Goal: Task Accomplishment & Management: Manage account settings

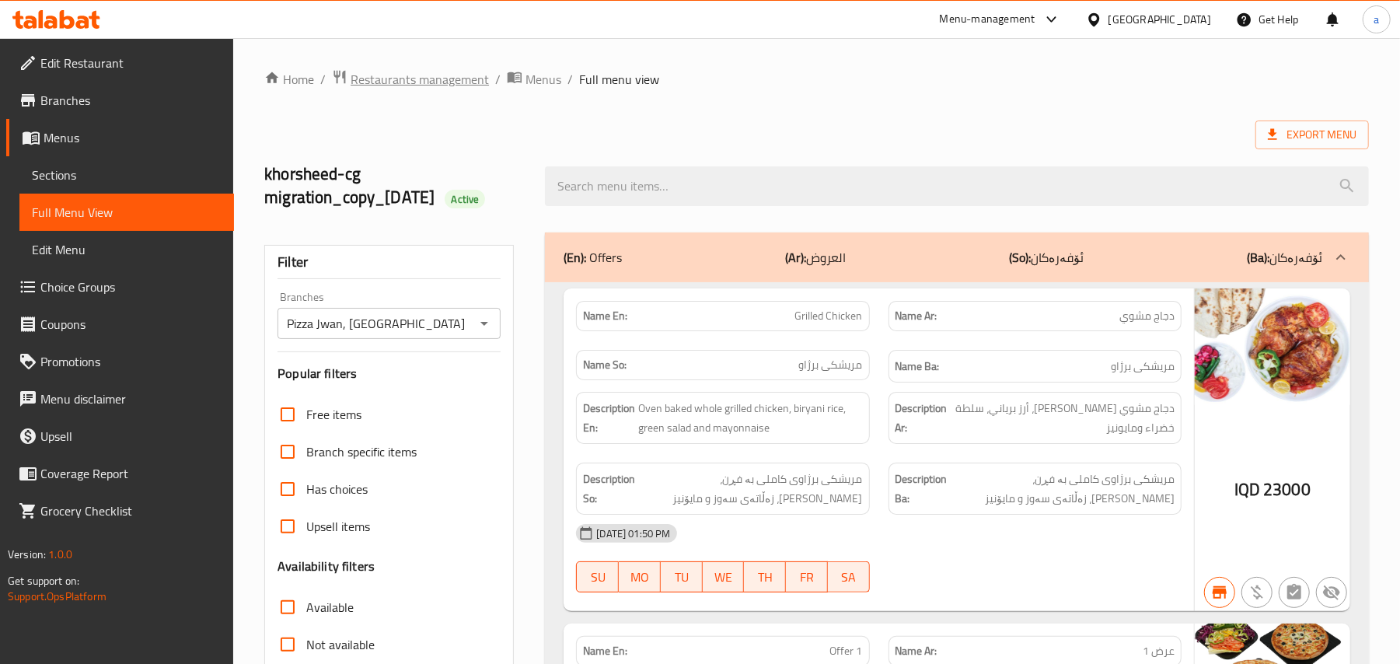
click at [452, 75] on span "Restaurants management" at bounding box center [420, 79] width 138 height 19
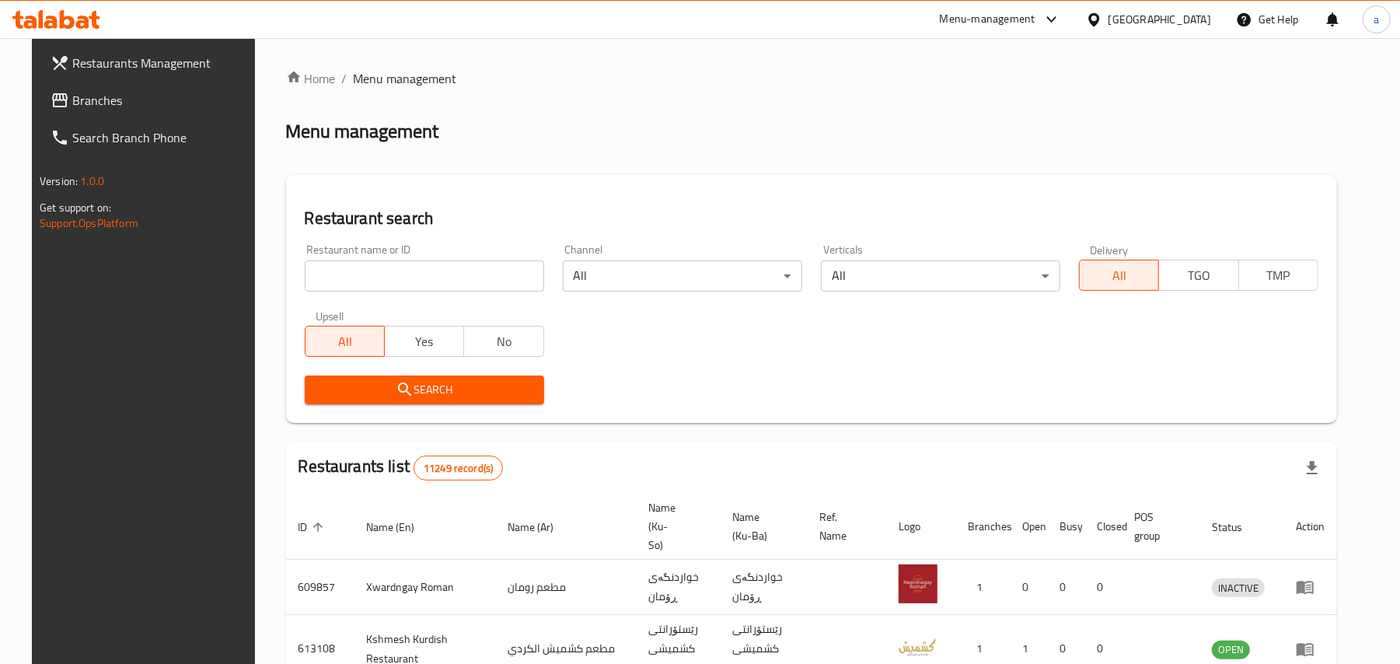
click at [386, 287] on input "search" at bounding box center [424, 275] width 239 height 31
paste input "MOD Cafe"
type input "MOD Cafe"
click button "Search" at bounding box center [424, 390] width 239 height 29
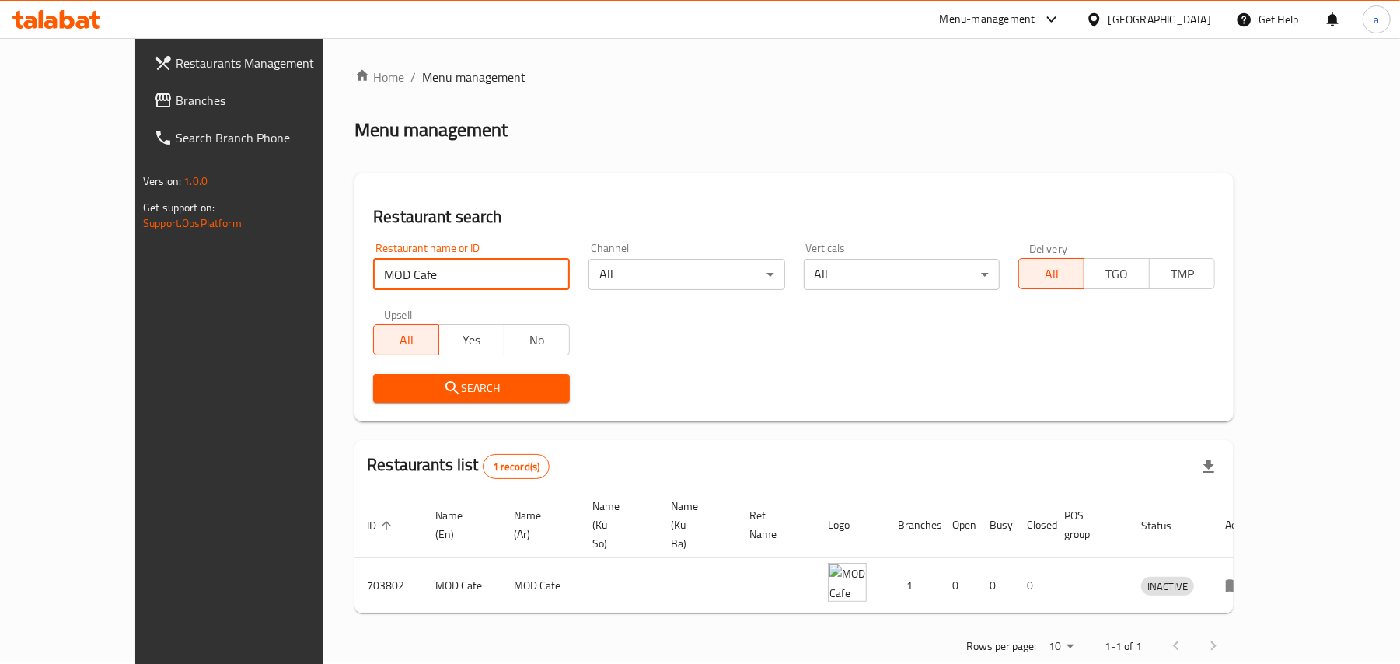
scroll to position [10, 0]
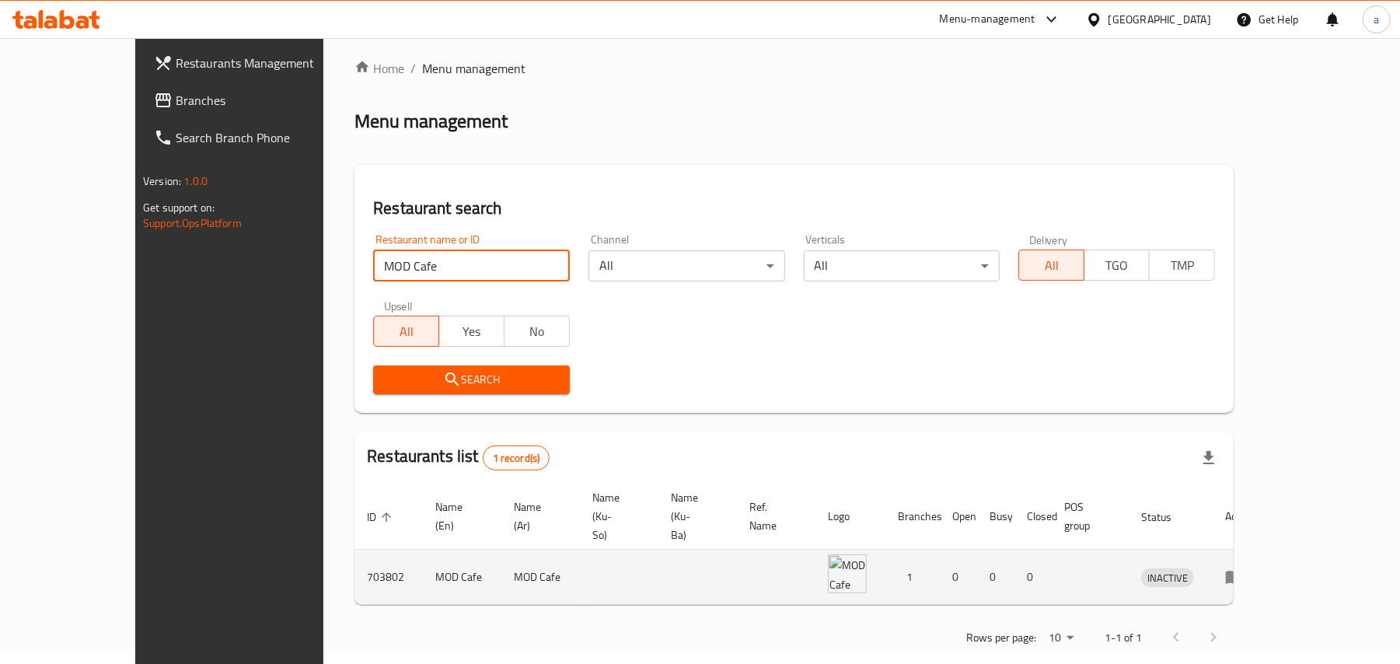
click at [1243, 571] on icon "enhanced table" at bounding box center [1234, 577] width 17 height 13
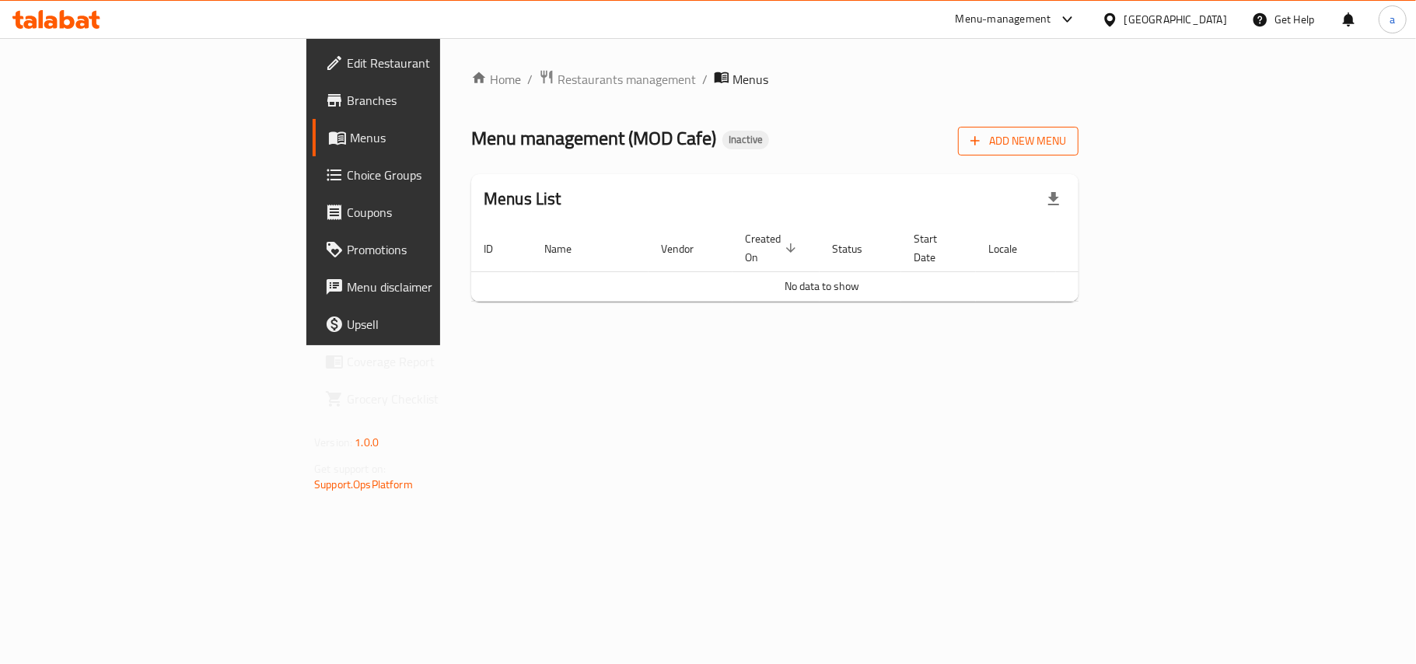
click at [1066, 138] on span "Add New Menu" at bounding box center [1018, 140] width 96 height 19
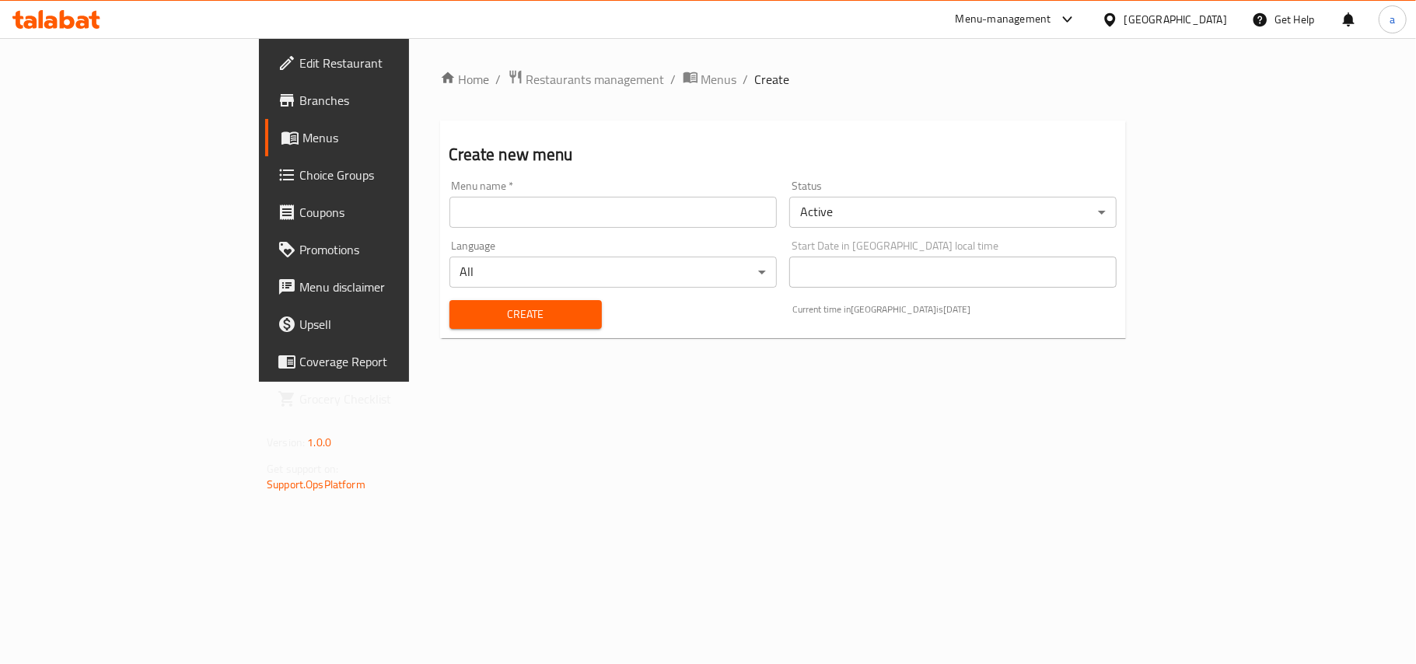
click at [452, 228] on input "text" at bounding box center [612, 212] width 327 height 31
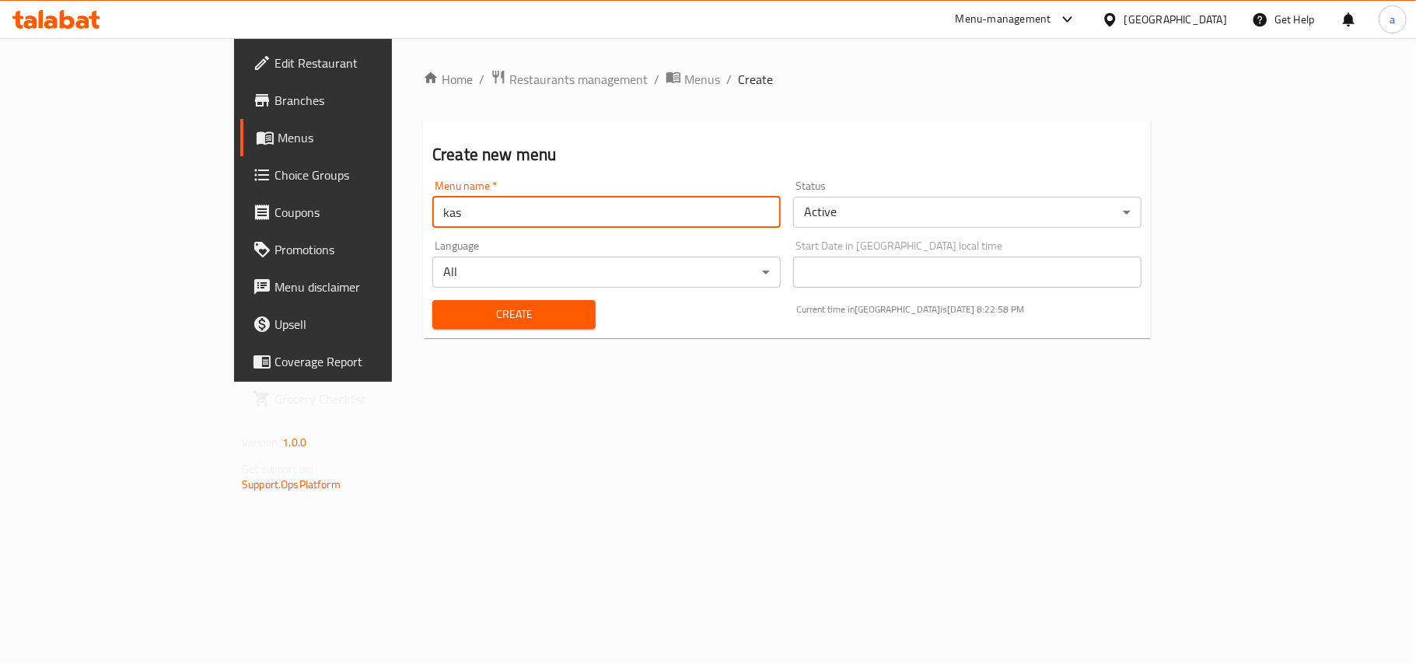
drag, startPoint x: 381, startPoint y: 218, endPoint x: 278, endPoint y: 218, distance: 102.6
click at [432, 218] on input "kas" at bounding box center [606, 212] width 348 height 31
type input "Menu"
click at [423, 336] on div "Create" at bounding box center [514, 314] width 182 height 47
click at [445, 321] on span "Create" at bounding box center [514, 314] width 138 height 19
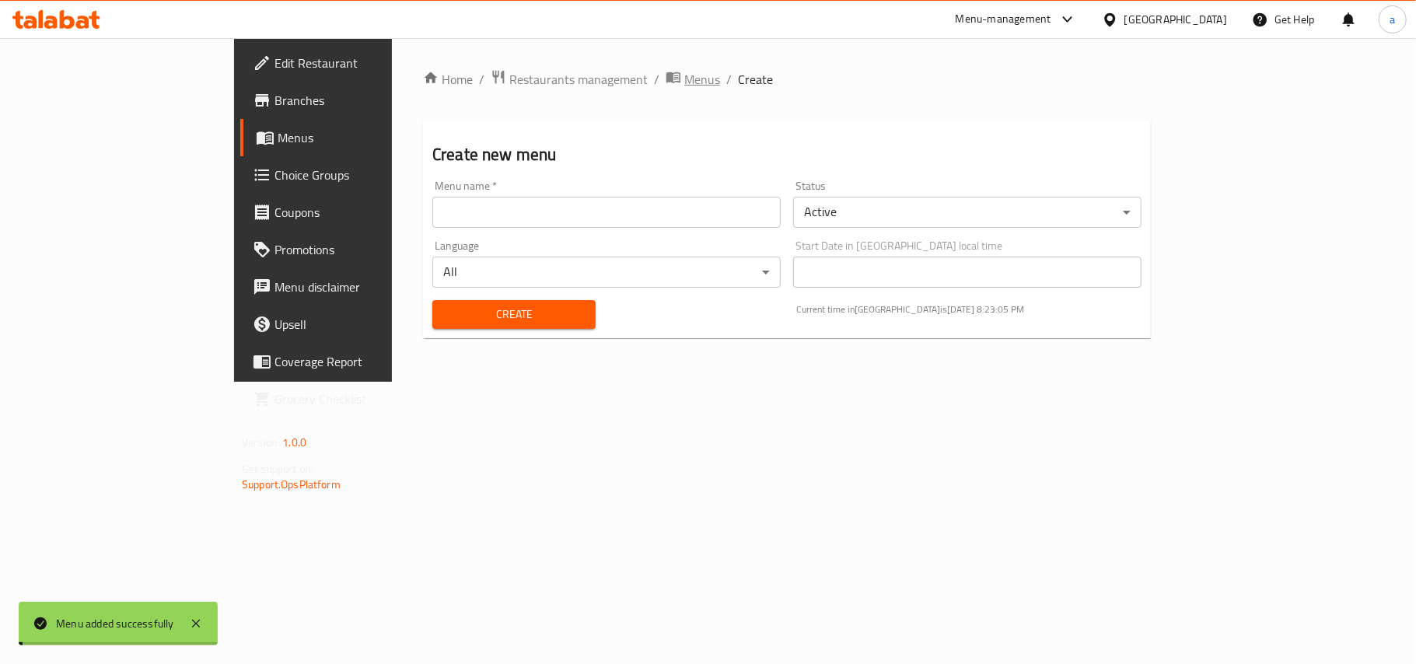
click at [684, 76] on span "Menus" at bounding box center [702, 79] width 36 height 19
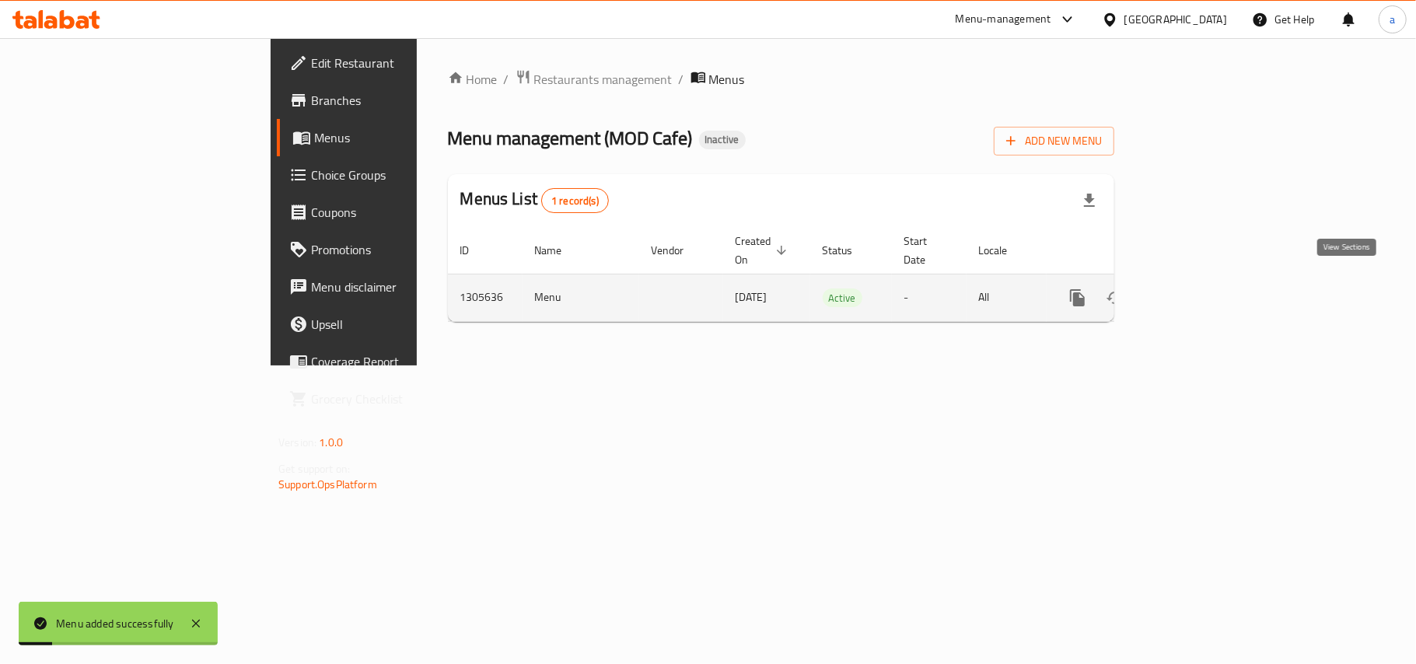
click at [1208, 292] on link "enhanced table" at bounding box center [1189, 297] width 37 height 37
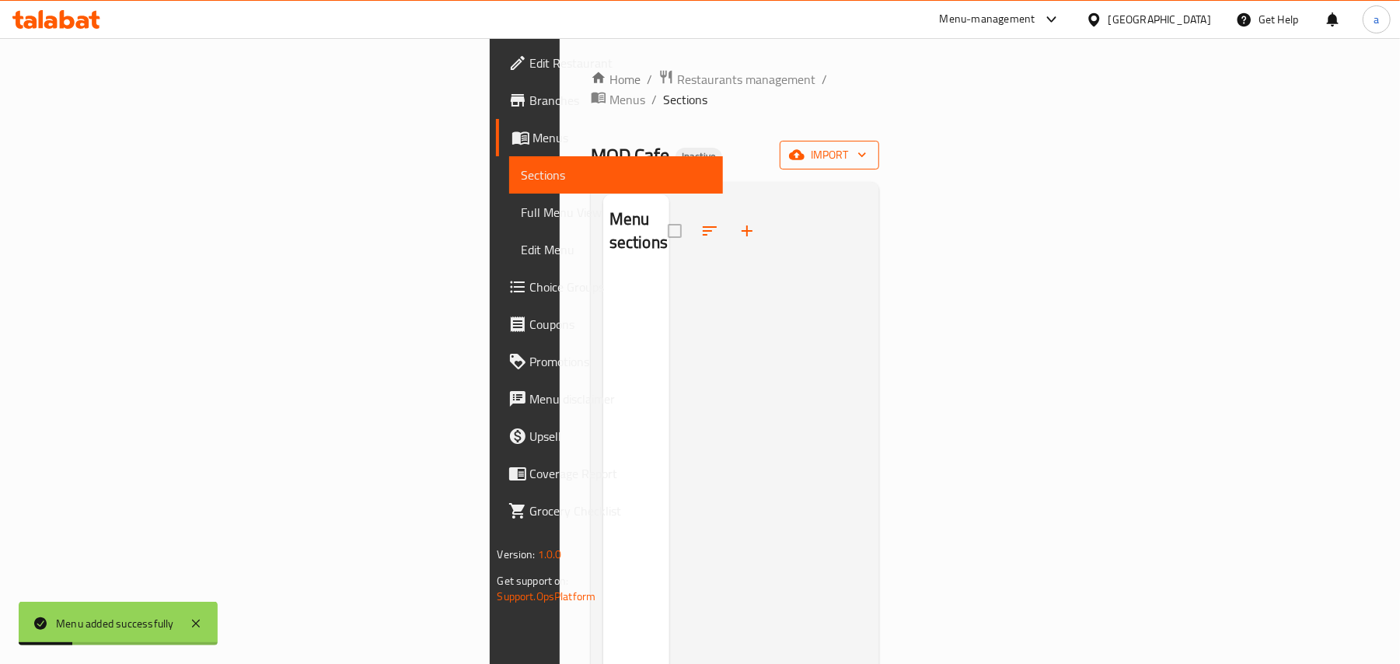
click at [805, 150] on icon "button" at bounding box center [797, 155] width 16 height 10
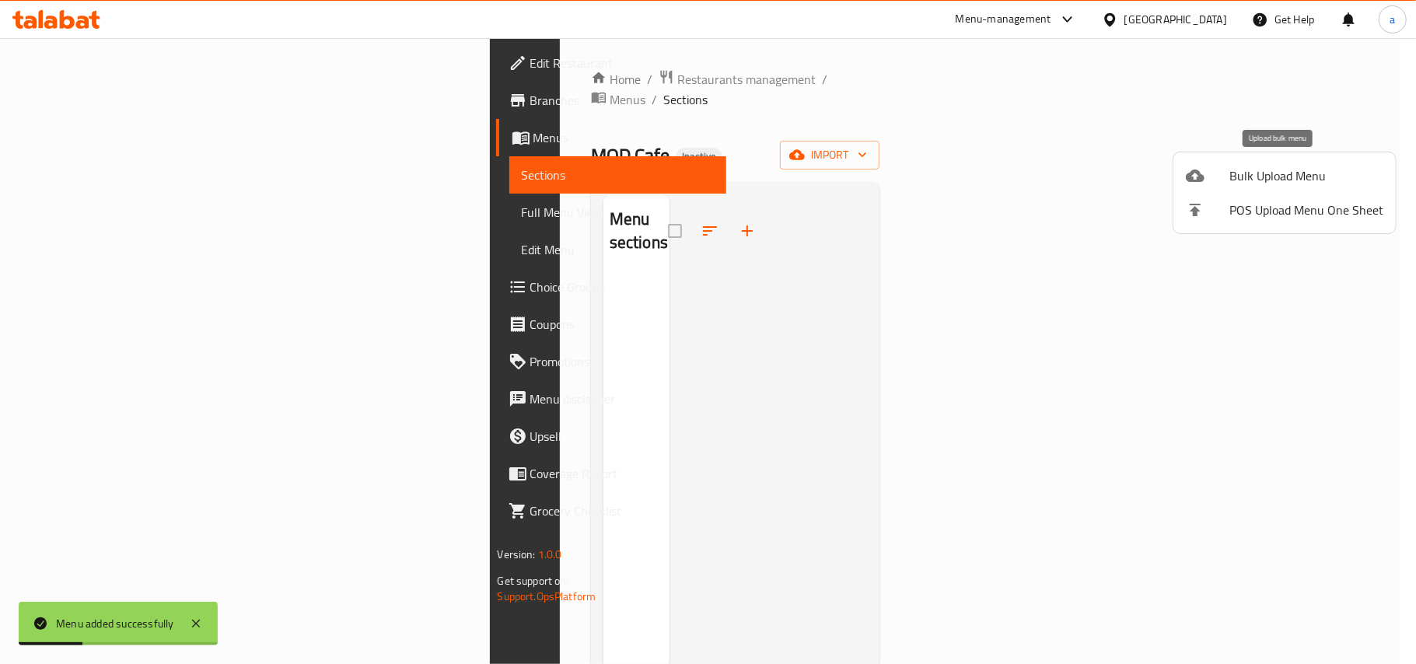
click at [1246, 171] on span "Bulk Upload Menu" at bounding box center [1306, 175] width 154 height 19
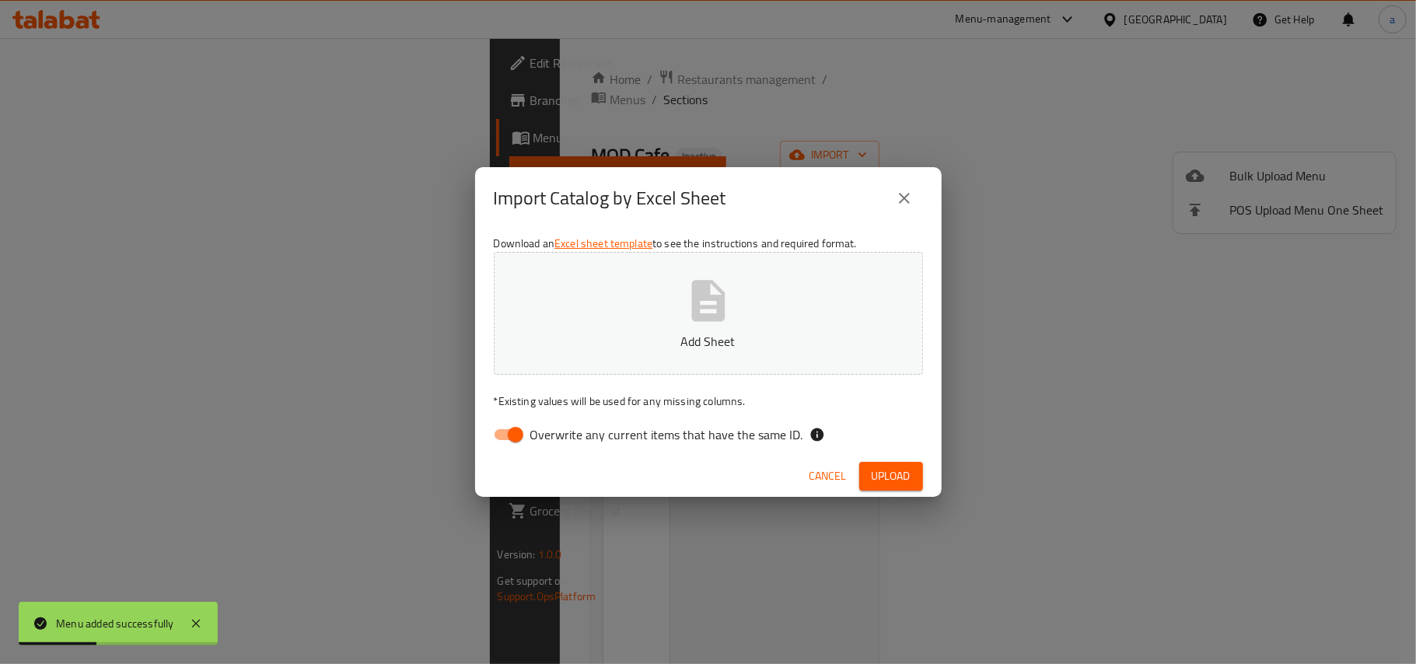
click at [493, 430] on input "Overwrite any current items that have the same ID." at bounding box center [515, 435] width 89 height 30
checkbox input "false"
click at [638, 333] on p "Add Sheet" at bounding box center [708, 341] width 381 height 19
click at [860, 471] on button "Upload" at bounding box center [891, 476] width 64 height 29
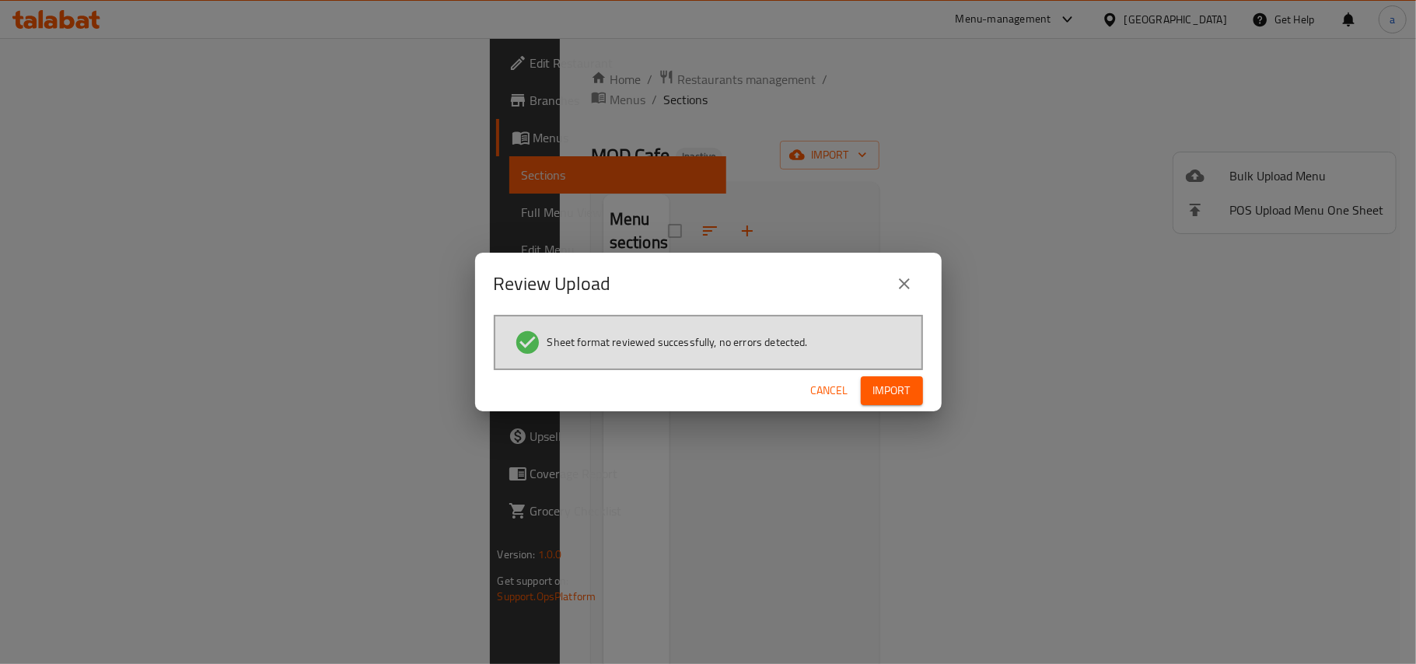
click at [893, 395] on span "Import" at bounding box center [891, 390] width 37 height 19
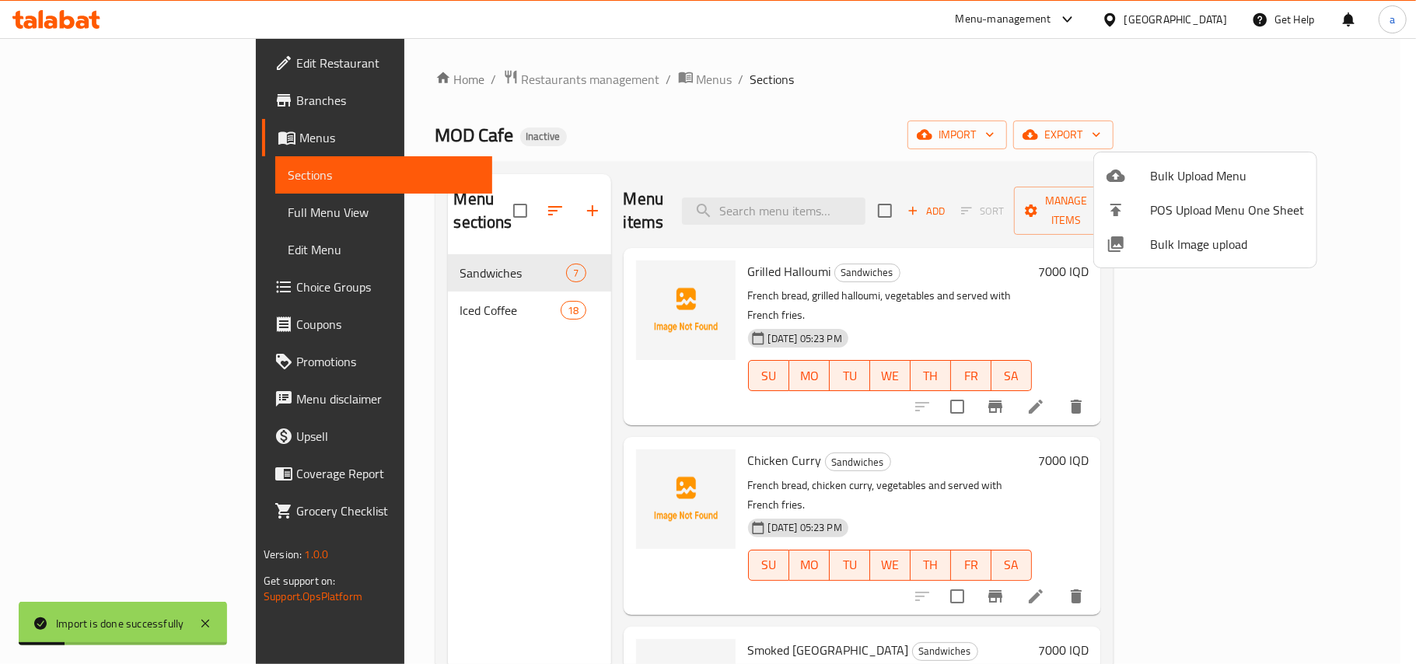
click at [479, 389] on div at bounding box center [708, 332] width 1416 height 664
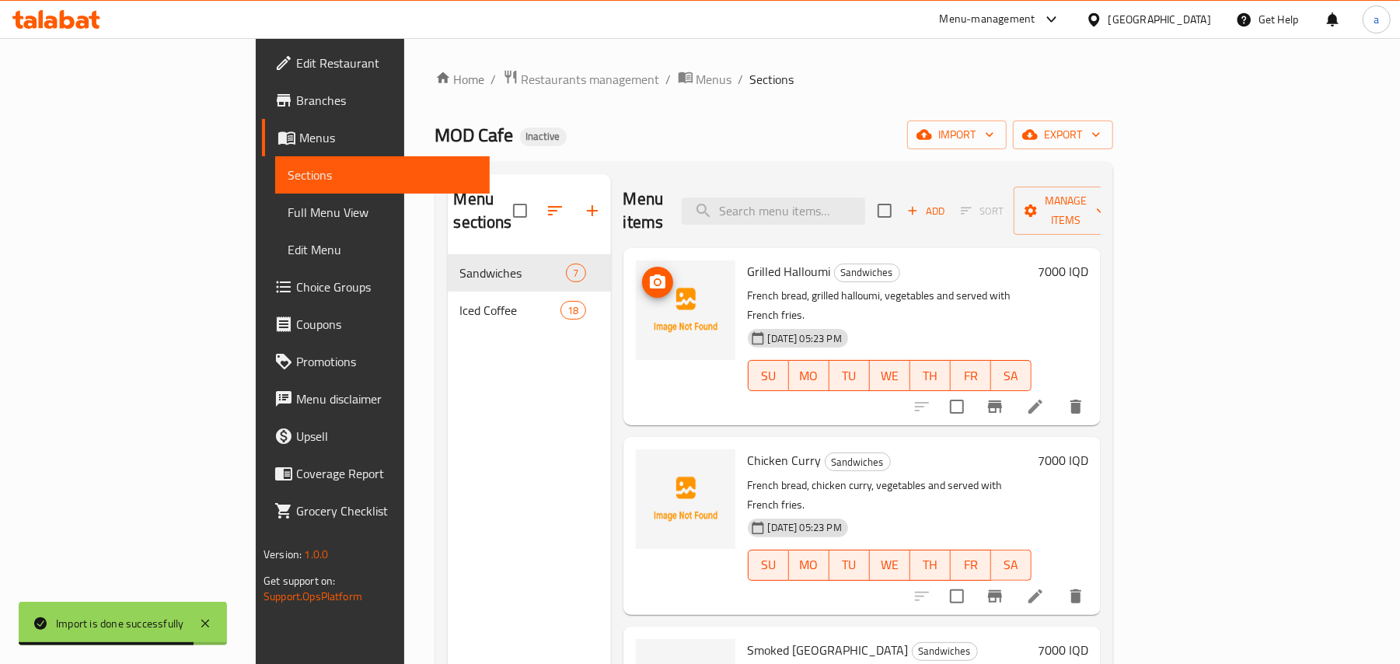
click at [650, 274] on icon "upload picture" at bounding box center [658, 281] width 16 height 14
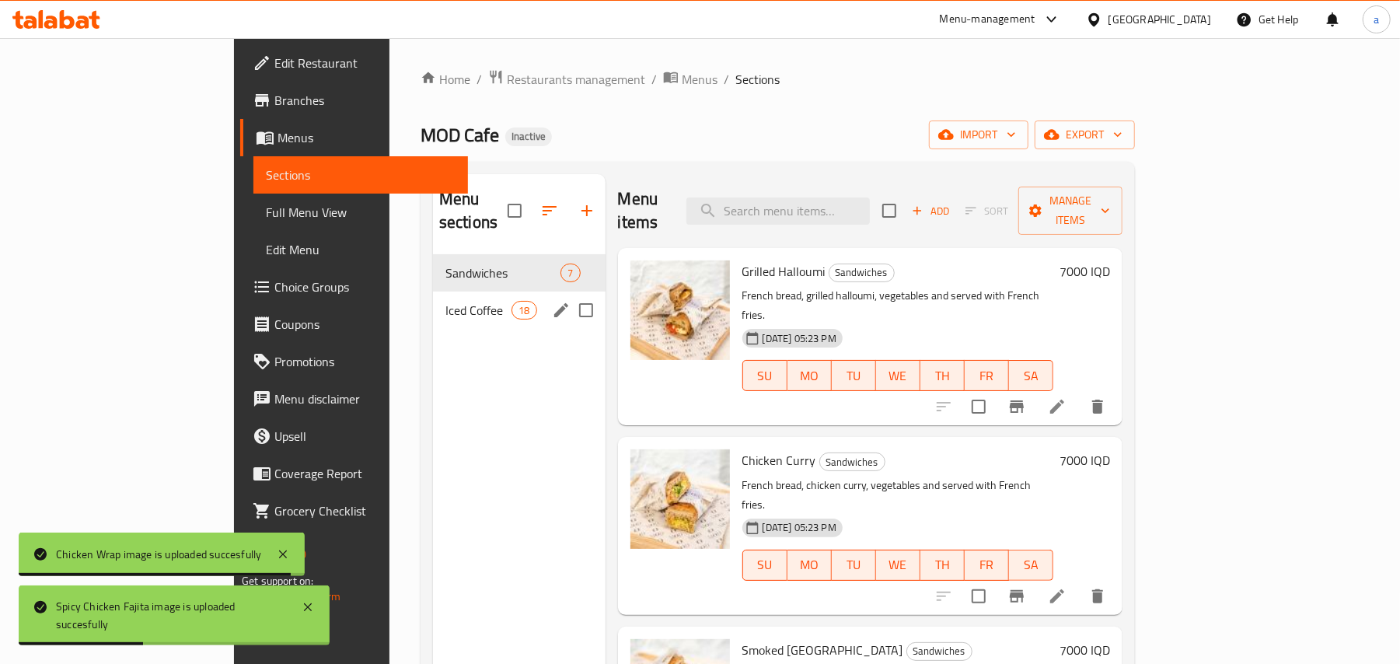
click at [446, 301] on span "Iced Coffee" at bounding box center [479, 310] width 66 height 19
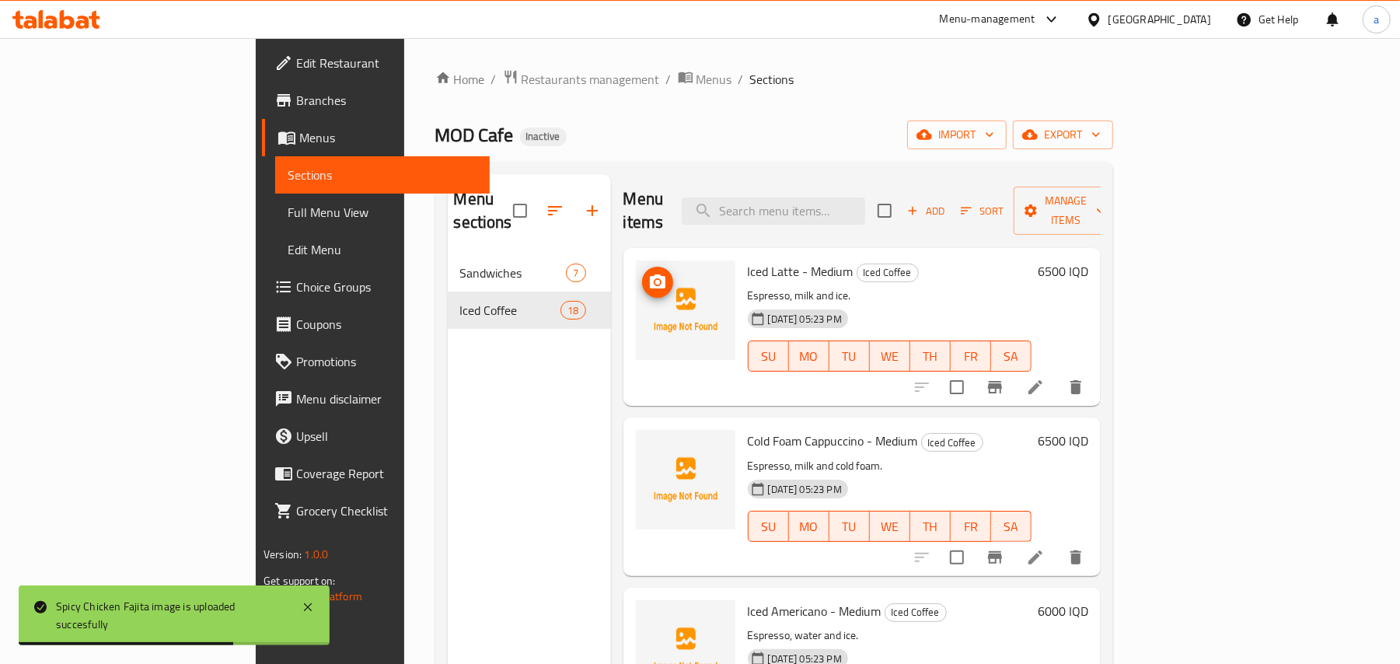
click at [642, 273] on span "upload picture" at bounding box center [657, 282] width 31 height 19
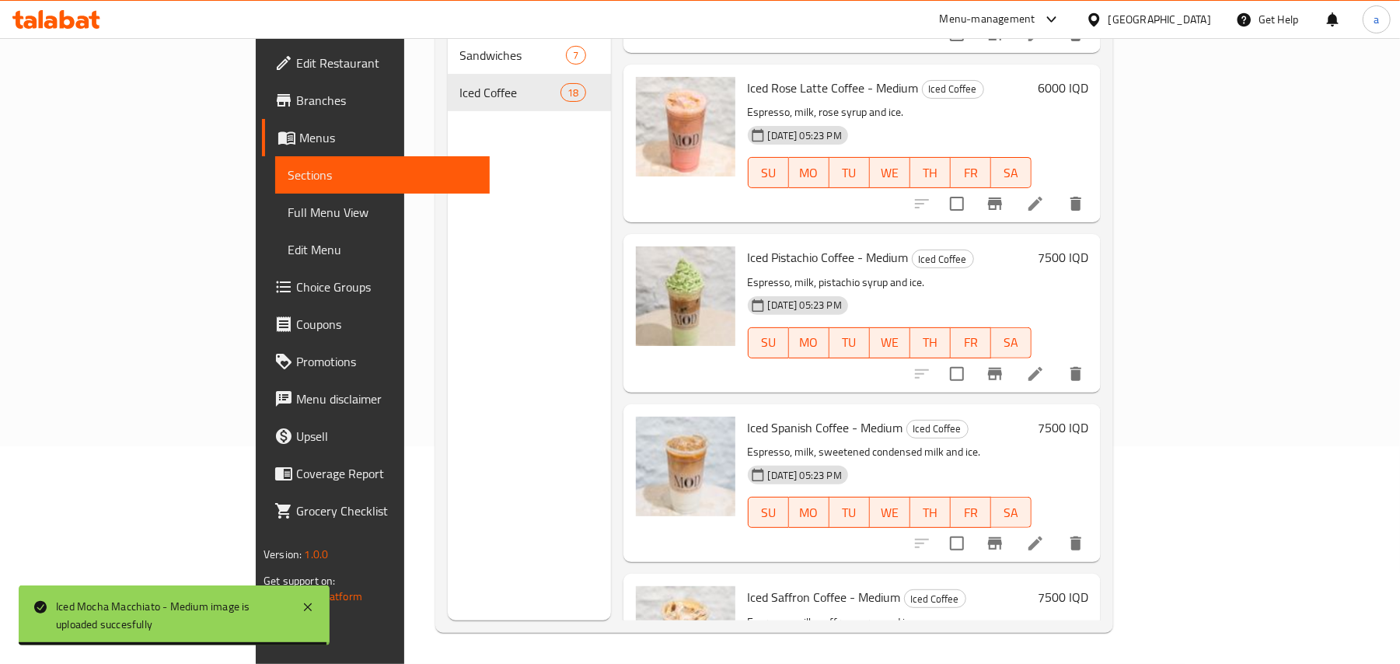
scroll to position [1284, 0]
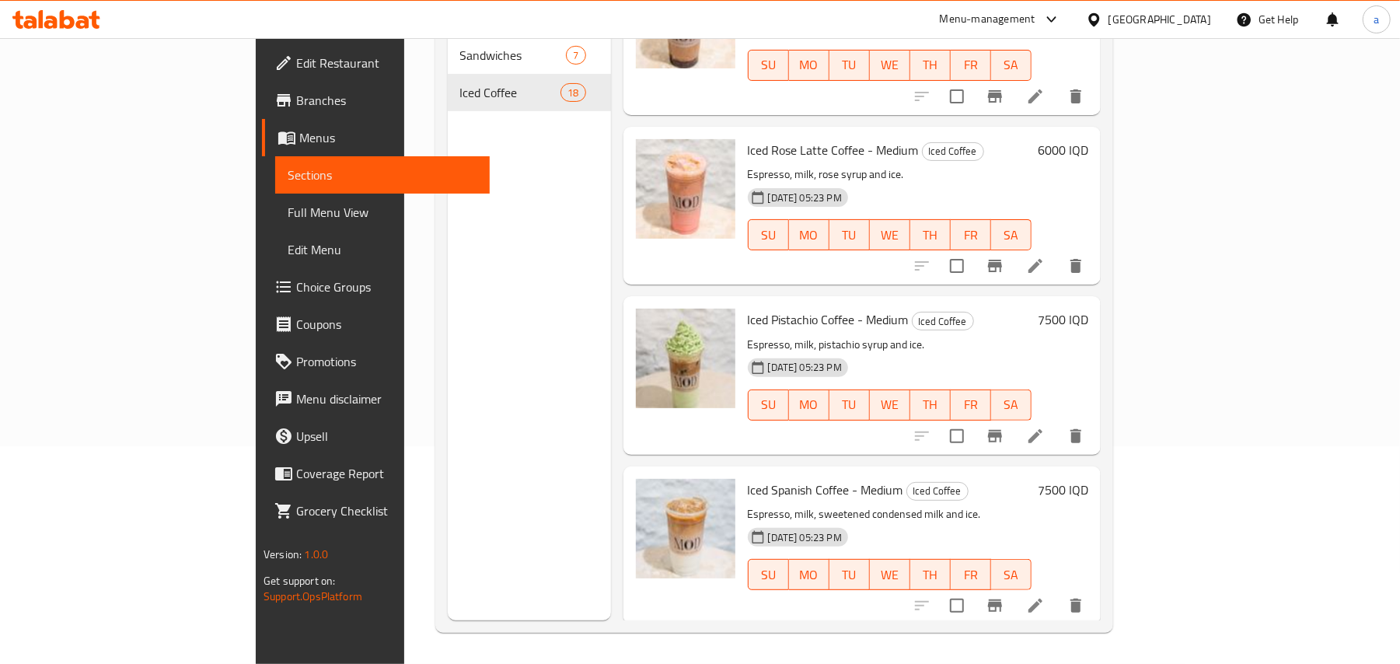
click at [1057, 264] on li at bounding box center [1036, 266] width 44 height 28
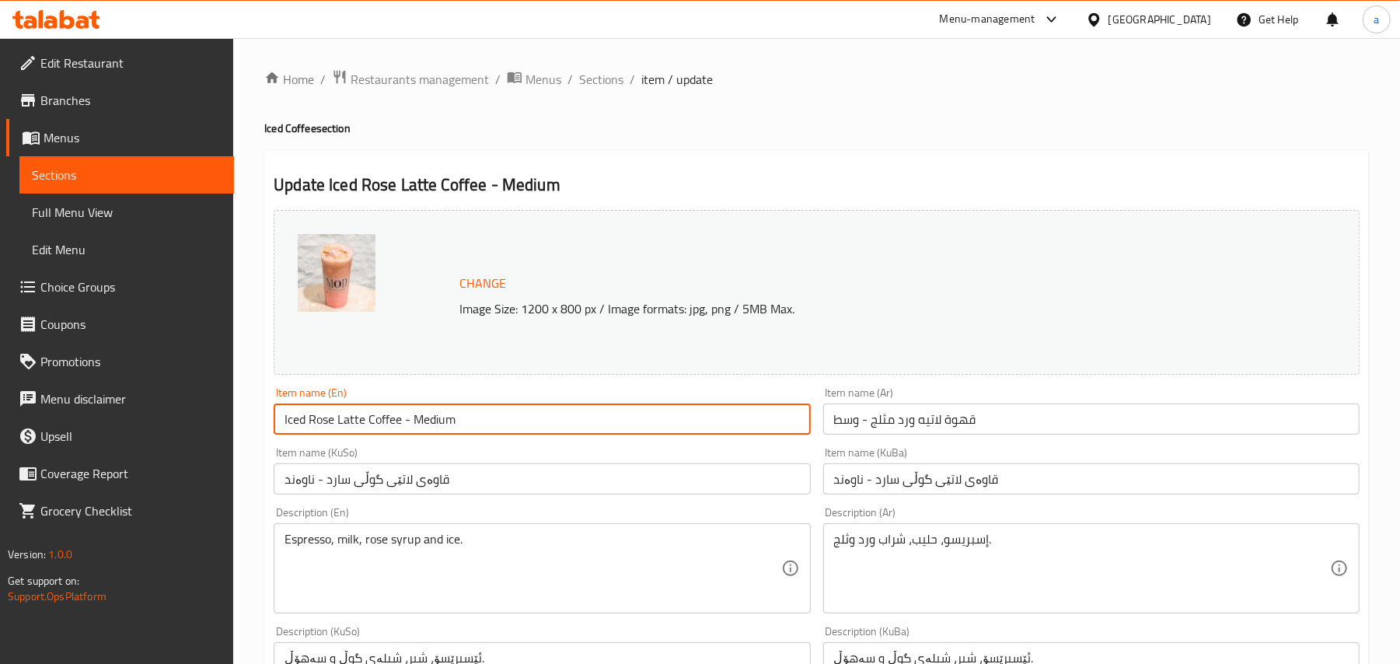
click at [401, 433] on input "Iced Rose Latte Coffee - Medium" at bounding box center [542, 419] width 536 height 31
type input "Iced Rose Latte - Medium"
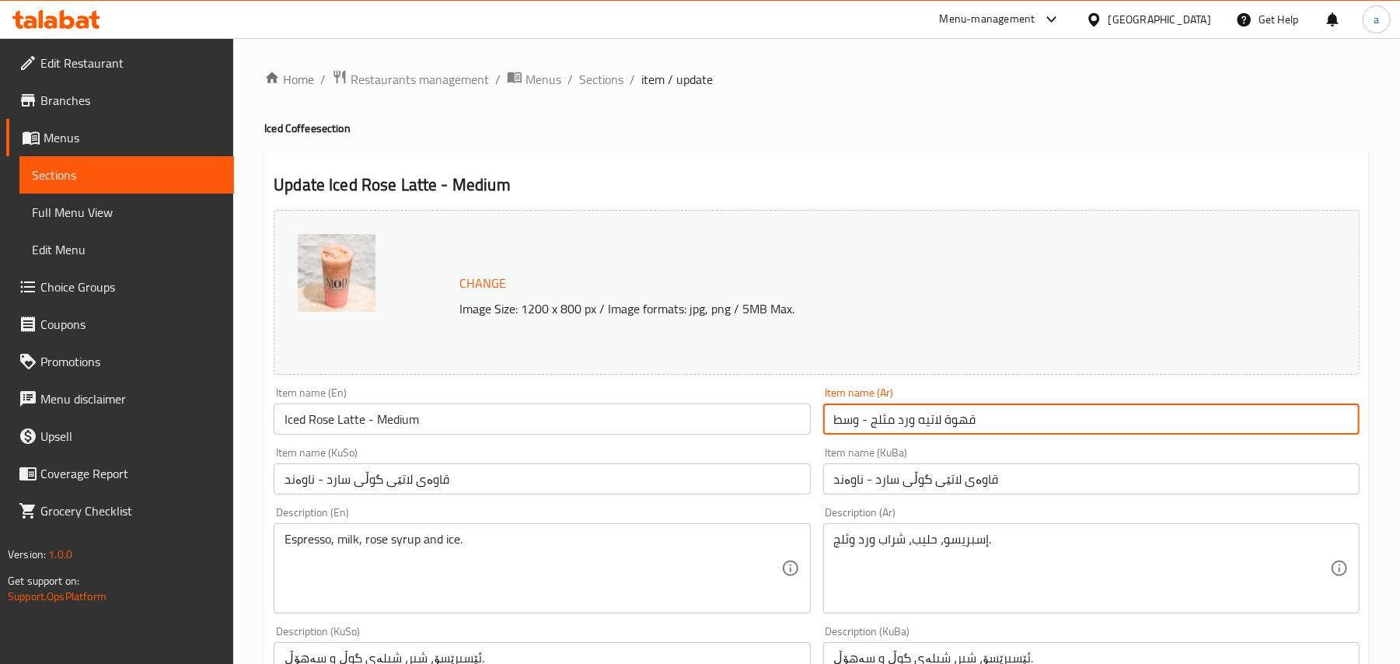
click at [963, 421] on input "قهوة لاتيه ورد مثلج - وسط" at bounding box center [1091, 419] width 536 height 31
type input "لاتيه ورد مثلج - وسط"
click at [984, 490] on input "قاوەی لاتێی گوڵی سارد - ناوەند" at bounding box center [1091, 478] width 536 height 31
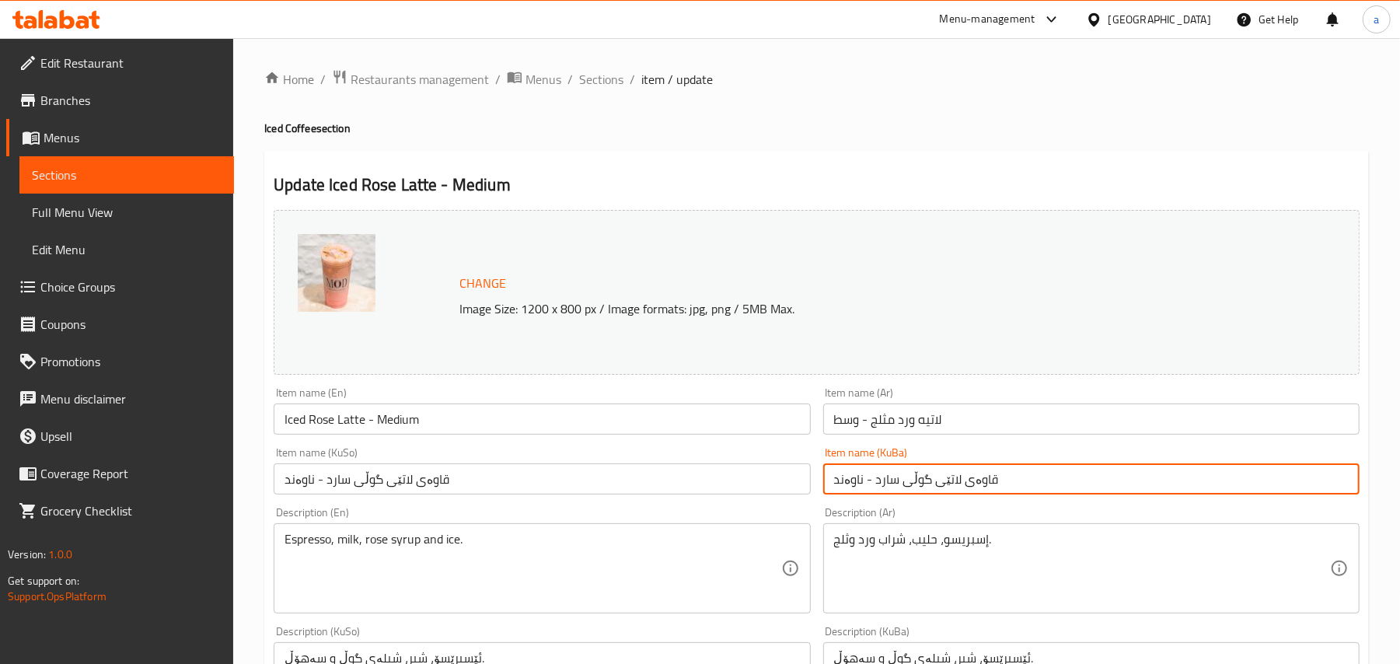
click at [984, 490] on input "قاوەی لاتێی گوڵی سارد - ناوەند" at bounding box center [1091, 478] width 536 height 31
type input "لاتێی گوڵی سارد - ناوەند"
click at [427, 495] on input "قاوەی لاتێی گوڵی سارد - ناوەند" at bounding box center [542, 478] width 536 height 31
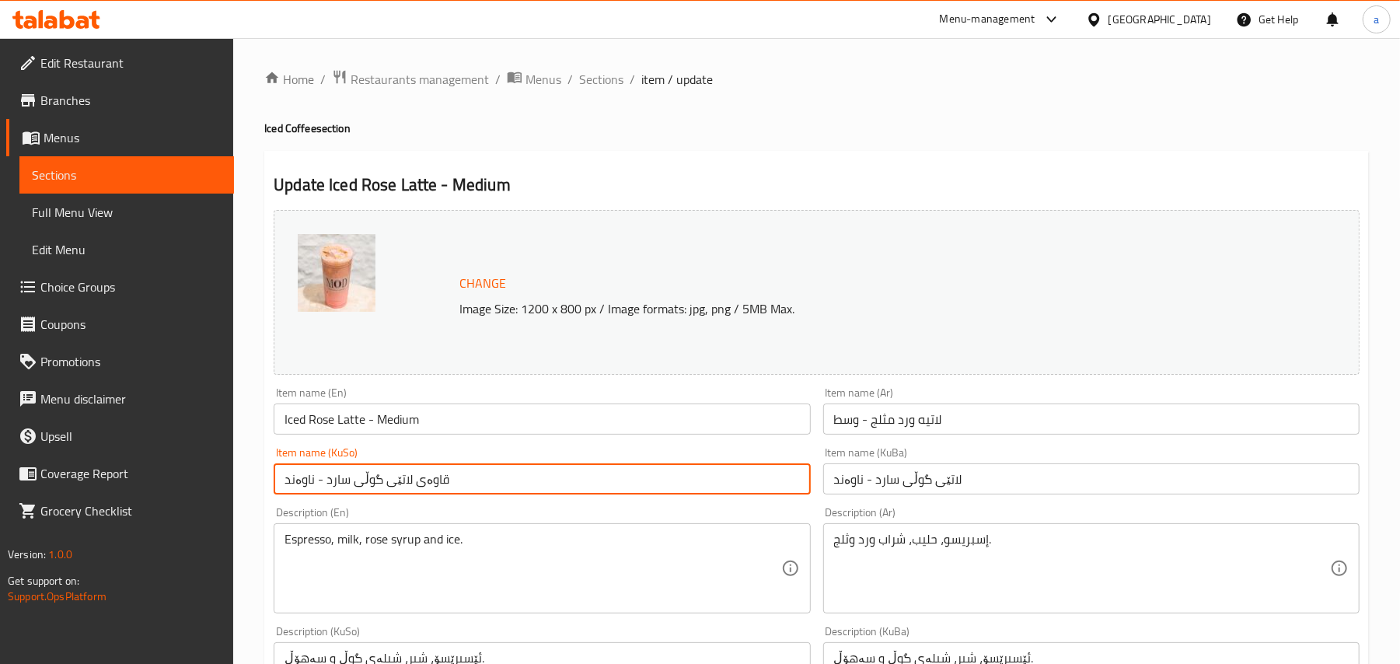
click at [427, 495] on input "قاوەی لاتێی گوڵی سارد - ناوەند" at bounding box center [542, 478] width 536 height 31
type input "لاتێی گوڵی سارد - ناوەند"
click at [477, 418] on input "Iced Rose Latte - Medium" at bounding box center [542, 419] width 536 height 31
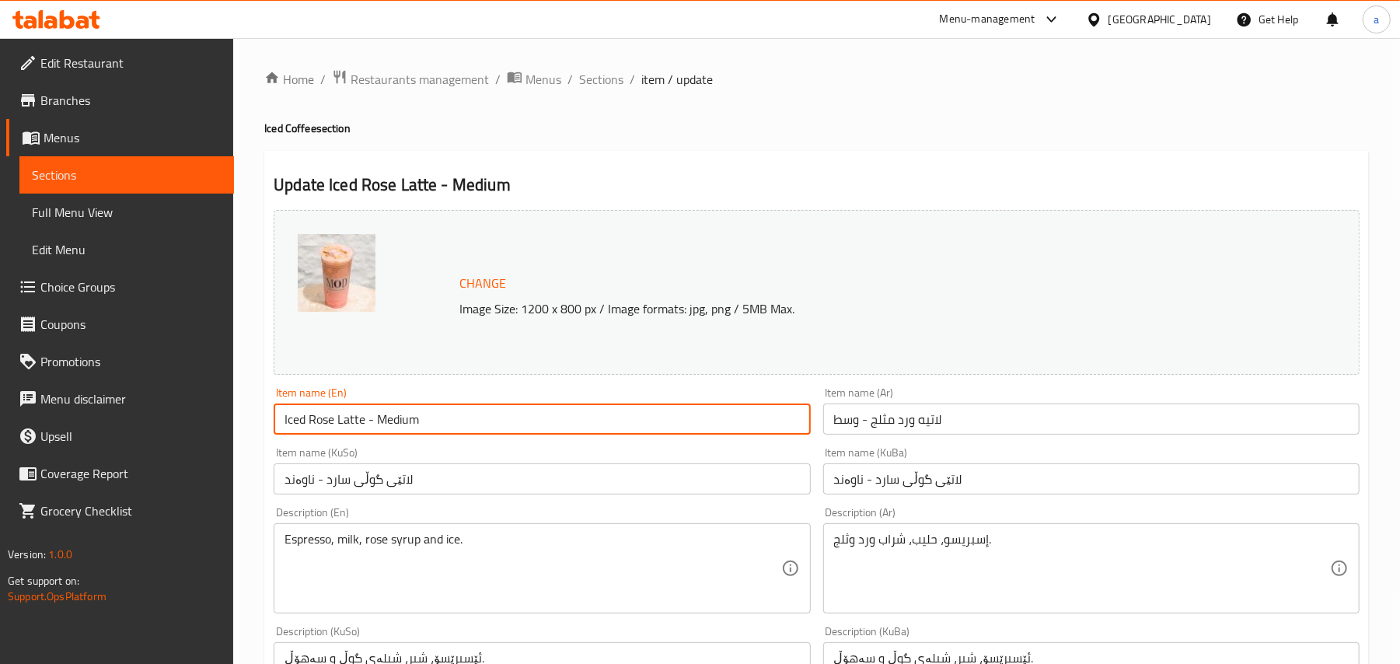
click at [624, 75] on span "Sections" at bounding box center [601, 79] width 44 height 19
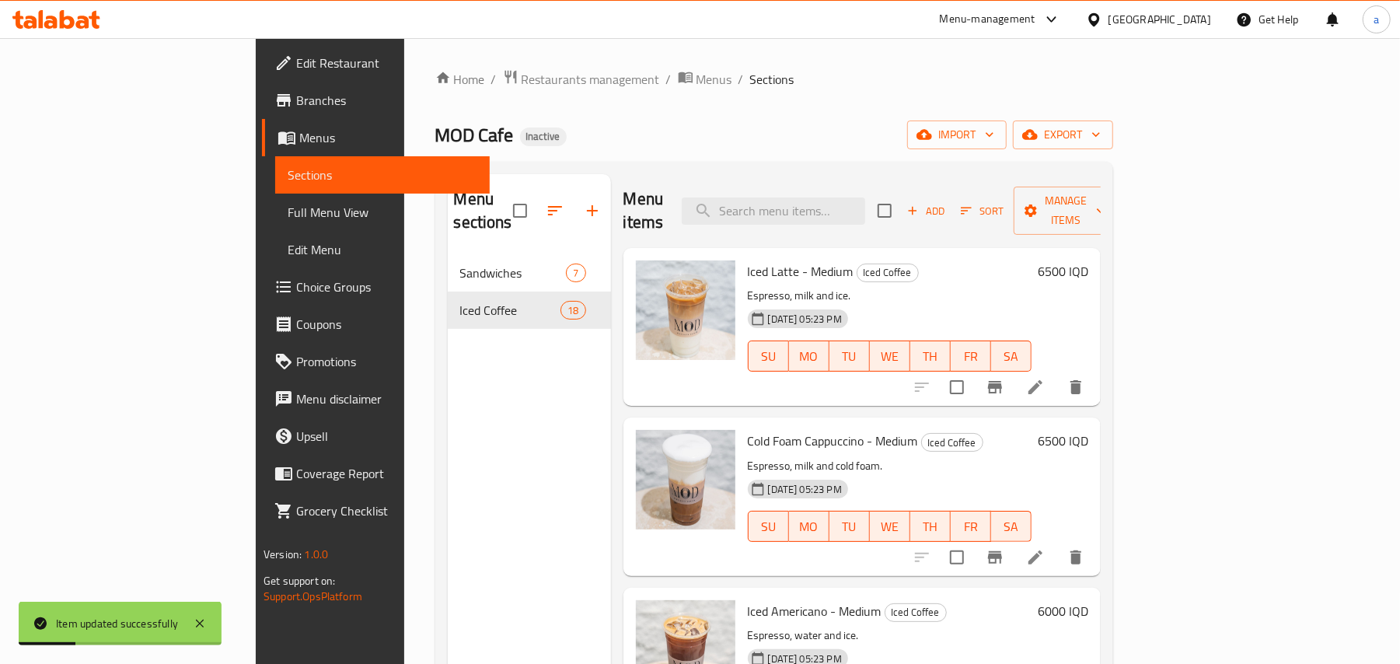
click at [288, 219] on span "Full Menu View" at bounding box center [383, 212] width 190 height 19
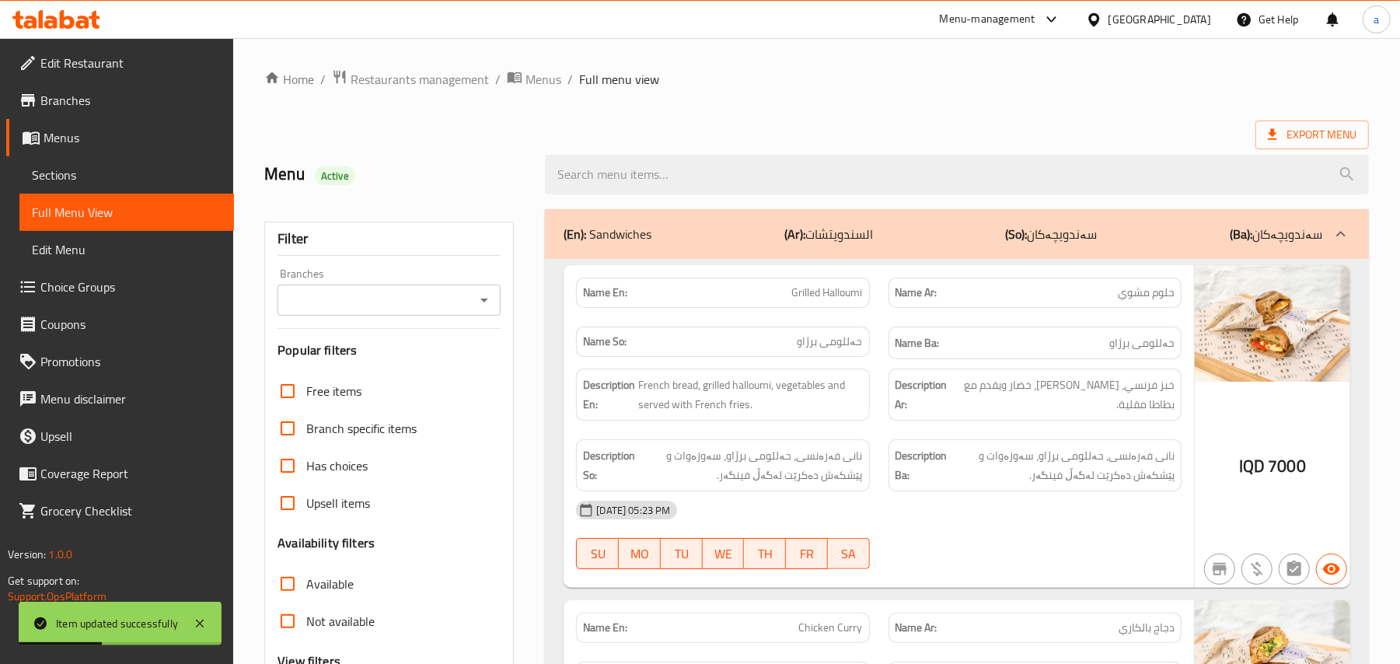
click at [479, 306] on icon "Open" at bounding box center [484, 300] width 19 height 19
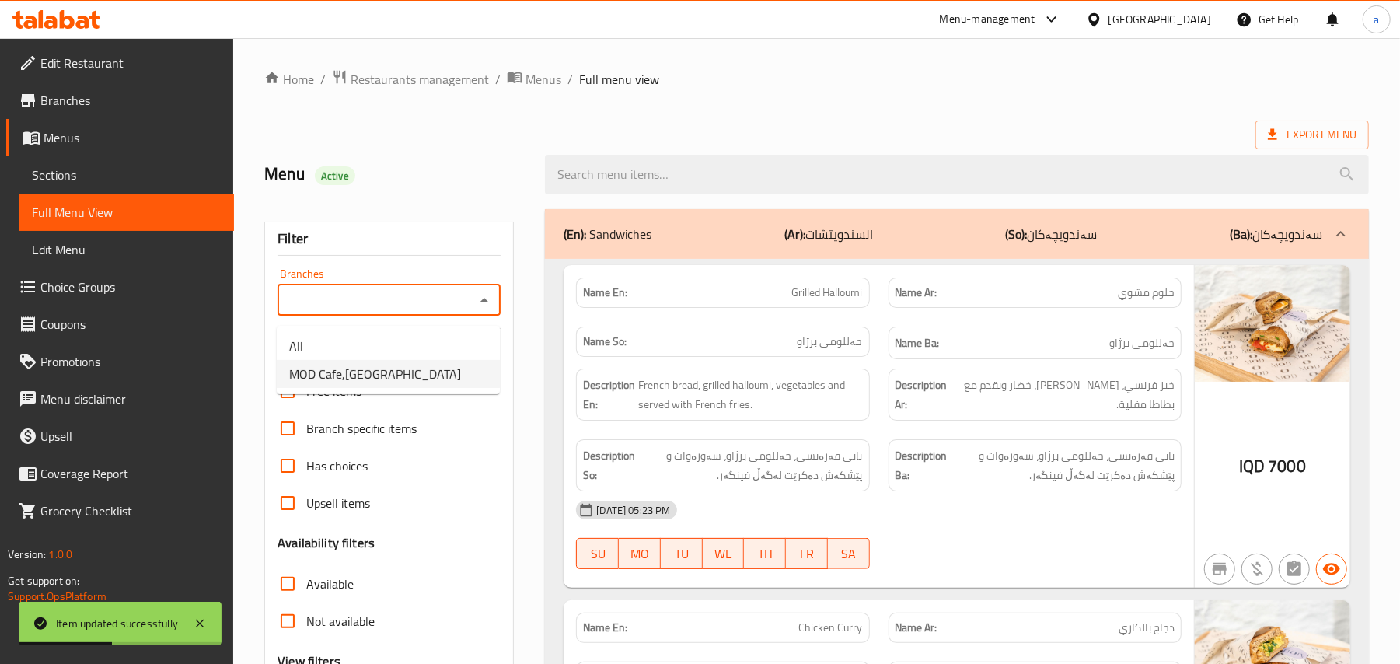
click at [408, 378] on span "MOD Cafe,[GEOGRAPHIC_DATA]" at bounding box center [375, 374] width 172 height 19
type input "MOD Cafe,[GEOGRAPHIC_DATA]"
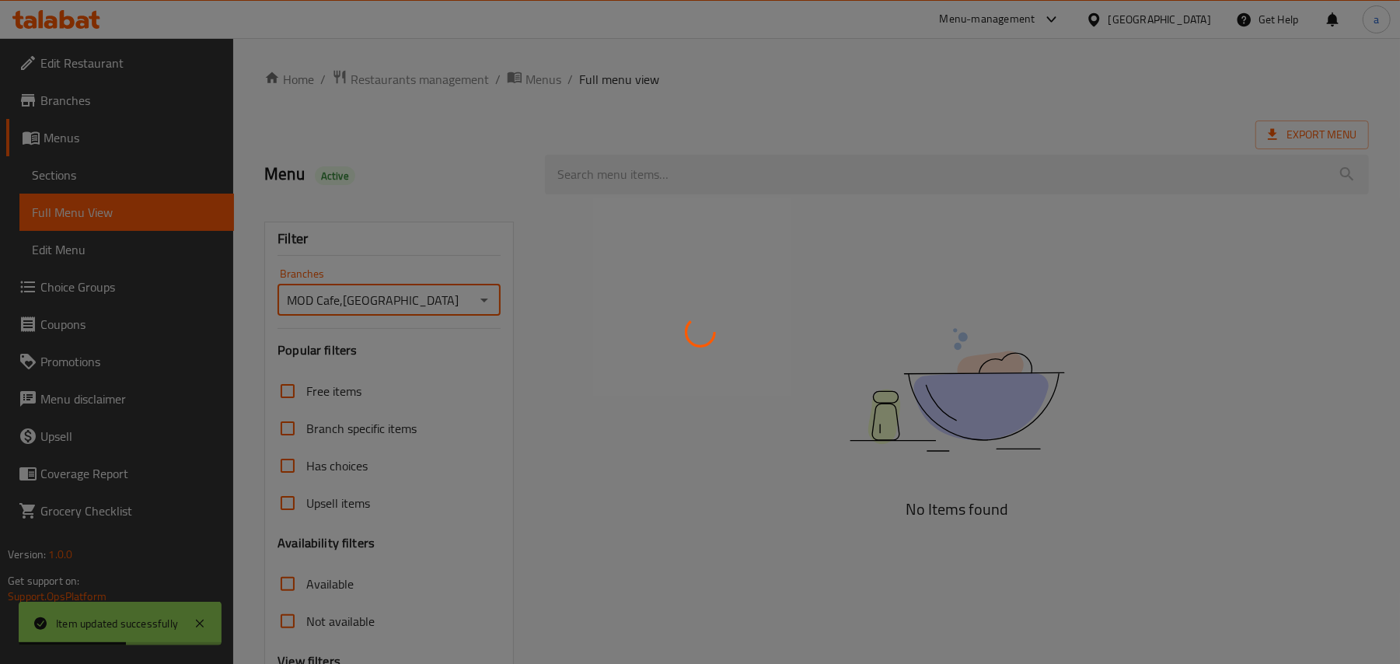
scroll to position [188, 0]
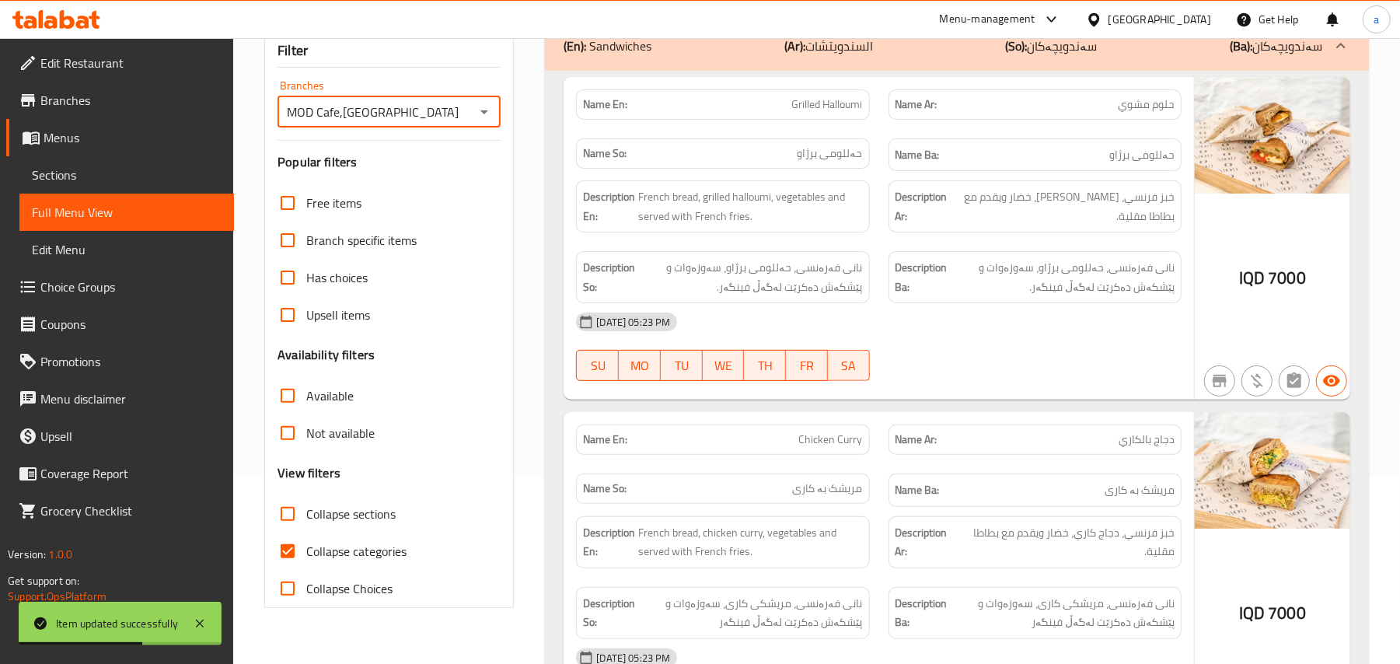
click at [303, 561] on input "Collapse categories" at bounding box center [287, 551] width 37 height 37
checkbox input "false"
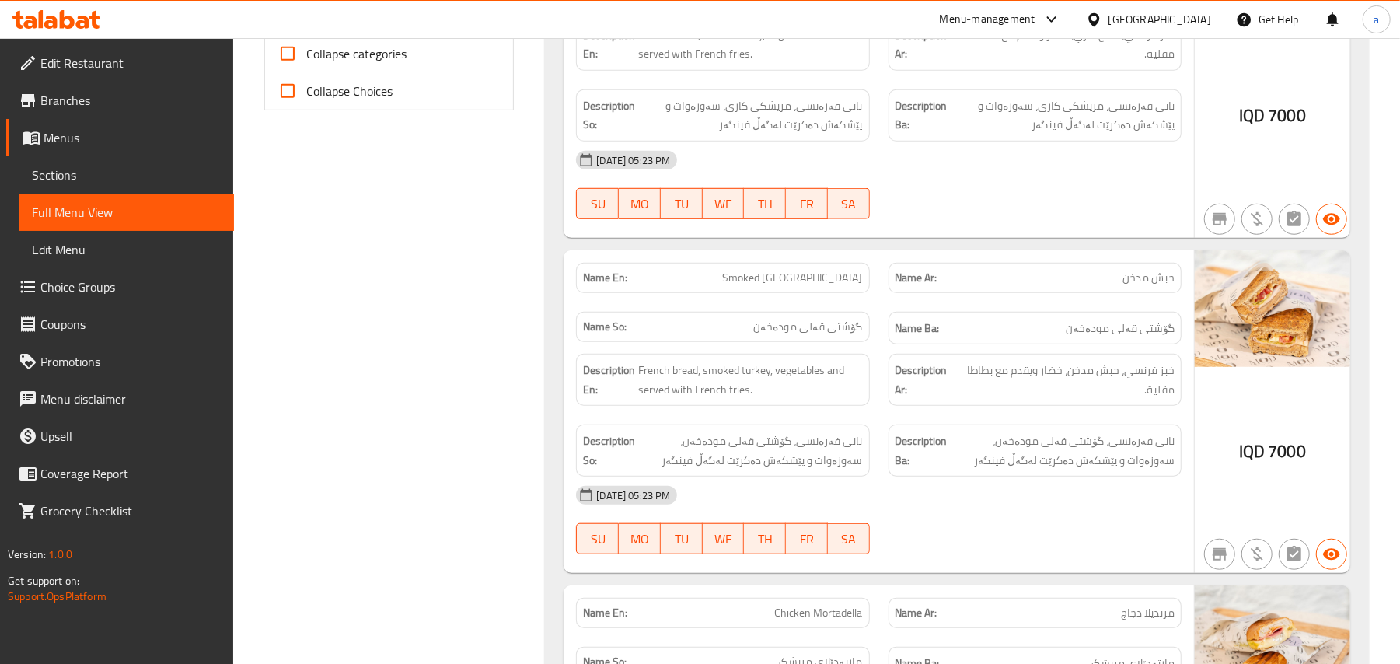
scroll to position [728, 0]
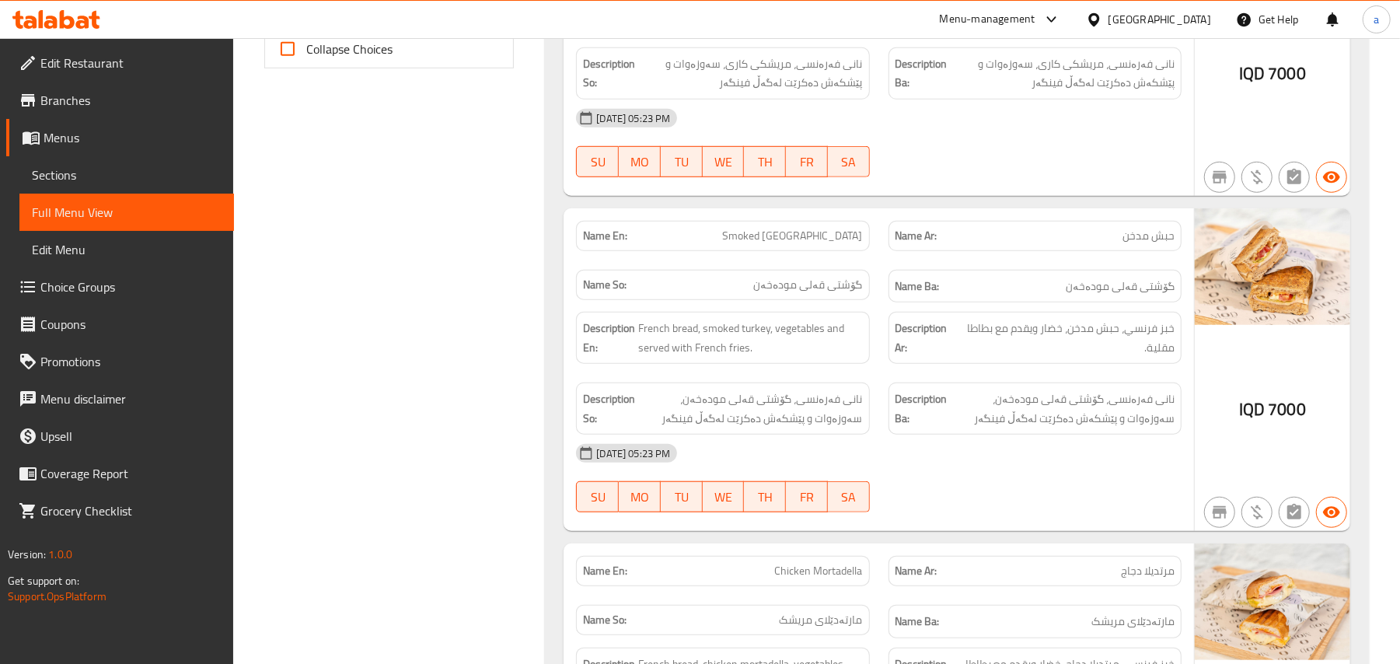
click at [115, 181] on span "Sections" at bounding box center [127, 175] width 190 height 19
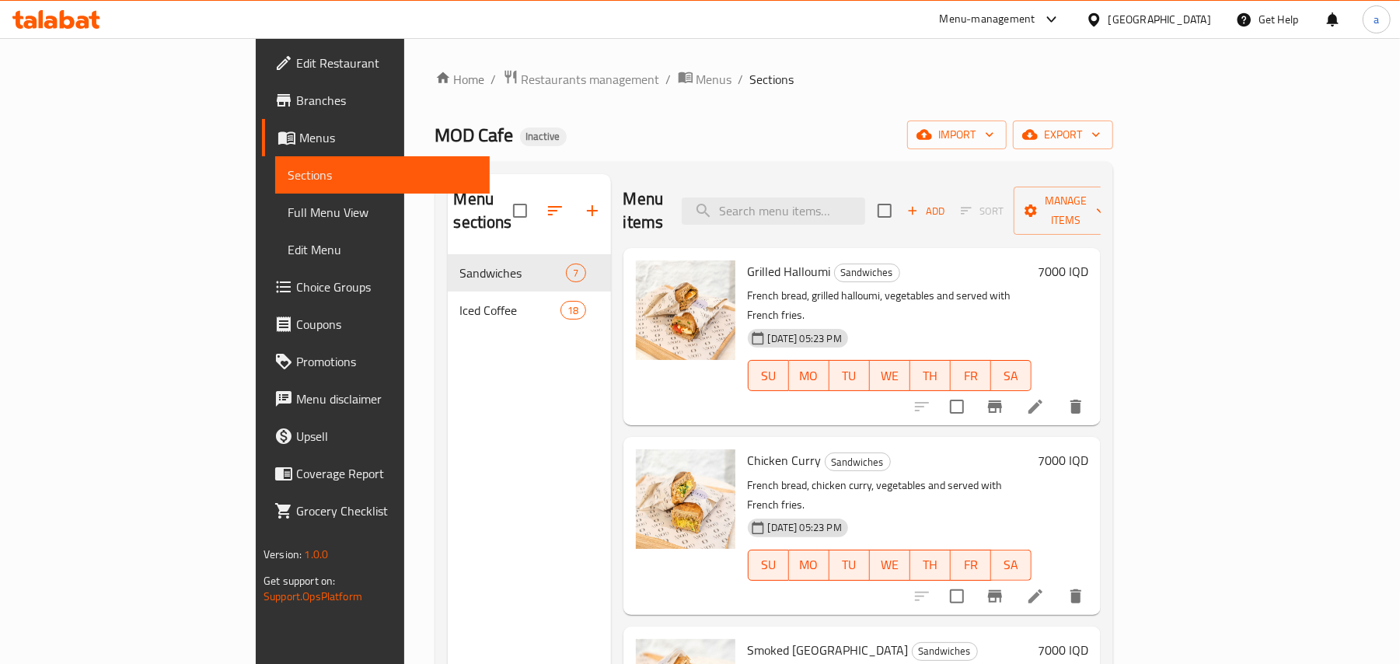
click at [1057, 393] on li at bounding box center [1036, 407] width 44 height 28
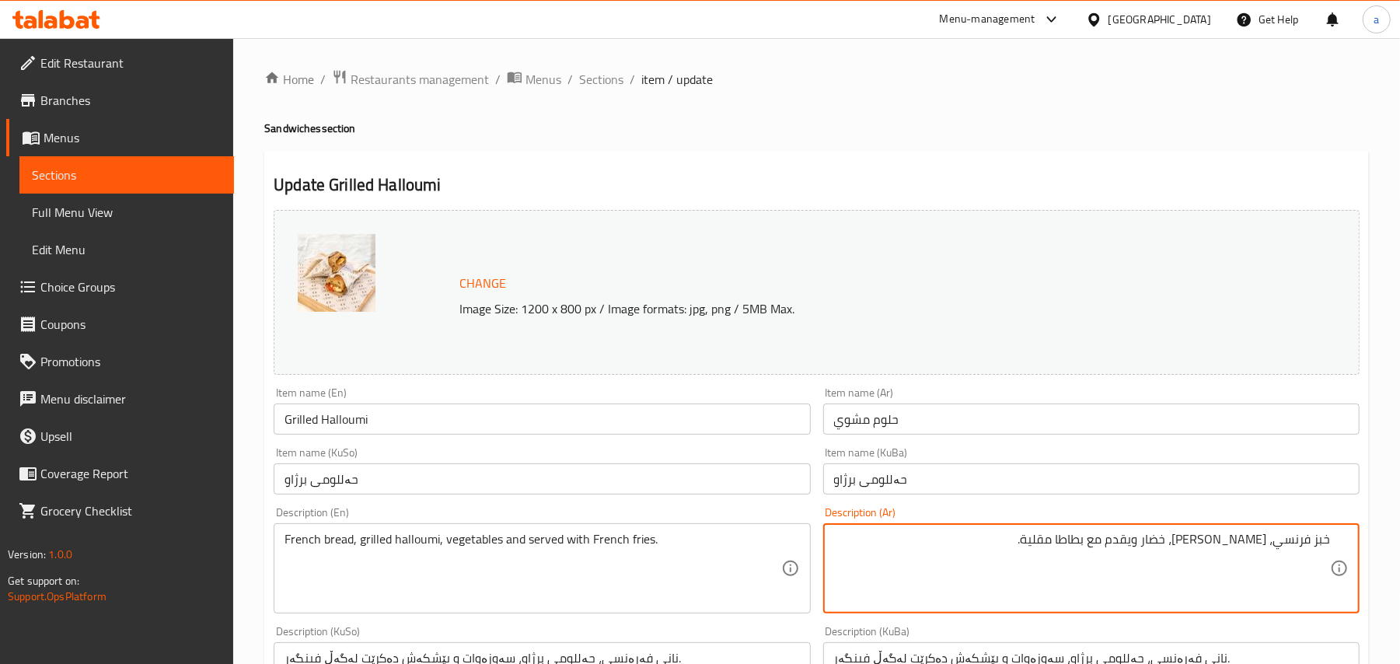
click at [1151, 555] on textarea "خبز فرنسي، [PERSON_NAME]، خضار ويقدم مع بطاطا مقلية." at bounding box center [1082, 569] width 496 height 74
click at [1163, 550] on textarea "خبز فرنسي، [PERSON_NAME]، خضروات ويقدم مع بطاطا مقلية." at bounding box center [1082, 569] width 496 height 74
type textarea "خبز فرنسي، [PERSON_NAME]، خضروات ويقدم مع بطاطا مقلية."
click at [530, 428] on input "Grilled Halloumi" at bounding box center [542, 419] width 536 height 31
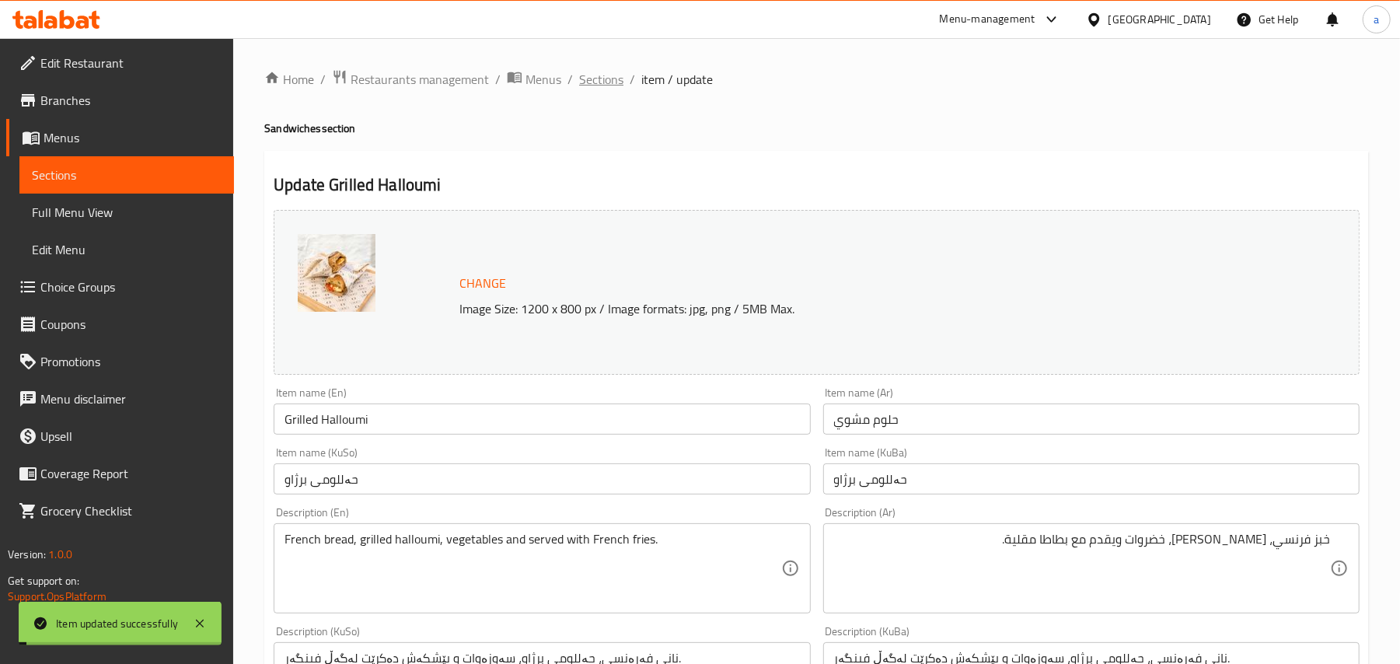
click at [620, 72] on span "Sections" at bounding box center [601, 79] width 44 height 19
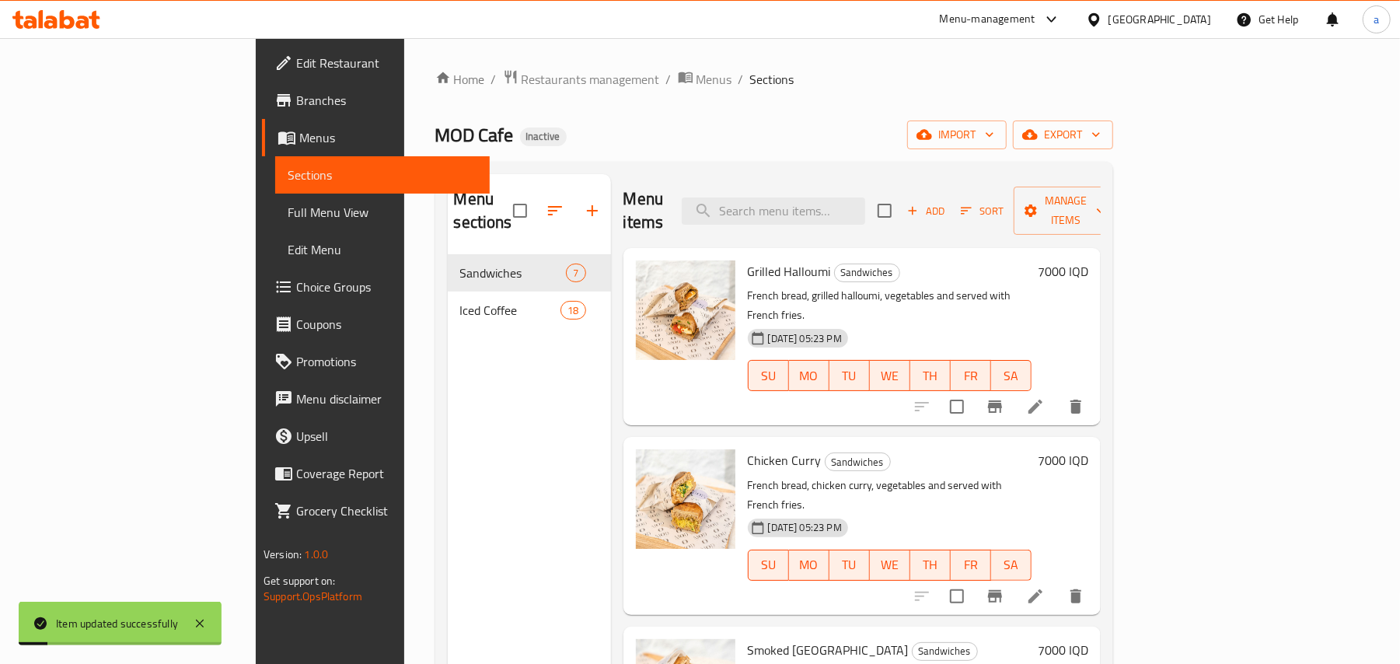
click at [1045, 587] on icon at bounding box center [1035, 596] width 19 height 19
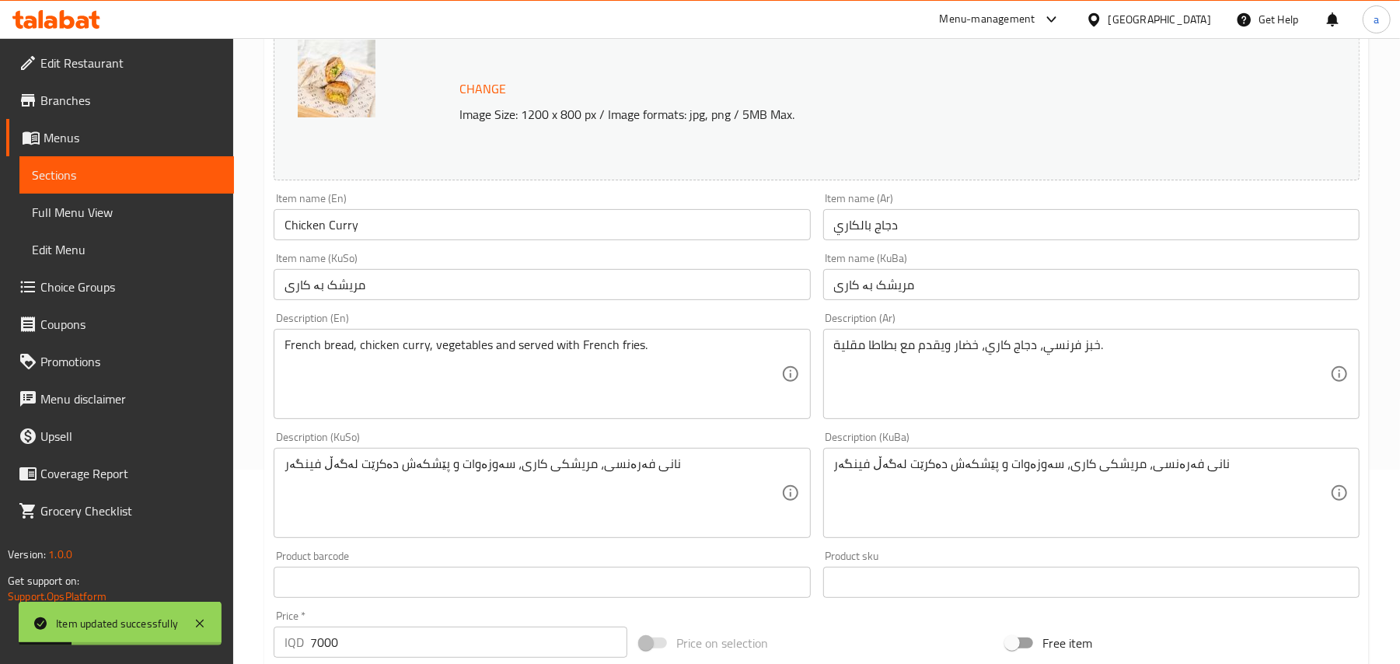
scroll to position [241, 0]
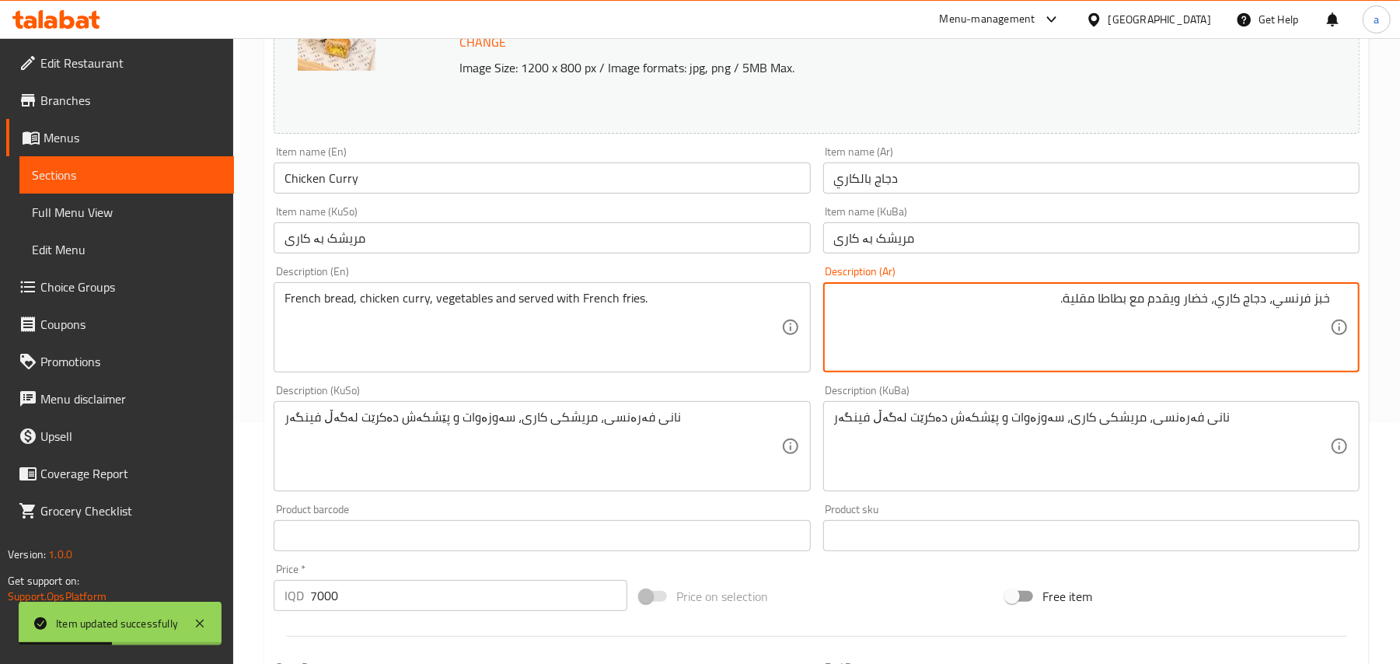
click at [1183, 314] on textarea "خبز فرنسي، دجاج كاري، خضار ويقدم مع بطاطا مقلية." at bounding box center [1082, 328] width 496 height 74
paste textarea "وات"
type textarea "خبز فرنسي، دجاج كاري، خضروات ويقدم مع بطاطا مقلية."
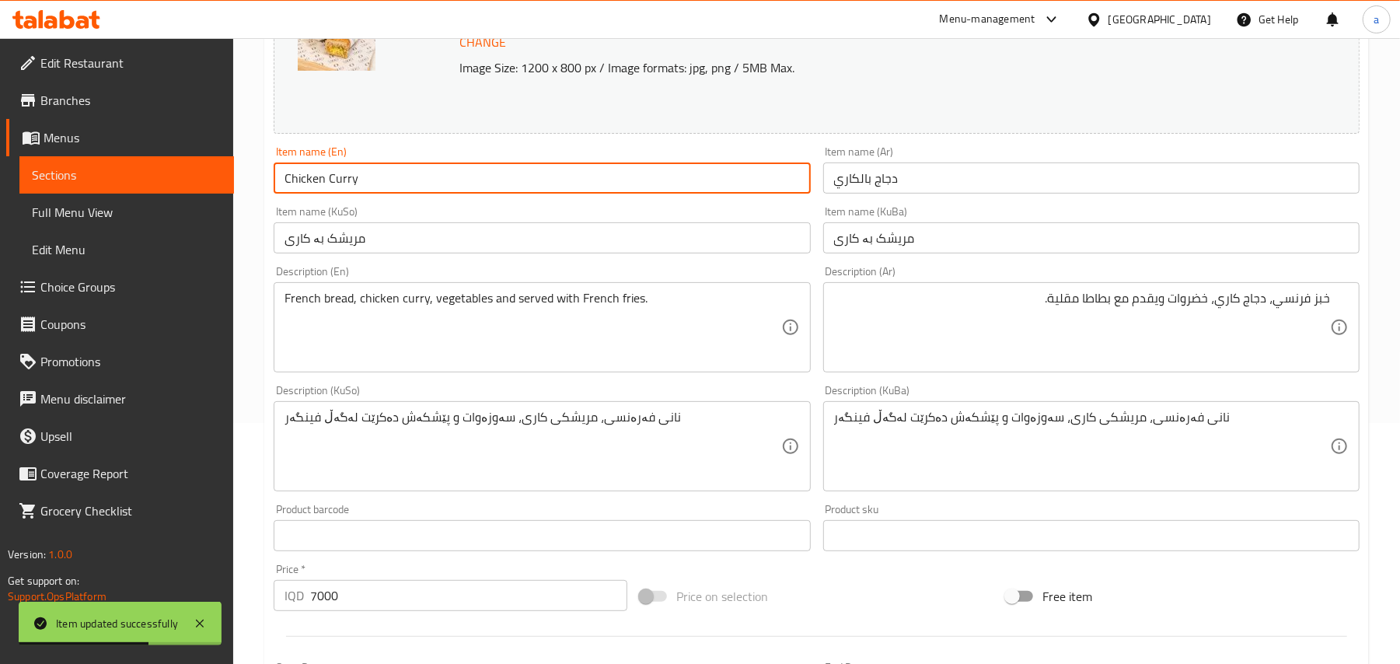
click at [495, 176] on input "Chicken Curry" at bounding box center [542, 178] width 536 height 31
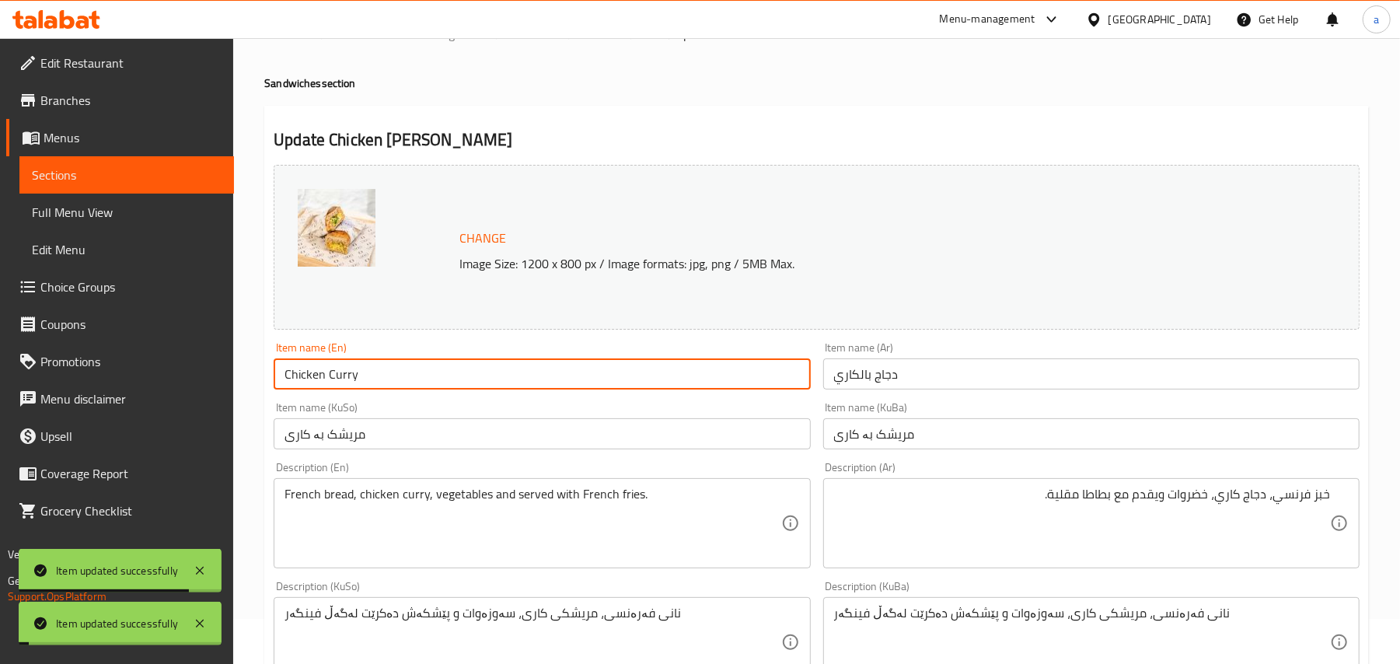
scroll to position [0, 0]
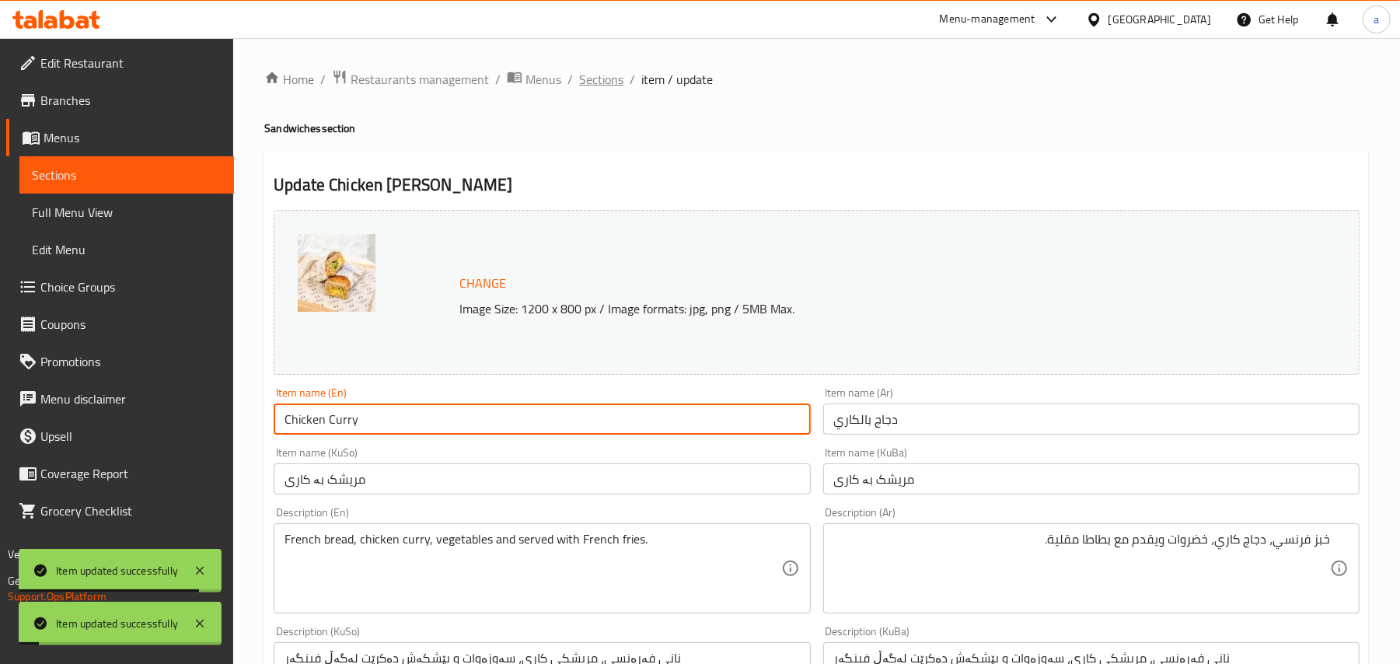
click at [624, 75] on span "Sections" at bounding box center [601, 79] width 44 height 19
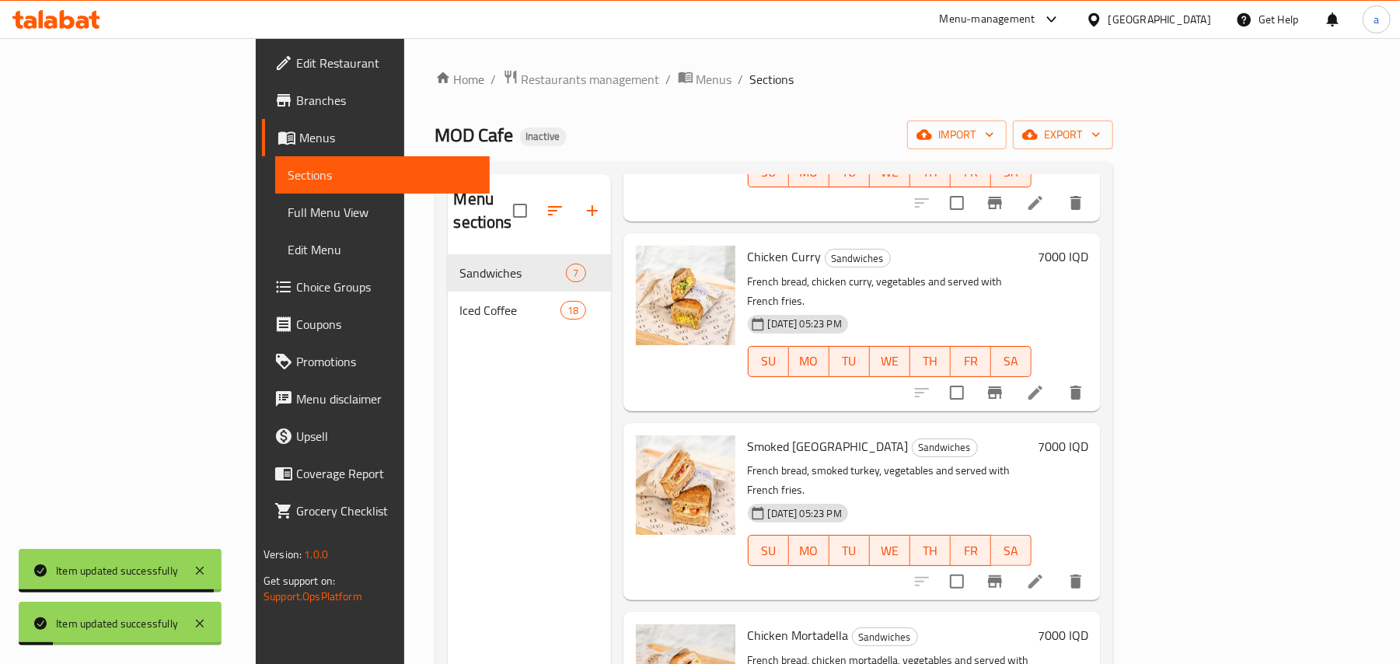
scroll to position [241, 0]
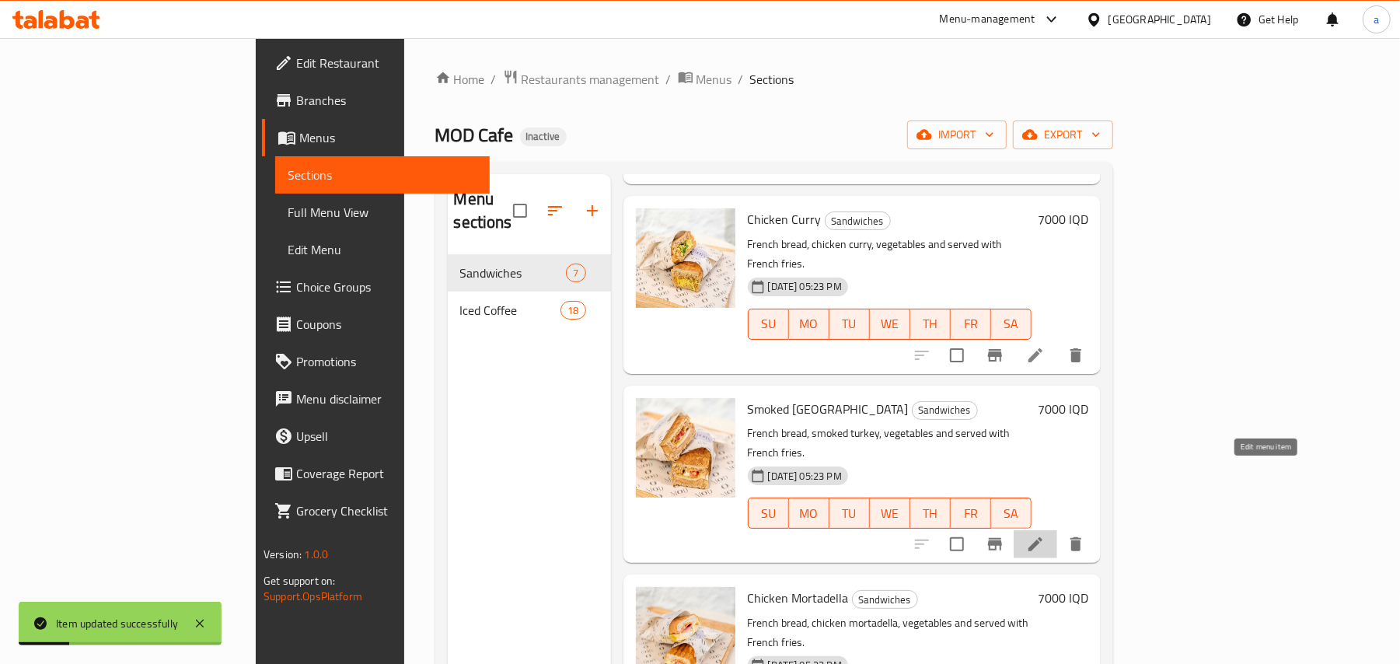
click at [1045, 535] on icon at bounding box center [1035, 544] width 19 height 19
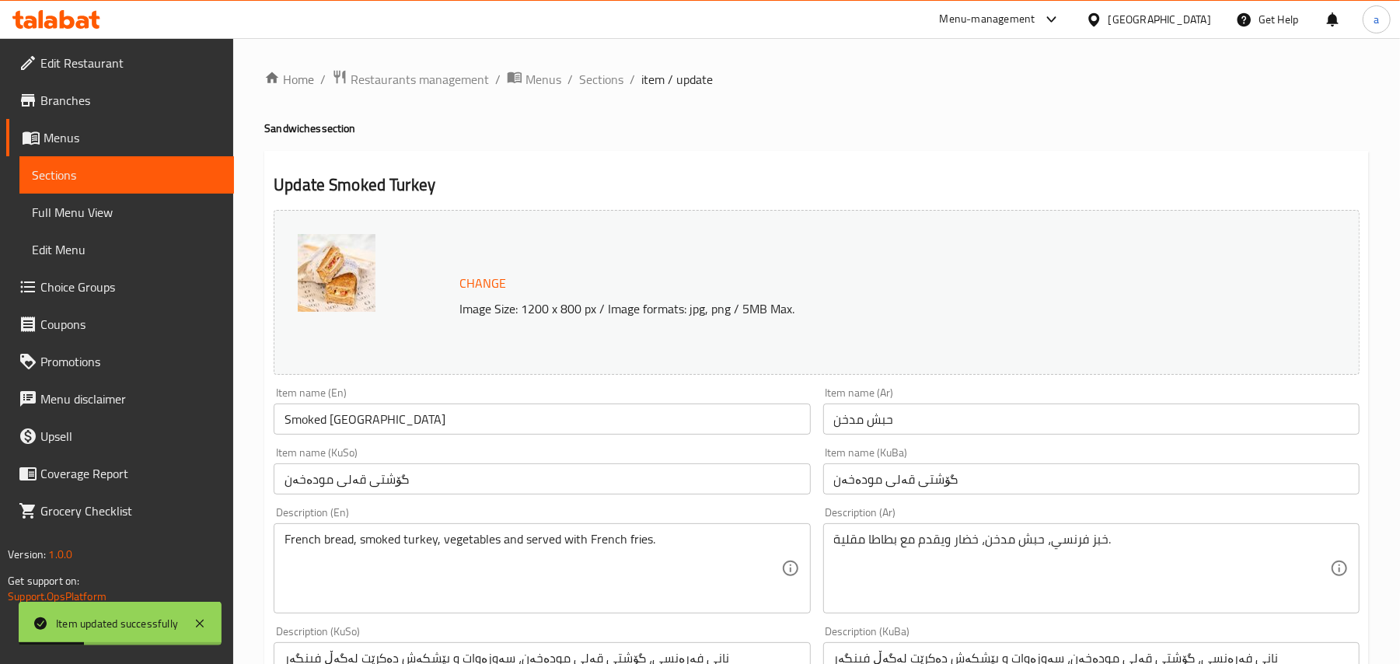
scroll to position [241, 0]
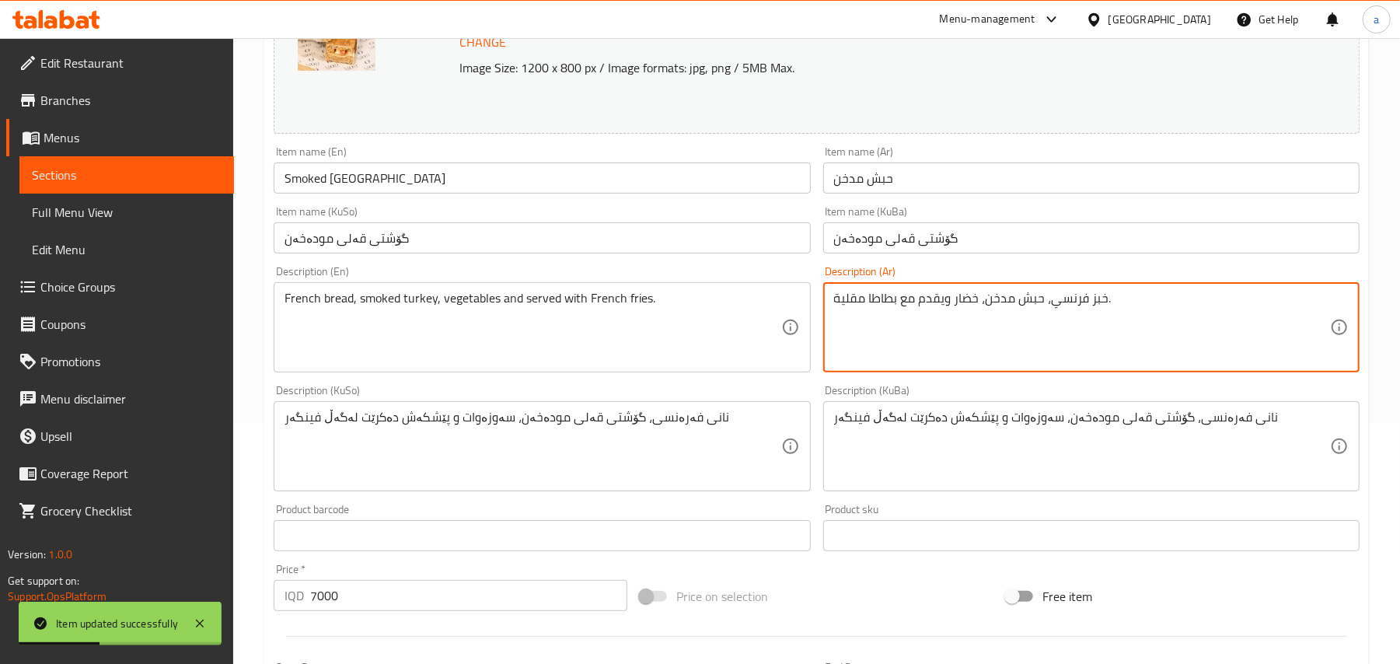
paste textarea "ضروات"
click at [972, 302] on textarea "خبز فرنسي، حبش مدخن، خضخضروات ار ويقدم مع بطاطا مقلية." at bounding box center [1082, 328] width 496 height 74
click at [980, 309] on textarea "خبز فرنسي، حبش مدخن، خضار ويقدم مع بطاطا مقلية." at bounding box center [1082, 328] width 496 height 74
paste textarea "وات"
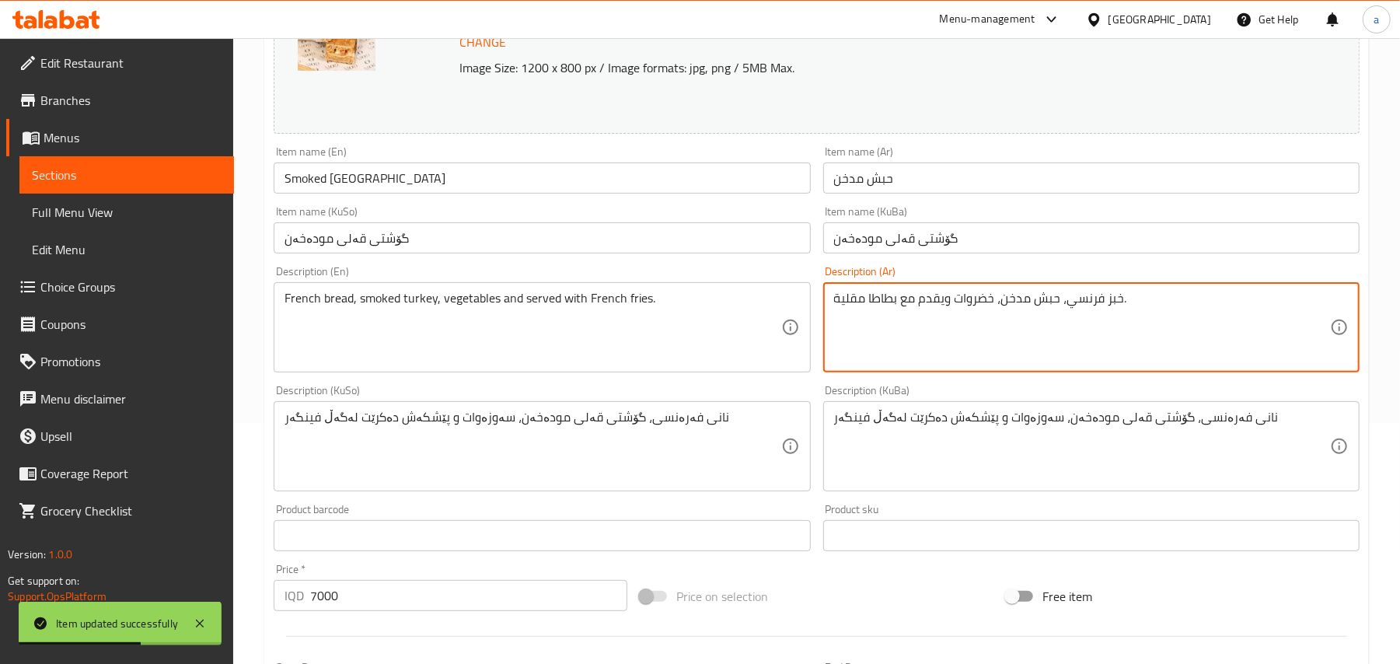
type textarea "خبز فرنسي، حبش مدخن، خضروات ويقدم مع بطاطا مقلية."
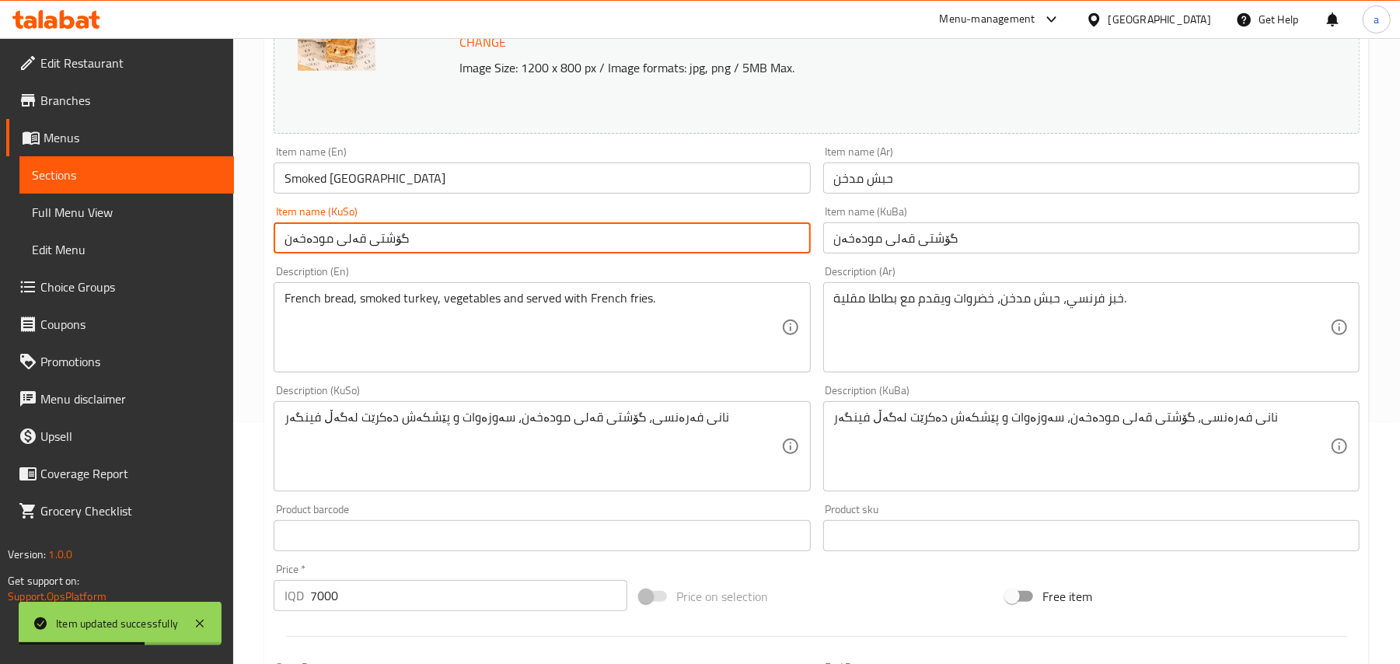
click at [692, 229] on input "گۆشتی قەلی مودەخەن" at bounding box center [542, 237] width 536 height 31
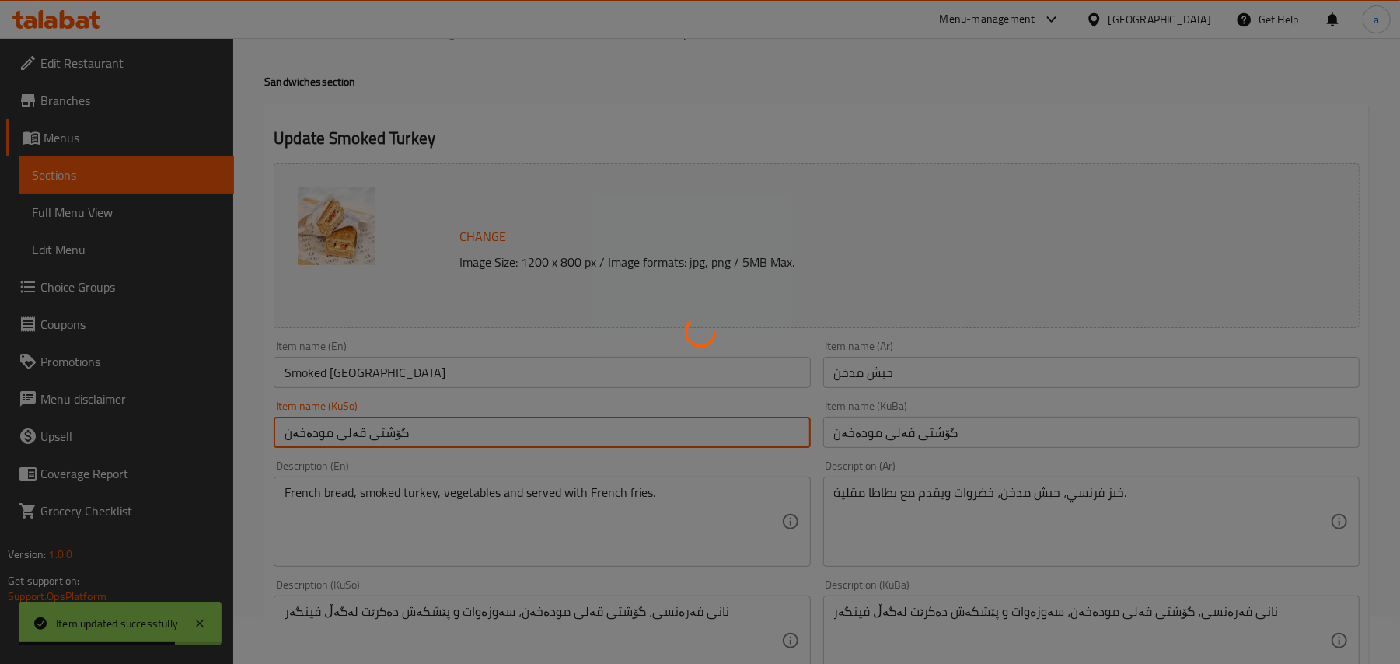
scroll to position [0, 0]
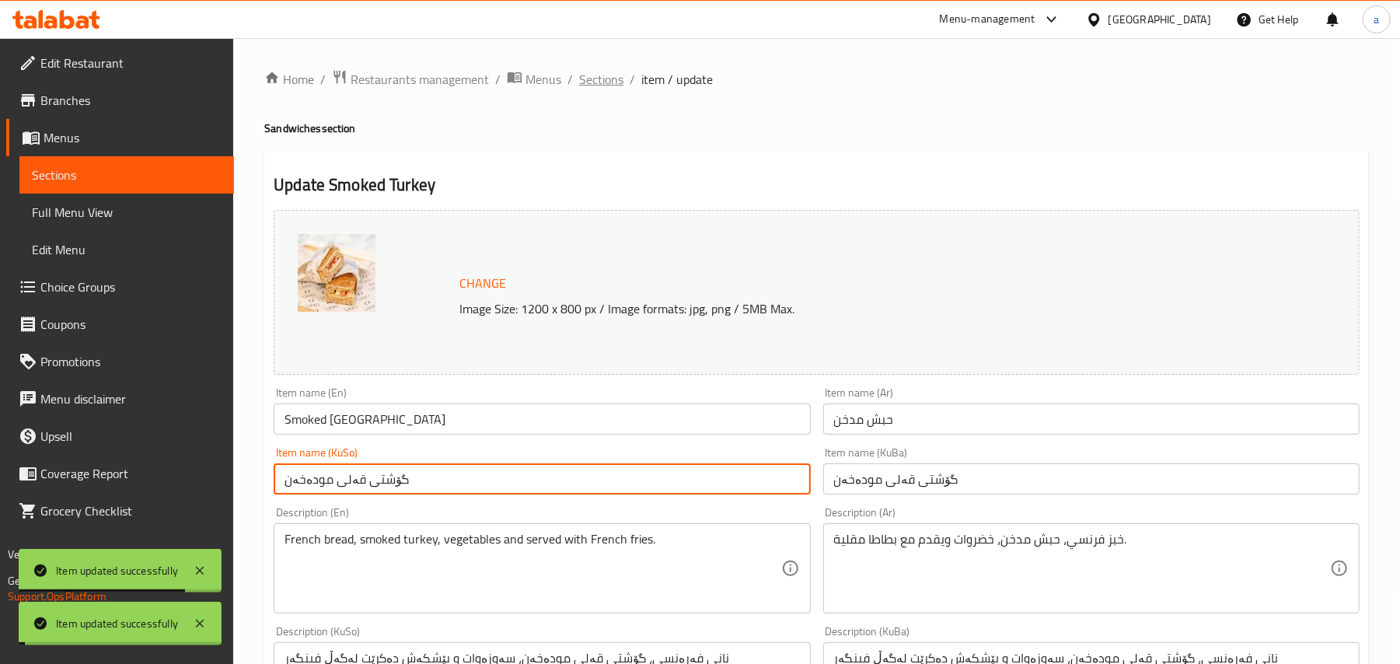
click at [613, 82] on span "Sections" at bounding box center [601, 79] width 44 height 19
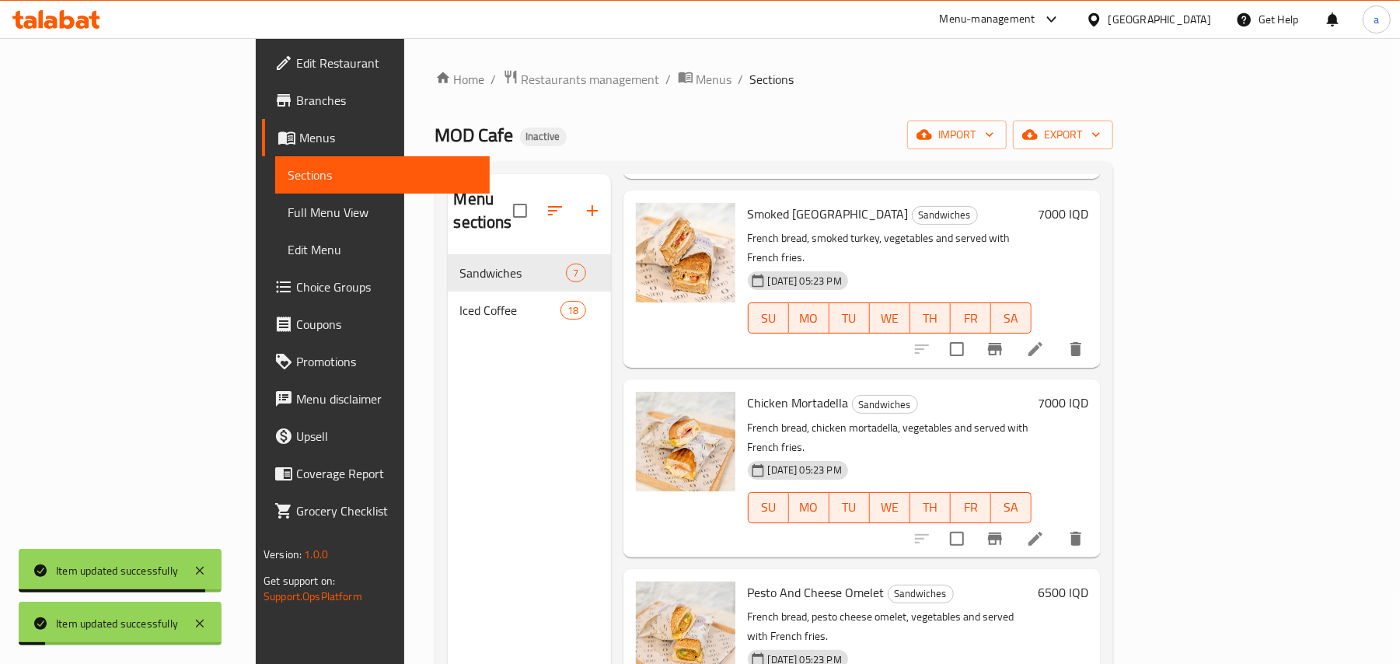
scroll to position [484, 0]
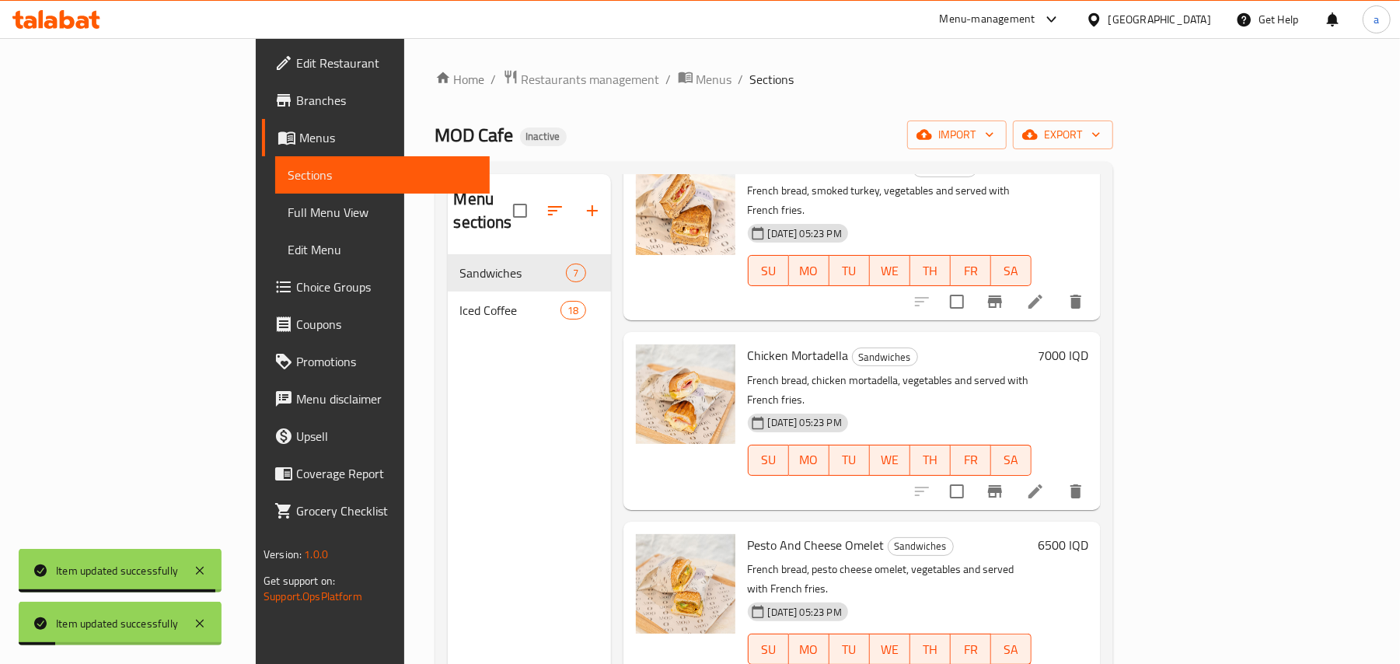
click at [1045, 482] on icon at bounding box center [1035, 491] width 19 height 19
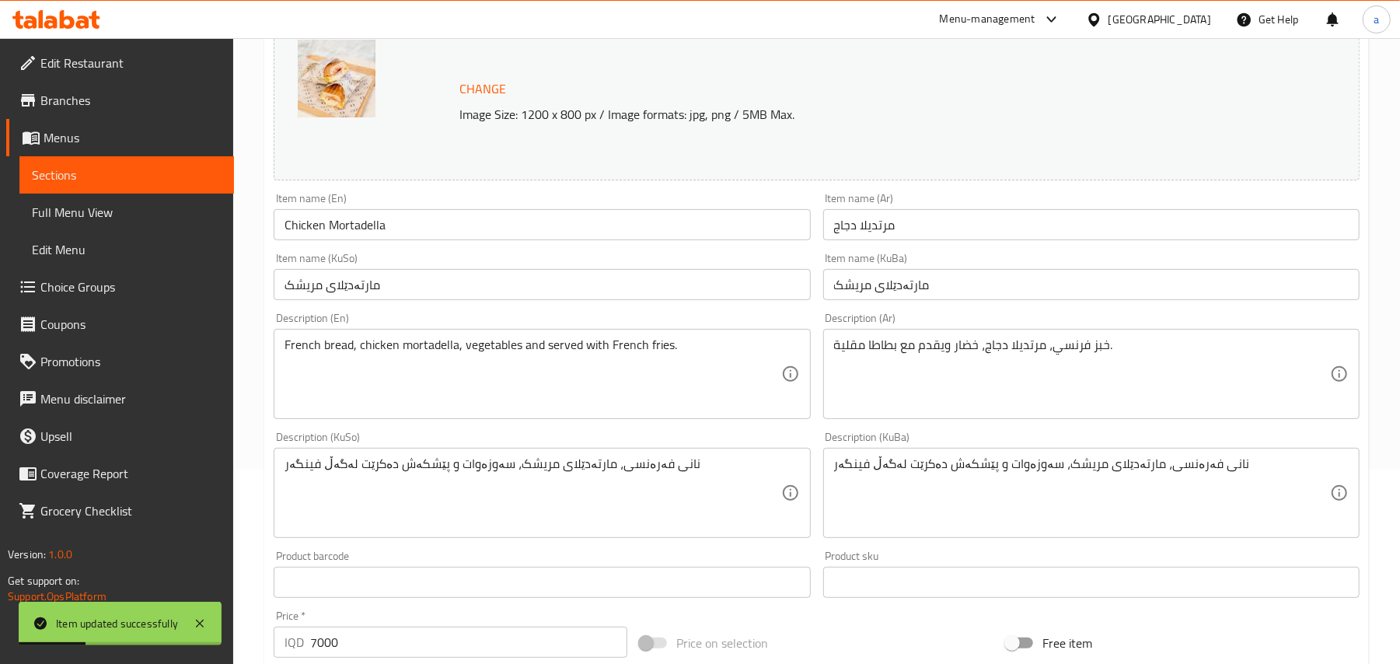
scroll to position [241, 0]
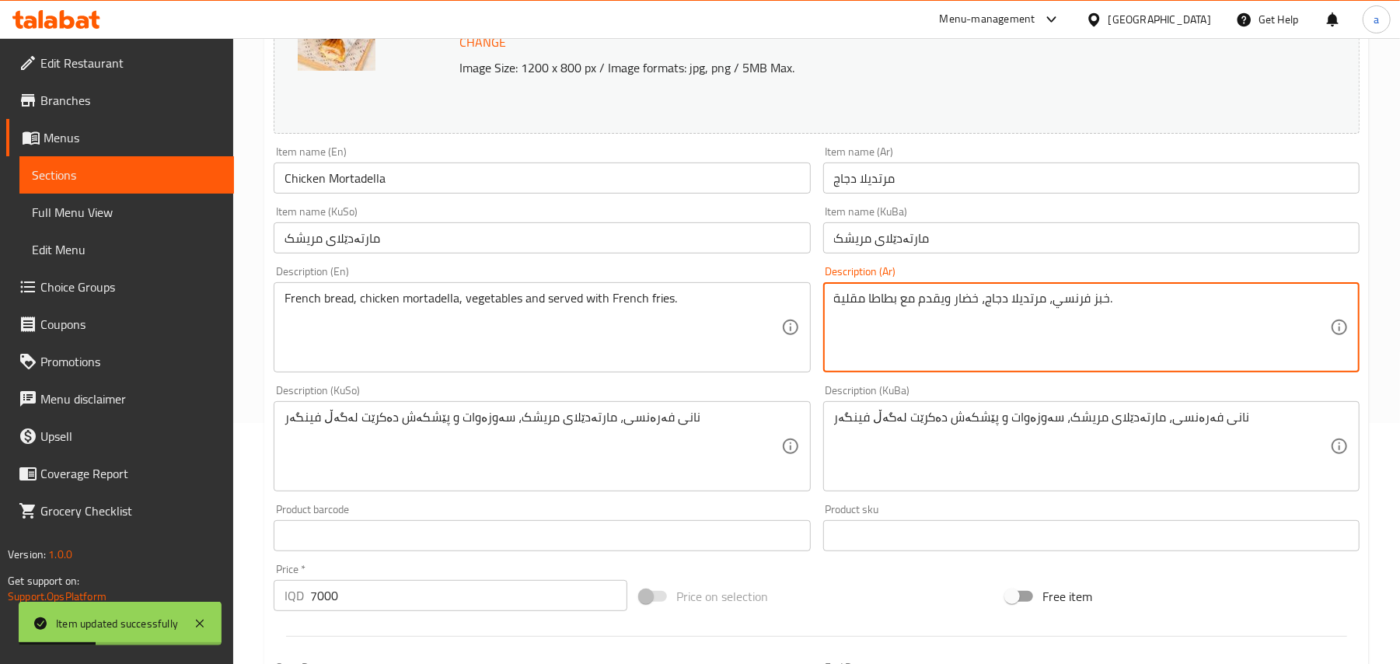
click at [970, 313] on textarea "خبز فرنسي، مرتديلا دجاج، خضار ويقدم مع بطاطا مقلية." at bounding box center [1082, 328] width 496 height 74
paste textarea "وات"
type textarea "خبز فرنسي، مرتديلا دجاج، خضروات ويقدم مع بطاطا مقلية."
click at [533, 187] on input "Chicken Mortadella" at bounding box center [542, 178] width 536 height 31
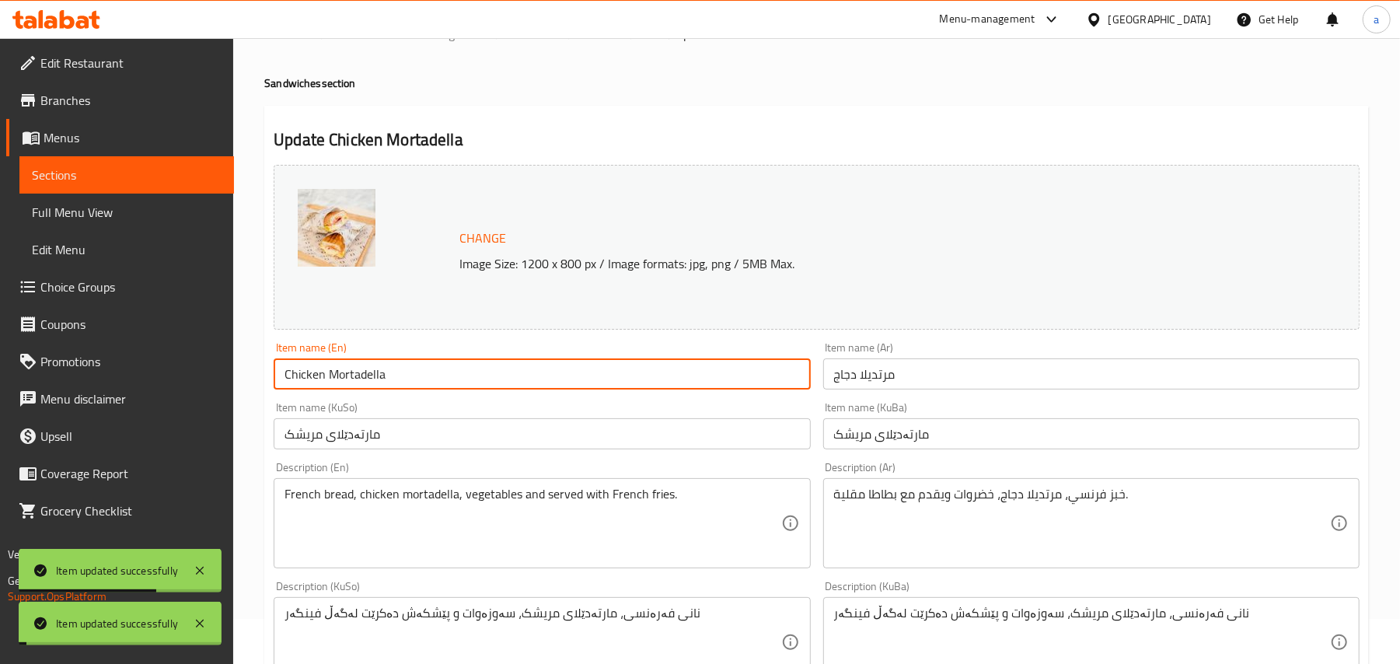
scroll to position [0, 0]
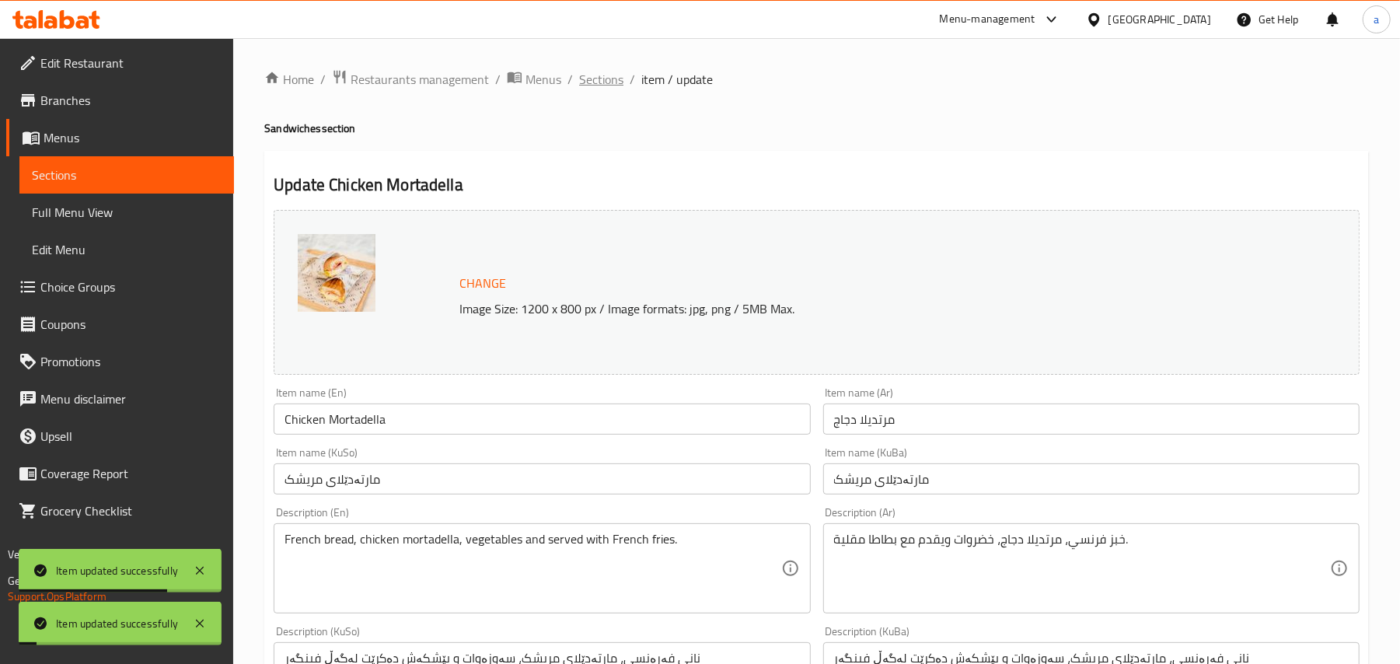
click at [602, 81] on span "Sections" at bounding box center [601, 79] width 44 height 19
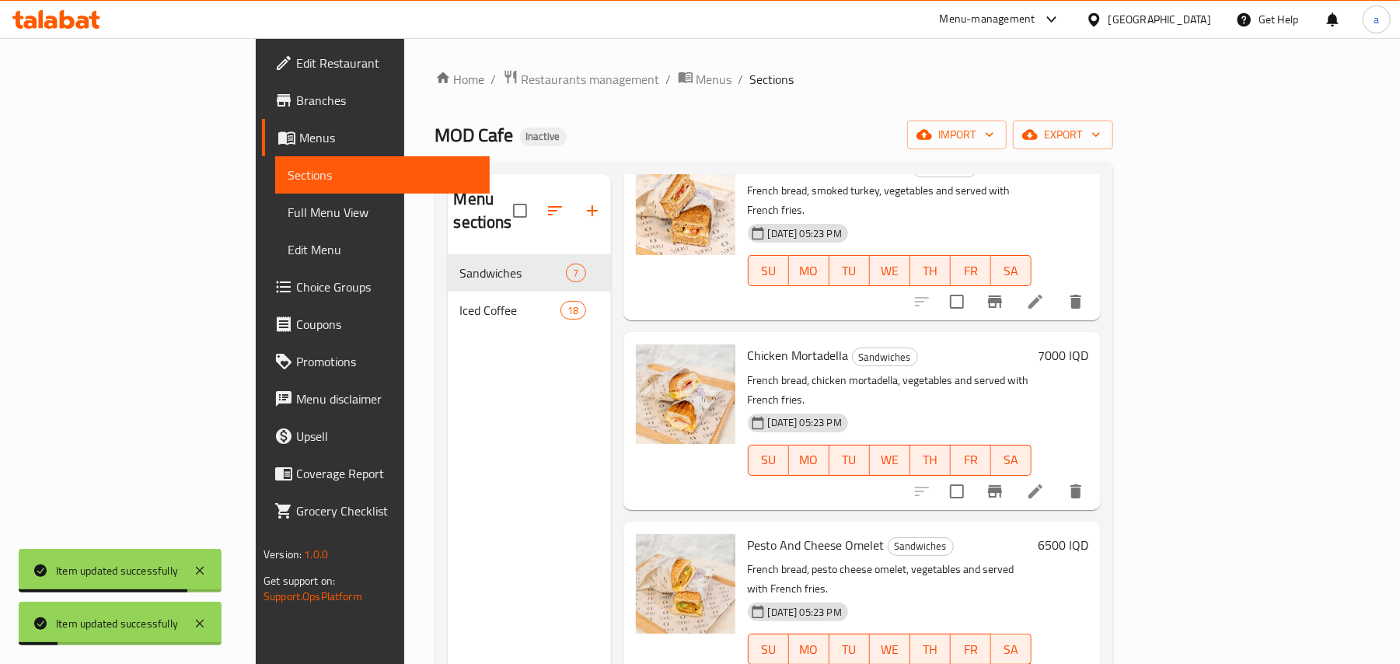
scroll to position [589, 0]
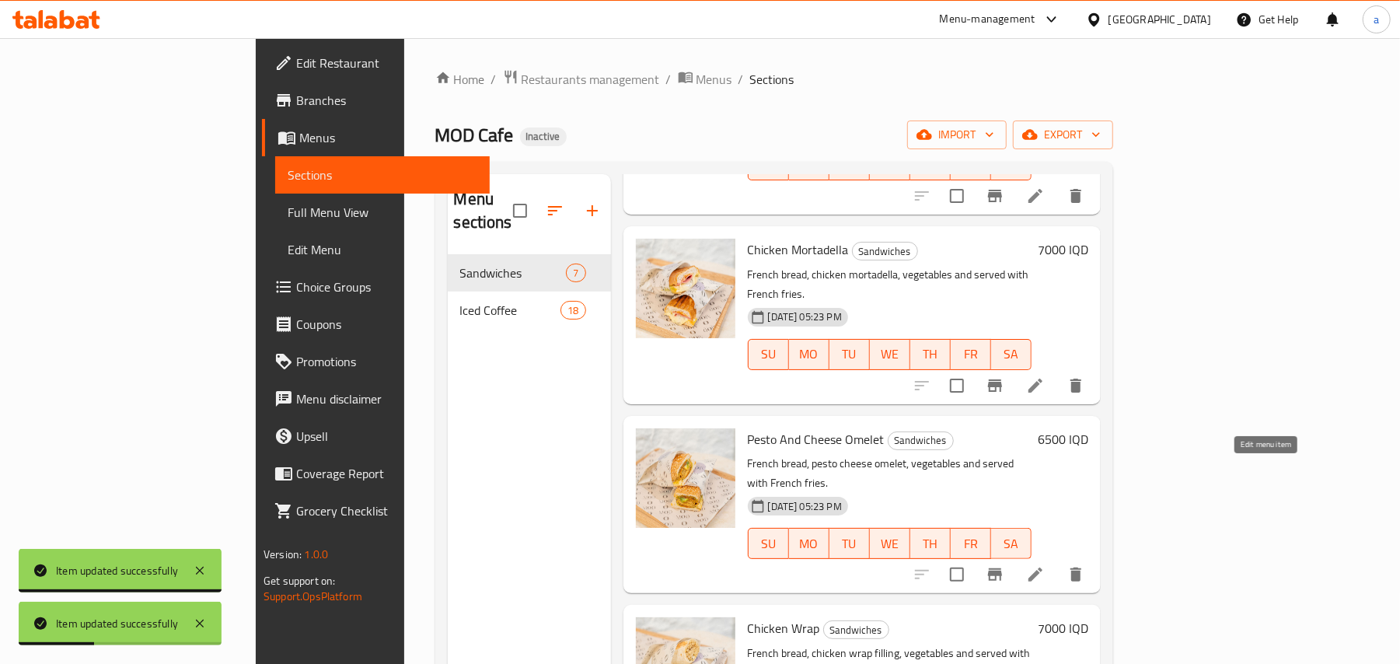
click at [1043, 568] on icon at bounding box center [1036, 575] width 14 height 14
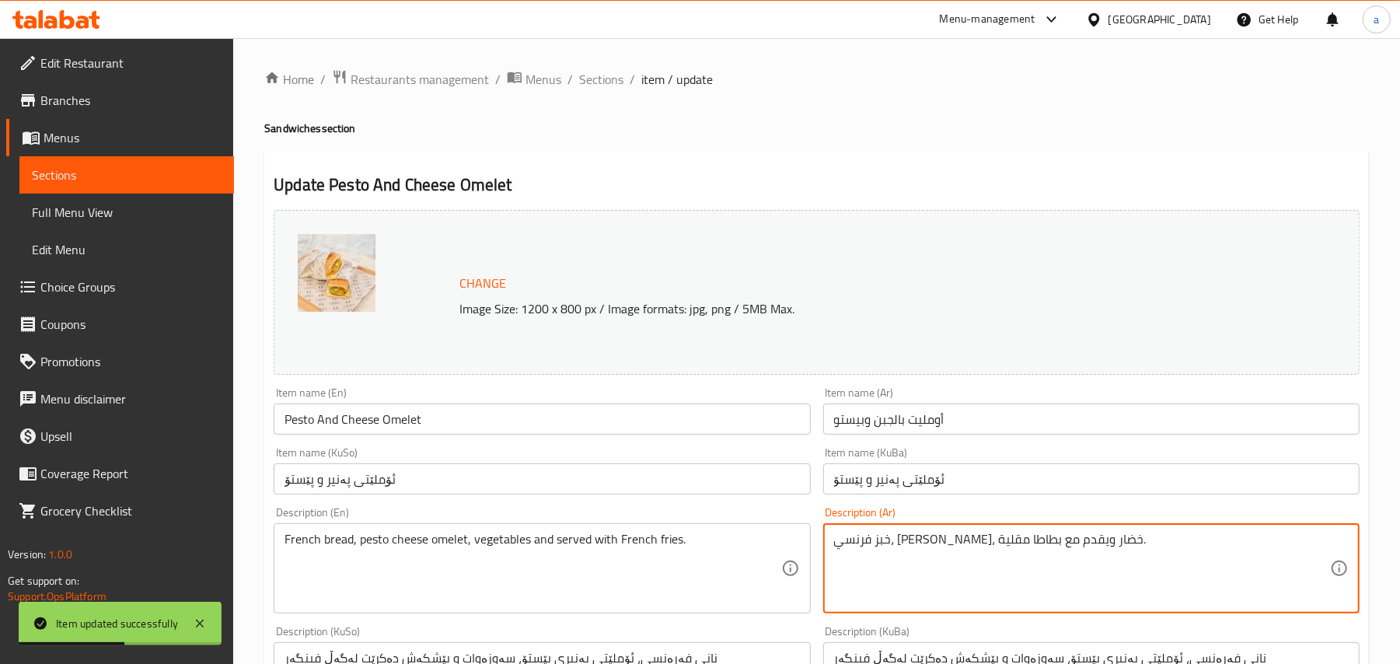
click at [964, 557] on textarea "خبز فرنسي، [PERSON_NAME]، خضار ويقدم مع بطاطا مقلية." at bounding box center [1082, 569] width 496 height 74
paste textarea "وات"
type textarea "خبز فرنسي، [PERSON_NAME]، خضروات ويقدم مع بطاطا مقلية."
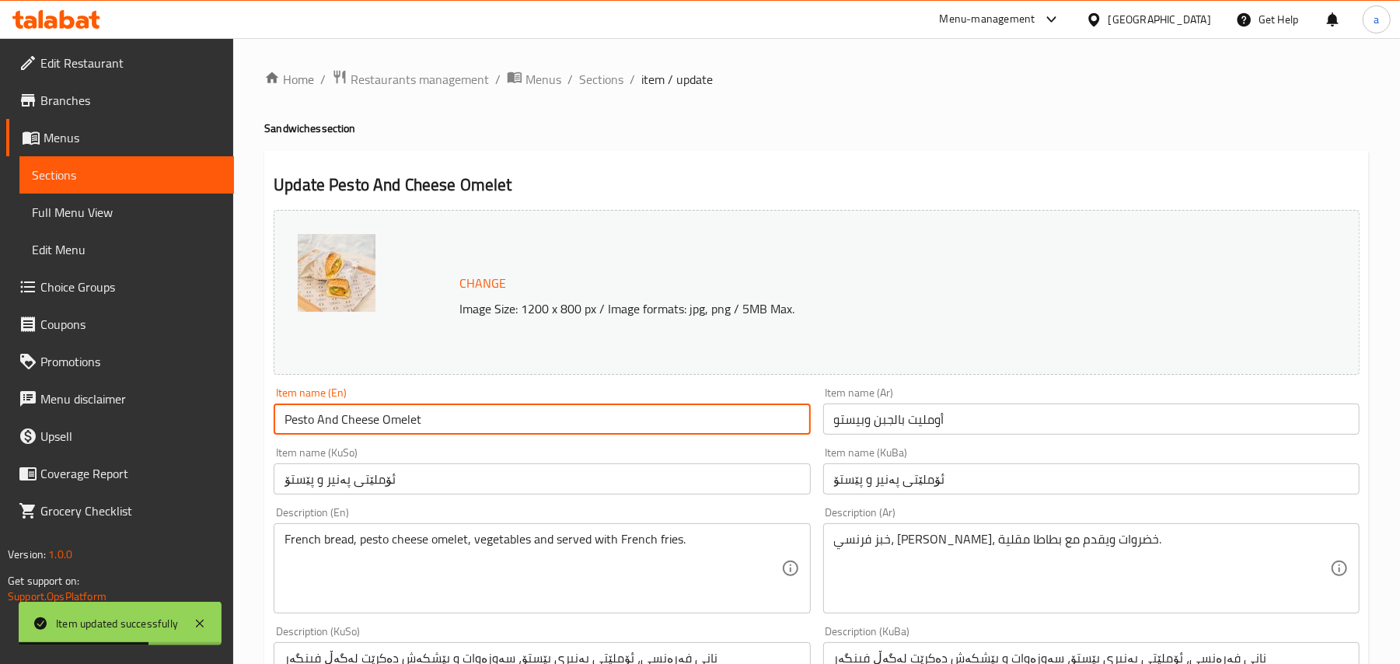
click at [443, 430] on input "Pesto And Cheese Omelet" at bounding box center [542, 419] width 536 height 31
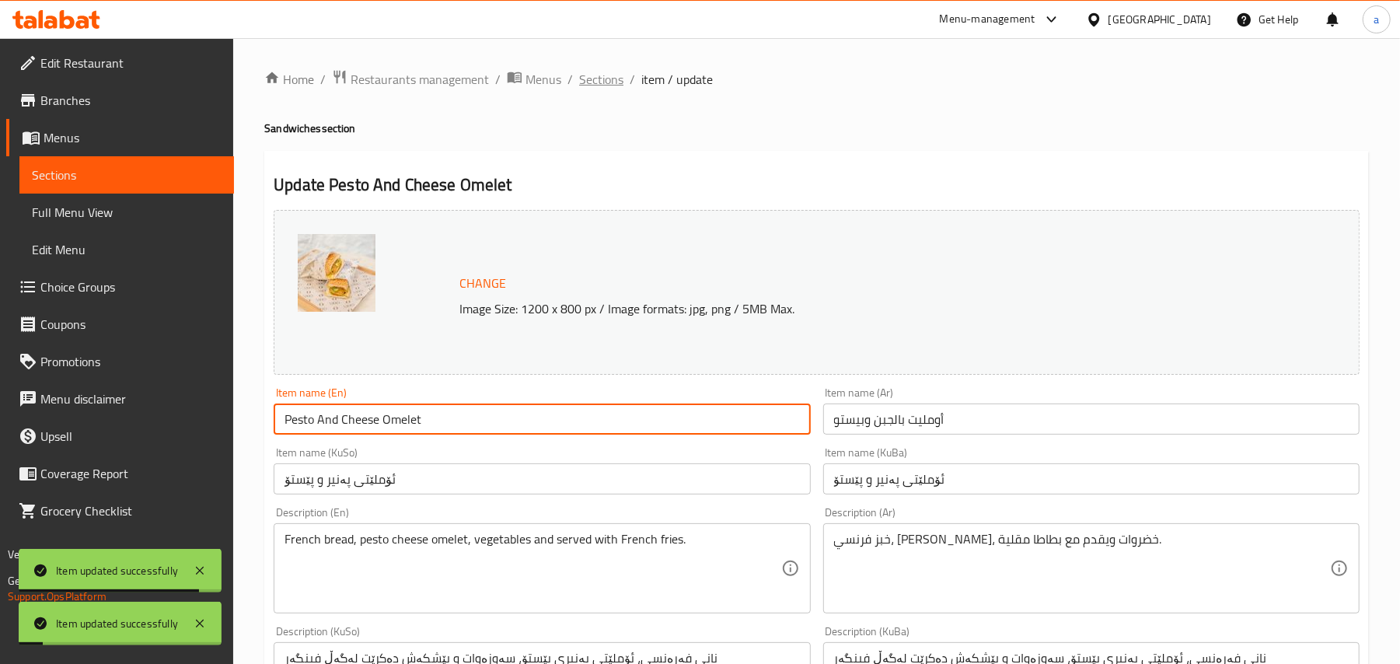
click at [616, 84] on span "Sections" at bounding box center [601, 79] width 44 height 19
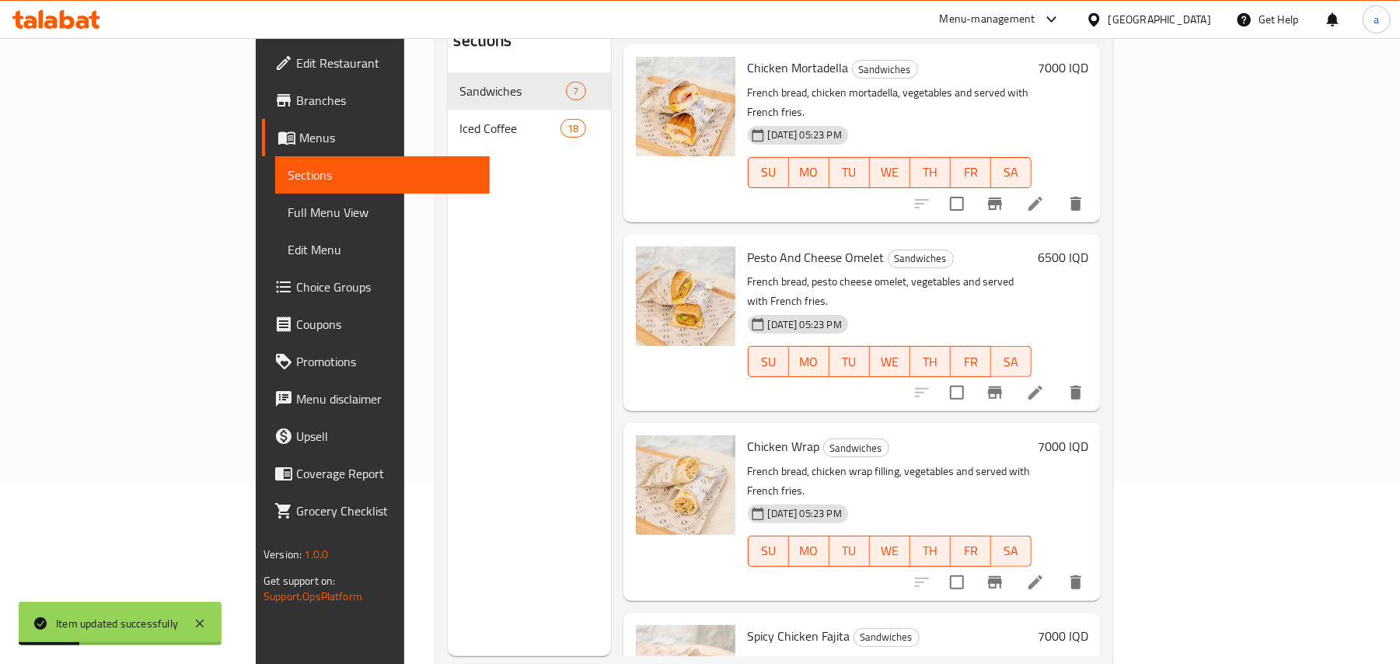
scroll to position [219, 0]
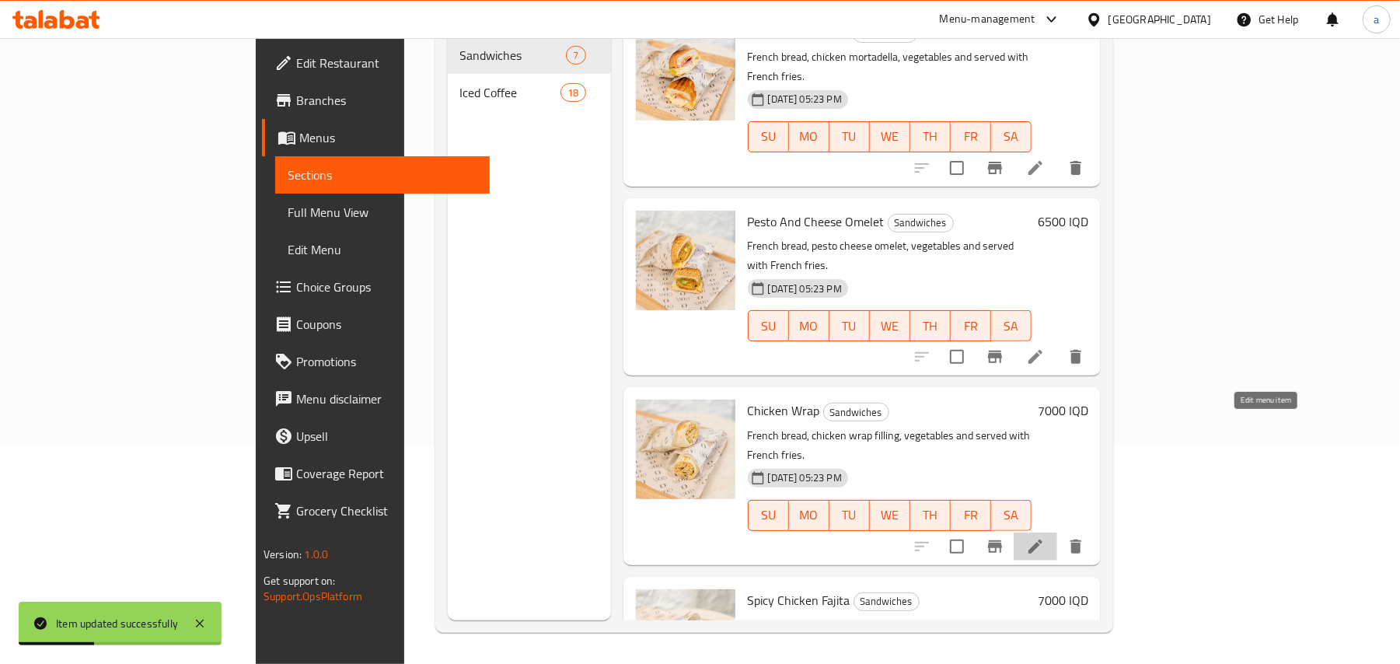
click at [1045, 537] on icon at bounding box center [1035, 546] width 19 height 19
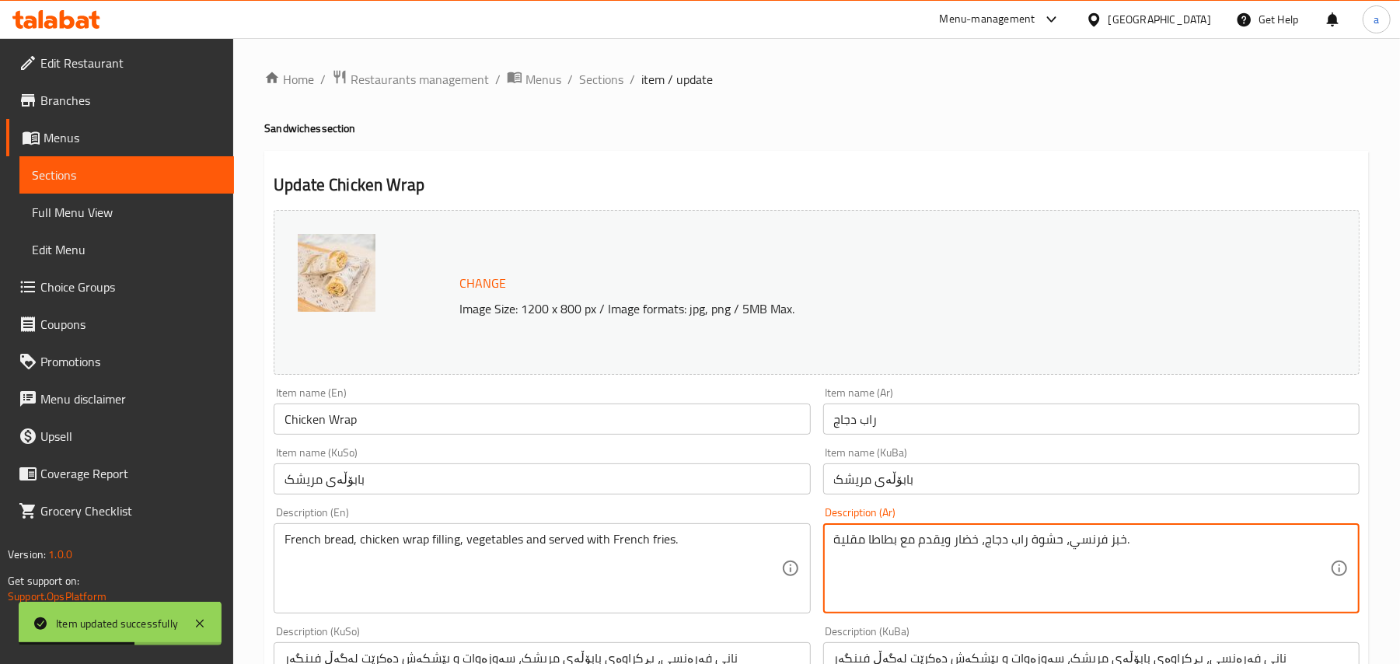
click at [978, 548] on textarea "خبز فرنسي، حشوة راب دجاج، خضار ويقدم مع بطاطا مقلية." at bounding box center [1082, 569] width 496 height 74
paste textarea "وات"
type textarea "خبز فرنسي، حشوة راب دجاج، خضروات ويقدم مع بطاطا مقلية."
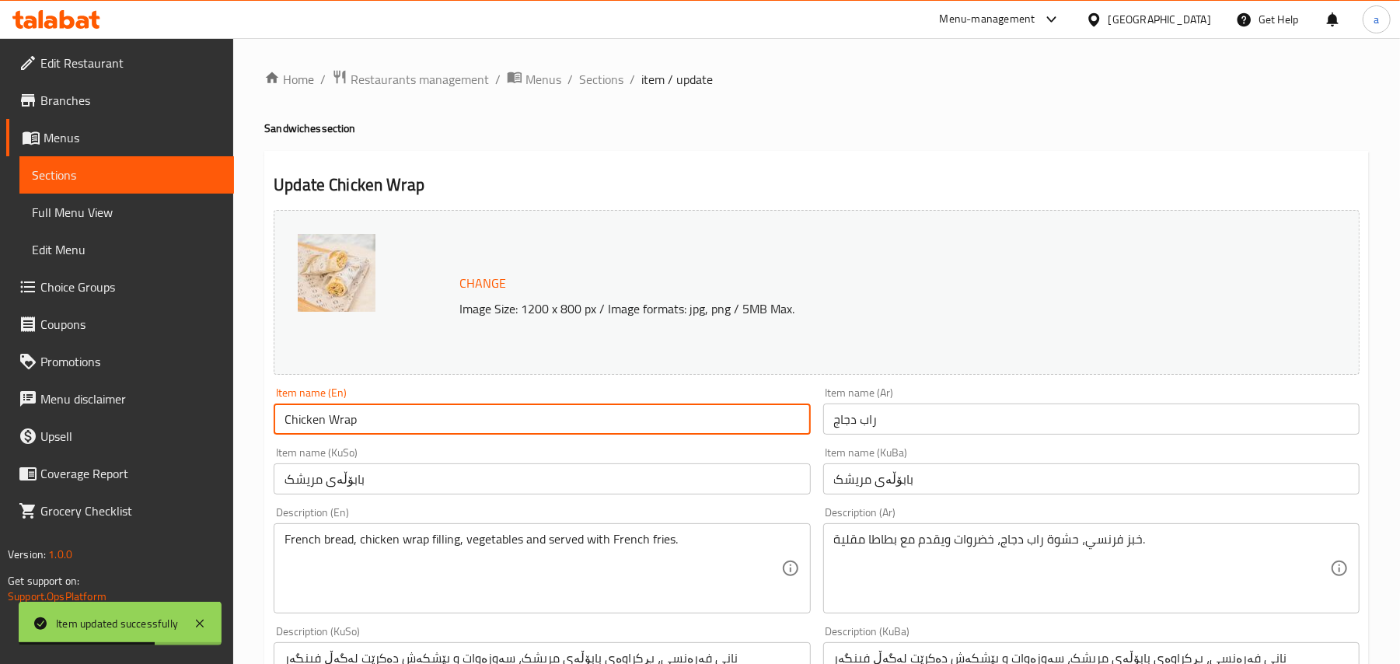
click at [552, 420] on input "Chicken Wrap" at bounding box center [542, 419] width 536 height 31
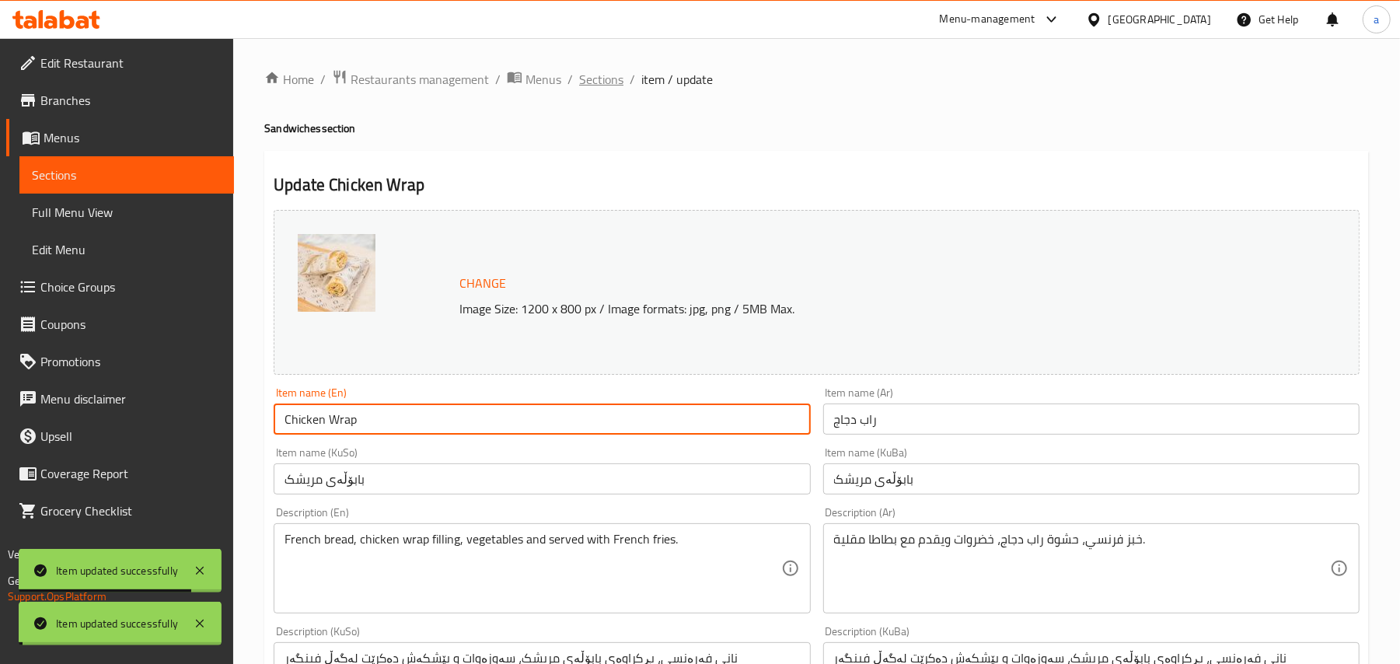
click at [607, 82] on span "Sections" at bounding box center [601, 79] width 44 height 19
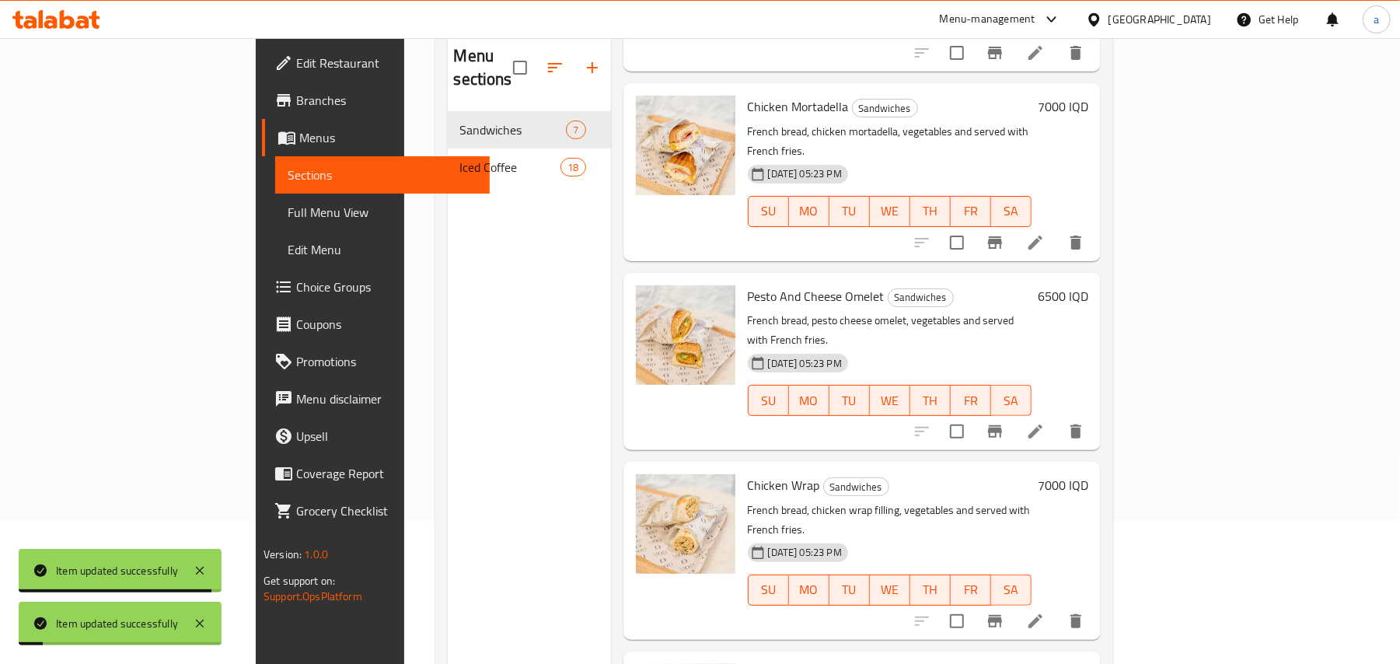
scroll to position [219, 0]
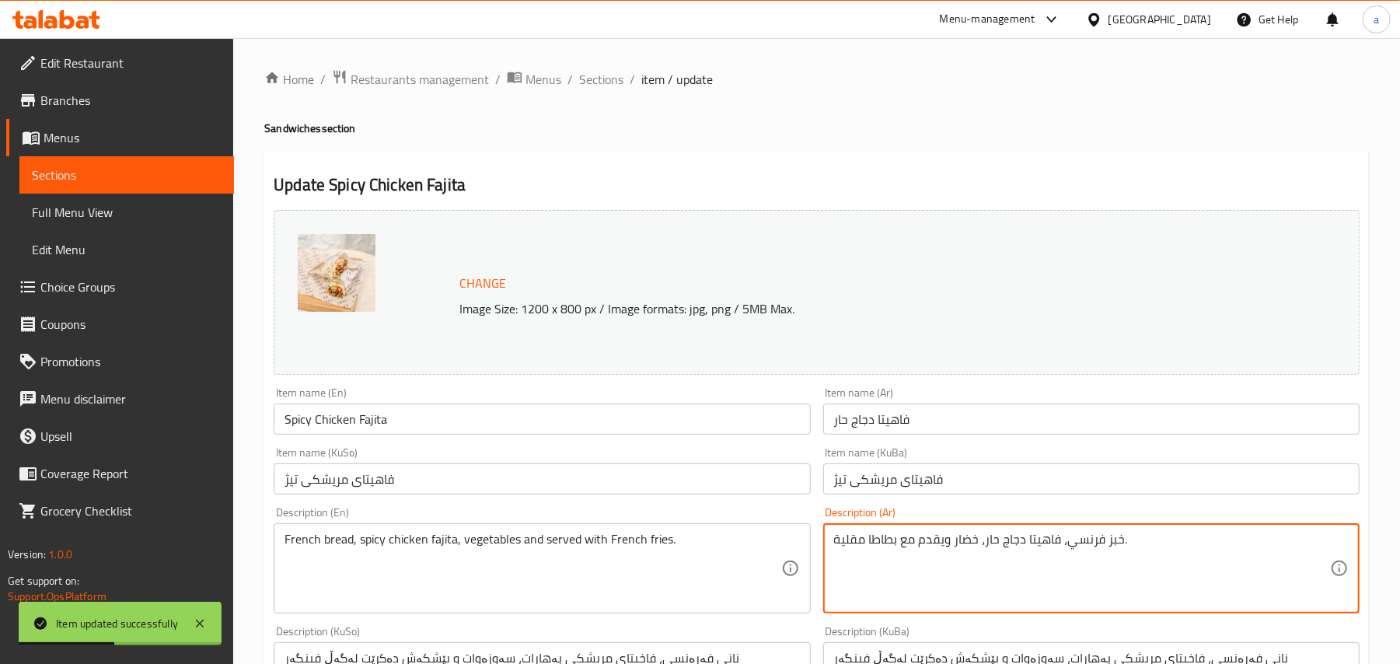
click at [974, 554] on textarea "خبز فرنسي، فاهيتا دجاج حار، خضار ويقدم مع بطاطا مقلية." at bounding box center [1082, 569] width 496 height 74
paste textarea "وات"
type textarea "خبز فرنسي، فاهيتا دجاج حار، خضروات ويقدم مع بطاطا مقلية."
click at [608, 427] on input "Spicy Chicken Fajita" at bounding box center [542, 419] width 536 height 31
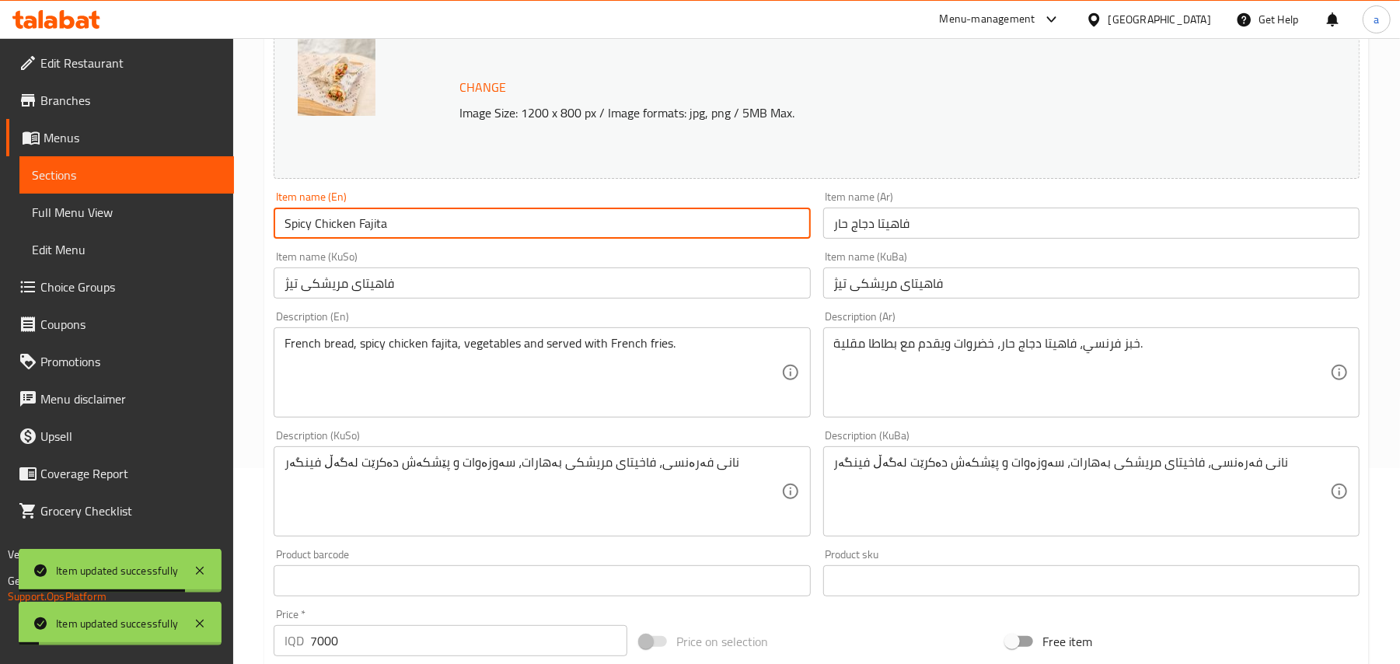
scroll to position [241, 0]
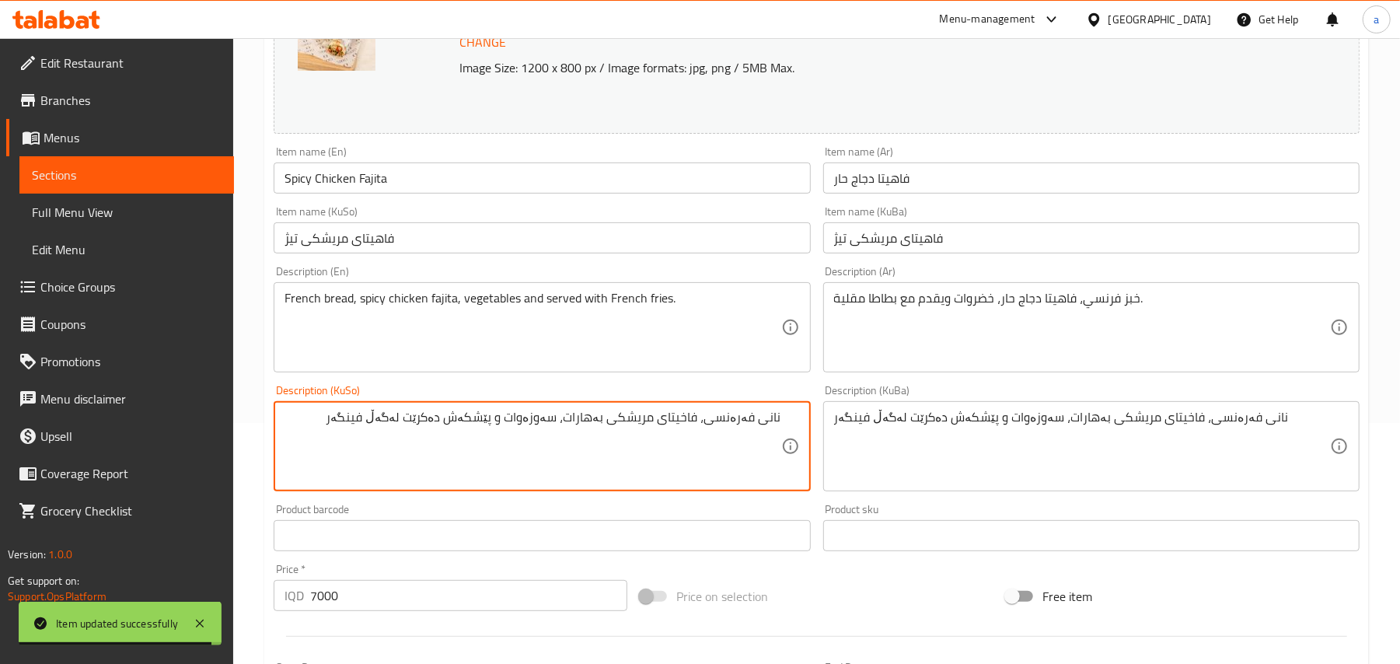
click at [589, 436] on textarea "نانی فەرەنسی، فاخیتای مریشکی بەهارات، سەوزەوات و پێشکەش دەکرێت لەگەڵ فینگەر" at bounding box center [533, 447] width 496 height 74
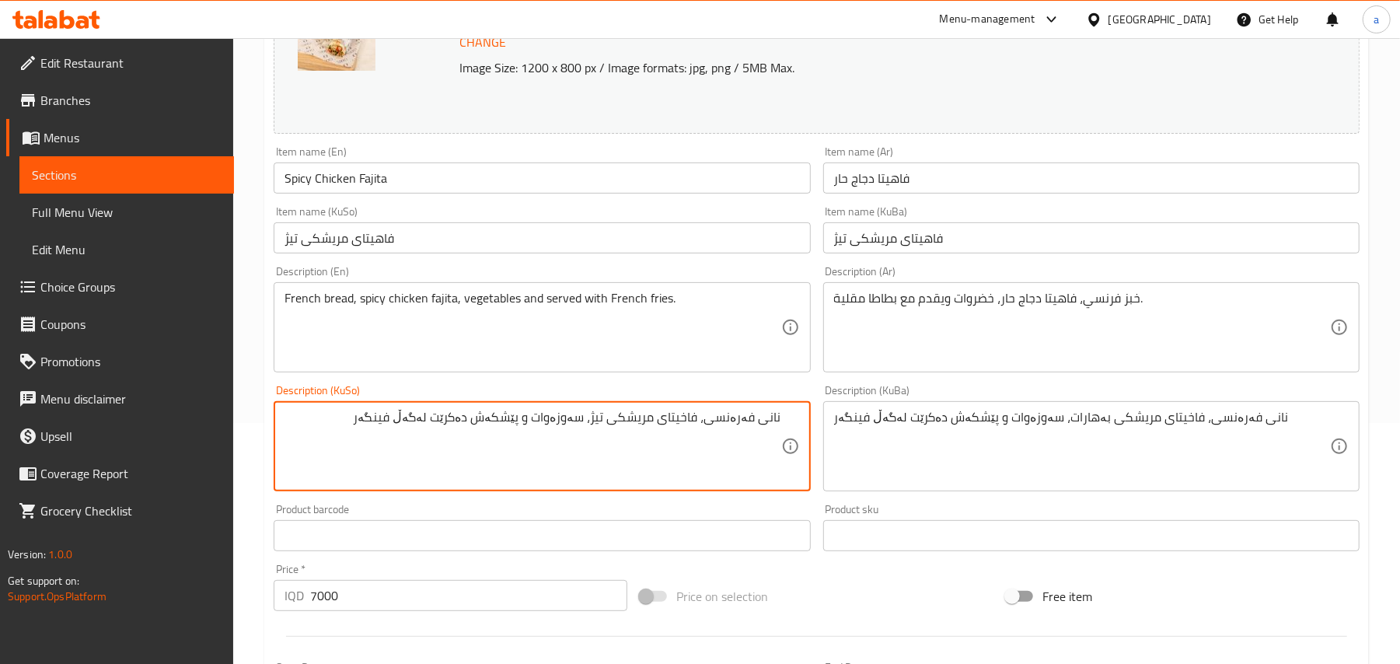
click at [610, 437] on textarea "نانی فەرەنسی، فاخیتای مریشکی تیژ، سەوزەوات و پێشکەش دەکرێت لەگەڵ فینگەر" at bounding box center [533, 447] width 496 height 74
type textarea "نانی فەرەنسی، فاخیتای مریشکی تیژ، سەوزەوات و پێشکەش دەکرێت لەگەڵ فینگەر"
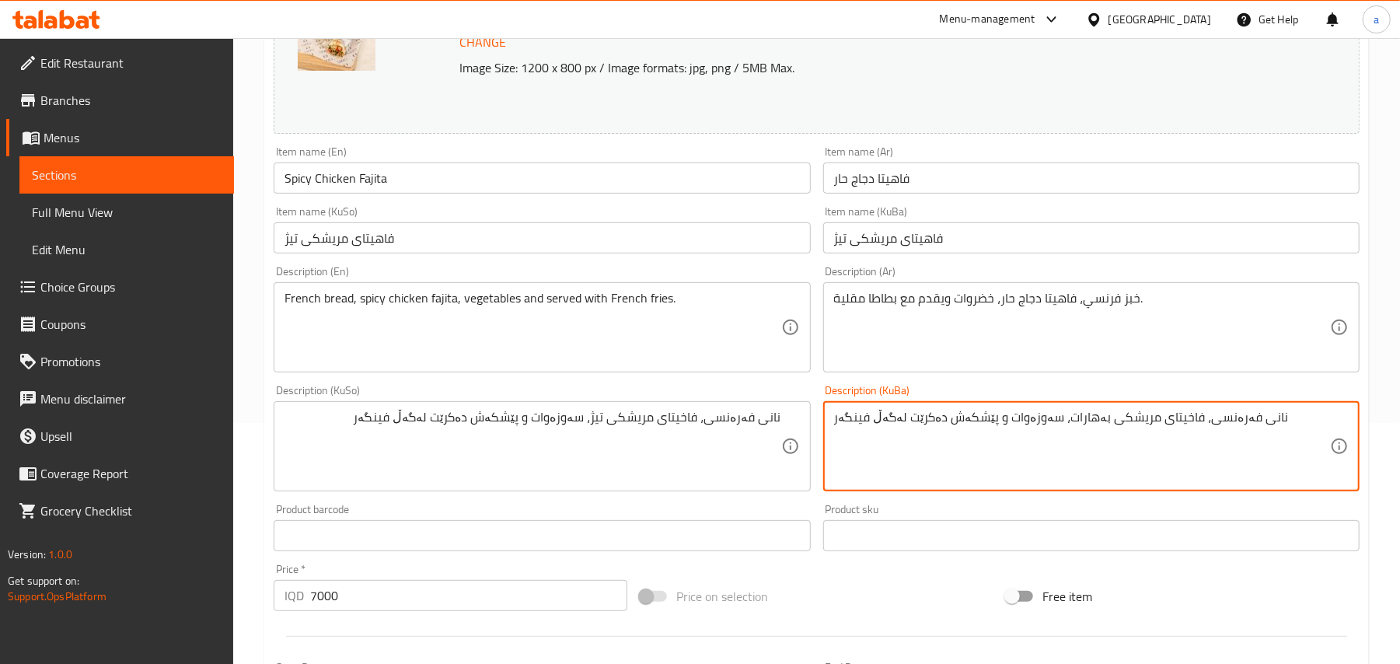
click at [924, 446] on textarea "نانی فەرەنسی، فاخیتای مریشکی بەهارات، سەوزەوات و پێشکەش دەکرێت لەگەڵ فینگەر" at bounding box center [1082, 447] width 496 height 74
paste textarea "یژ"
type textarea "نانی فەرەنسی، فاخیتای مریشکی تیژ، سەوزەوات و پێشکەش دەکرێت لەگەڵ فینگەر"
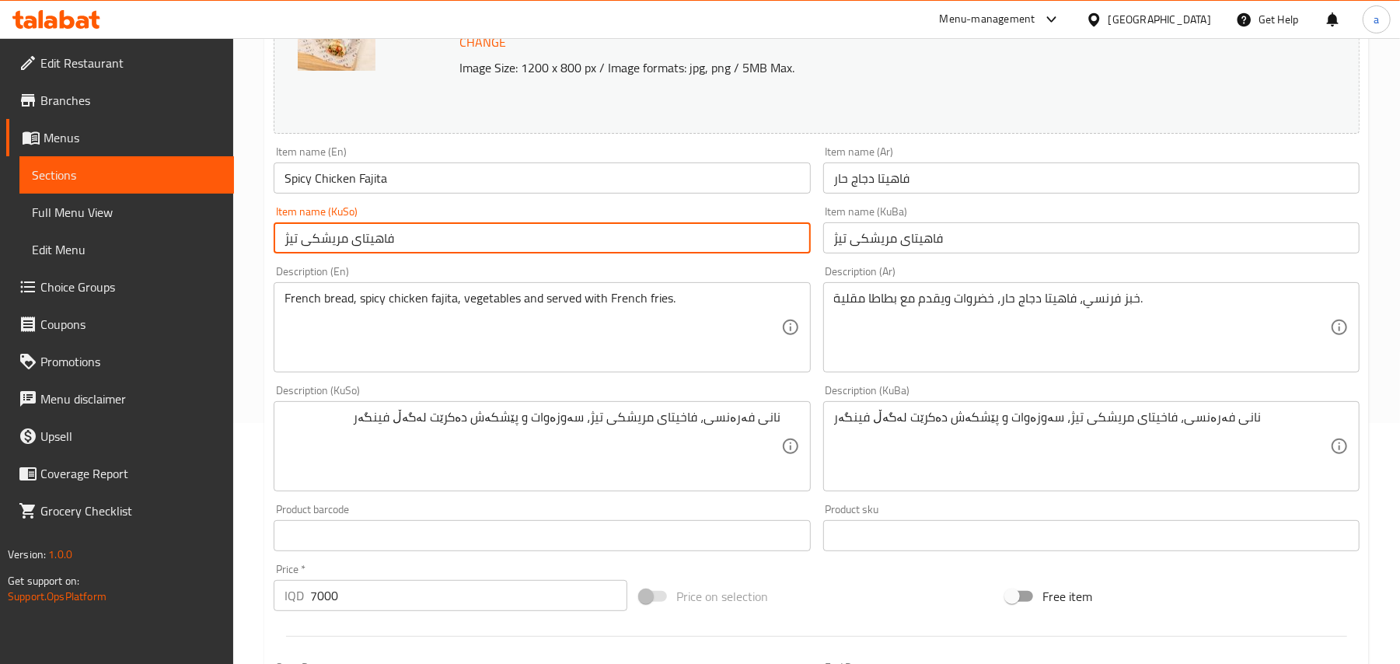
click at [498, 239] on input "فاهیتای مریشکی تیژ" at bounding box center [542, 237] width 536 height 31
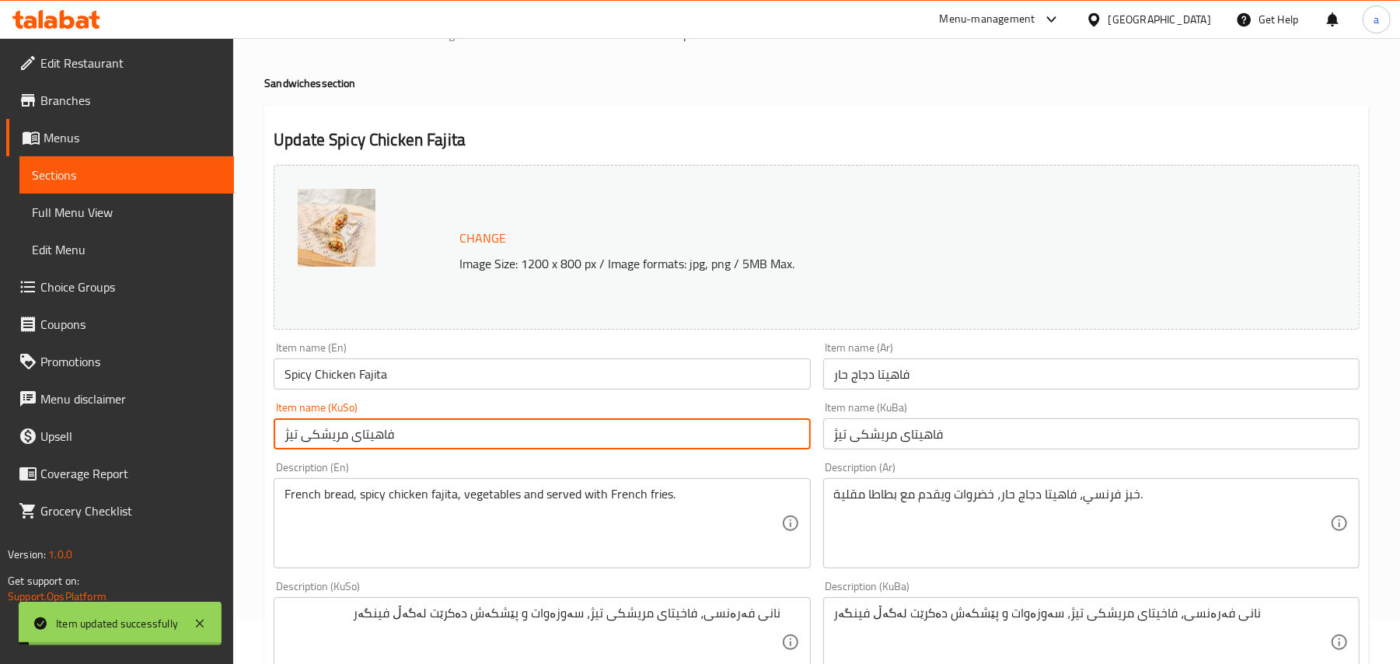
scroll to position [0, 0]
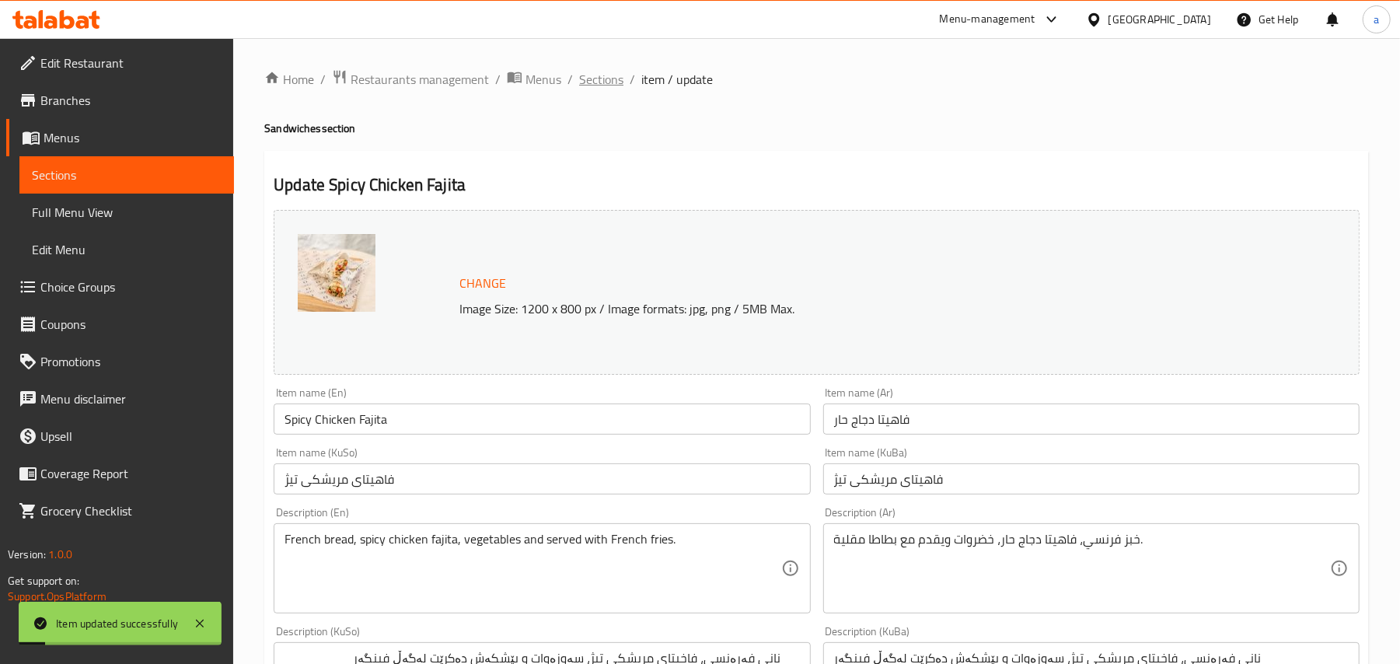
click at [624, 82] on span "Sections" at bounding box center [601, 79] width 44 height 19
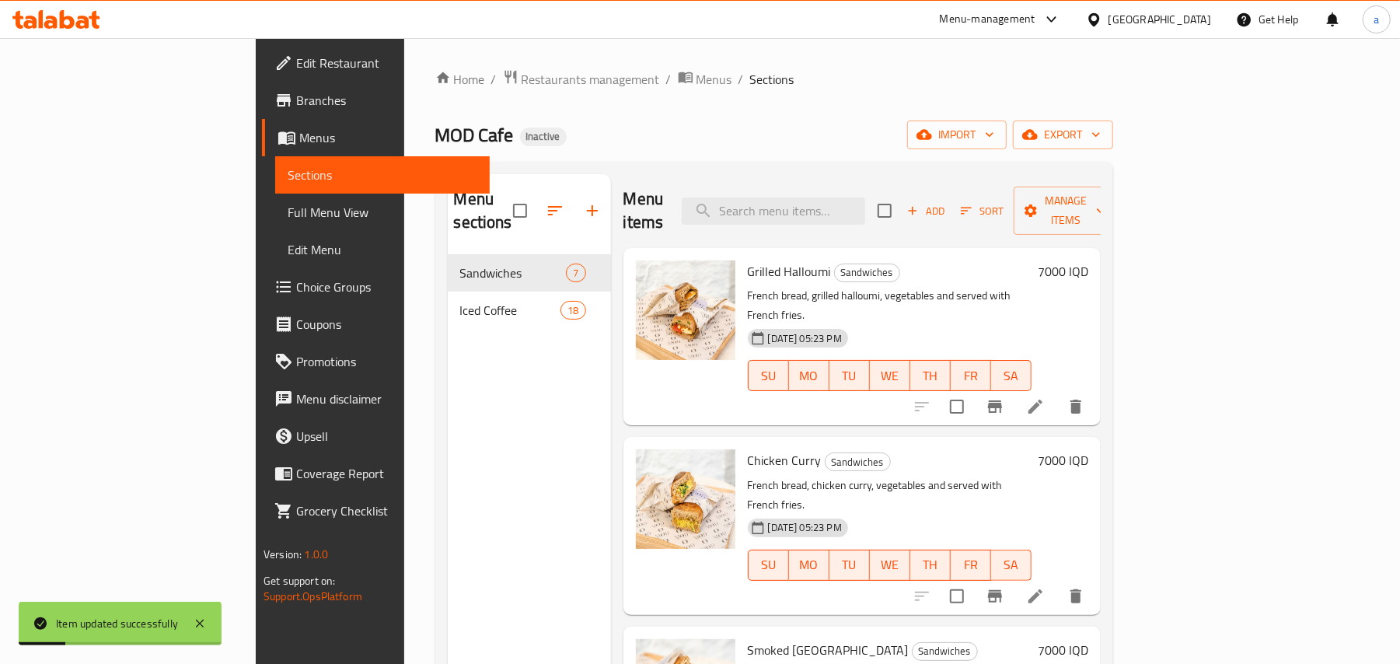
click at [288, 215] on span "Full Menu View" at bounding box center [383, 212] width 190 height 19
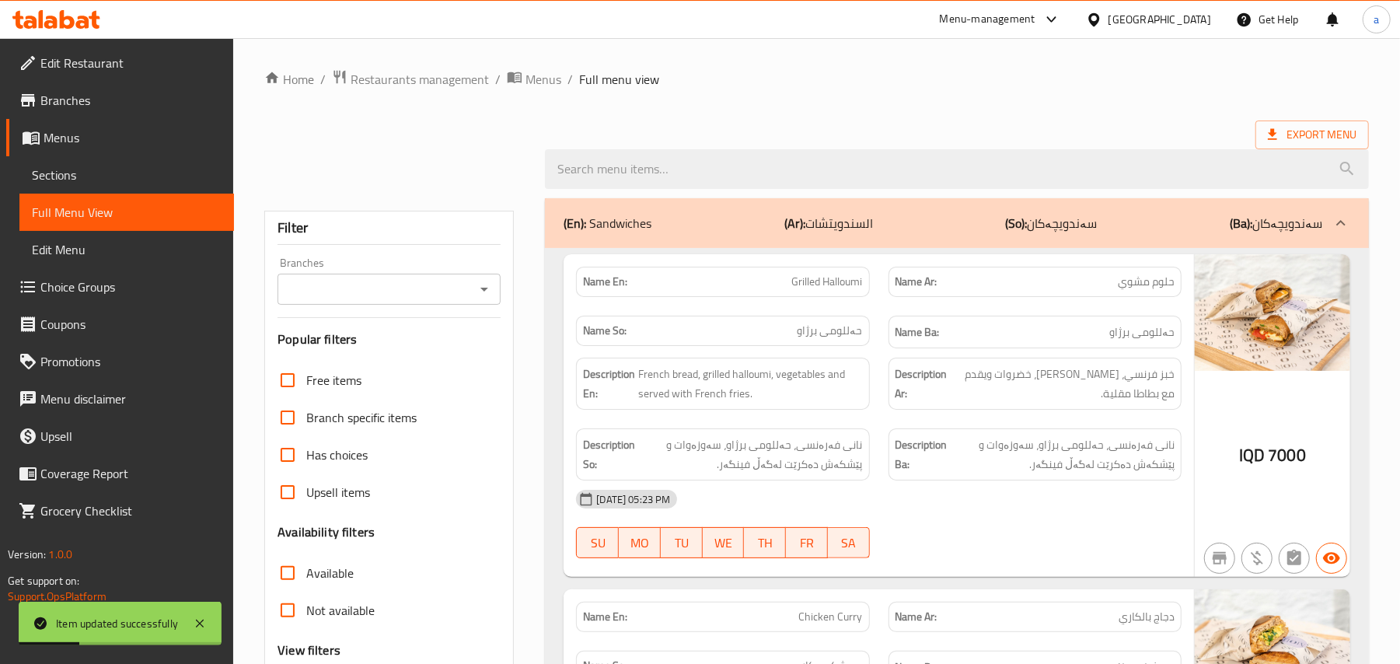
click at [482, 299] on icon "Open" at bounding box center [484, 289] width 19 height 19
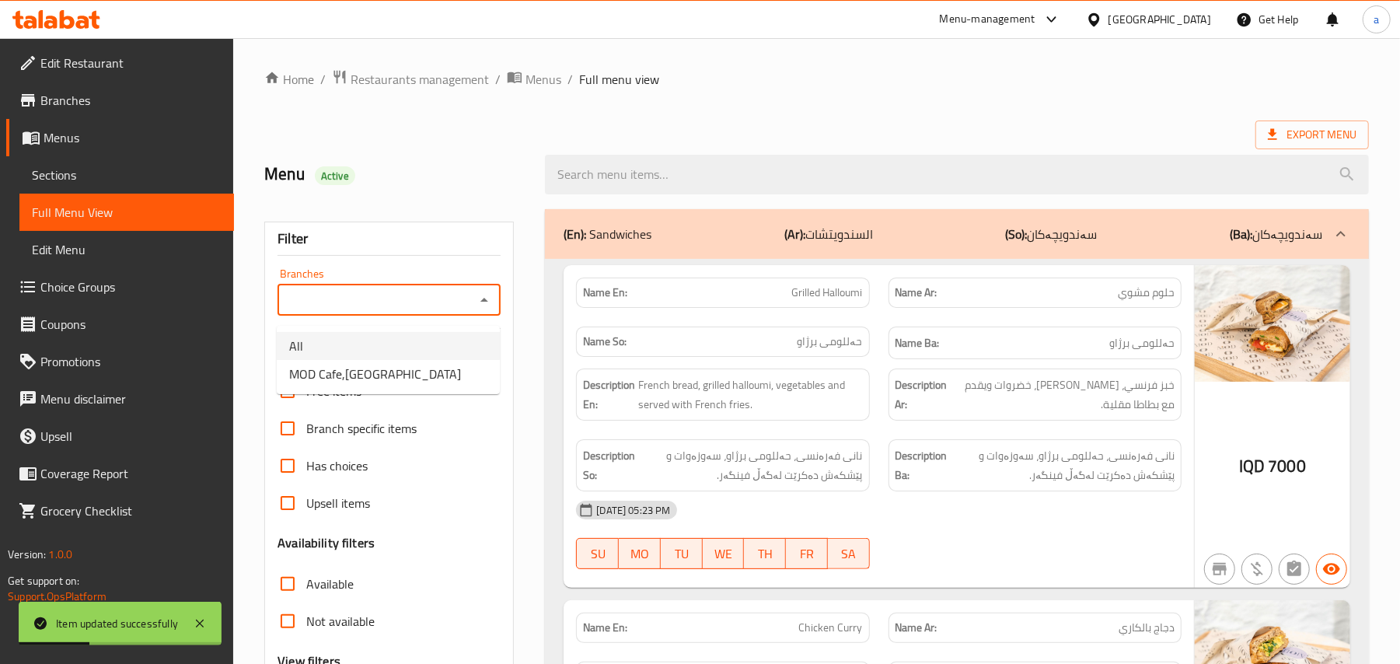
click at [426, 358] on li "All" at bounding box center [388, 346] width 223 height 28
click at [481, 305] on icon "Open" at bounding box center [484, 300] width 19 height 19
click at [423, 375] on span "MOD Cafe,[GEOGRAPHIC_DATA]" at bounding box center [375, 374] width 172 height 19
type input "MOD Cafe,[GEOGRAPHIC_DATA]"
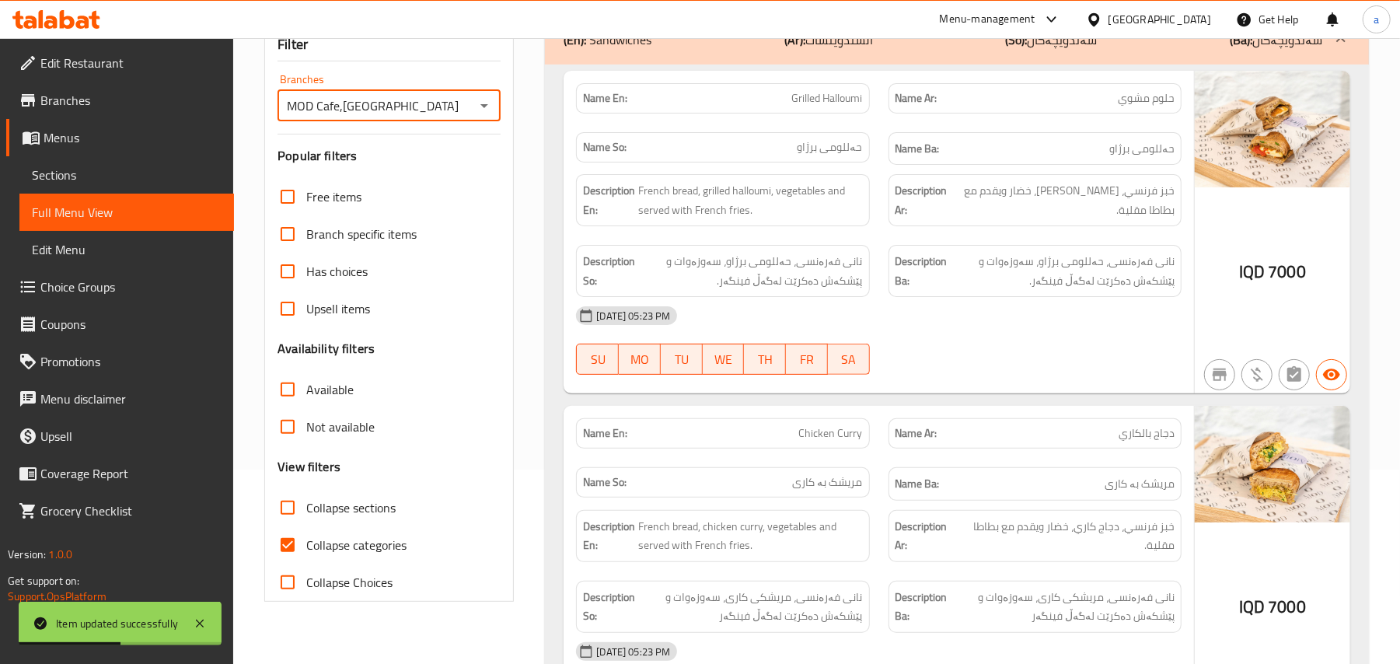
scroll to position [241, 0]
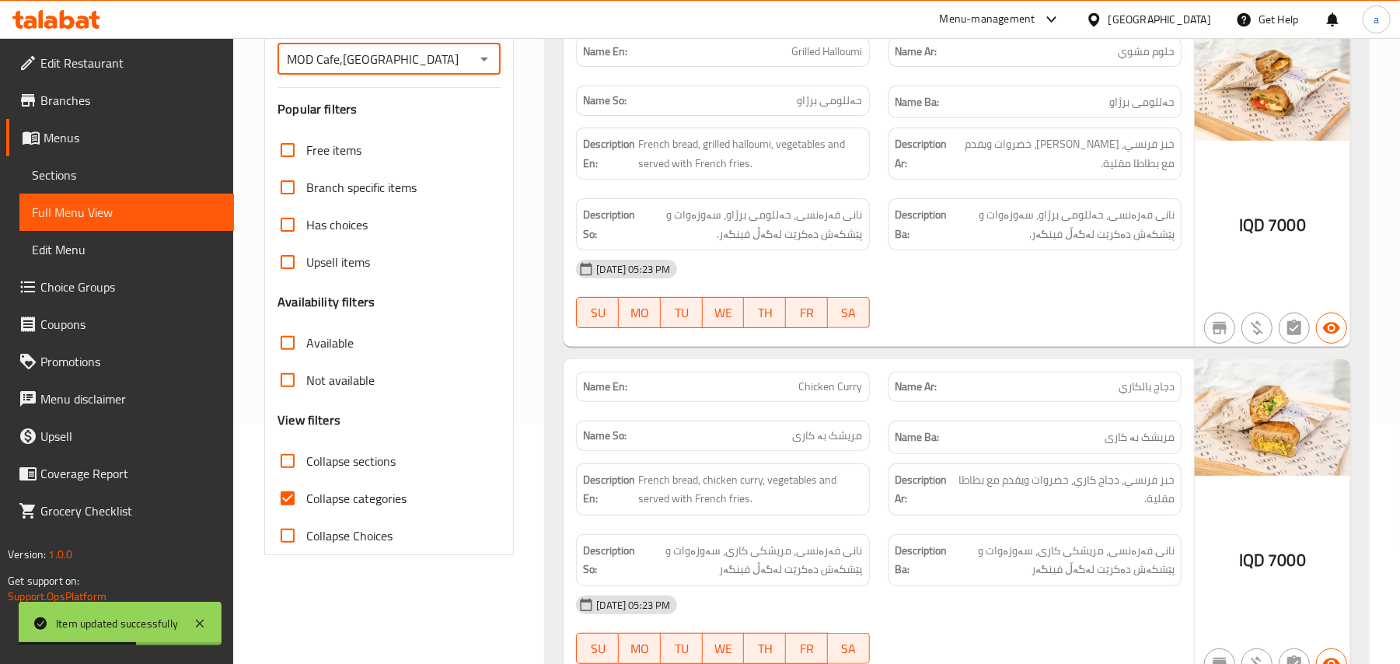
click at [297, 480] on input "Collapse sections" at bounding box center [287, 460] width 37 height 37
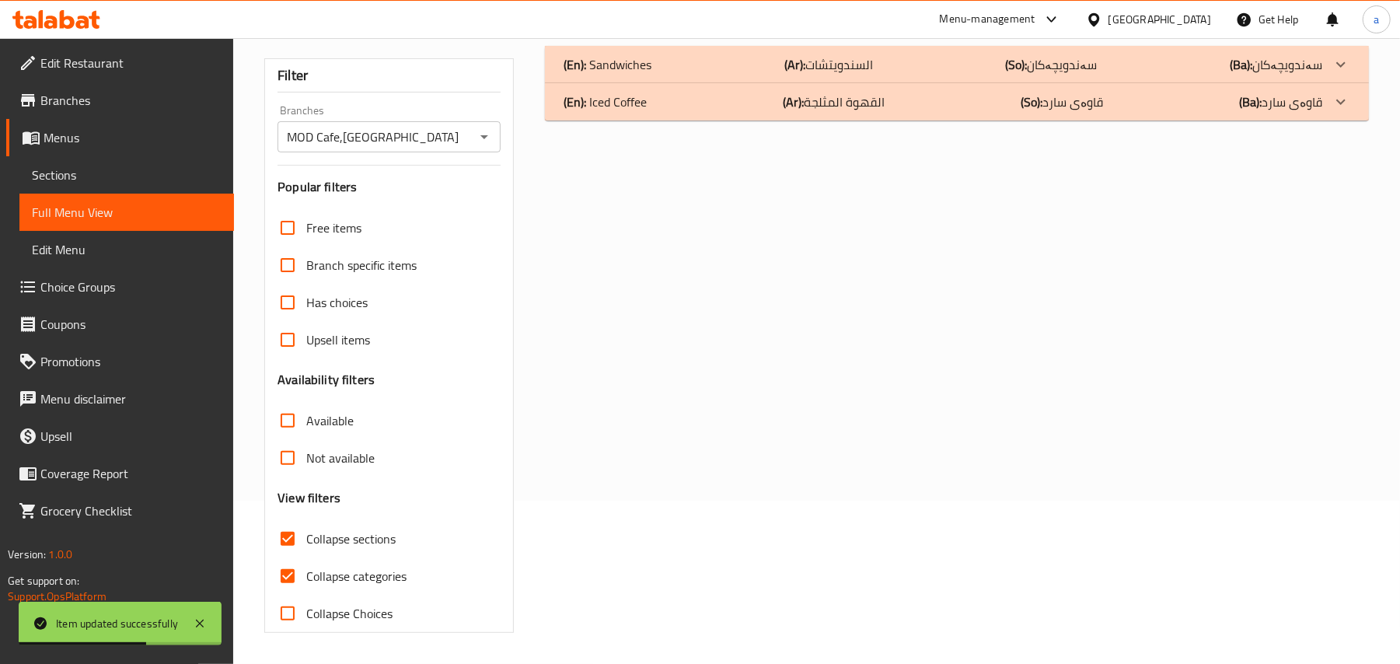
click at [295, 520] on input "Collapse sections" at bounding box center [287, 538] width 37 height 37
checkbox input "false"
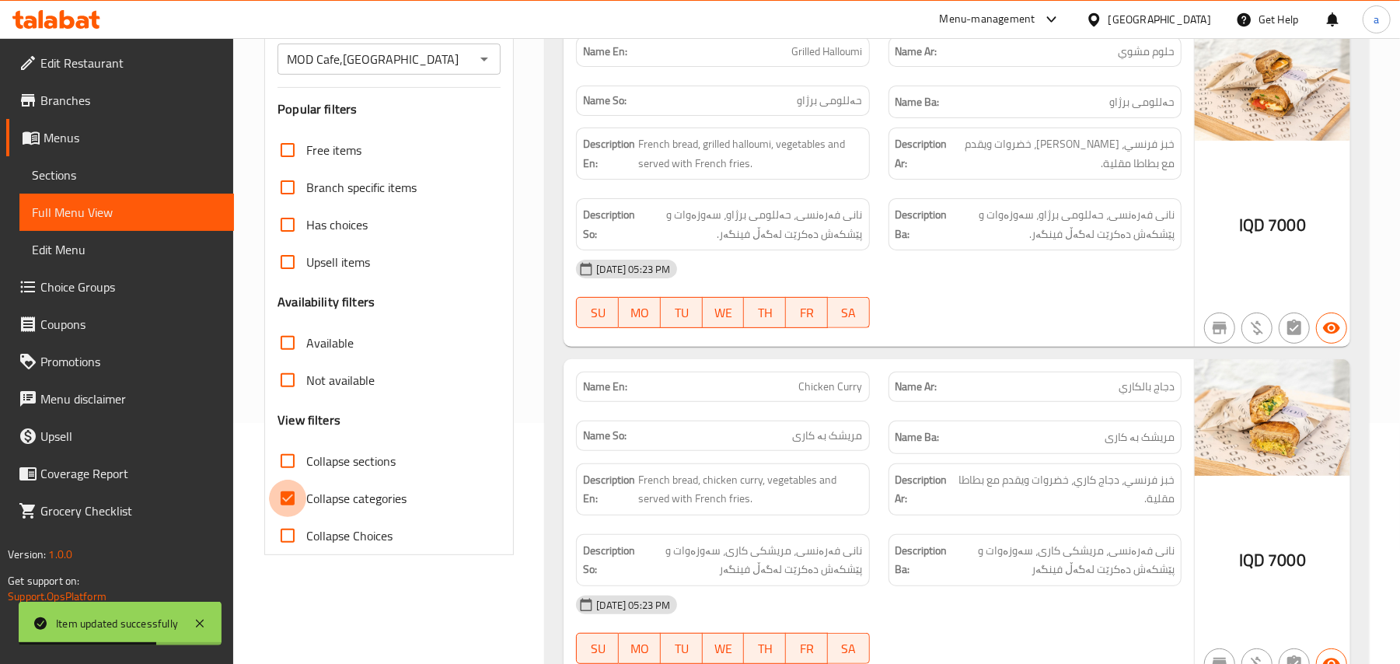
click at [297, 516] on input "Collapse categories" at bounding box center [287, 498] width 37 height 37
checkbox input "false"
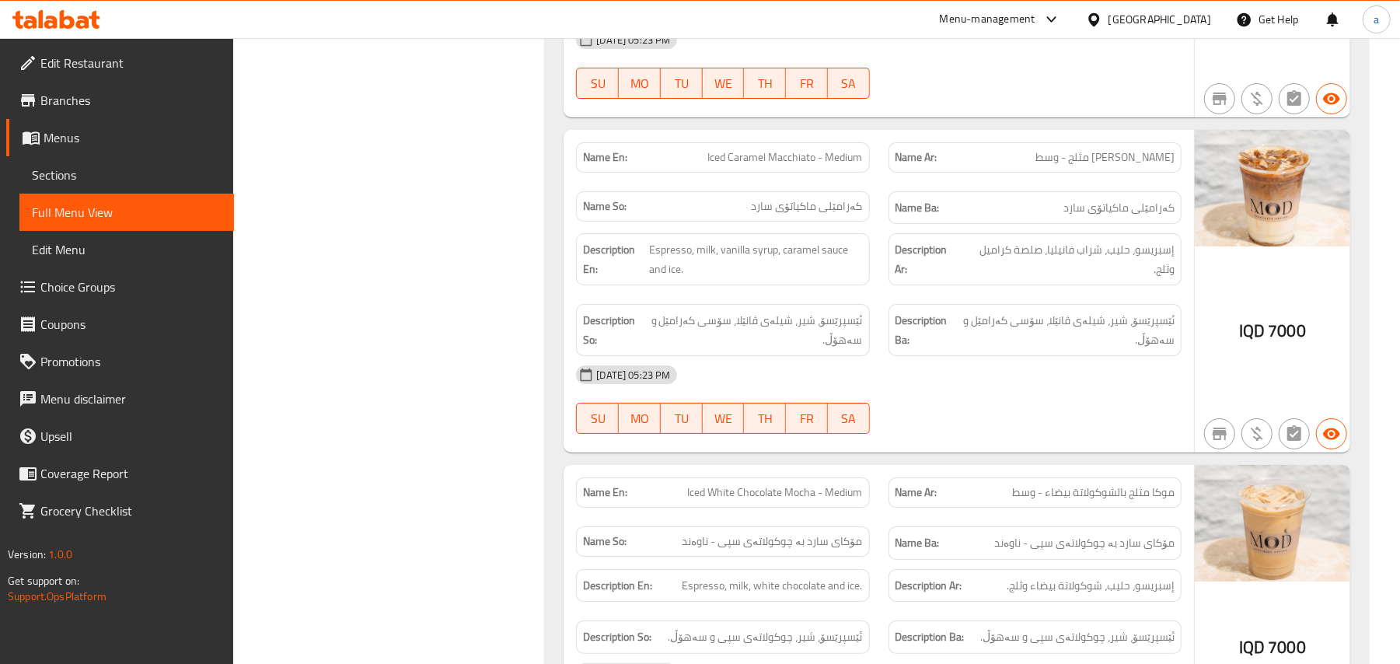
scroll to position [4098, 0]
copy span "Iced Caramel Macchiato - Medium"
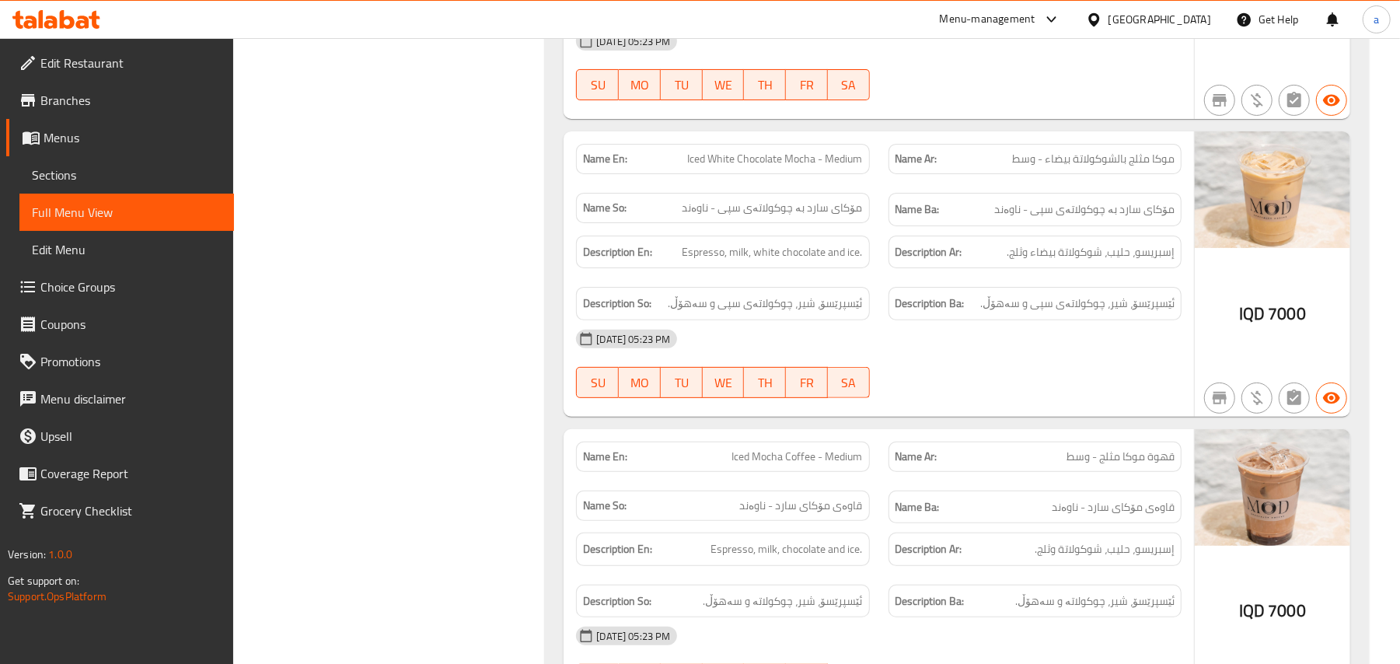
scroll to position [4471, 0]
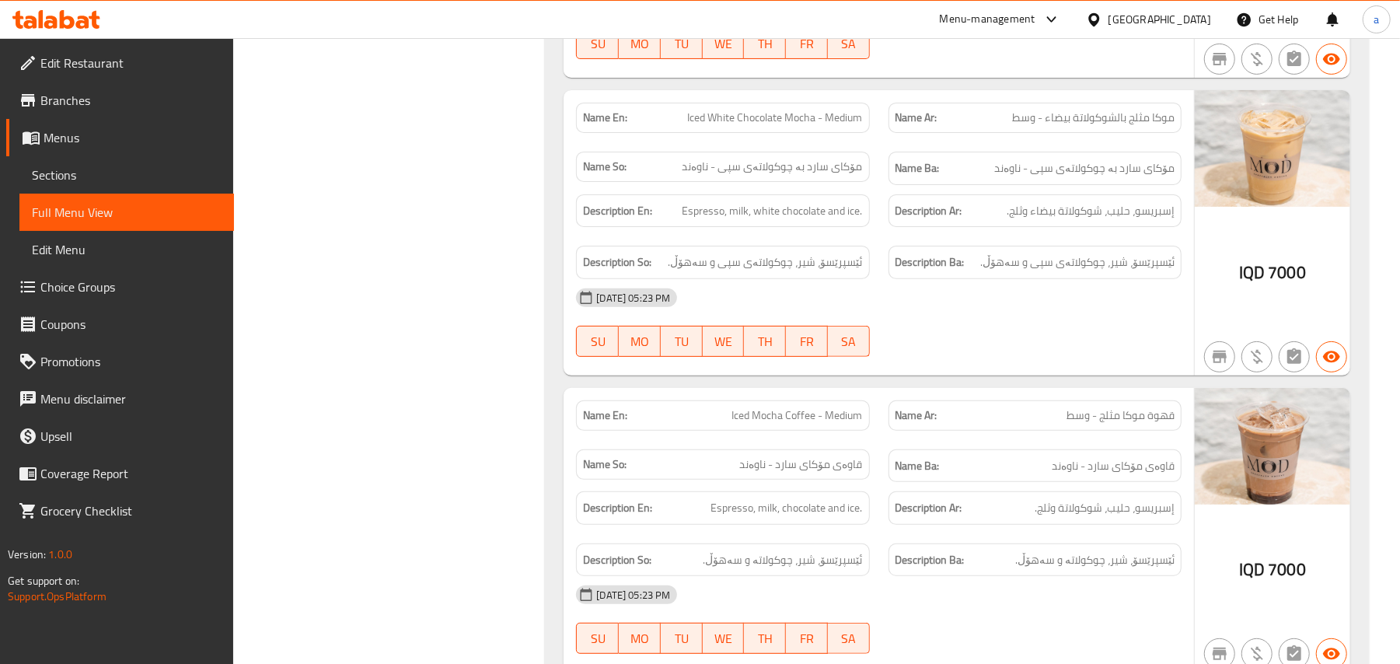
copy span "Iced White Chocolate Mocha - Medium"
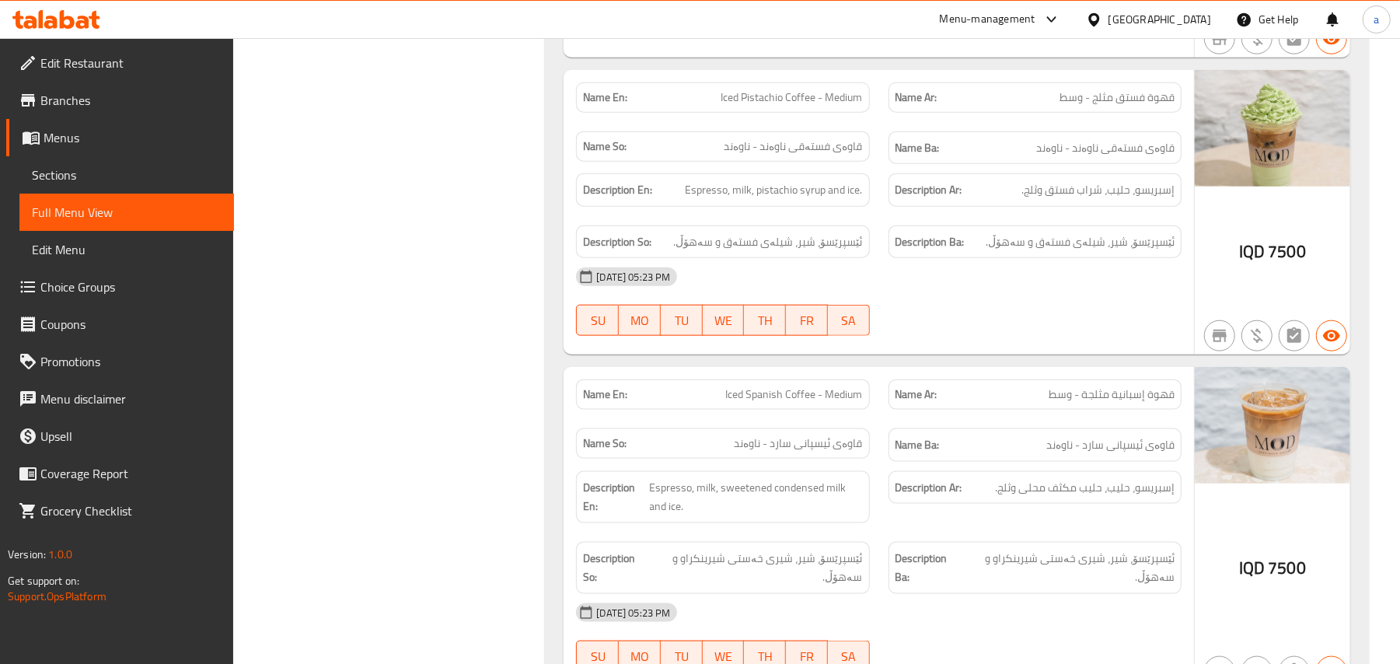
scroll to position [5425, 0]
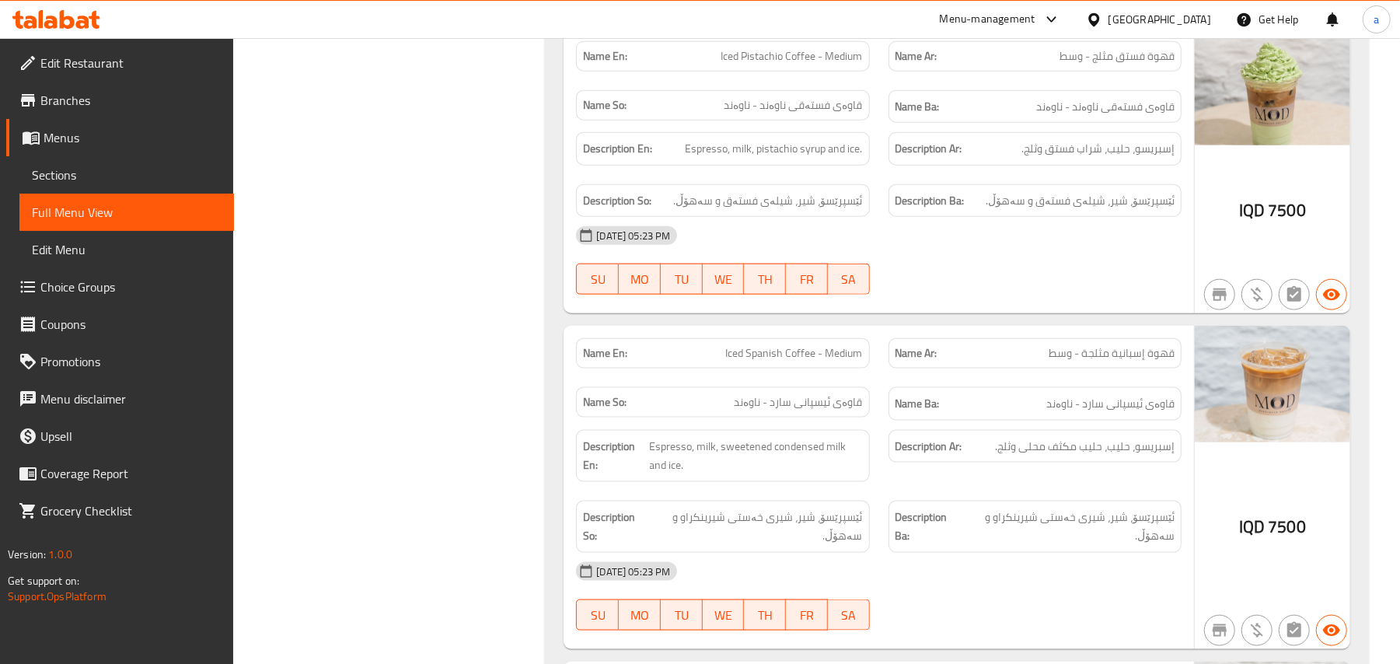
click at [787, 65] on span "Iced Pistachio Coffee - Medium" at bounding box center [793, 56] width 142 height 16
copy span "Iced Pistachio Coffee - Medium"
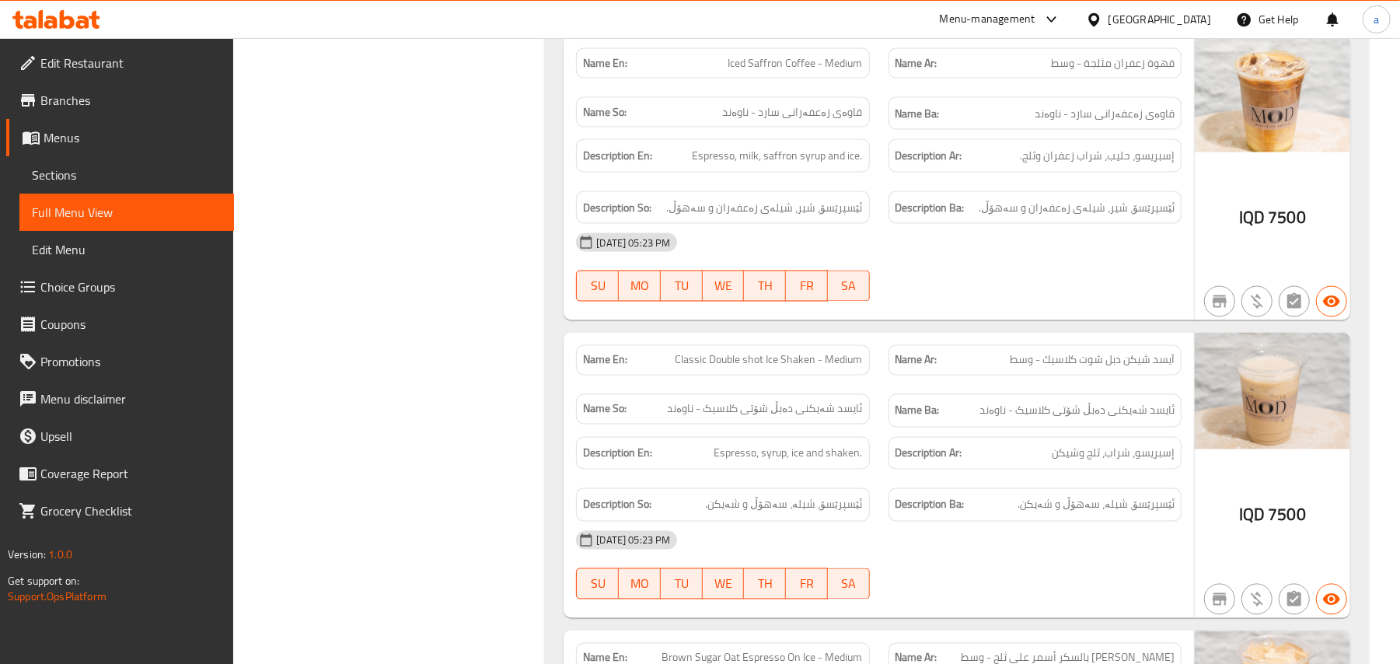
scroll to position [6047, 0]
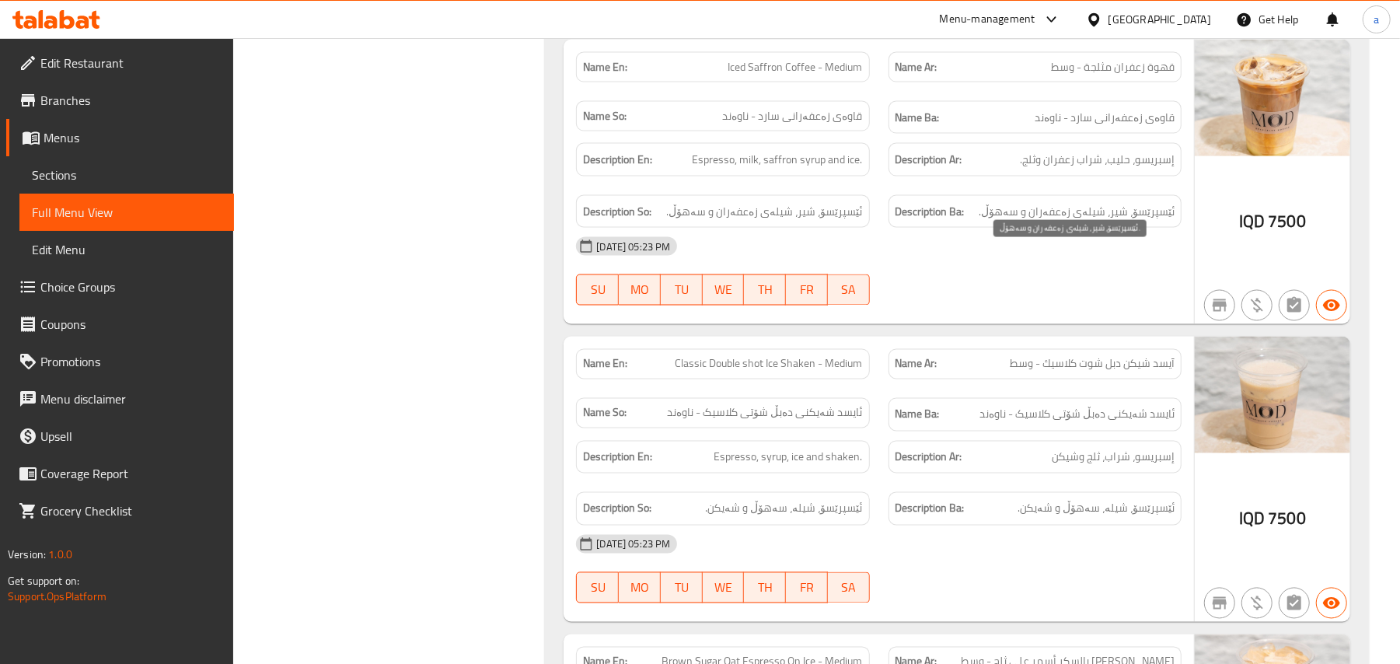
click at [1059, 222] on span "ئێسپرێسۆ، شیر، شیلەی زەعفەران و سەهۆڵ." at bounding box center [1077, 211] width 196 height 19
copy span "زەعفەران"
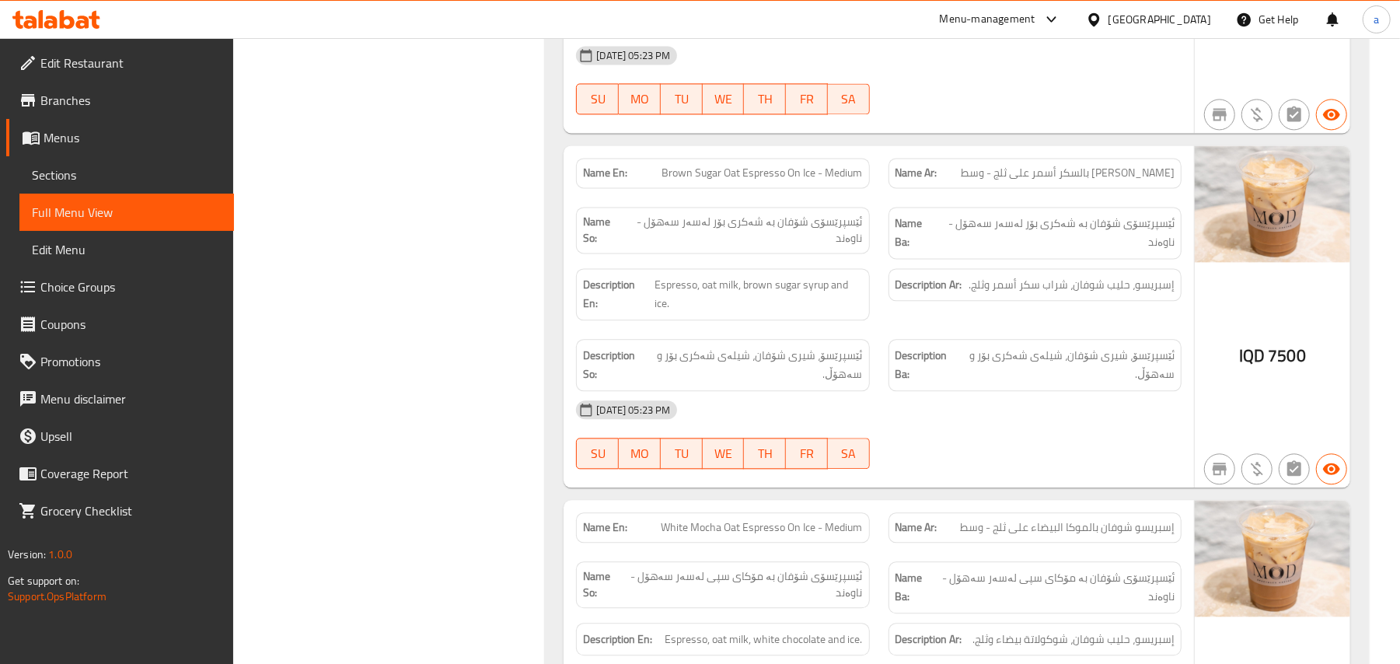
scroll to position [6544, 0]
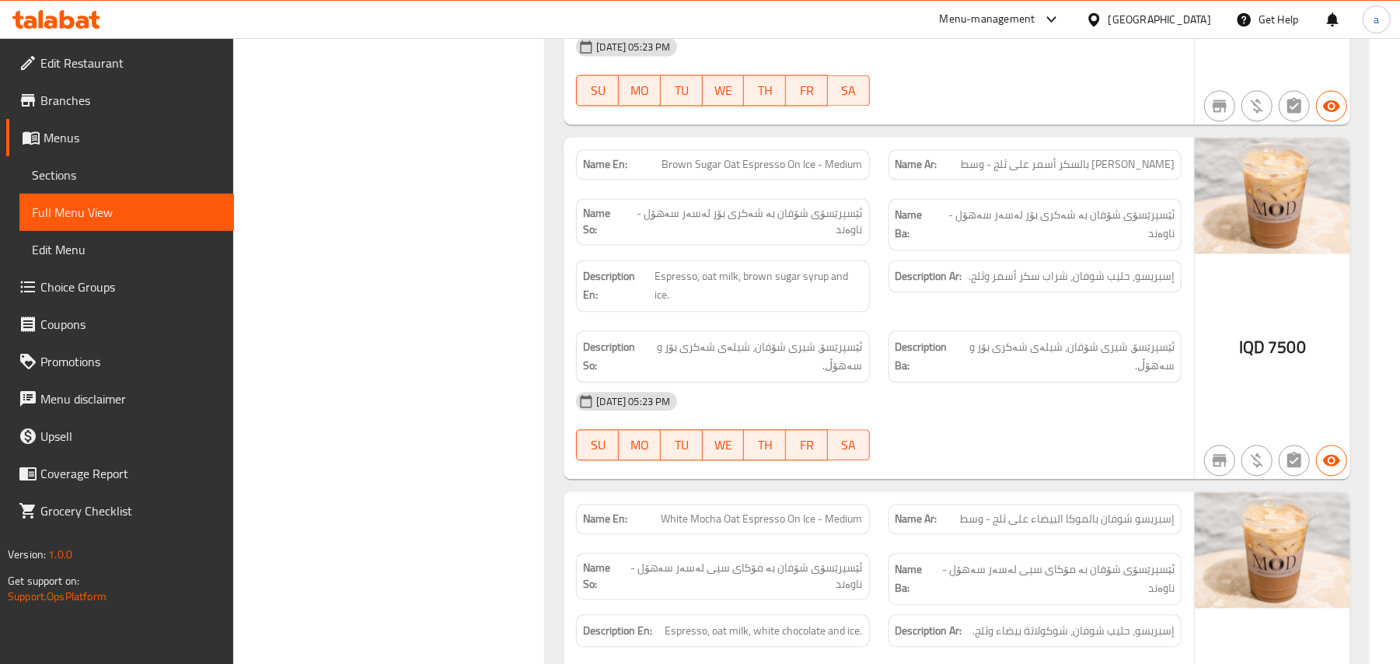
click at [781, 173] on span "Brown Sugar Oat Espresso On Ice - Medium" at bounding box center [762, 164] width 201 height 16
copy span "Brown Sugar Oat Espresso On Ice - Medium"
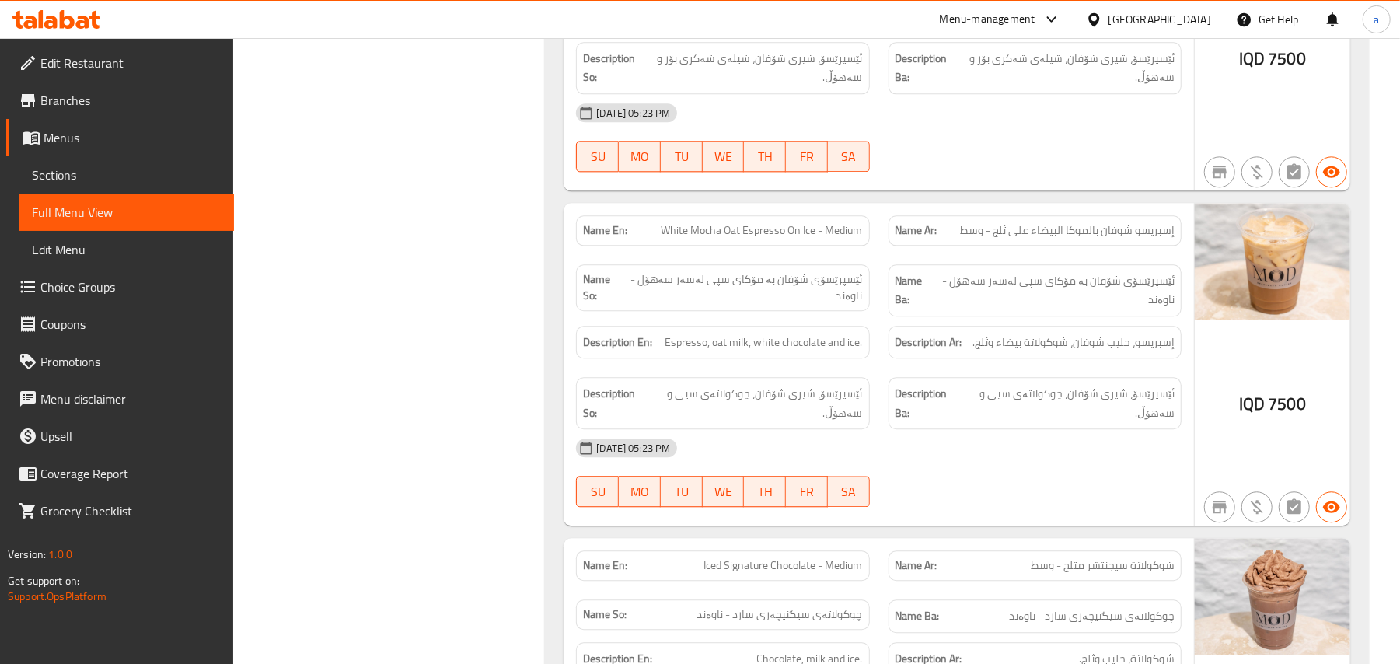
scroll to position [6834, 0]
click at [1061, 237] on span "إسبريسو شوفان بالموكا البيضاء على ثلج - وسط" at bounding box center [1067, 229] width 215 height 16
copy span "إسبريسو شوفان بالموكا البيضاء على ثلج - وسط"
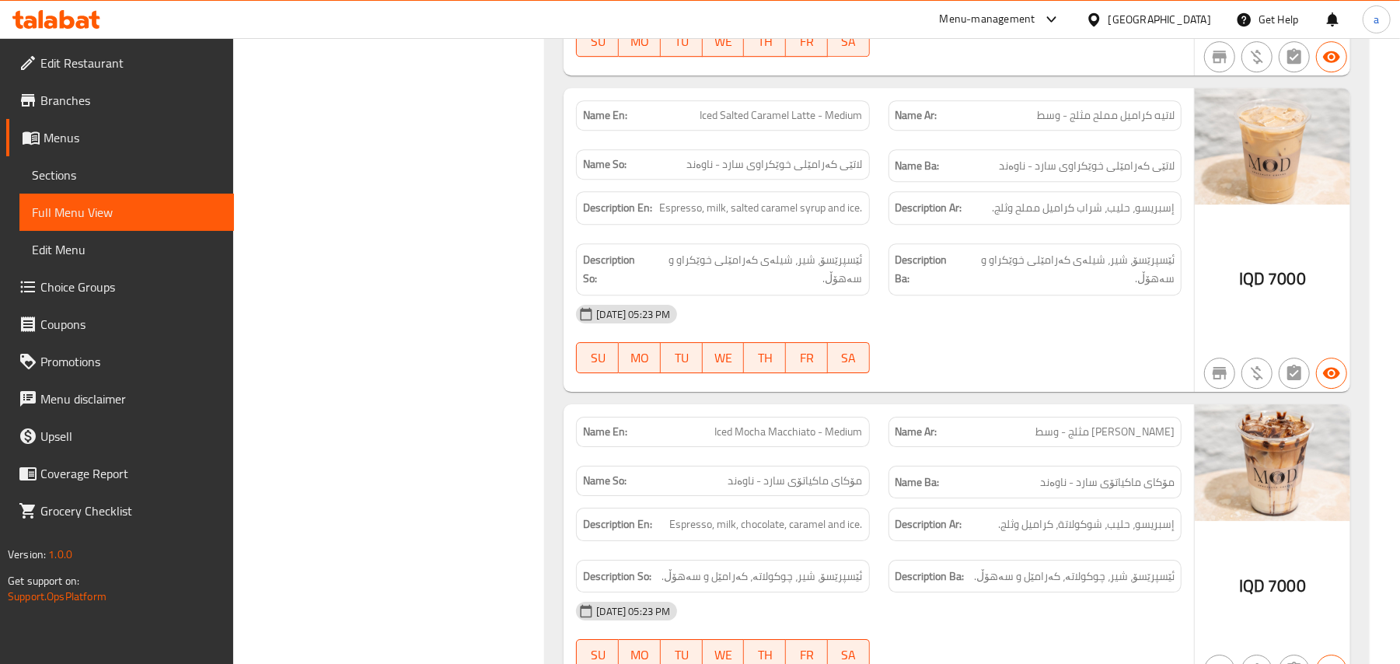
scroll to position [7727, 0]
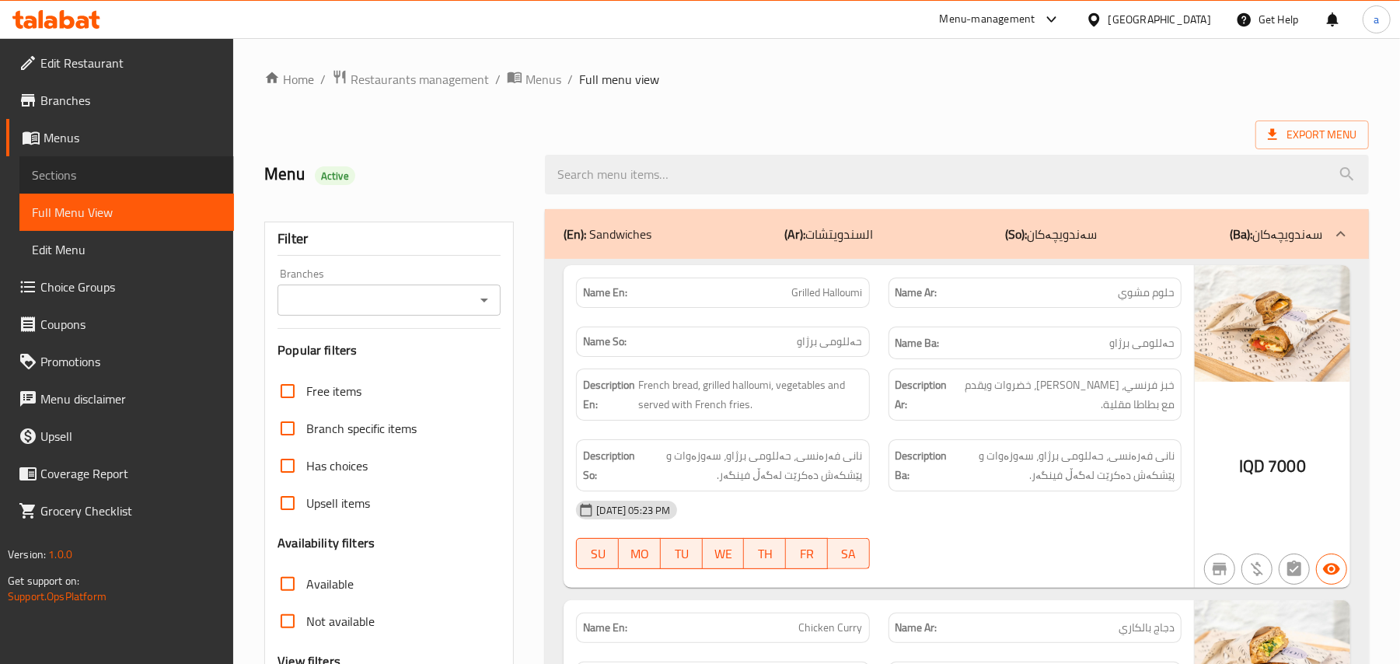
click at [135, 184] on span "Sections" at bounding box center [127, 175] width 190 height 19
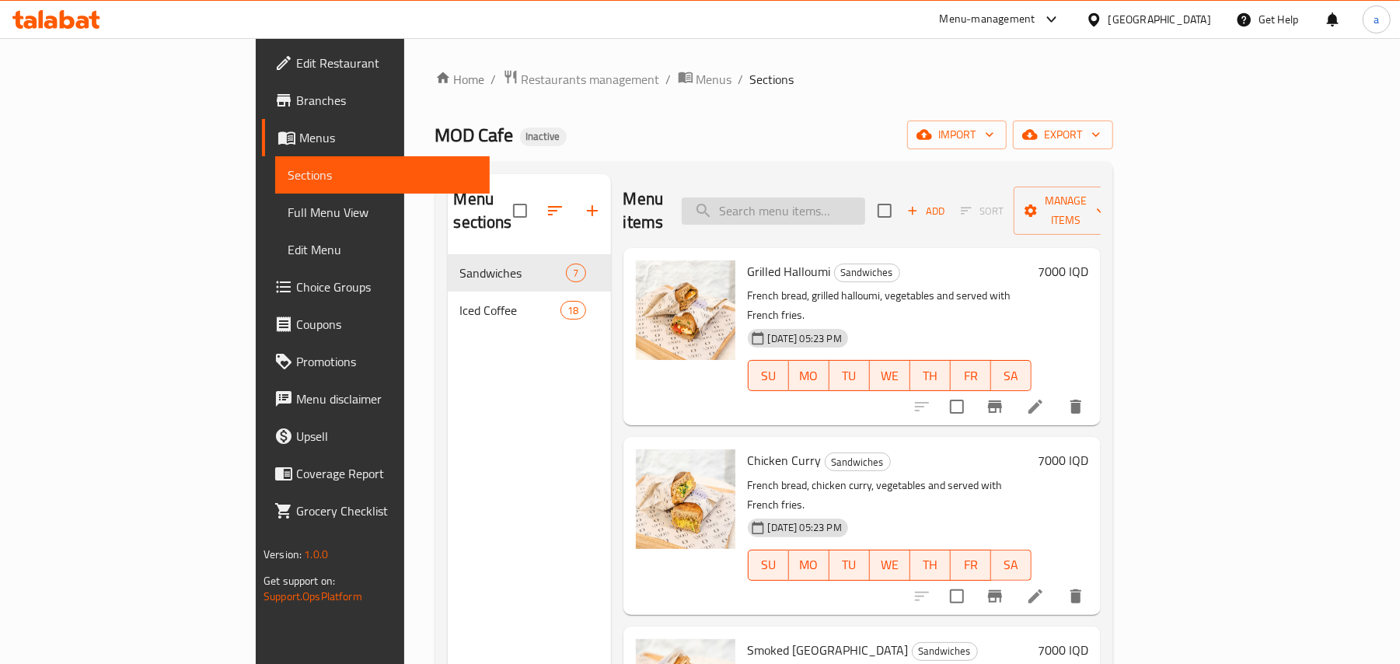
click at [829, 202] on input "search" at bounding box center [773, 210] width 183 height 27
paste input "Iced Caramel Macchiato - Medium"
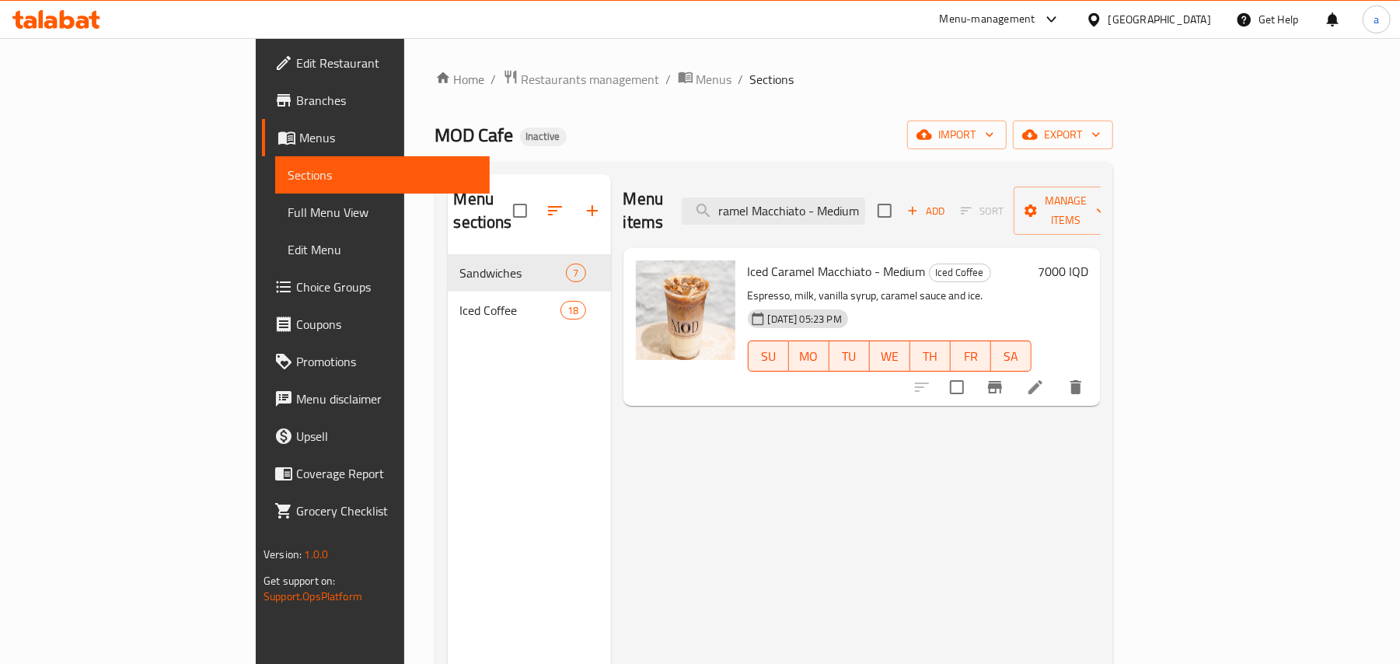
type input "Iced Caramel Macchiato - Medium"
click at [1057, 383] on li at bounding box center [1036, 387] width 44 height 28
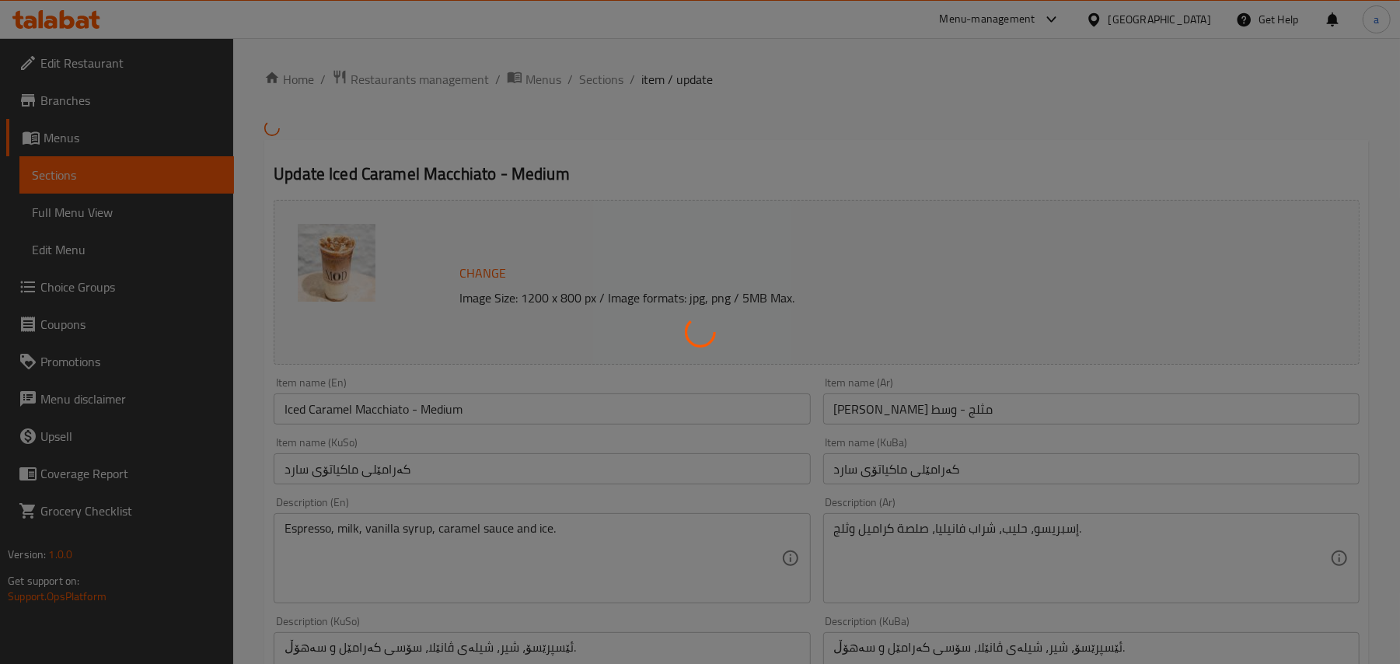
scroll to position [241, 0]
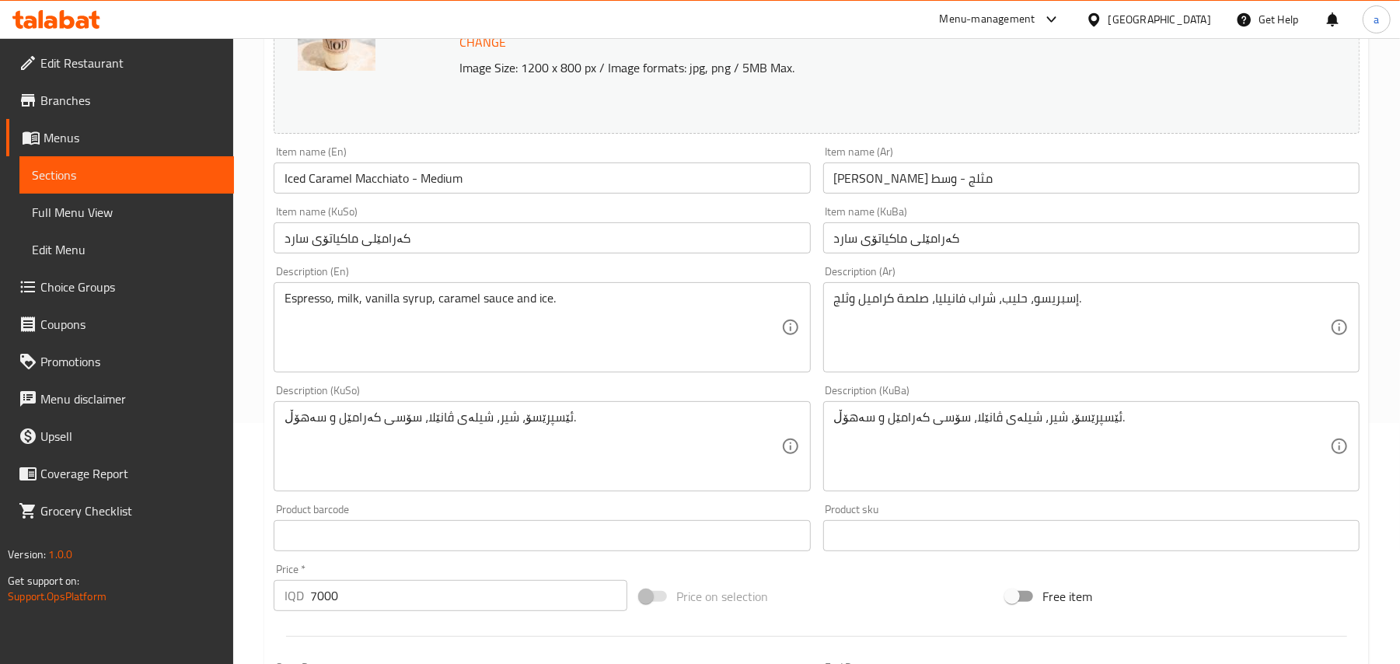
click at [638, 238] on input "کەرامێلی ماکیاتۆی سارد" at bounding box center [542, 237] width 536 height 31
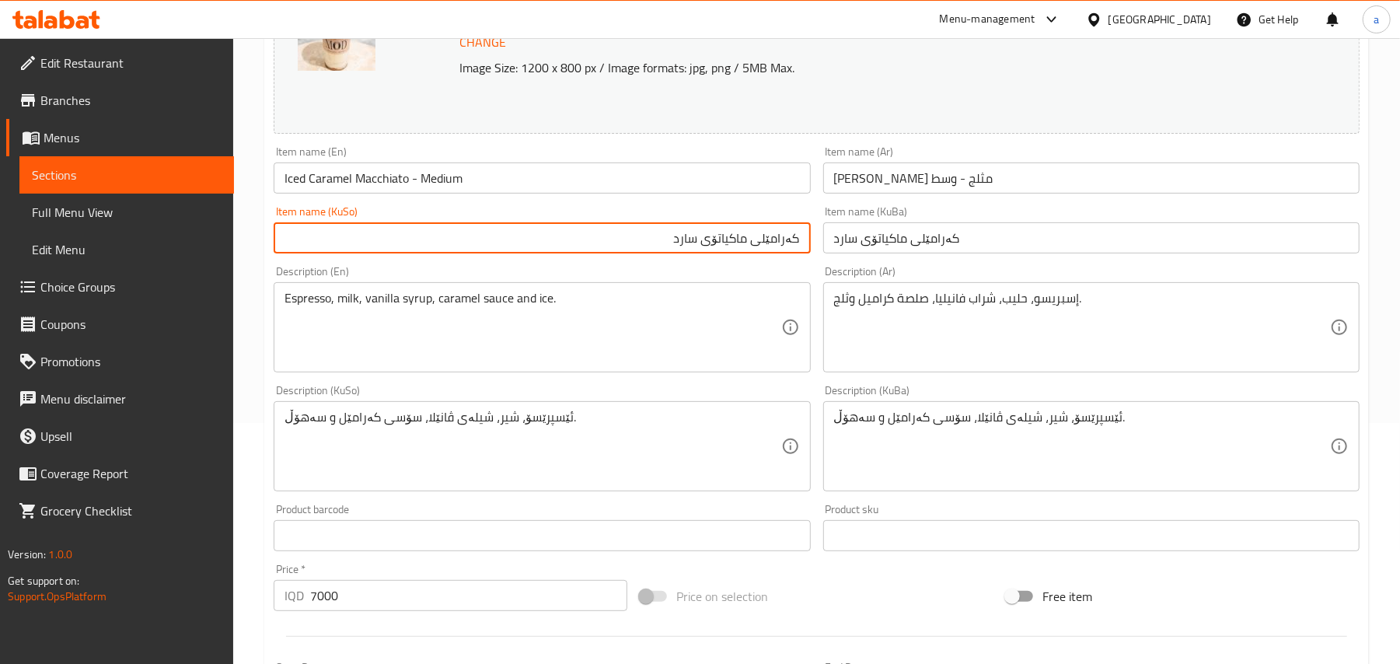
click at [610, 253] on input "کەرامێلی ماکیاتۆی سارد" at bounding box center [542, 237] width 536 height 31
click at [731, 234] on input "کەرامێلی ماکیاتۆی سارد - ناوەند" at bounding box center [542, 237] width 536 height 31
type input "کەرامێلی ماکیاتۆی سارد - ناوەند"
click at [858, 253] on input "کەرامێلی ماکیاتۆی سارد" at bounding box center [1091, 237] width 536 height 31
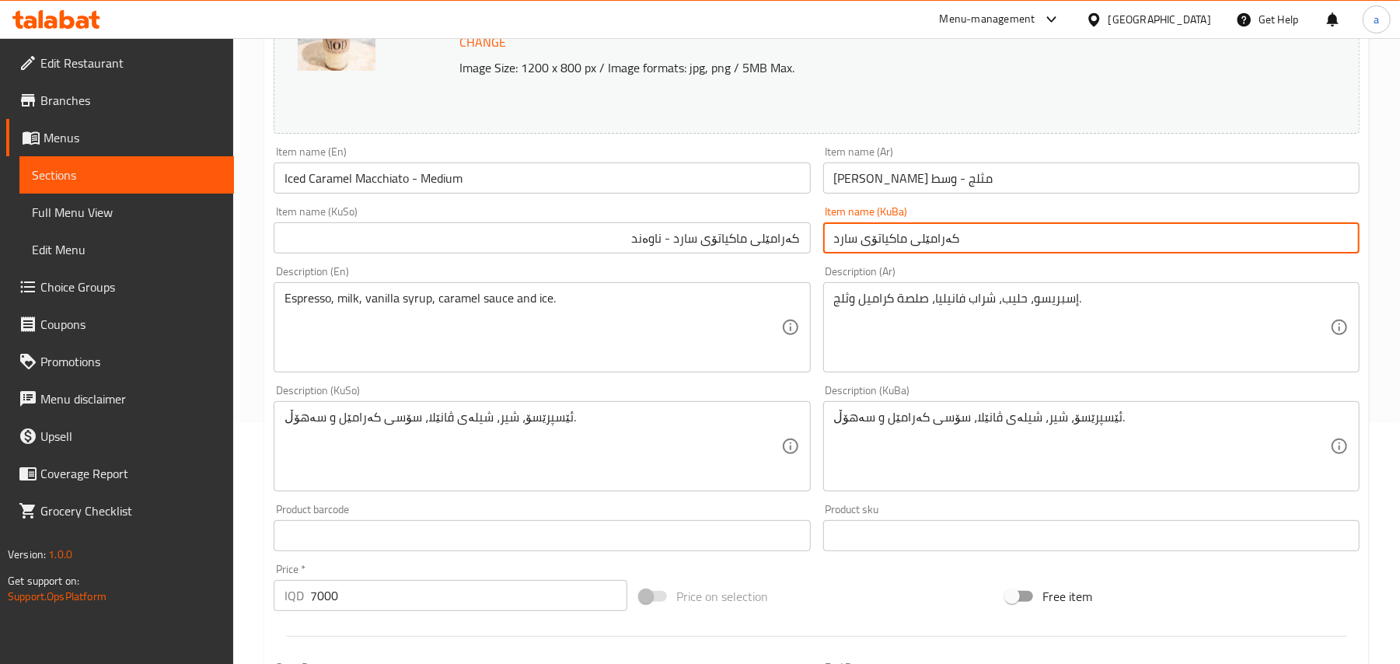
paste input "- ناوەند"
type input "کەرامێلی ماکیاتۆی سارد - ناوەند"
click at [554, 191] on input "Iced Caramel Macchiato - Medium" at bounding box center [542, 178] width 536 height 31
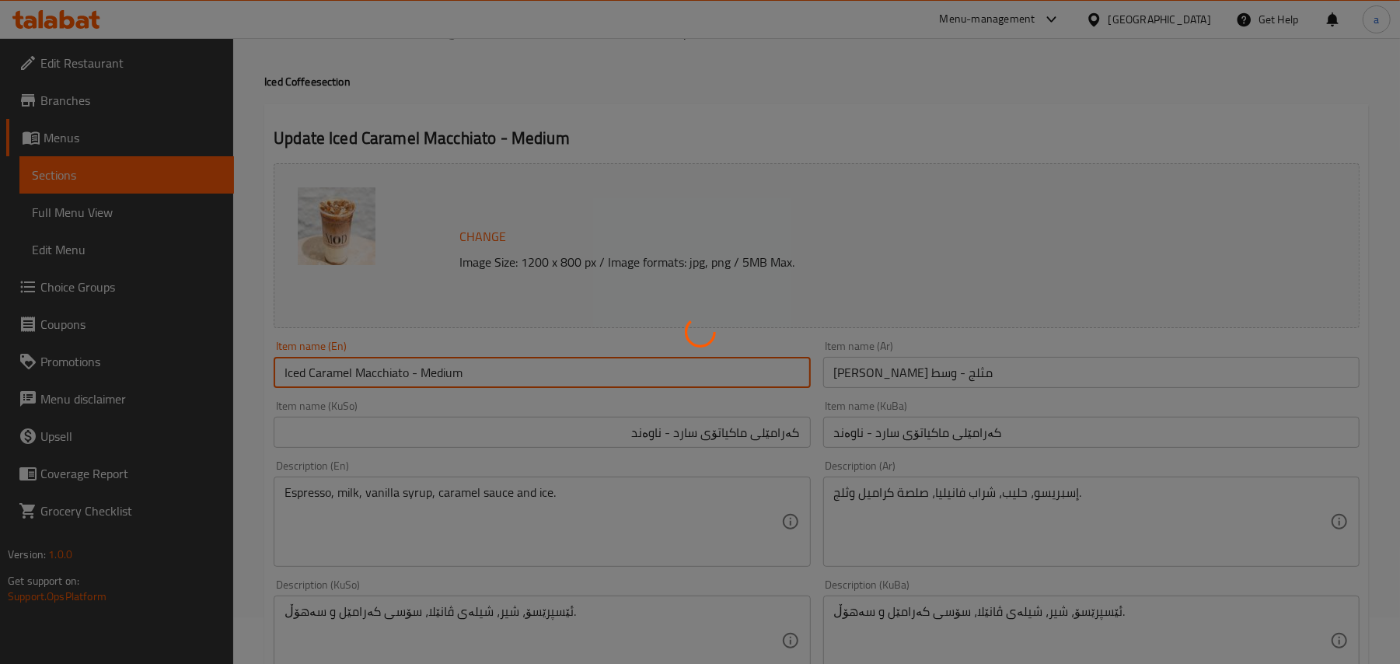
scroll to position [0, 0]
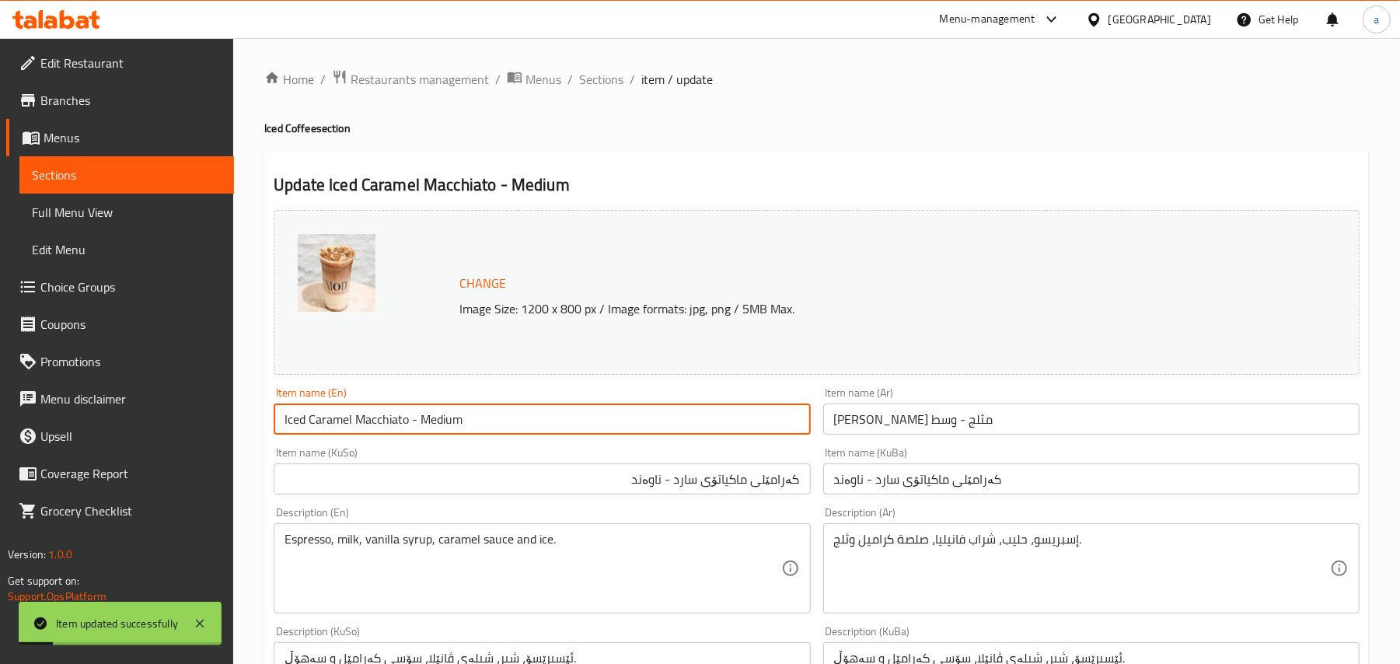
click at [614, 91] on div "Home / Restaurants management / Menus / Sections / item / update Iced Coffee se…" at bounding box center [816, 669] width 1105 height 1200
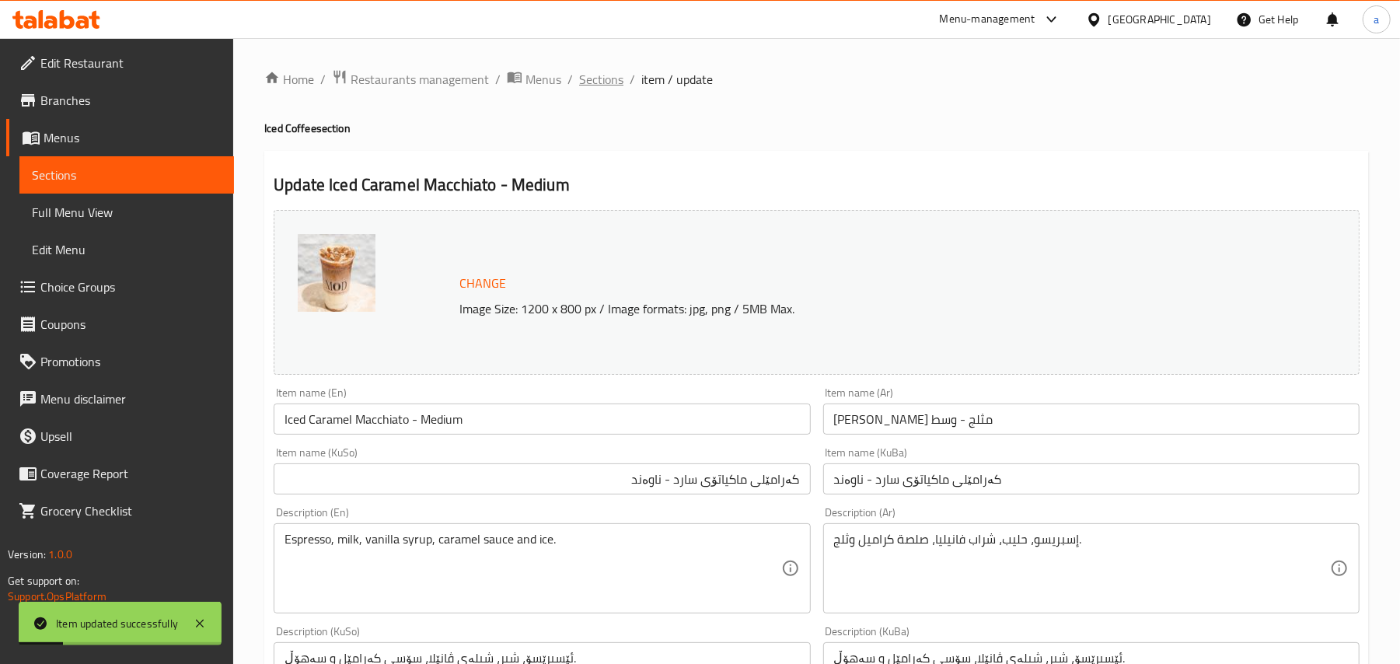
click at [624, 76] on span "Sections" at bounding box center [601, 79] width 44 height 19
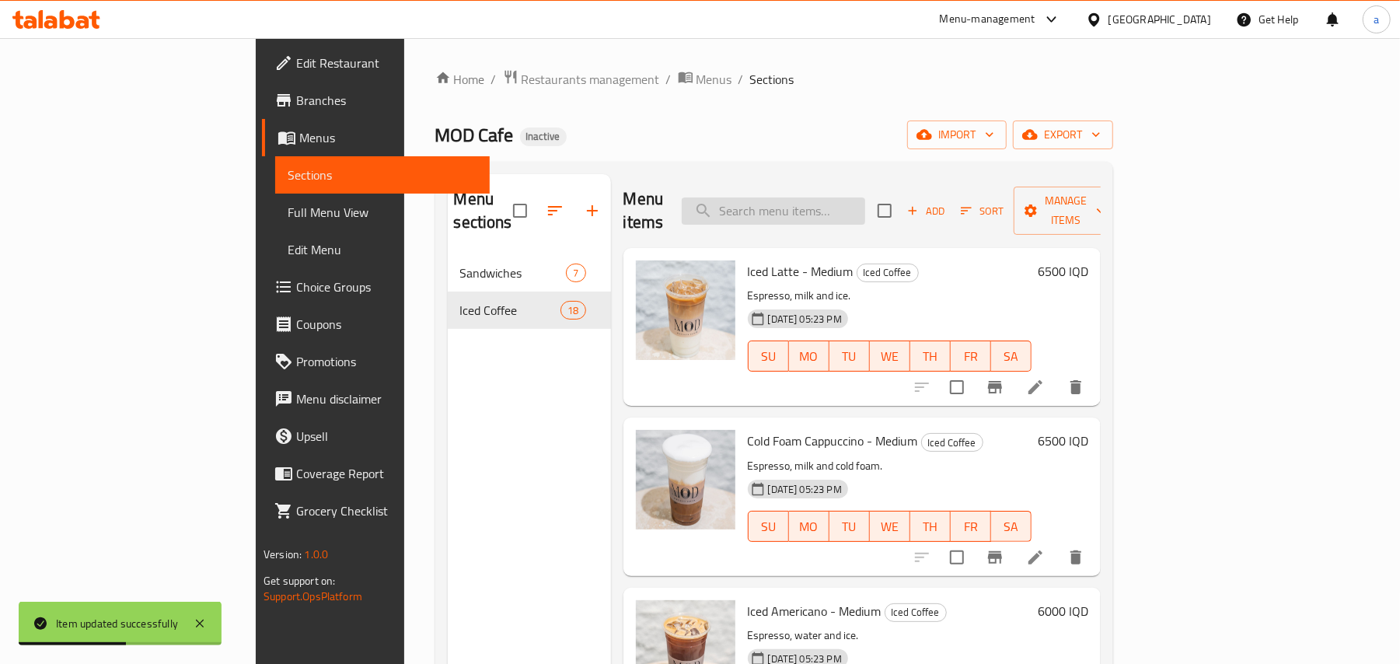
click at [865, 215] on input "search" at bounding box center [773, 210] width 183 height 27
paste input "Iced White Chocolate Mocha - Medium"
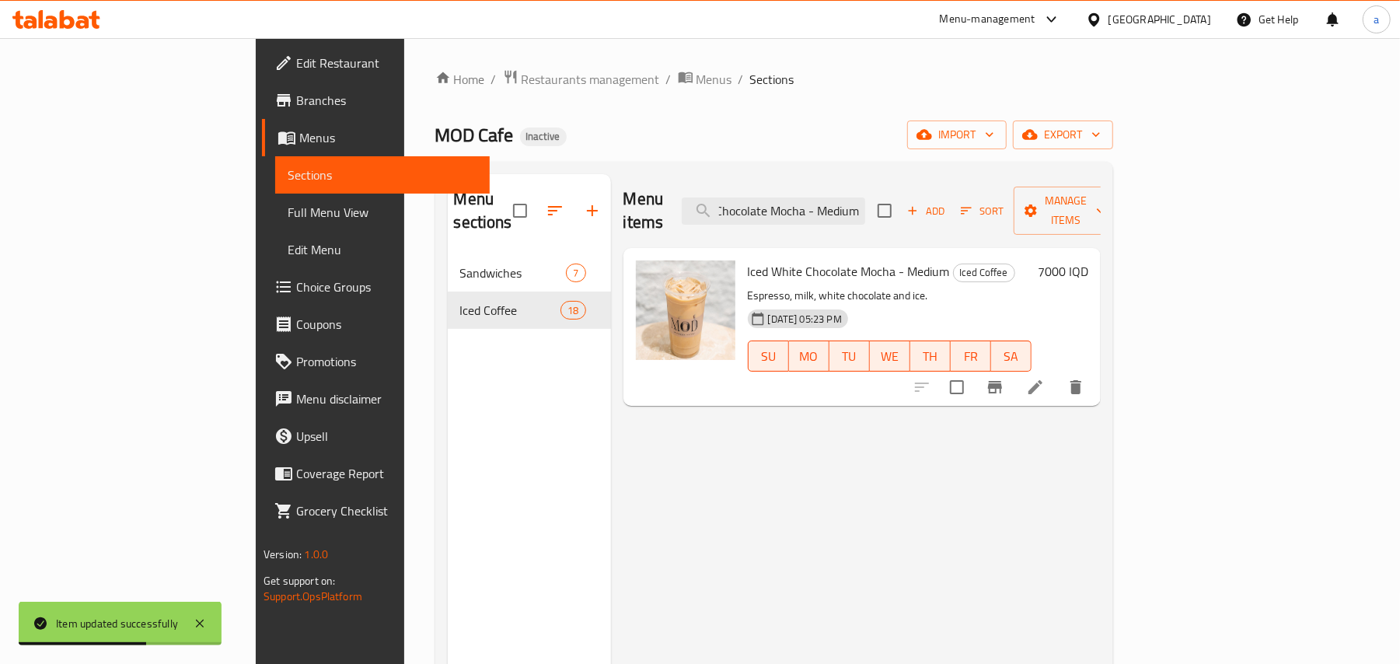
type input "Iced White Chocolate Mocha - Medium"
click at [1057, 383] on li at bounding box center [1036, 387] width 44 height 28
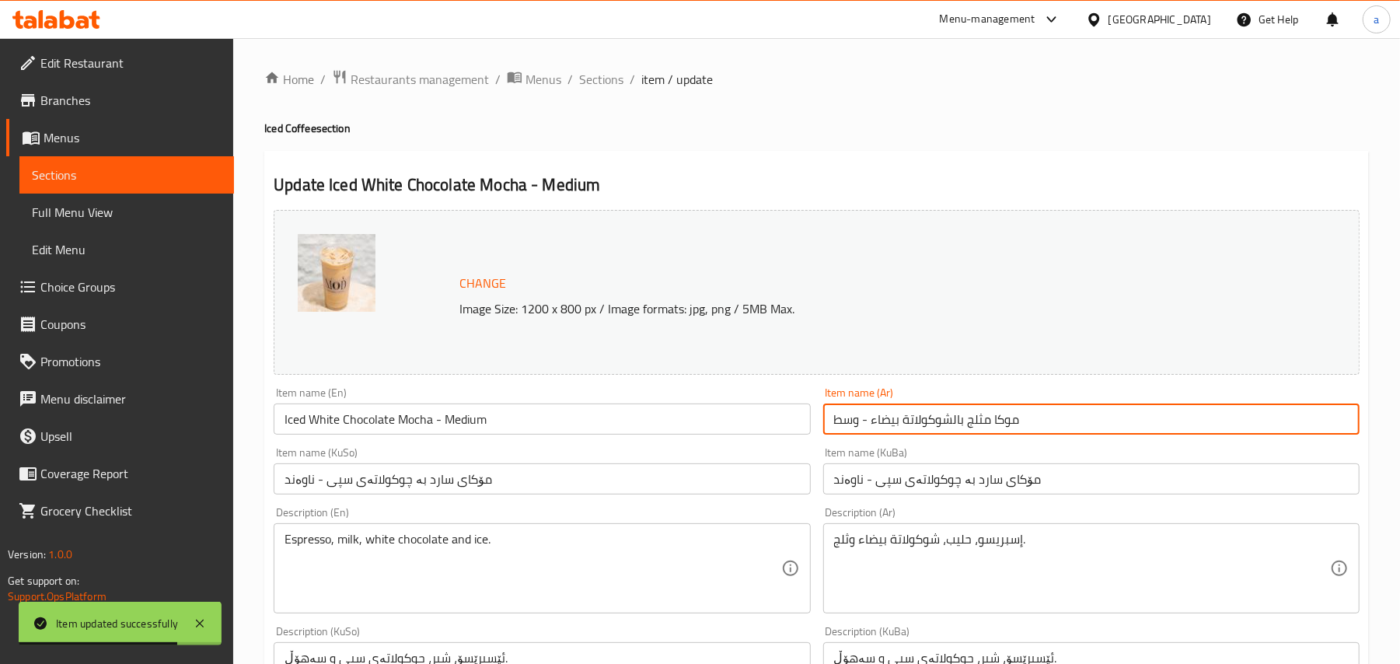
click at [1045, 434] on input "موكا مثلج بالشوكولاتة بيضاء - وسط" at bounding box center [1091, 419] width 536 height 31
click at [1307, 431] on input "موكا مثلج بالشوكولاتة بيضاء - وسط" at bounding box center [1091, 419] width 536 height 31
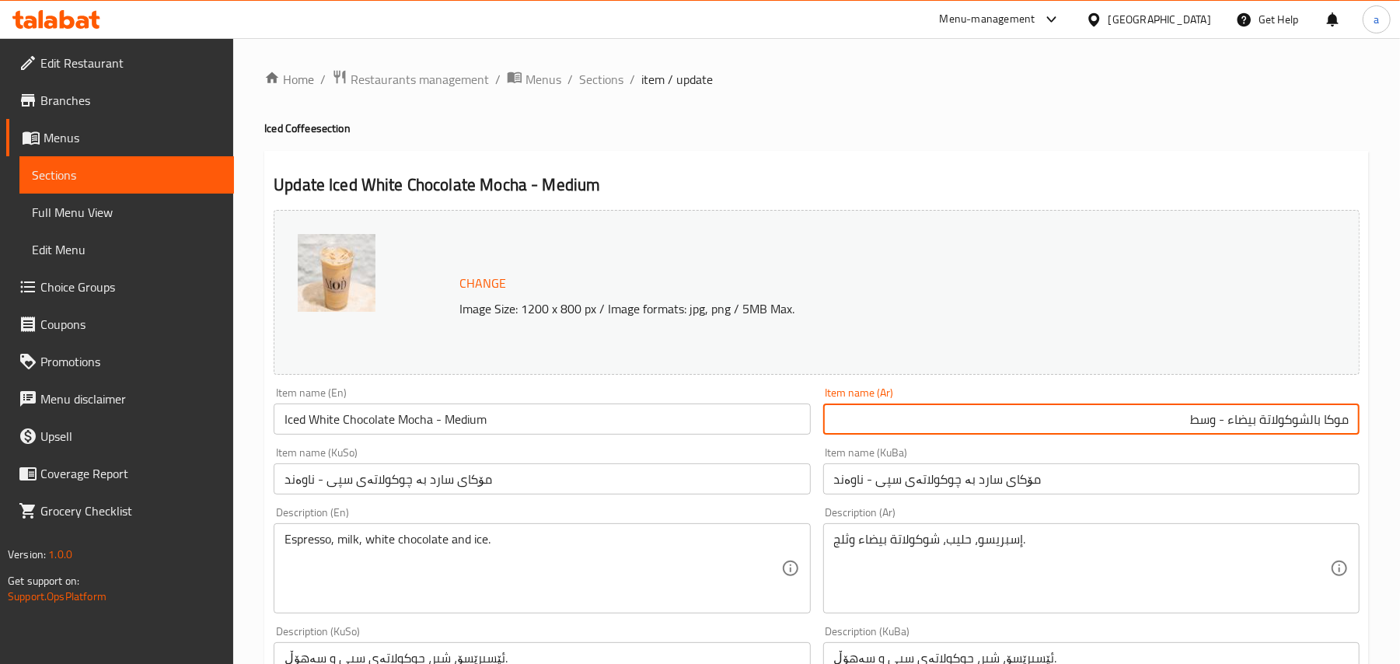
click at [1218, 435] on input "موكا بالشوكولاتة بيضاء - وسط" at bounding box center [1091, 419] width 536 height 31
paste input "مثلج"
click at [1308, 431] on input "موكا بالشوكولاتة بيضاء مثلج - وسط" at bounding box center [1091, 419] width 536 height 31
type input "موكا شوكولاتة بيضاء مثلج - وسط"
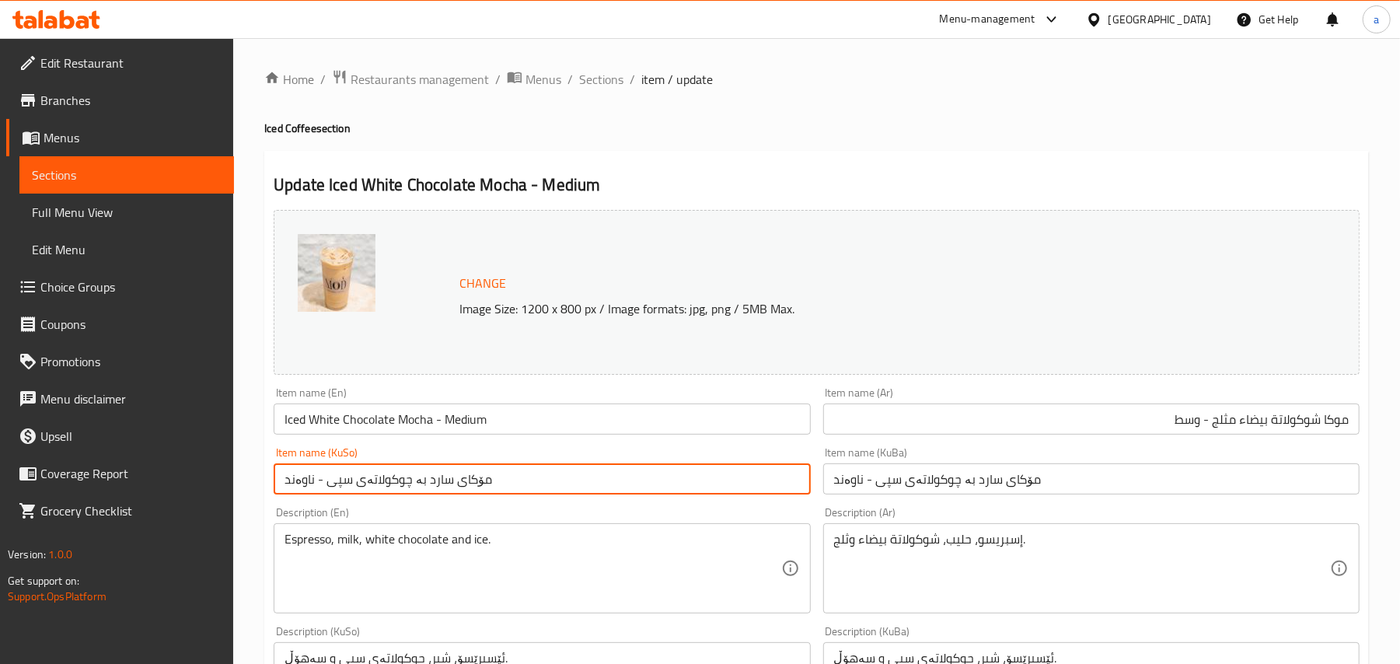
click at [708, 495] on input "مۆکای سارد بە چوکولاتەی سپی - ناوەند" at bounding box center [542, 478] width 536 height 31
click at [747, 490] on input "مۆکای سارد بە چوکولاتەی سپی - ناوەند" at bounding box center [542, 478] width 536 height 31
click at [656, 492] on input "مۆکای بە چوکولاتەی سپی - ناوەند" at bounding box center [542, 478] width 536 height 31
paste input "سارد"
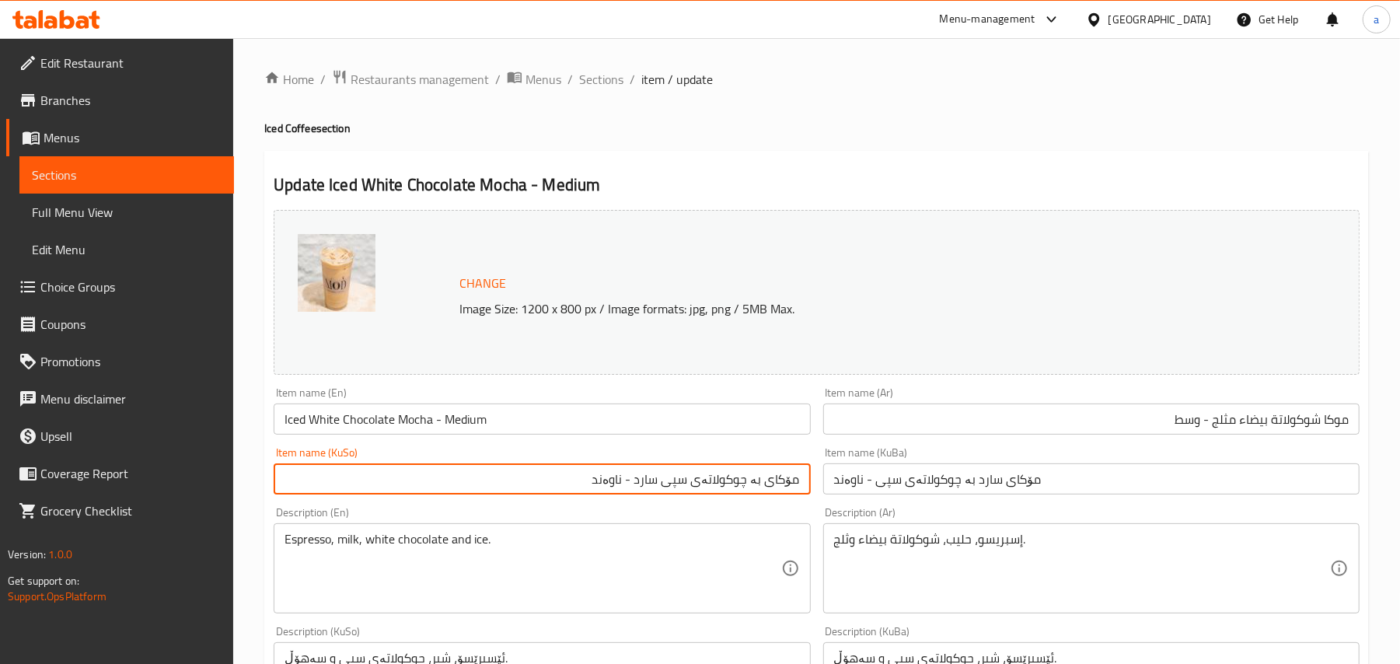
click at [756, 495] on input "مۆکای بە چوکولاتەی سپی سارد - ناوەند" at bounding box center [542, 478] width 536 height 31
click at [747, 495] on input "مۆکای چوکولاتەی سپی سارد - ناوەند" at bounding box center [542, 478] width 536 height 31
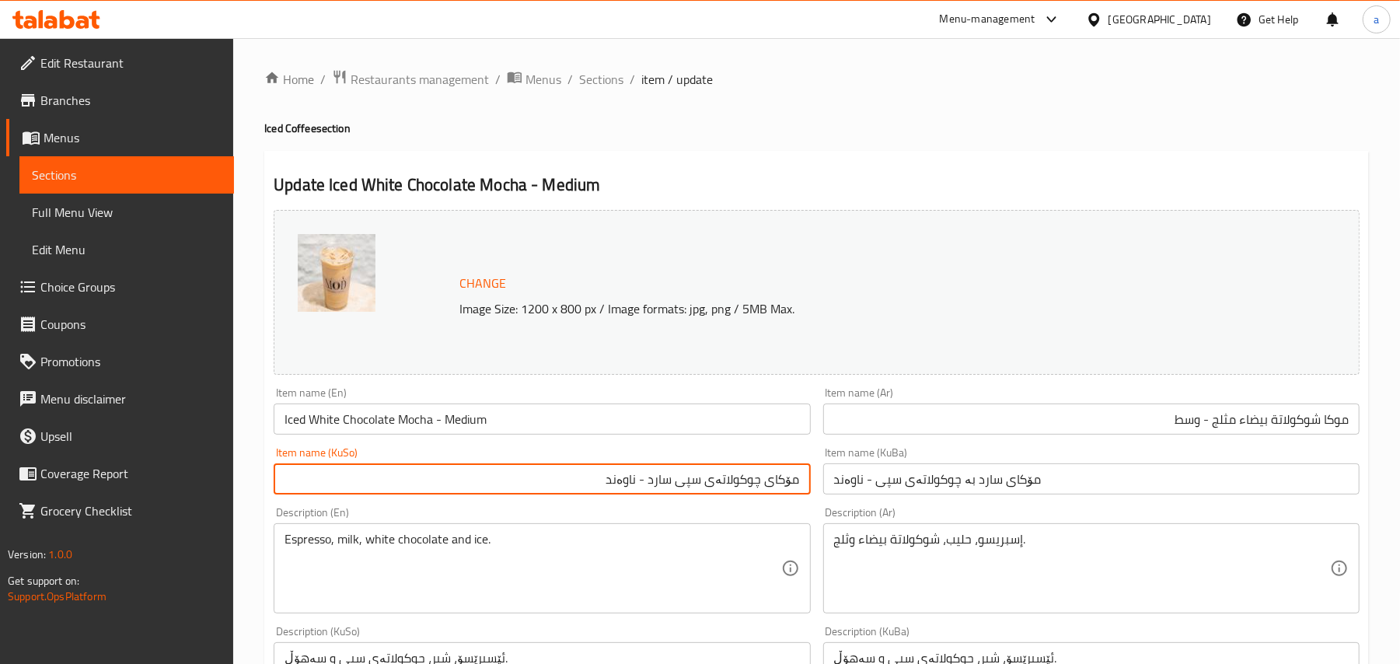
type input "مۆکای چوکولاتەی سپی سارد - ناوەند"
click at [871, 495] on input "مۆکای سارد بە چوکولاتەی سپی - ناوەند" at bounding box center [1091, 478] width 536 height 31
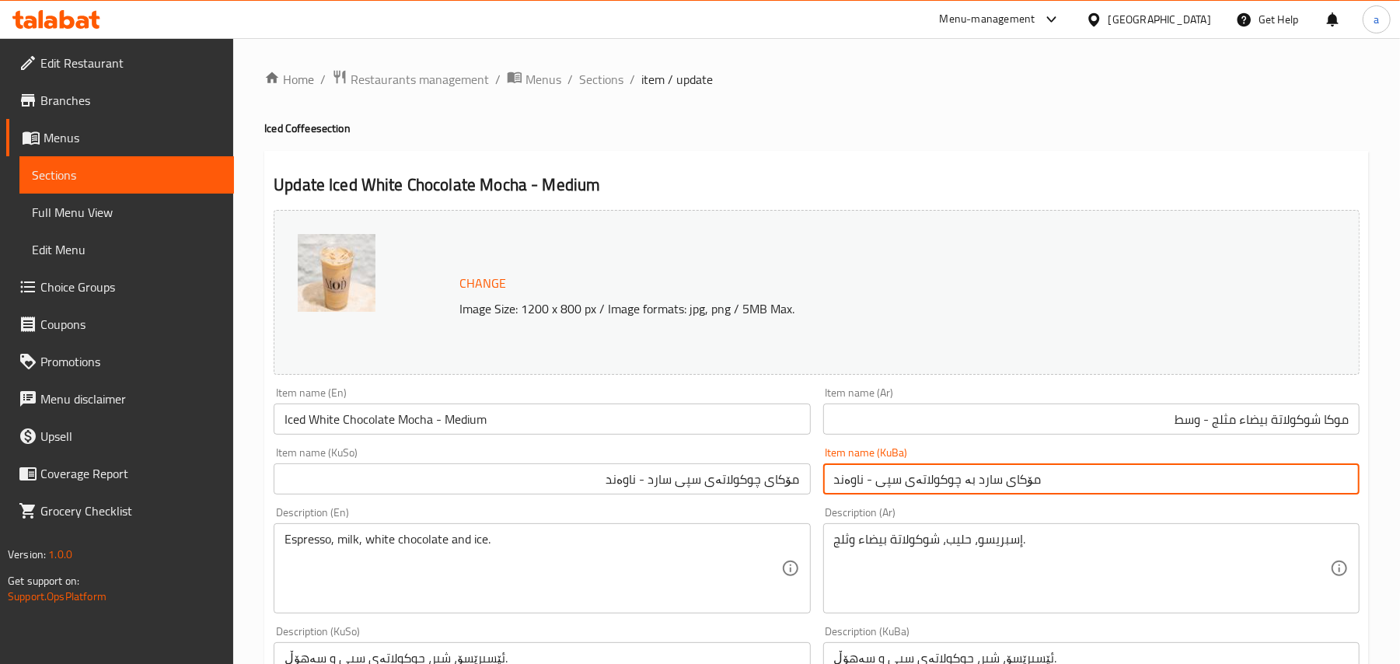
paste input "چوکولاتەی سپی سارد"
type input "مۆکای چوکولاتەی سپی سارد - ناوەند"
click at [597, 429] on input "Iced White Chocolate Mocha - Medium" at bounding box center [542, 419] width 536 height 31
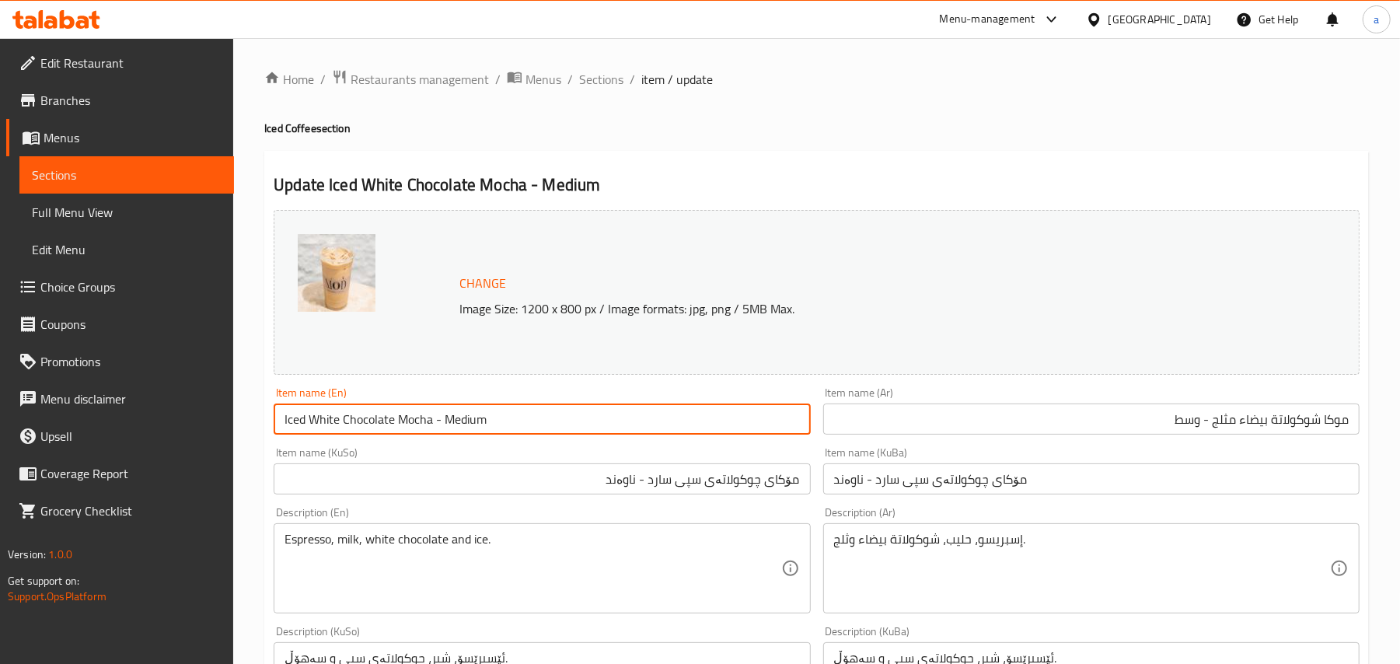
click at [611, 75] on span "Sections" at bounding box center [601, 79] width 44 height 19
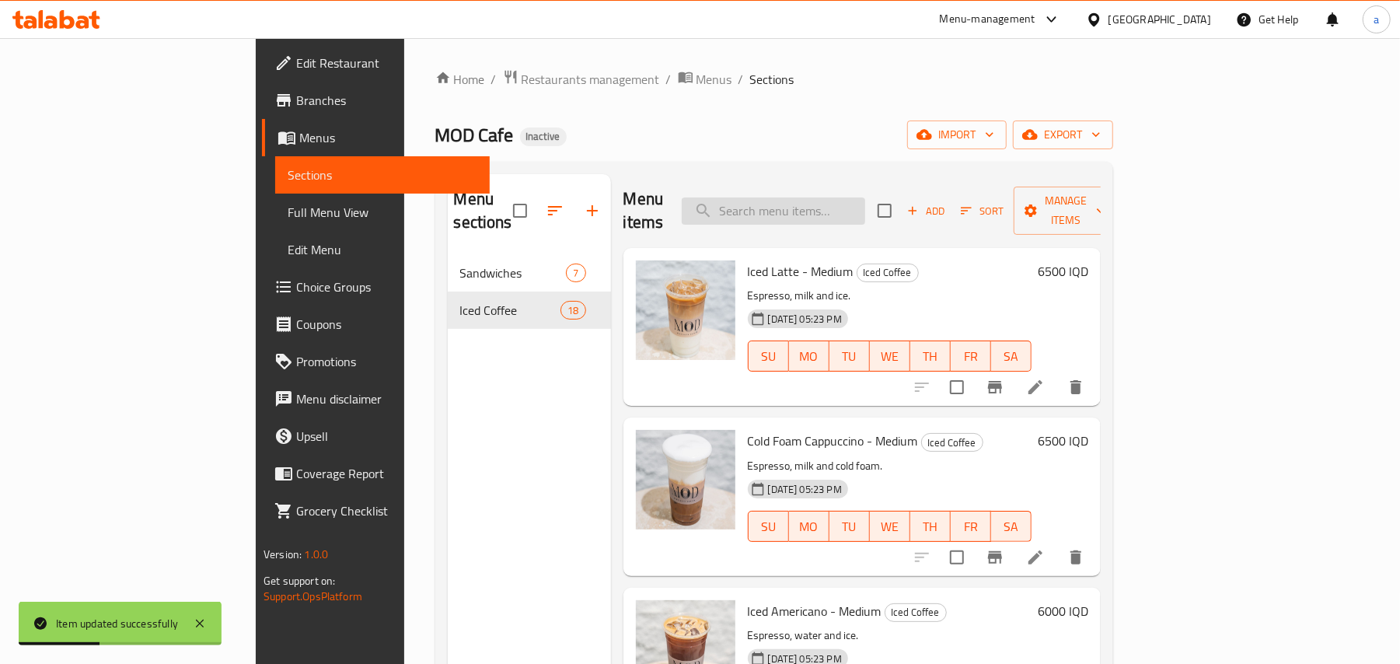
click at [865, 197] on input "search" at bounding box center [773, 210] width 183 height 27
paste input "Iced Pistachio Coffee - Medium"
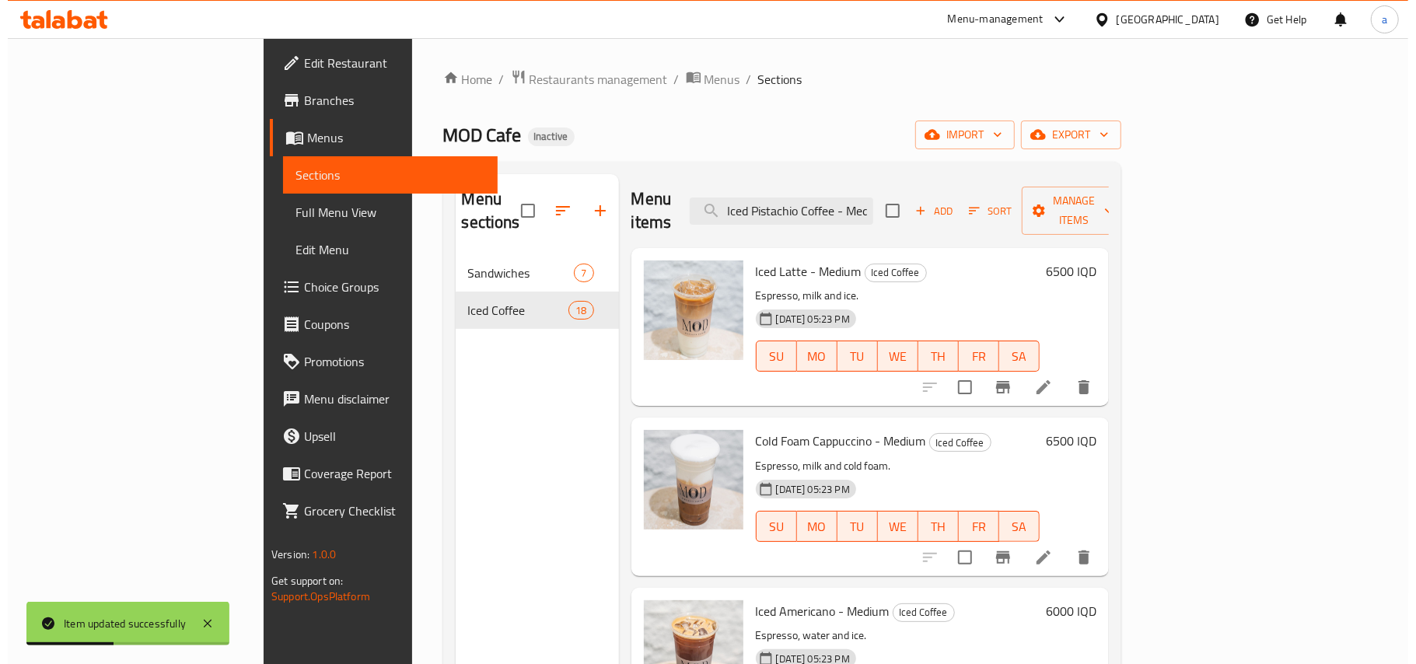
scroll to position [0, 23]
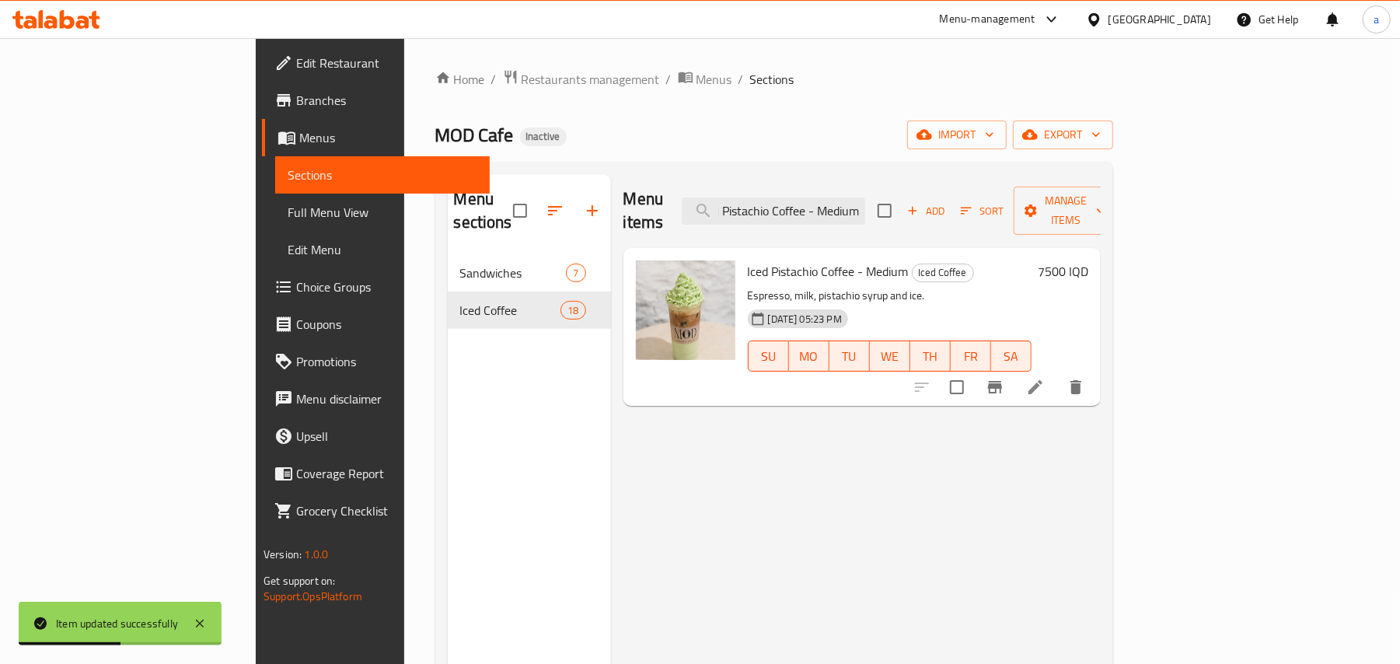
type input "Iced Pistachio Coffee - Medium"
click at [1043, 380] on icon at bounding box center [1036, 387] width 14 height 14
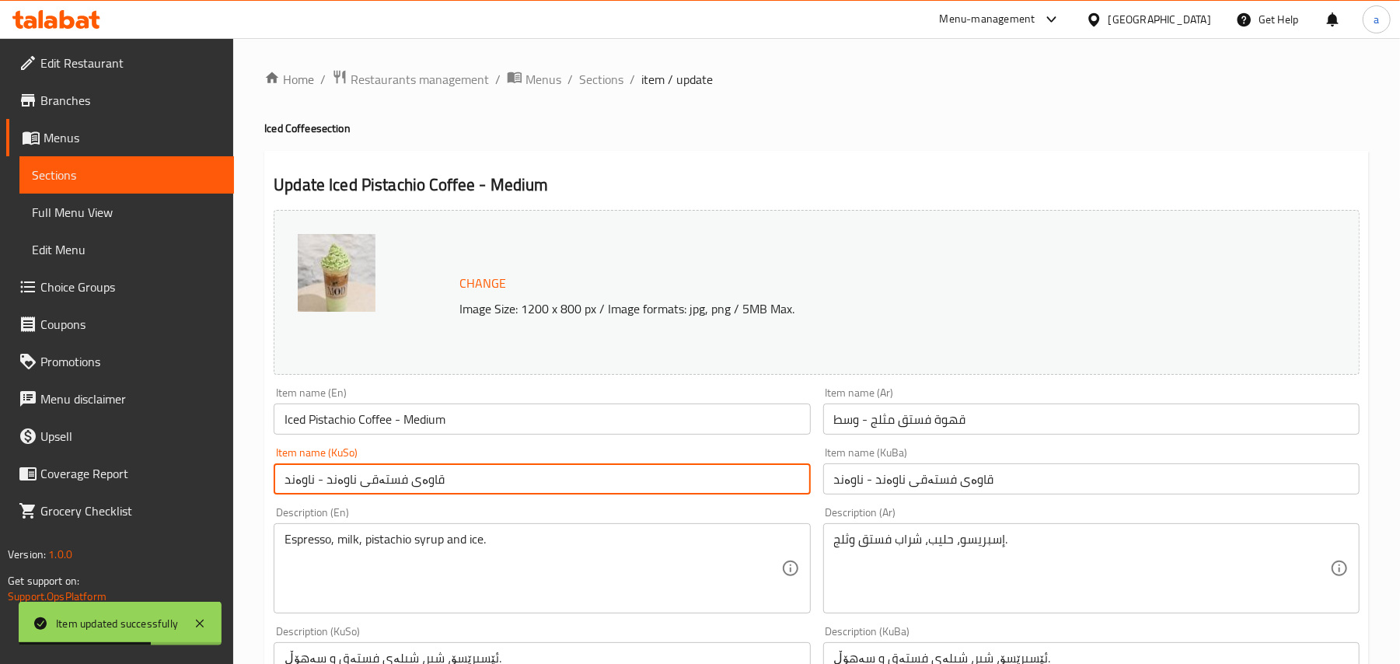
click at [633, 495] on input "قاوەی فستەقی ناوەند - ناوەند" at bounding box center [542, 478] width 536 height 31
click at [697, 493] on input "قاوەی فستەقی ناوەند - ناوەند" at bounding box center [542, 478] width 536 height 31
click at [729, 490] on input "قاوەی فستەقی سارد- ناوەند" at bounding box center [542, 478] width 536 height 31
click at [687, 495] on input "قاوەی فستەقی سارد- ناوەند" at bounding box center [542, 478] width 536 height 31
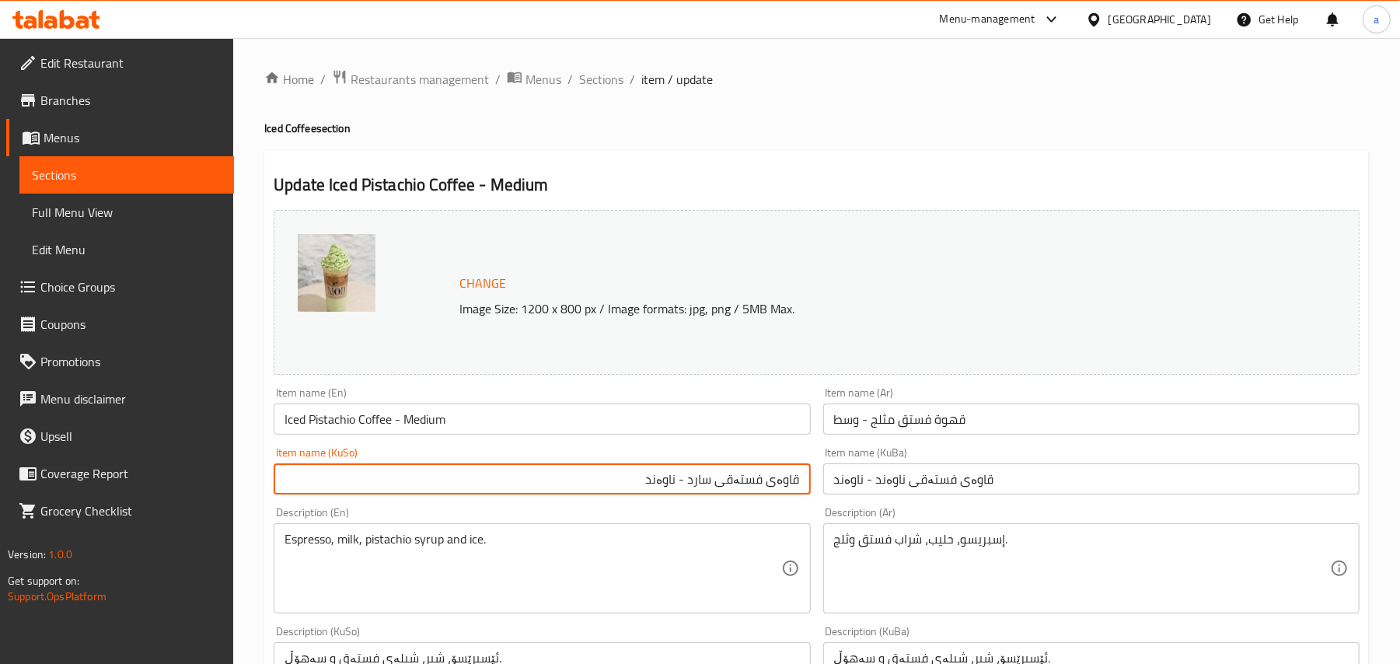
click at [694, 493] on input "قاوەی فستەقی سارد - ناوەند" at bounding box center [542, 478] width 536 height 31
type input "قاوەی فستەقی سارد - ناوەند"
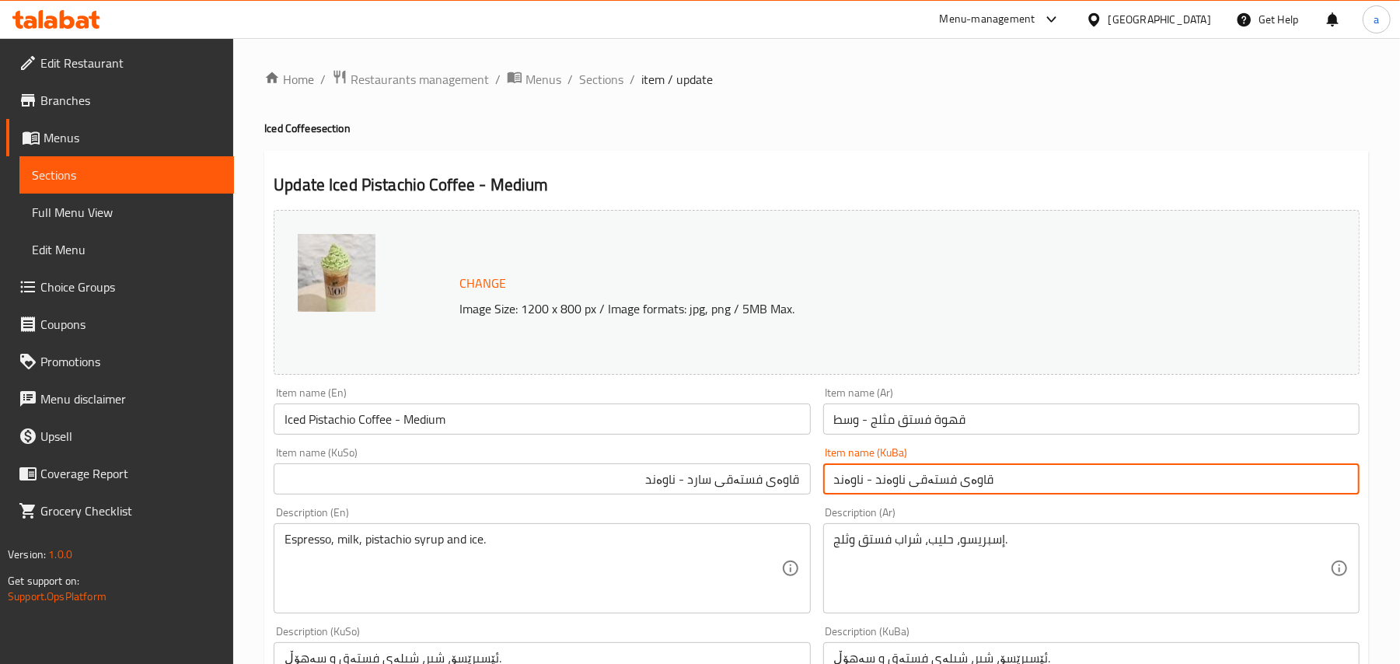
click at [891, 491] on input "قاوەی فستەقی ناوەند - ناوەند" at bounding box center [1091, 478] width 536 height 31
paste input "سار"
type input "قاوەی فستەقی سارد - ناوەند"
click at [610, 76] on span "Sections" at bounding box center [601, 79] width 44 height 19
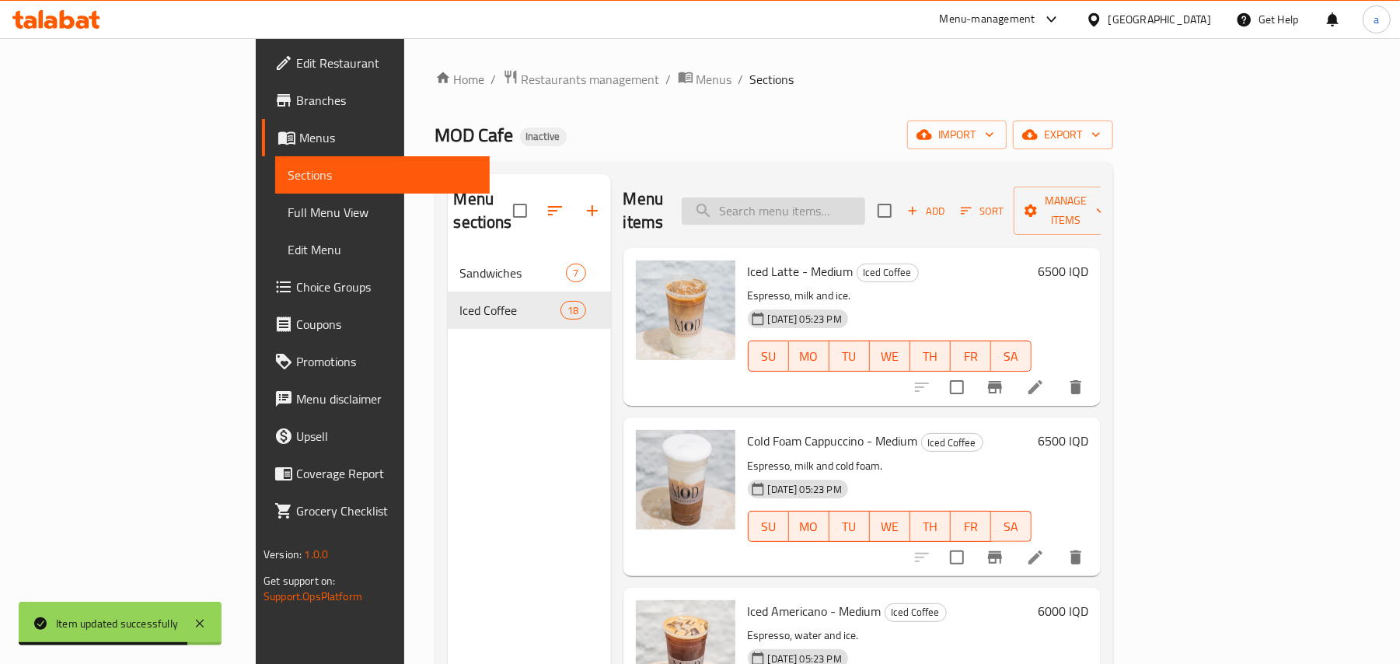
click at [861, 197] on input "search" at bounding box center [773, 210] width 183 height 27
paste input "Brown Sugar Oat Espresso On Ice - Medium"
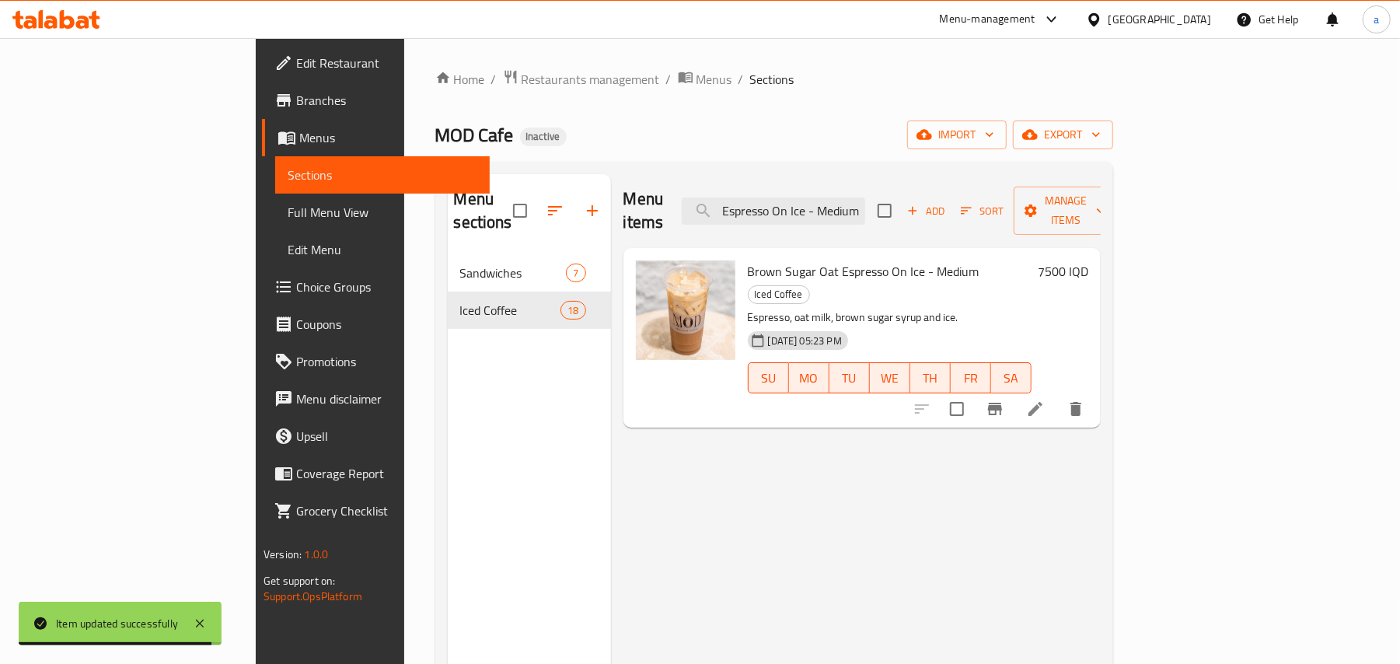
type input "Brown Sugar Oat Espresso On Ice - Medium"
click at [1043, 402] on icon at bounding box center [1036, 409] width 14 height 14
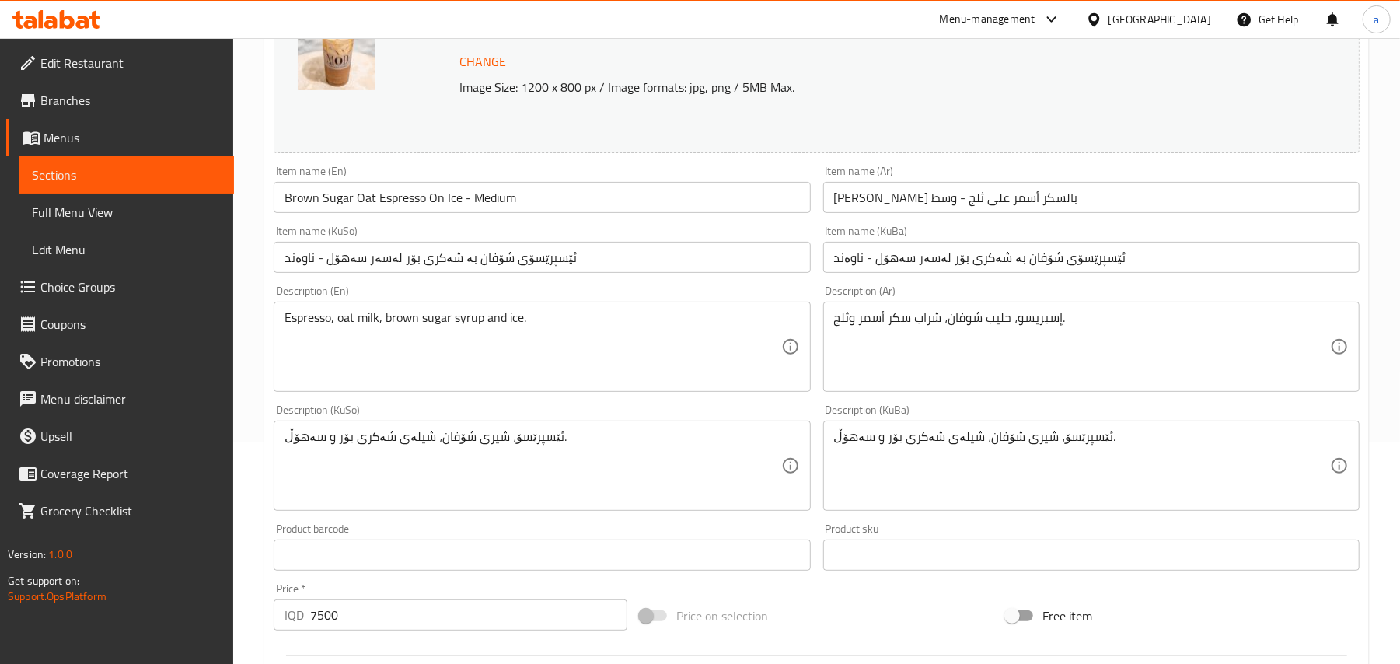
scroll to position [241, 0]
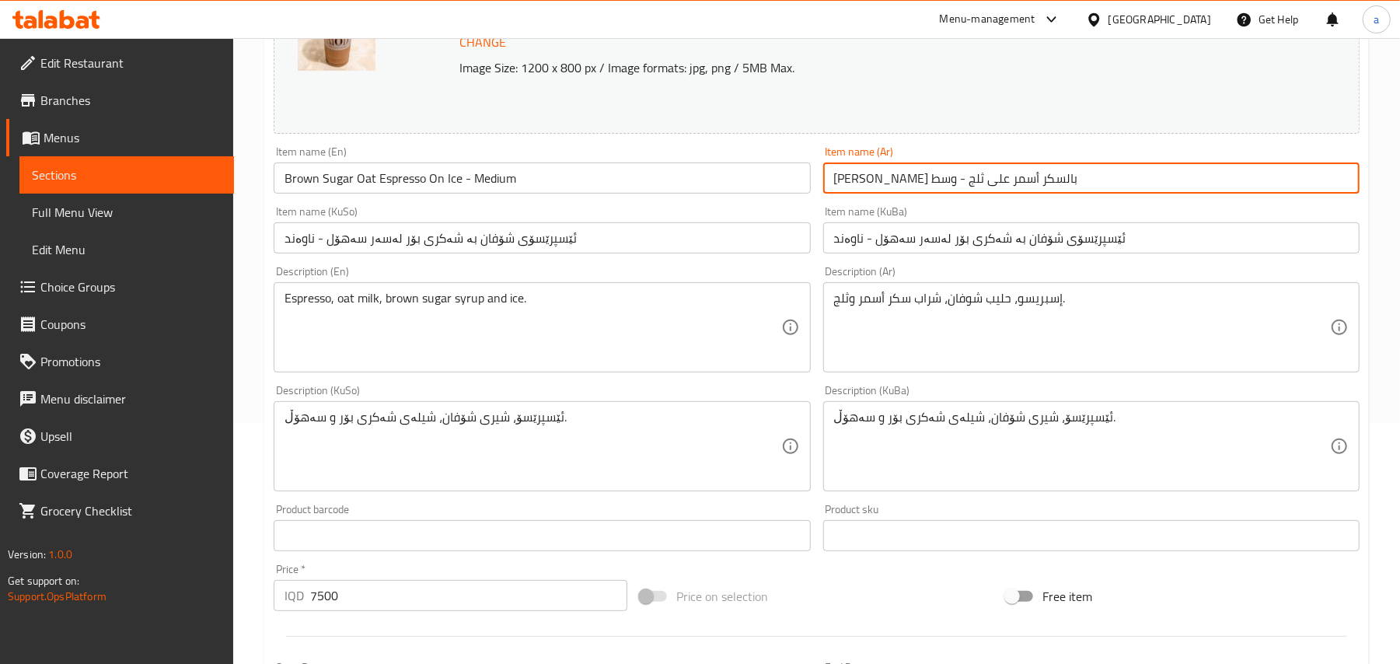
click at [1148, 190] on input "[PERSON_NAME] بالسكر أسمر على ثلج - وسط" at bounding box center [1091, 178] width 536 height 31
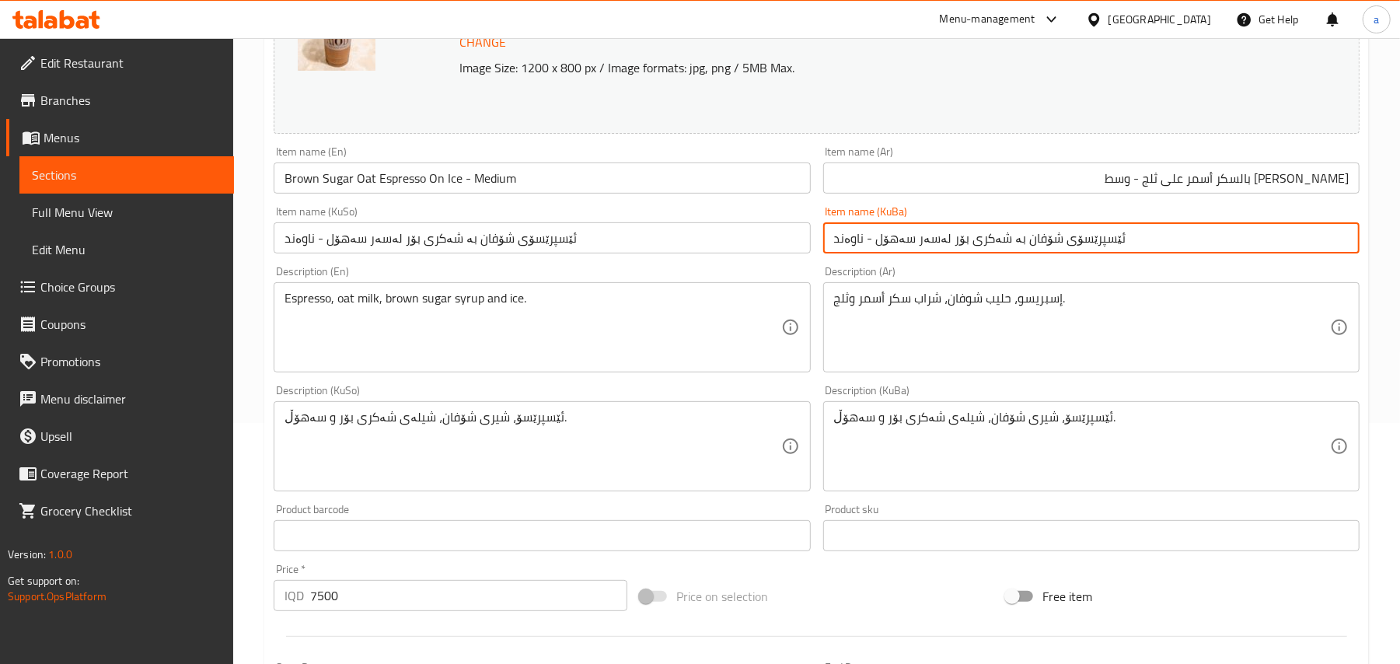
click at [1161, 246] on input "ئێسپرێسۆی شۆفان بە شەکری بۆر لەسەر سە‌هۆل - ناوەند" at bounding box center [1091, 237] width 536 height 31
click at [1248, 194] on input "[PERSON_NAME] بالسكر أسمر على ثلج - وسط" at bounding box center [1091, 178] width 536 height 31
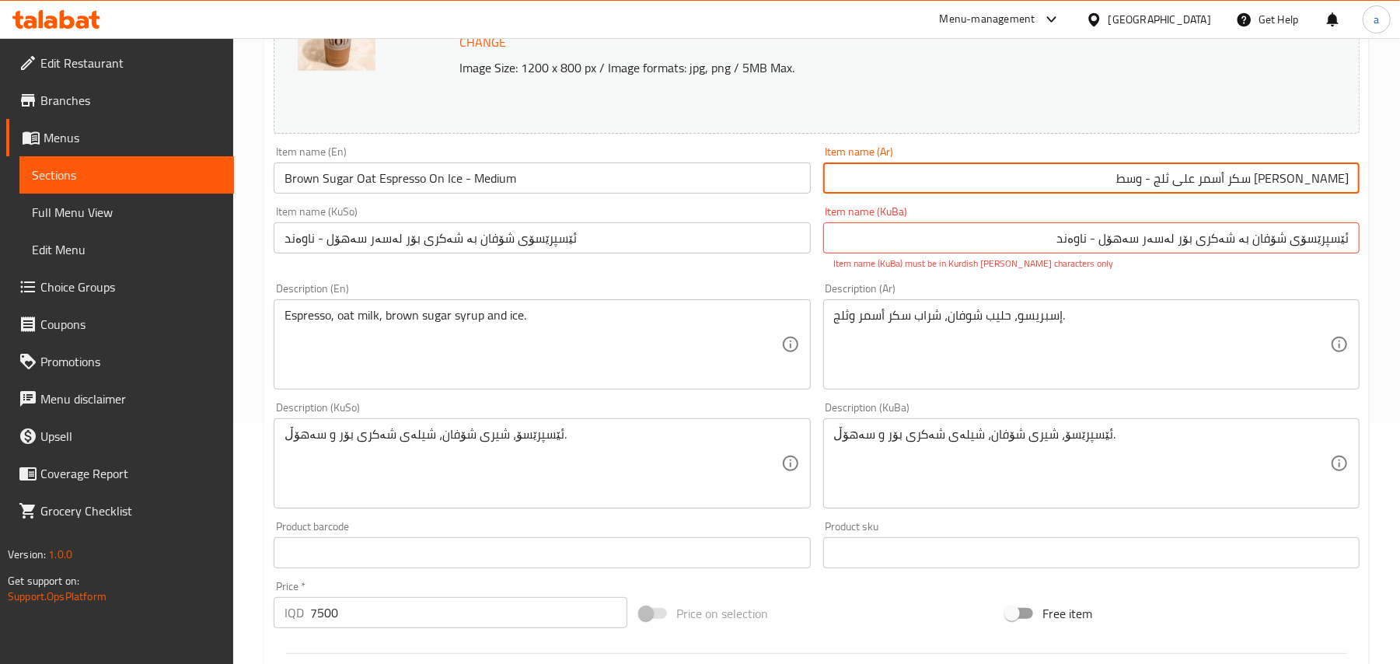
type input "إسبريسو شوفان سكر أسمر على ثلج - وسط"
click at [1225, 237] on input "ئێسپرێسۆی شۆفان بە شەکری بۆر لەسەر سە‌هۆل - ناوەند" at bounding box center [1091, 237] width 536 height 31
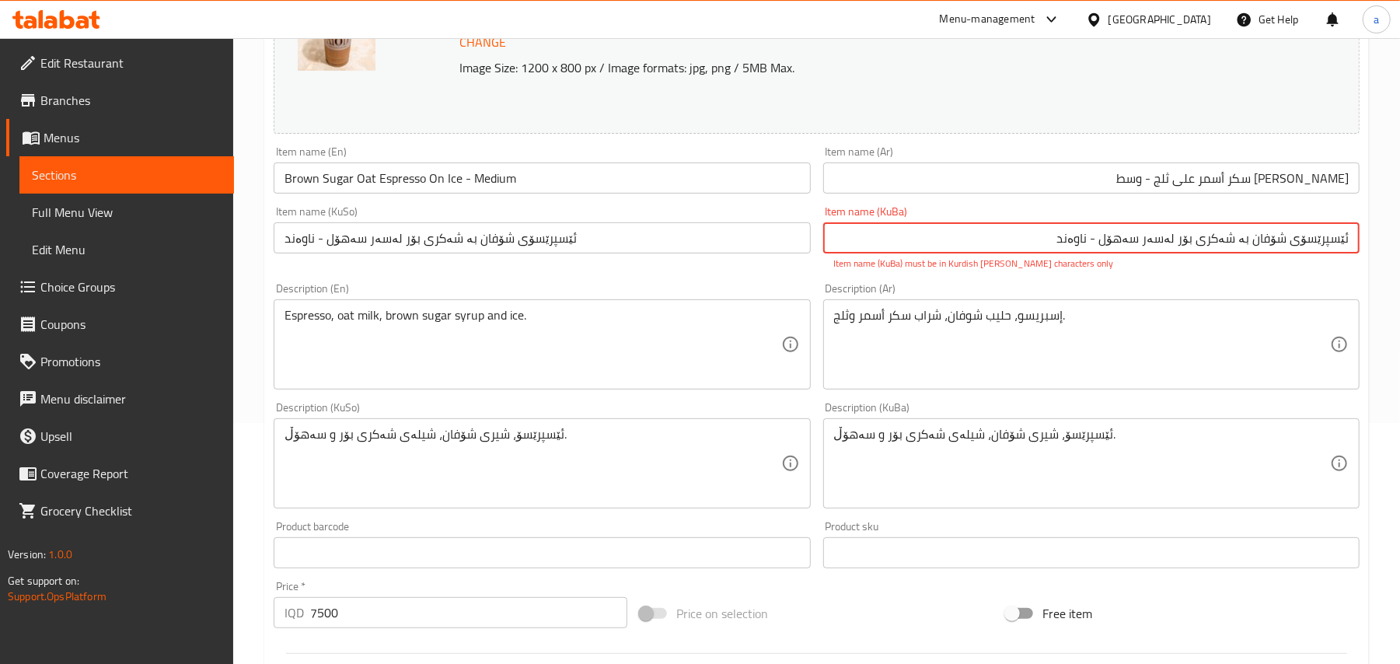
click at [1161, 253] on input "ئێسپرێسۆی شۆفان بە شەکری بۆر لەسەر سە‌هۆل - ناوەند" at bounding box center [1091, 237] width 536 height 31
click at [1235, 253] on input "ئێسپرێسۆی شۆفان بە شەکری بۆر لەسەر سە‌هۆل - ناوەند" at bounding box center [1091, 237] width 536 height 31
click at [1239, 296] on div "Description (Ar) إسبريسو، حليب شوفان، شراب سكر أسمر وثلج. Description (Ar)" at bounding box center [1091, 336] width 536 height 107
click at [1033, 240] on input "ئێسپرێسۆی شۆفانی شەکری بۆر لەسەر سە‌هۆل - ناوەند" at bounding box center [1091, 237] width 536 height 31
drag, startPoint x: 989, startPoint y: 233, endPoint x: 1207, endPoint y: 249, distance: 218.3
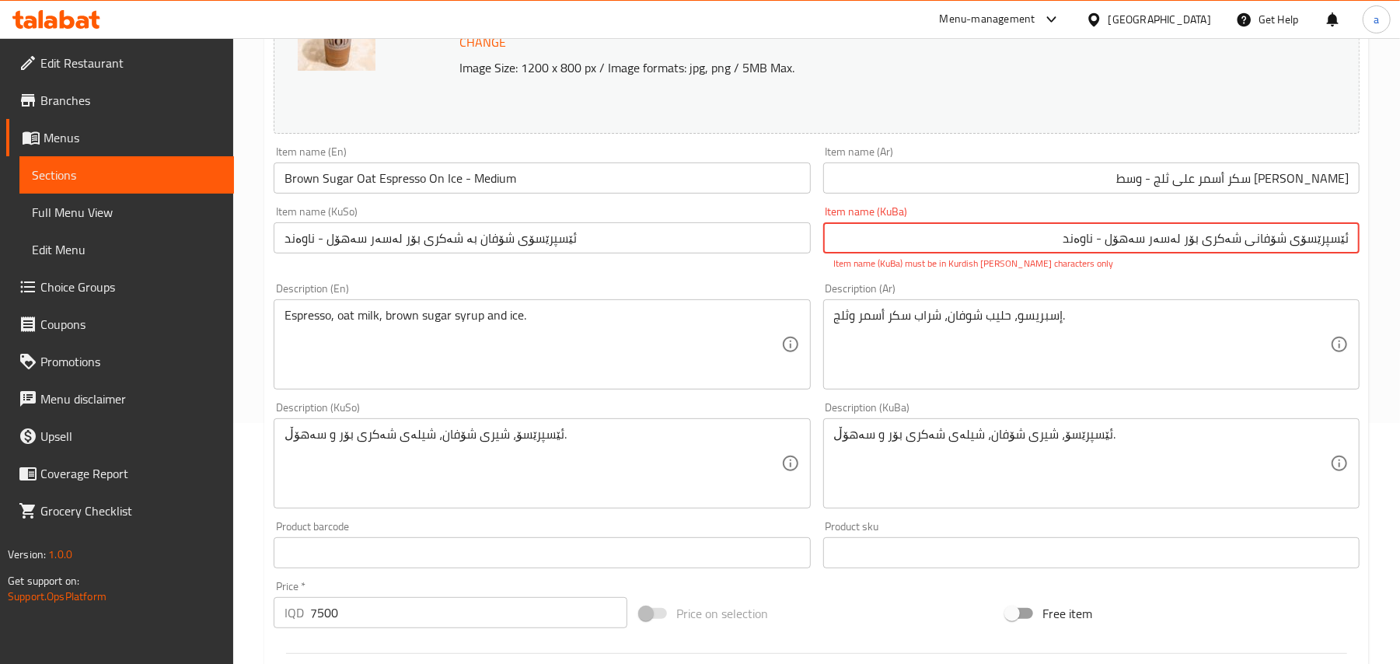
click at [1207, 249] on input "ئێسپرێسۆی شۆفانی شەکری بۆر لەسەر سە‌هۆل - ناوەند" at bounding box center [1091, 237] width 536 height 31
drag, startPoint x: 1037, startPoint y: 246, endPoint x: 1204, endPoint y: 277, distance: 169.9
click at [1190, 253] on input "ئێسپرێسۆی شۆفانی شەکری بۆر لەسەر سە‌هۆل - ناوەند" at bounding box center [1091, 237] width 536 height 31
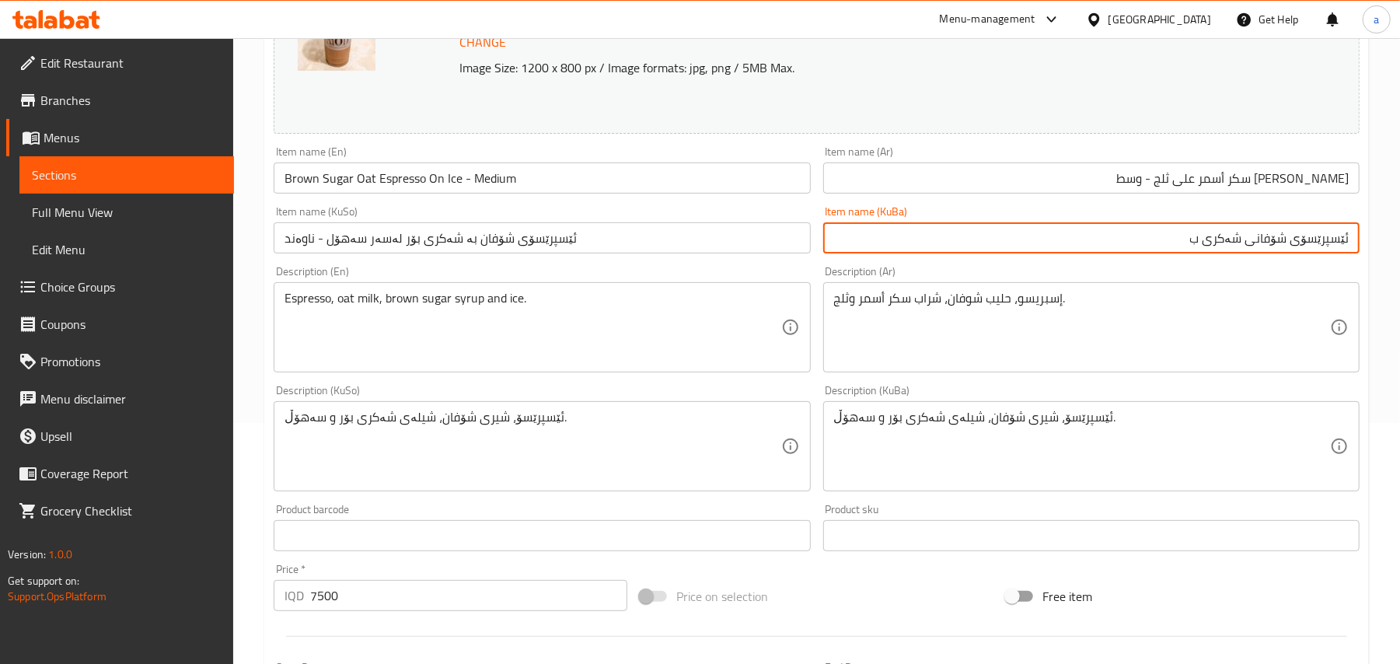
click at [1158, 250] on input "ئێسپرێسۆی شۆفانی شەکری ب" at bounding box center [1091, 237] width 536 height 31
click at [1022, 244] on input "ئێسپرێسۆی شۆفانی شەکری بۆر لەسەر سە‌هۆل - ناوەند" at bounding box center [1091, 237] width 536 height 31
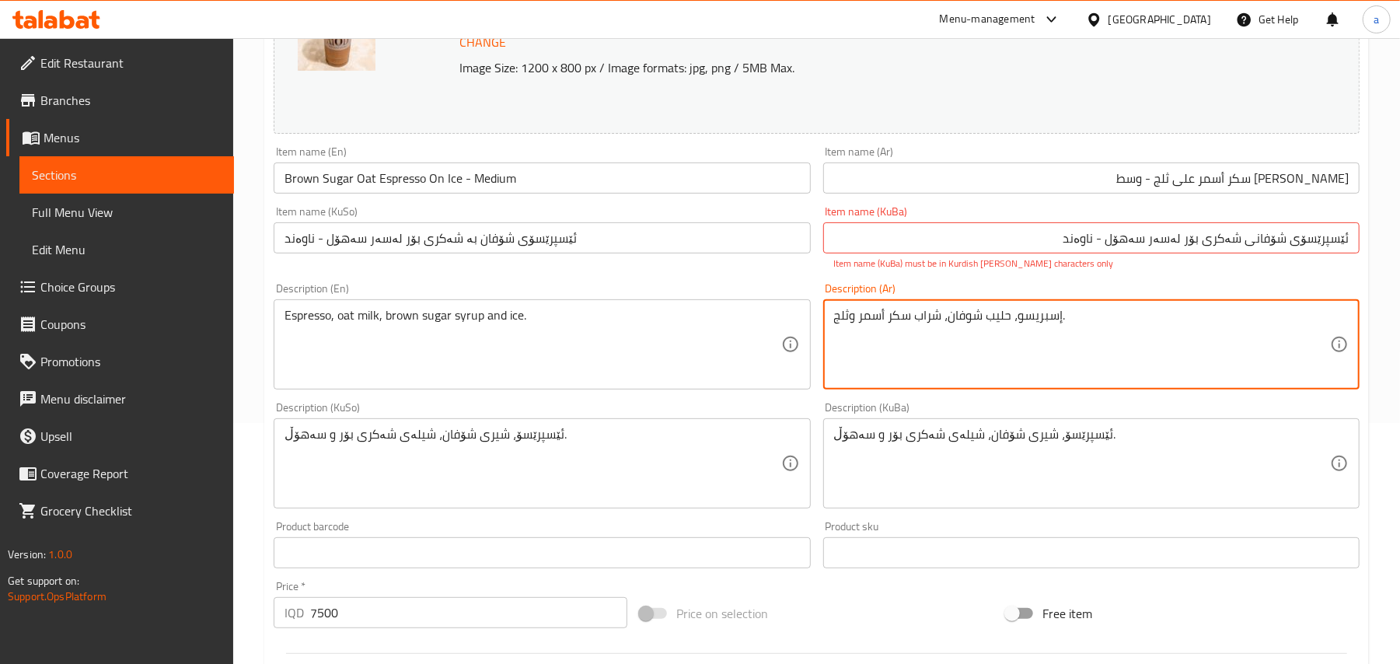
click at [1099, 249] on input "ئێسپرێسۆی شۆفانی شەکری بۆر لەسەر سە‌هۆل - ناوەند" at bounding box center [1091, 237] width 536 height 31
click at [1111, 253] on input "ئێسپرێسۆی شۆفانی شەکری بۆر لەسەر سە‌هۆل - ناوەند" at bounding box center [1091, 237] width 536 height 31
click at [1082, 250] on input "ئێسپرێسۆی شۆفانی شەکری بۆر لەسەر سە‌هۆڵ - ناوەند" at bounding box center [1091, 237] width 536 height 31
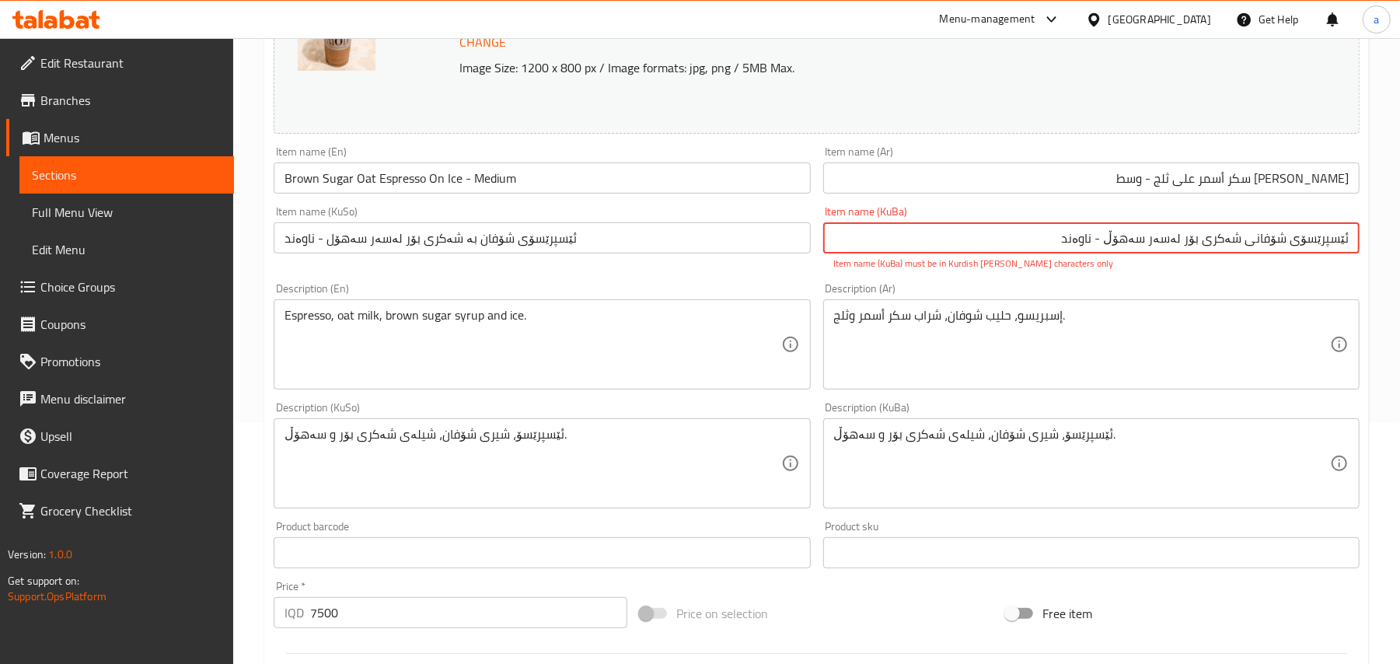
click at [1082, 250] on input "ئێسپرێسۆی شۆفانی شەکری بۆر لەسەر سە‌هۆڵ - ناوەند" at bounding box center [1091, 237] width 536 height 31
click at [1123, 252] on input "ئێسپرێسۆی شۆفانی شەکری بۆر لەسەر سە‌هۆڵ - ناوەند" at bounding box center [1091, 237] width 536 height 31
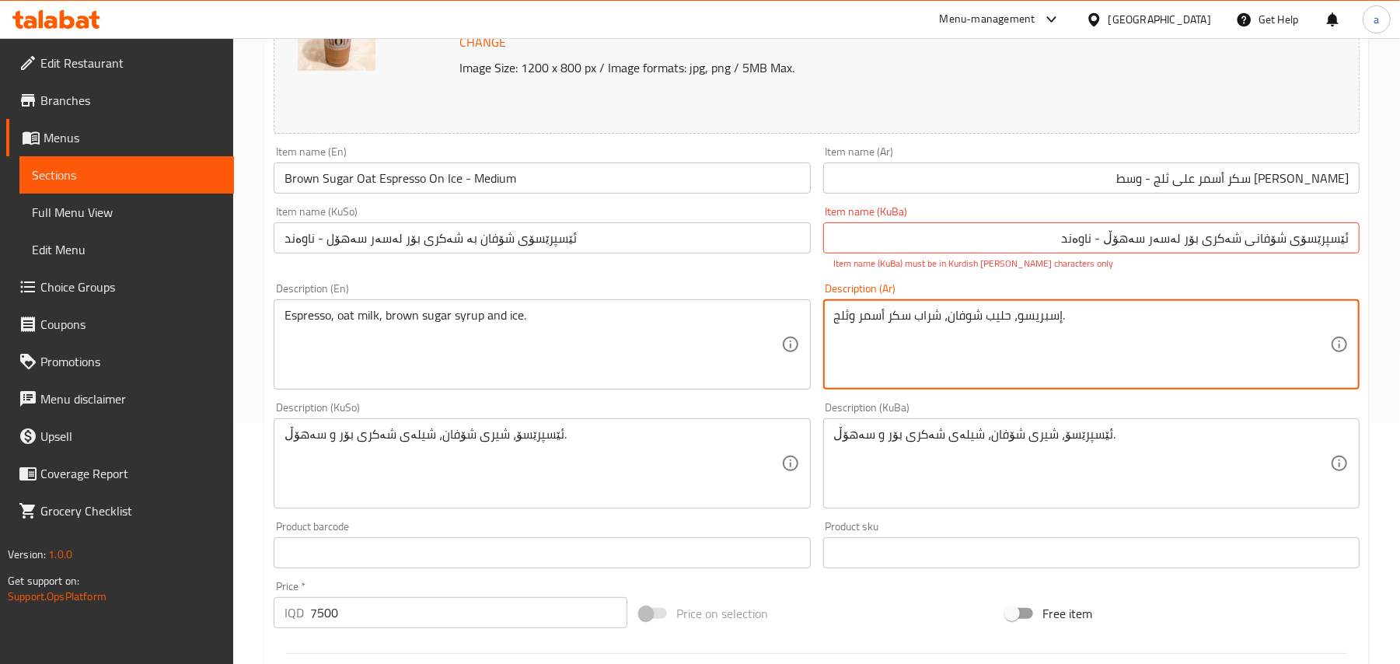
click at [1109, 250] on input "ئێسپرێسۆی شۆفانی شەکری بۆر لەسەر سە‌هۆڵ - ناوەند" at bounding box center [1091, 237] width 536 height 31
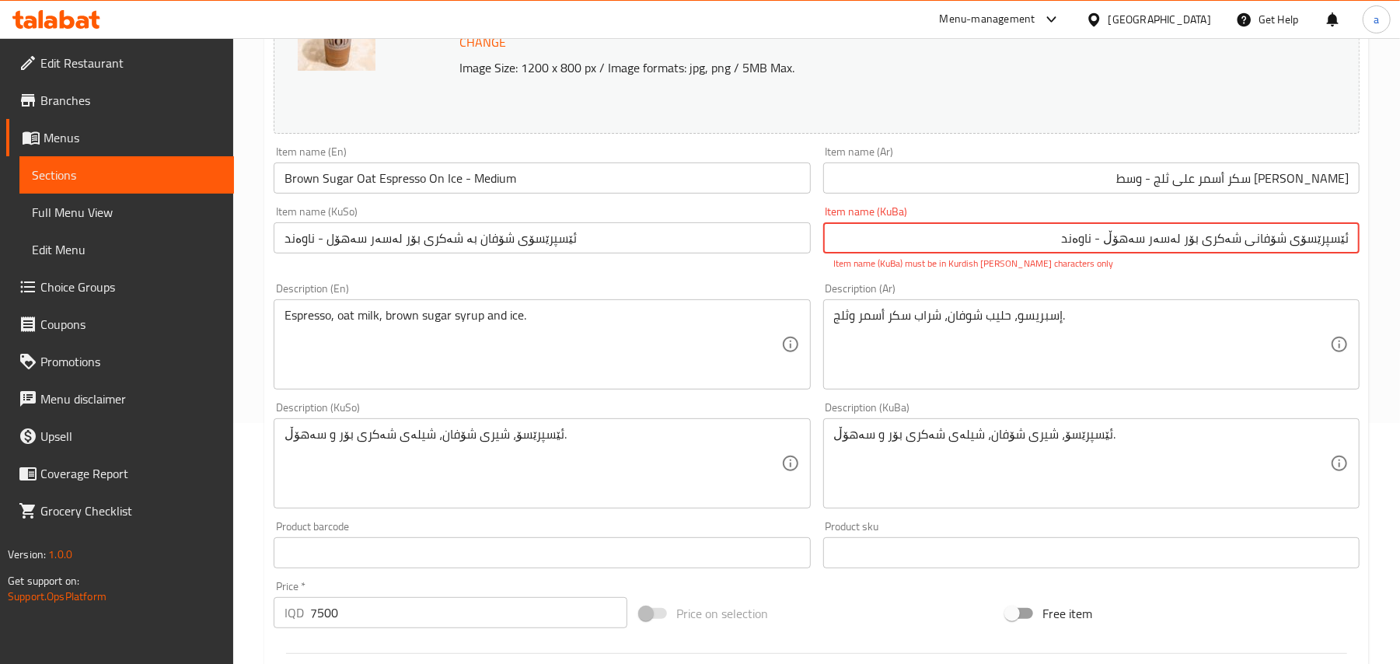
type input "ئێسپرێسۆی شۆفانی شەکری بۆر لەسەر سەهۆڵ - ناوەند"
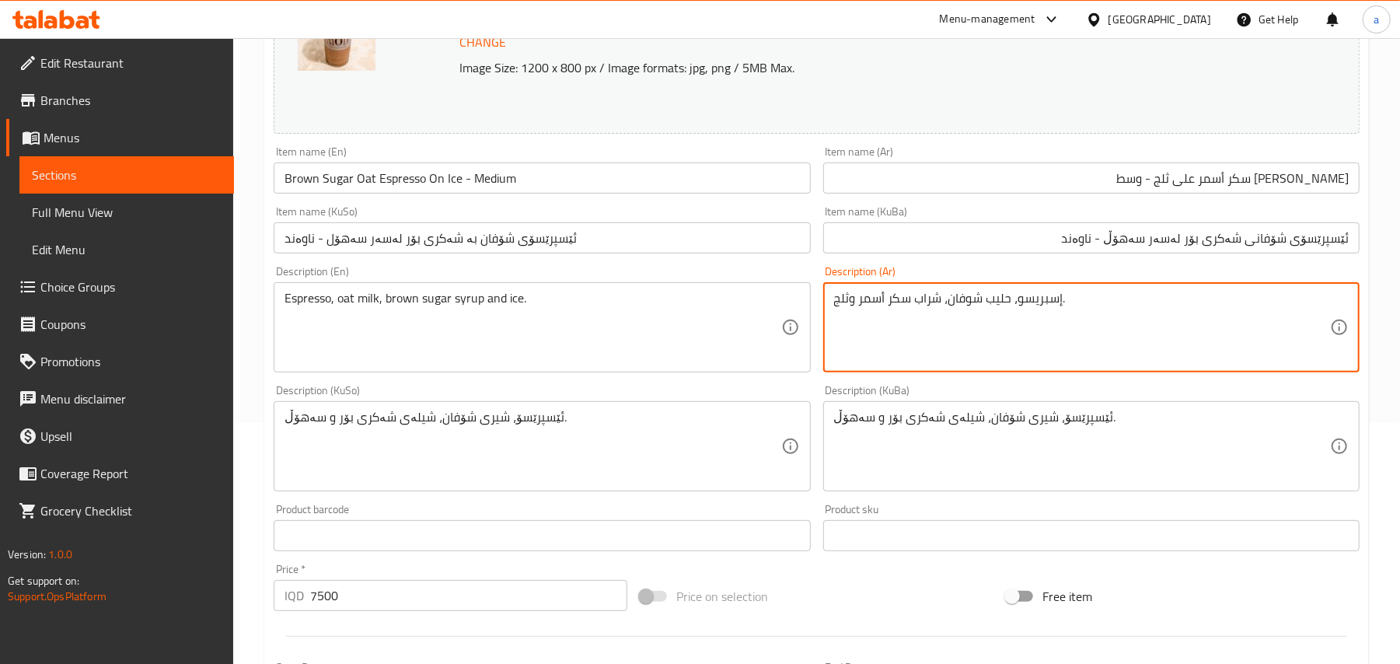
click at [1152, 253] on input "ئێسپرێسۆی شۆفانی شەکری بۆر لەسەر سەهۆڵ - ناوەند" at bounding box center [1091, 237] width 536 height 31
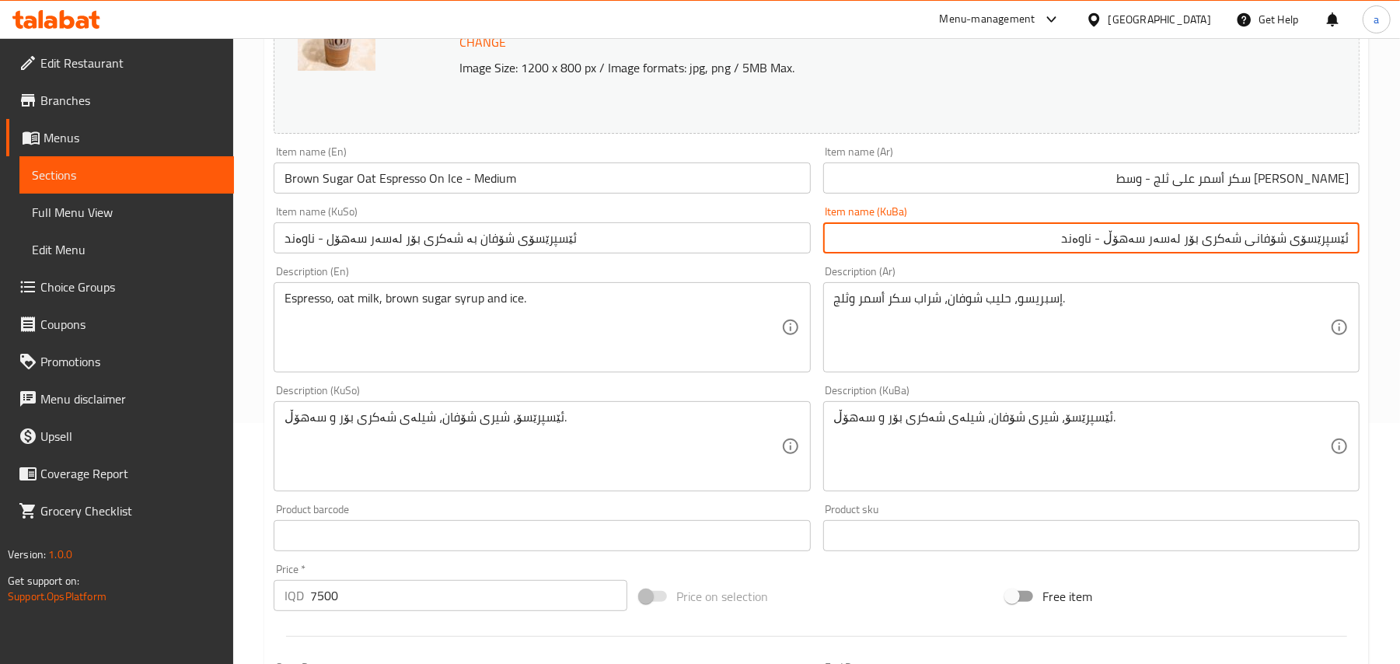
click at [1152, 253] on input "ئێسپرێسۆی شۆفانی شەکری بۆر لەسەر سەهۆڵ - ناوەند" at bounding box center [1091, 237] width 536 height 31
click at [529, 236] on input "ئێسپرێسۆی شۆفان بە شەکری بۆر لەسەر سە‌هۆل - ناوەند" at bounding box center [542, 237] width 536 height 31
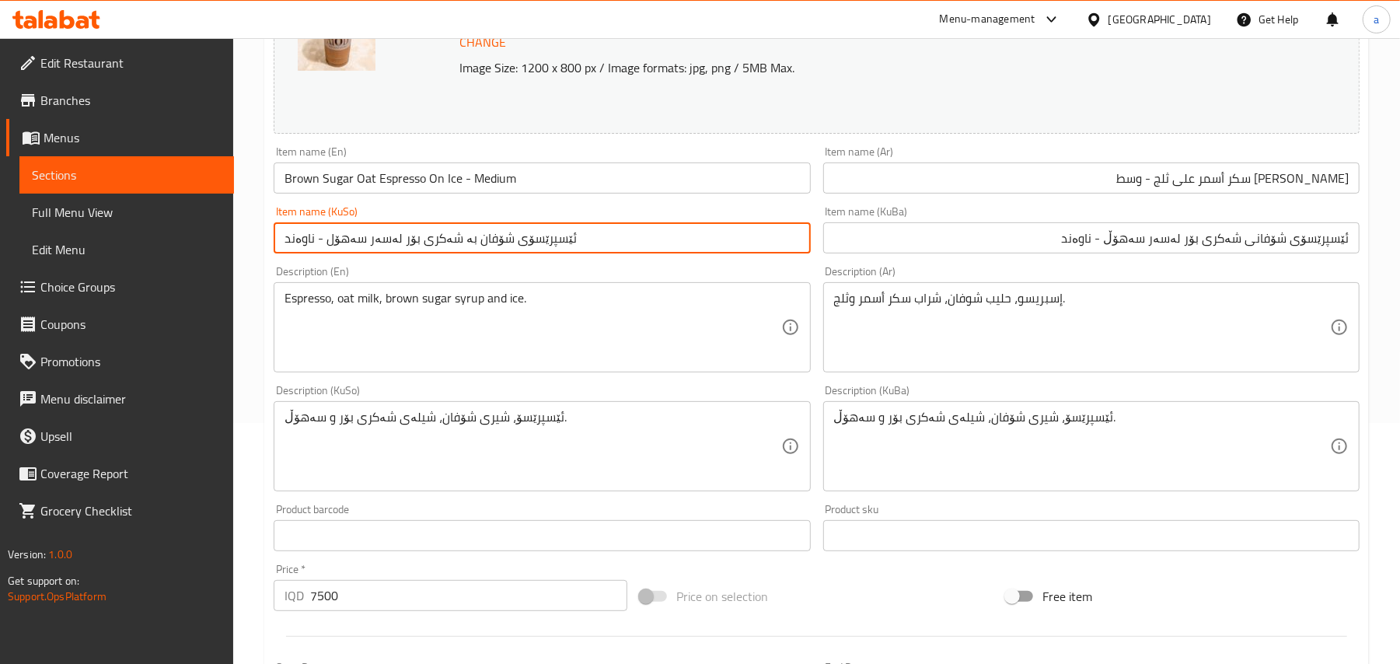
click at [529, 236] on input "ئێسپرێسۆی شۆفان بە شەکری بۆر لەسەر سە‌هۆل - ناوەند" at bounding box center [542, 237] width 536 height 31
paste input "ی شەکری بۆر لەسەر سەهۆڵ"
type input "ئێسپرێسۆی شۆفانی شەکری بۆر لەسەر سەهۆڵ - ناوەند"
click at [579, 194] on input "Brown Sugar Oat Espresso On Ice - Medium" at bounding box center [542, 178] width 536 height 31
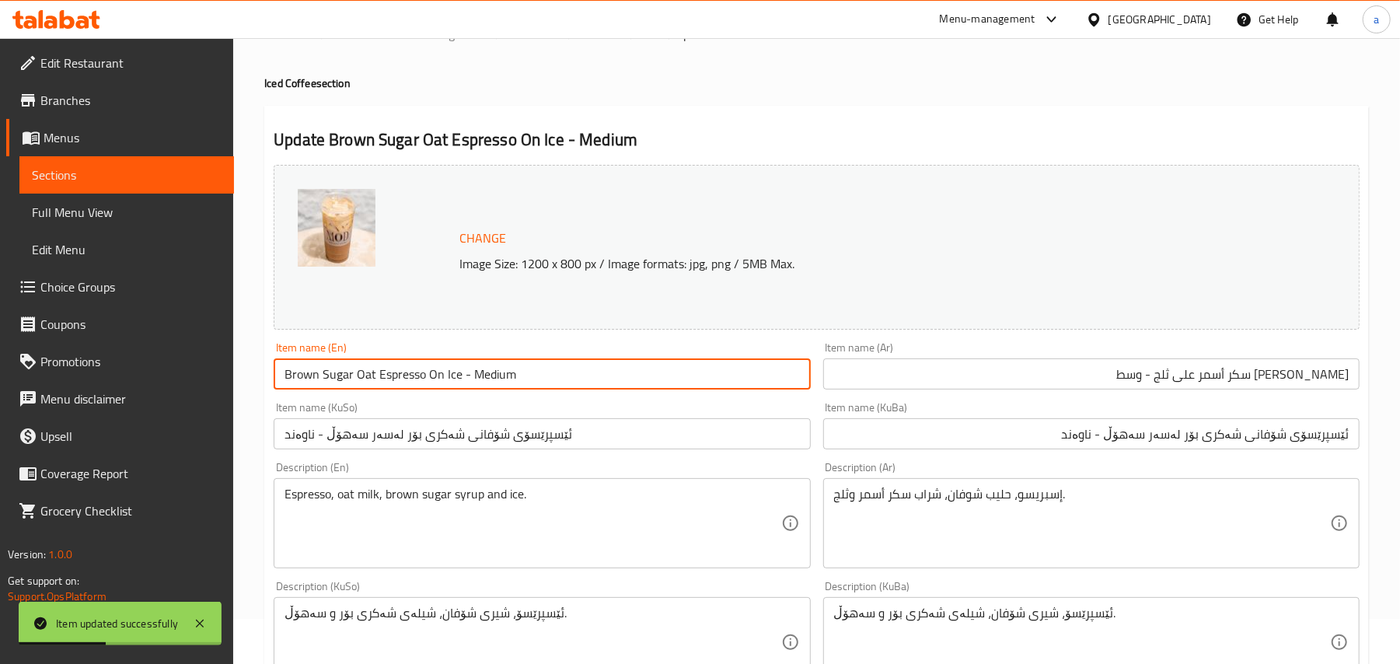
scroll to position [0, 0]
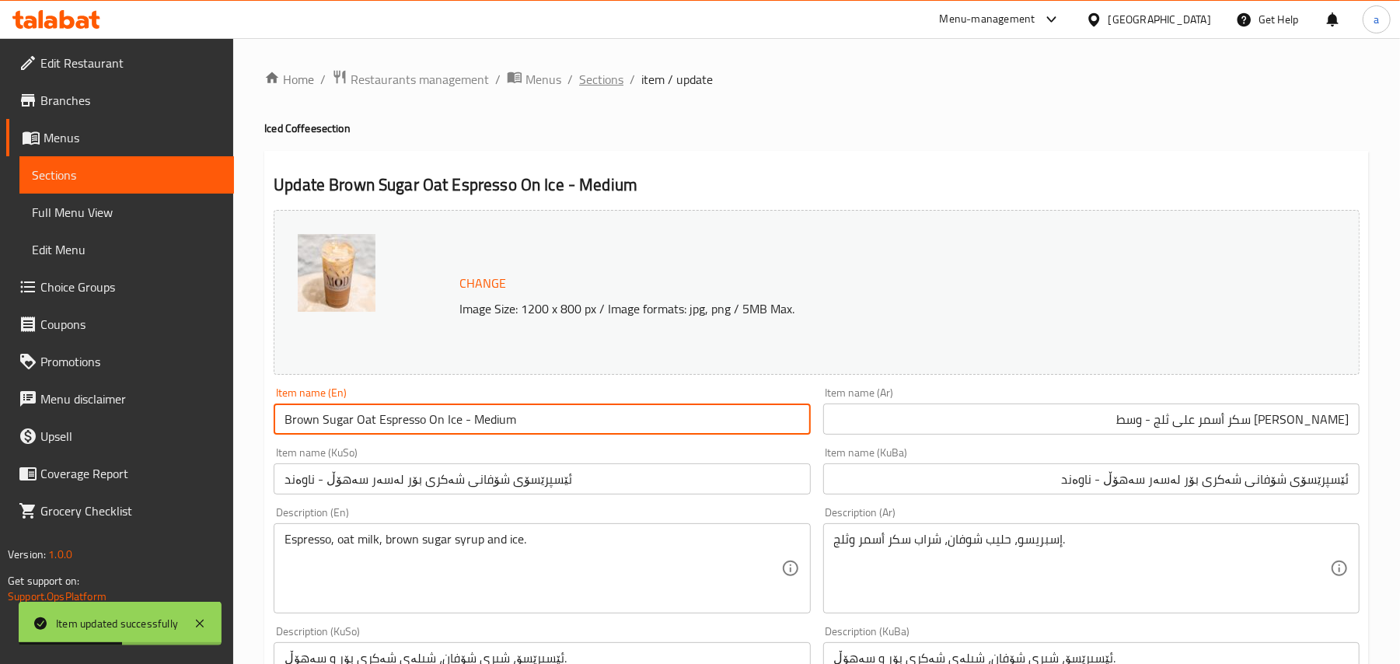
click at [613, 75] on span "Sections" at bounding box center [601, 79] width 44 height 19
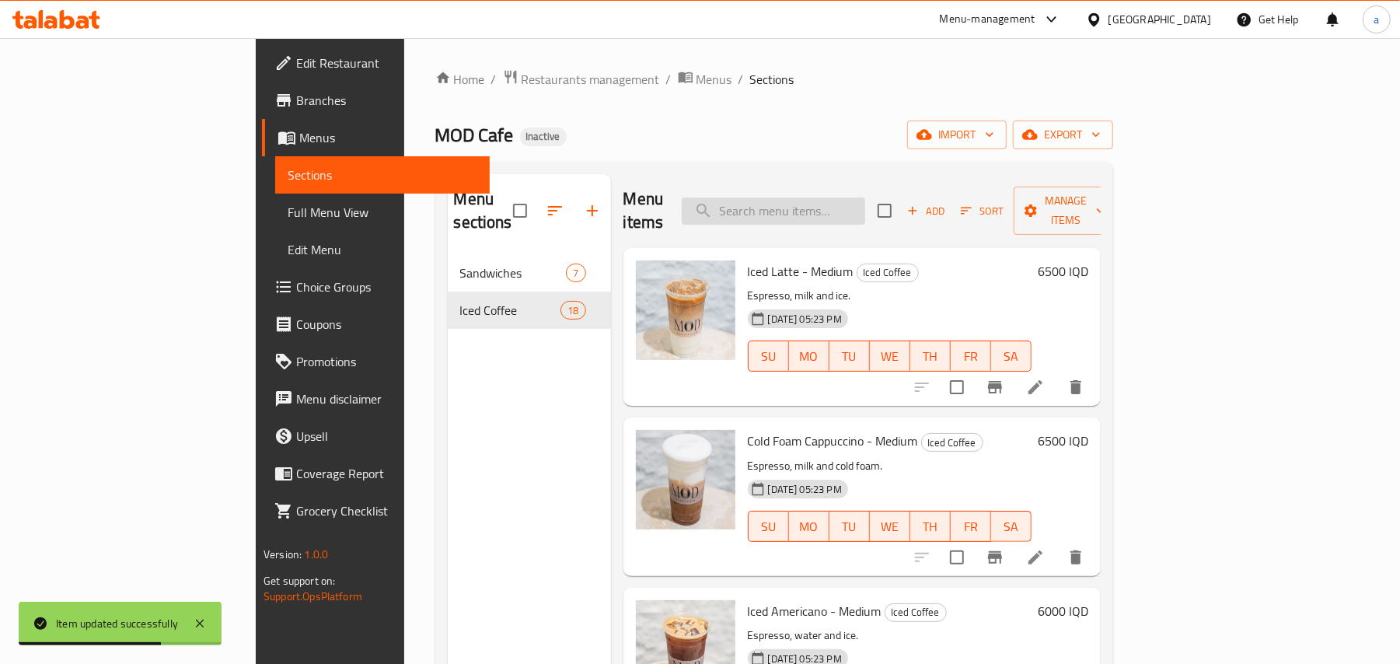
click at [865, 201] on input "search" at bounding box center [773, 210] width 183 height 27
paste input "إسبريسو شوفان بالموكا البيضاء على ثلج - وسط"
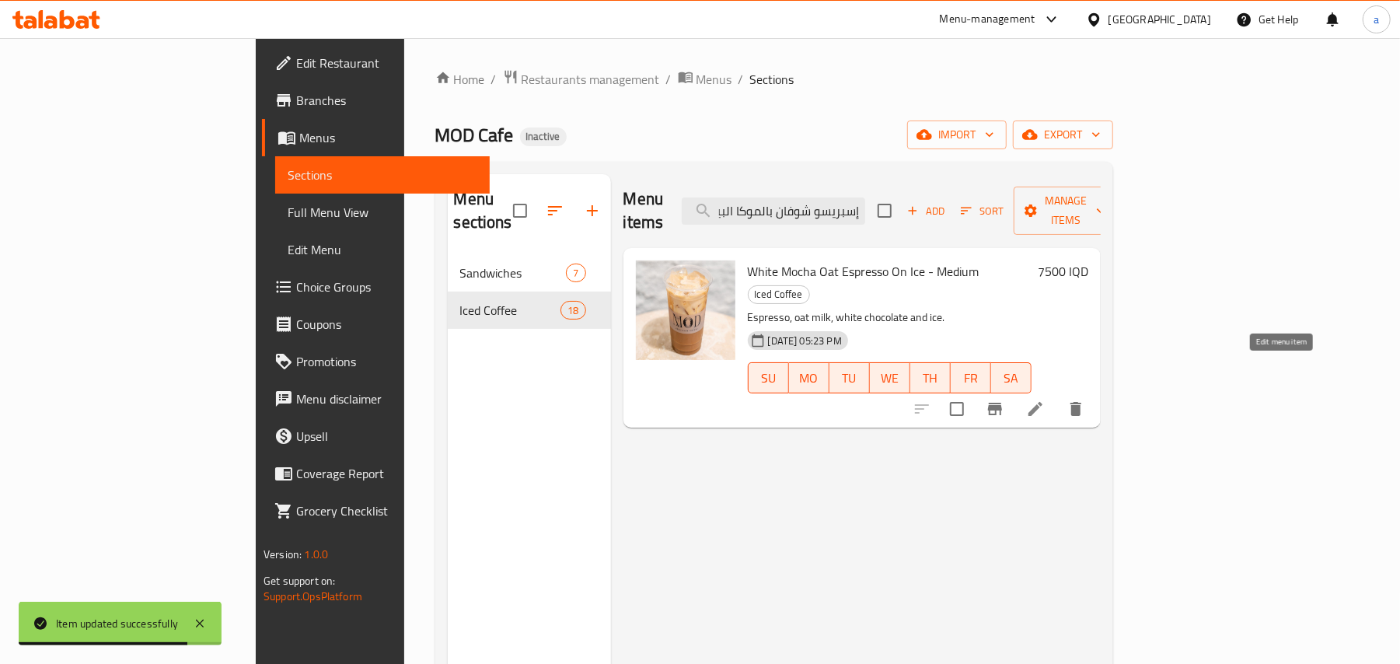
type input "إسبريسو شوفان بالموكا البيضاء على ثلج - وسط"
click at [1045, 400] on icon at bounding box center [1035, 409] width 19 height 19
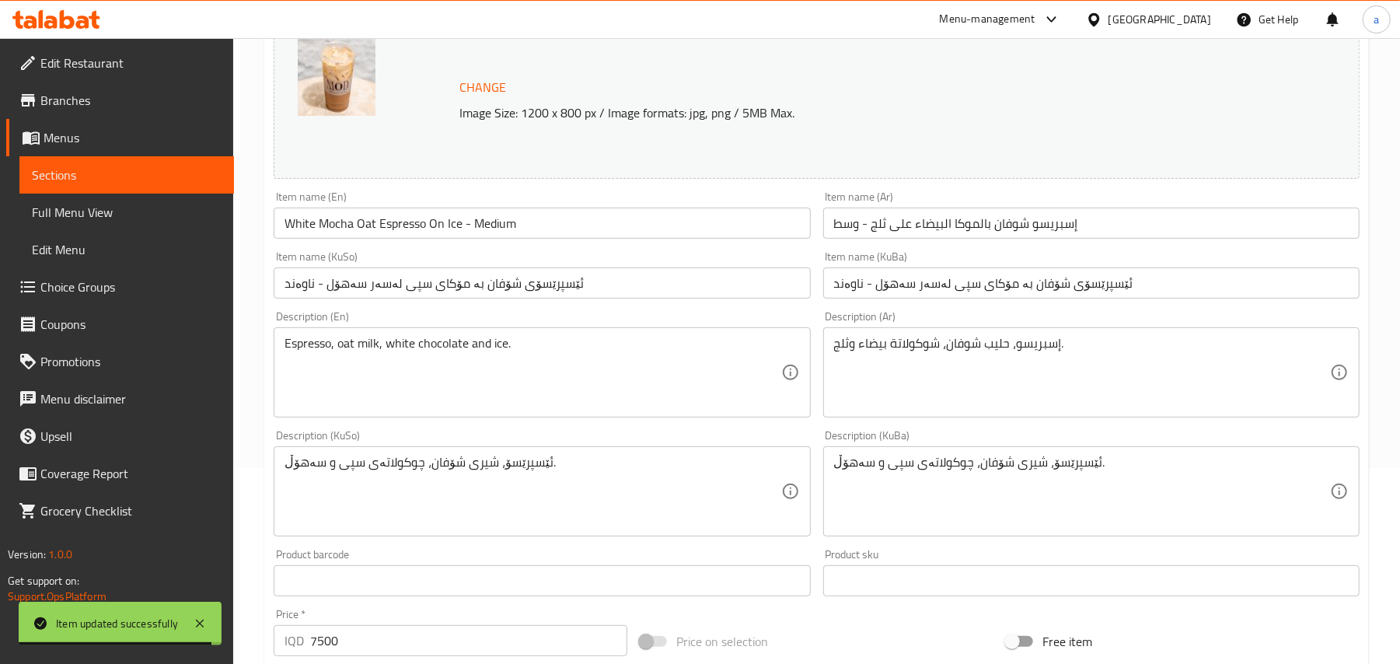
scroll to position [241, 0]
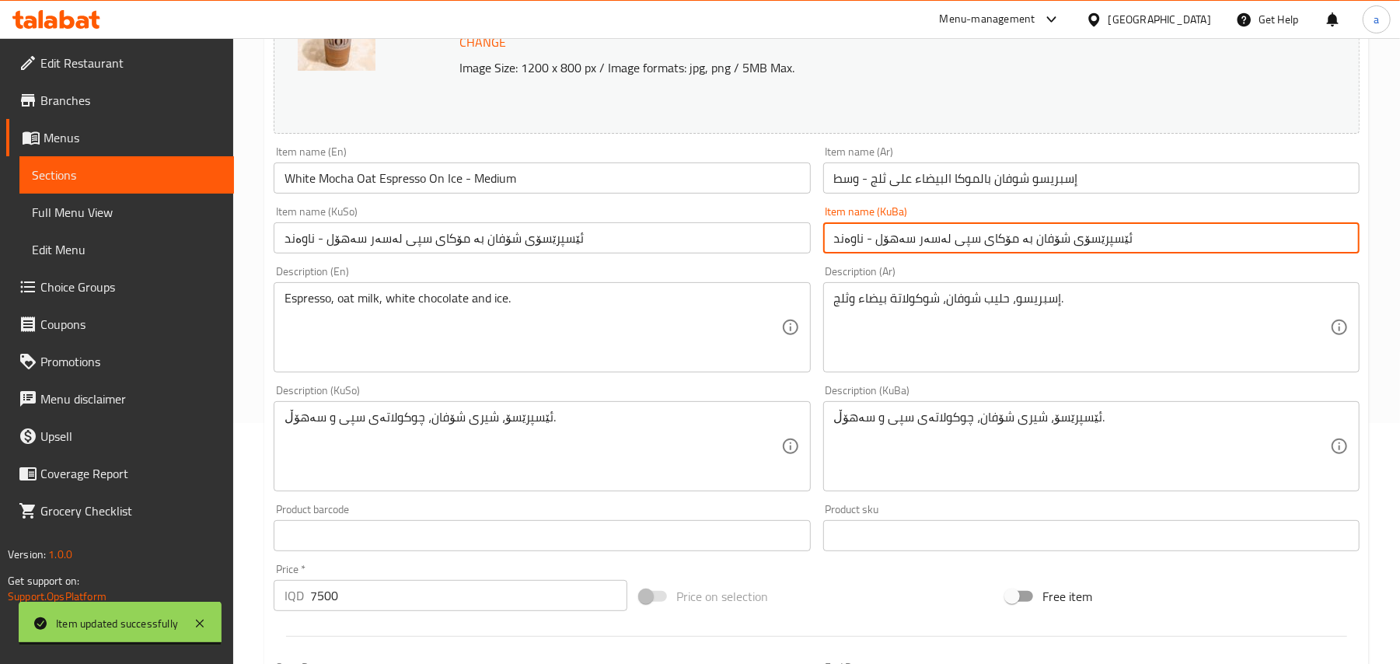
click at [1207, 253] on input "ئێسپرێسۆی شۆفان بە مۆکای سپی لەسەر سە‌هۆل - ناوەند" at bounding box center [1091, 237] width 536 height 31
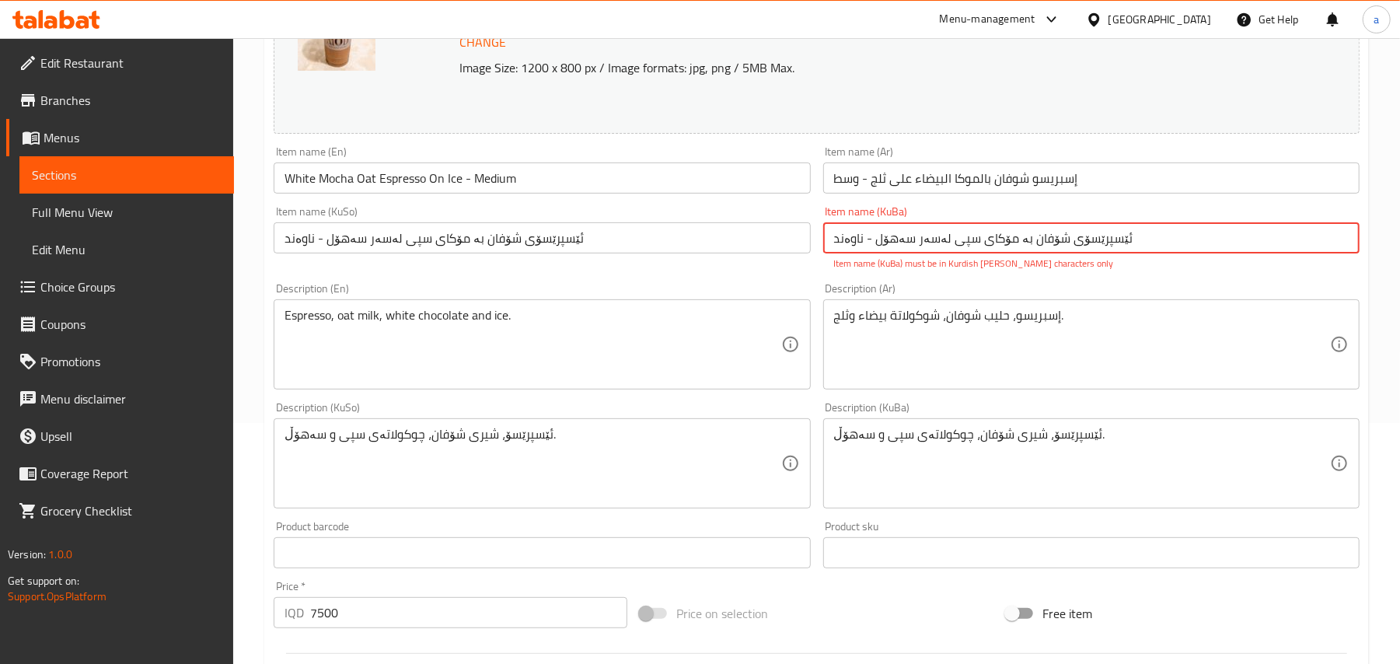
click at [1179, 253] on input "ئێسپرێسۆی شۆفان بە مۆکای سپی لەسەر سە‌هۆل - ناوەند" at bounding box center [1091, 237] width 536 height 31
click at [636, 243] on input "ئێسپرێسۆی شۆفان بە مۆکای سپی لەسەر سە‌هۆل - ناوەند" at bounding box center [542, 237] width 536 height 31
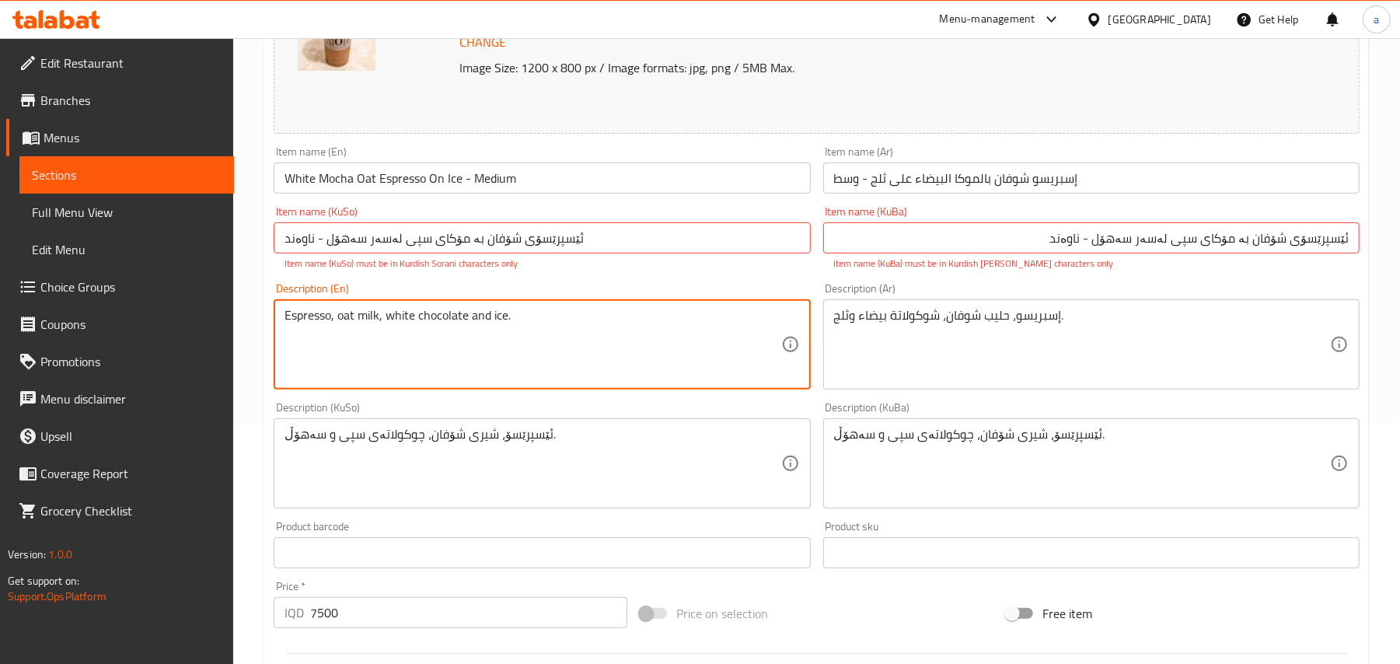
click at [1137, 187] on input "إسبريسو شوفان بالموكا البيضاء على ثلج - وسط" at bounding box center [1091, 178] width 536 height 31
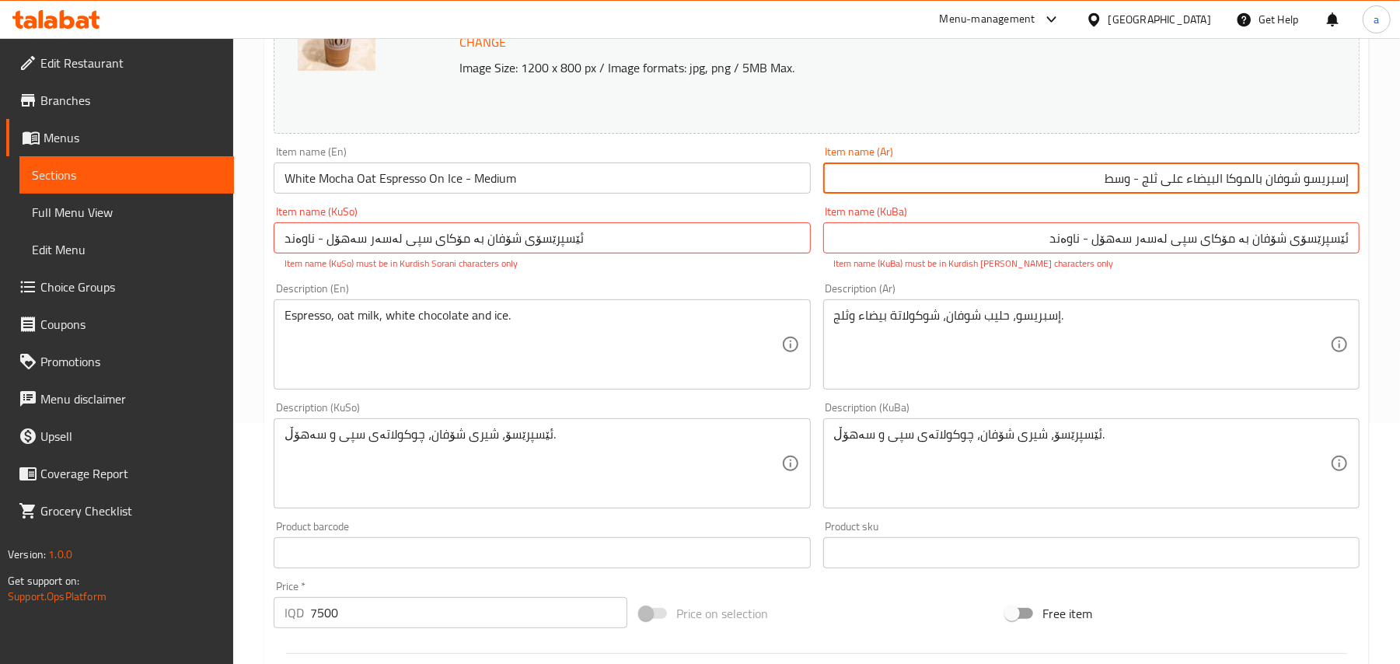
click at [1246, 187] on input "إسبريسو شوفان بالموكا البيضاء على ثلج - وسط" at bounding box center [1091, 178] width 536 height 31
type input "إسبريسو شوفان موكا البيضاء على ثلج - وسط"
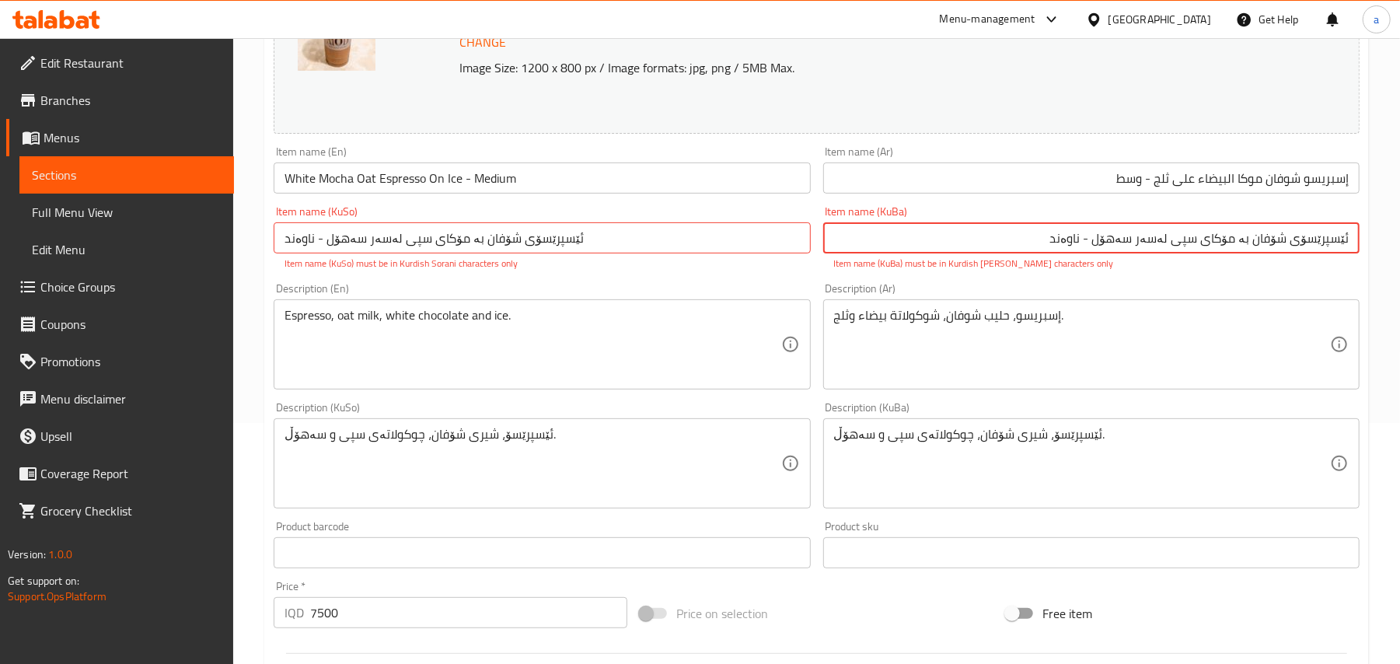
click at [1236, 250] on input "ئێسپرێسۆی شۆفان بە مۆکای سپی لەسەر سە‌هۆل - ناوەند" at bounding box center [1091, 237] width 536 height 31
click at [1118, 250] on input "ئێسپرێسۆی شۆفانی مۆکای سپی لەسەر سە‌هۆل - ناوەند" at bounding box center [1091, 237] width 536 height 31
type input "ئێسپرێسۆی شۆفانی مۆکای سپی لەسەر سەهۆل - ناوەند"
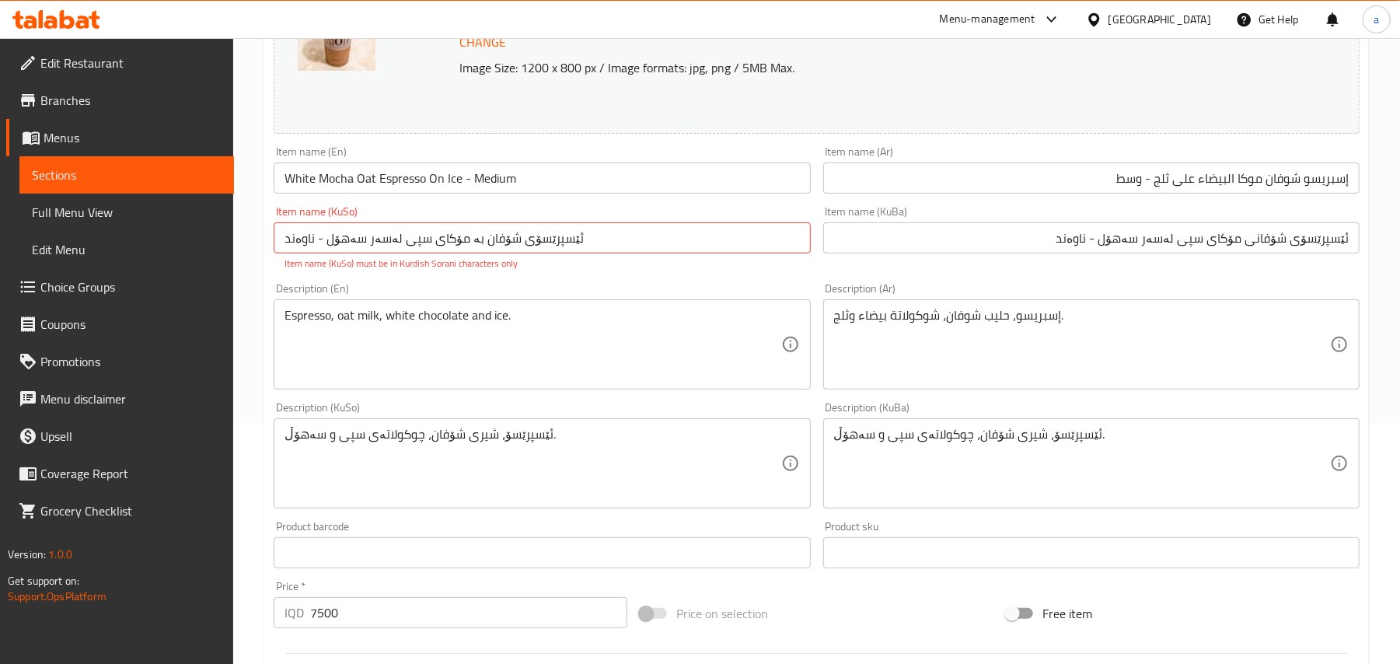
click at [1130, 311] on div "إسبريسو، حليب شوفان، شوكولاتة بيضاء وثلج. Description (Ar)" at bounding box center [1091, 344] width 536 height 90
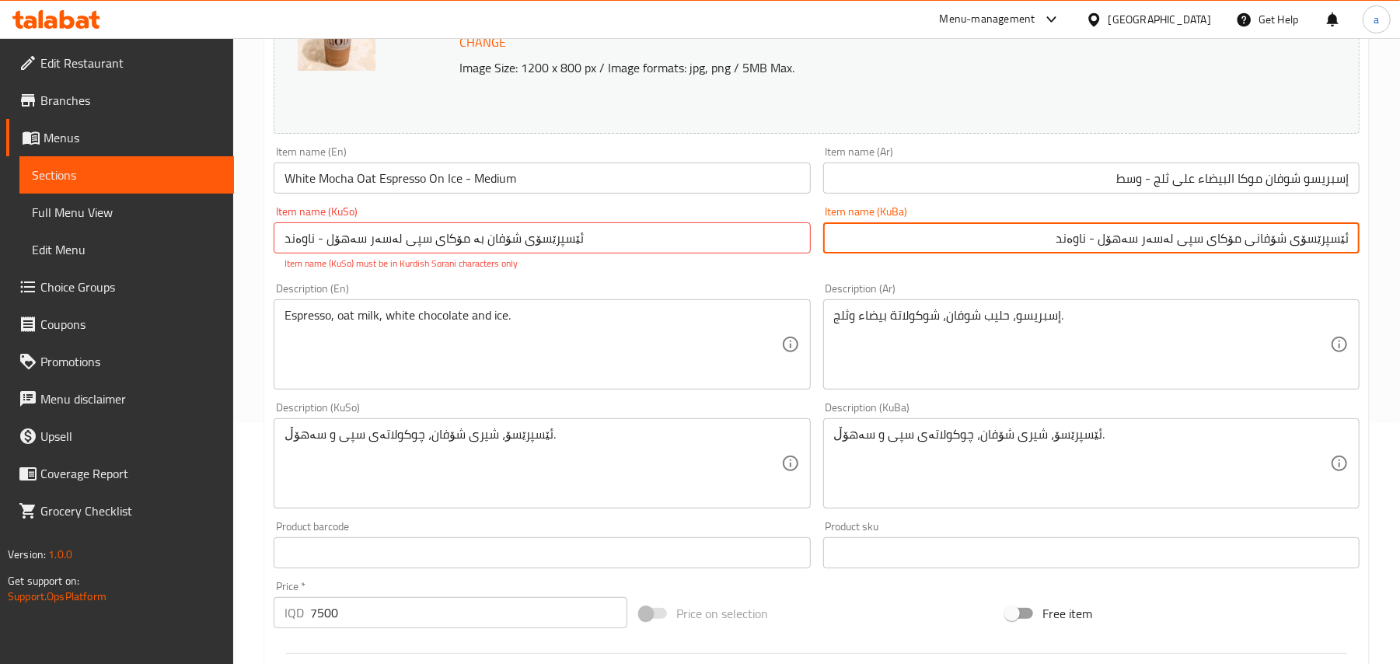
click at [1126, 247] on input "ئێسپرێسۆی شۆفانی مۆکای سپی لەسەر سەهۆل - ناوەند" at bounding box center [1091, 237] width 536 height 31
click at [516, 243] on input "ئێسپرێسۆی شۆفان بە مۆکای سپی لەسەر سە‌هۆل - ناوەند" at bounding box center [542, 237] width 536 height 31
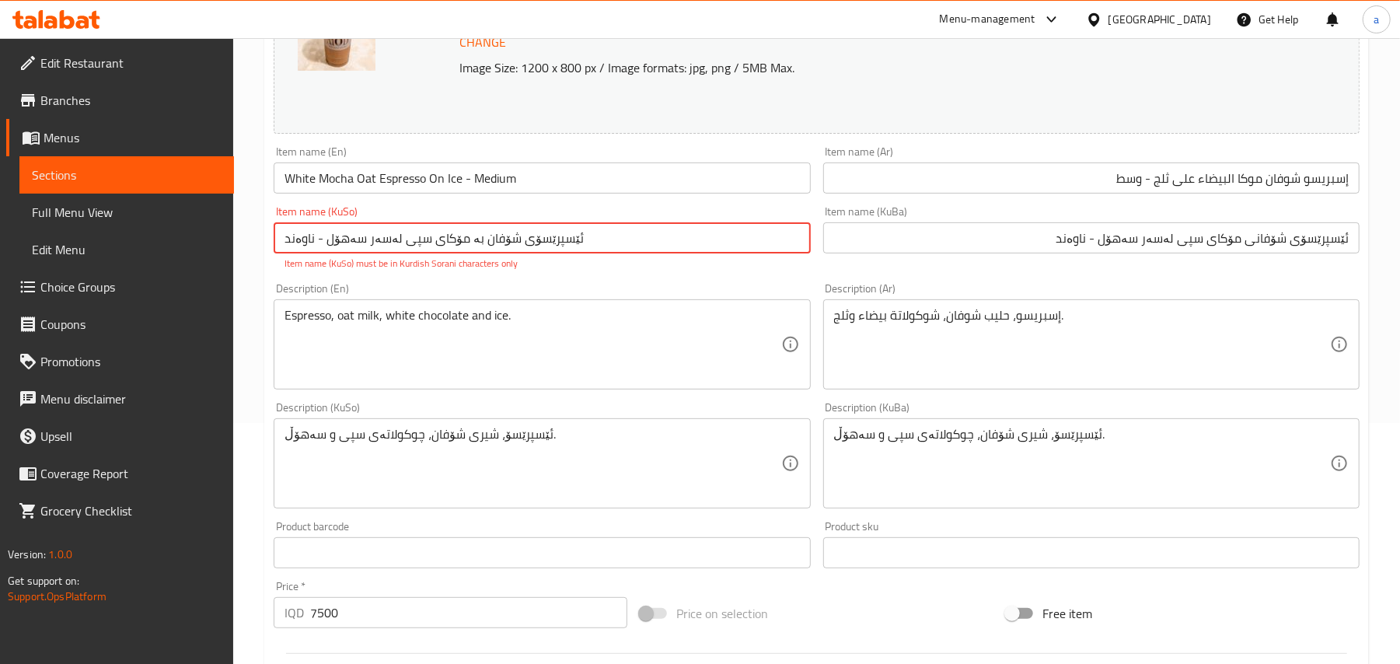
paste input "ی مۆکای سپی لەسەر سە"
type input "ئێسپرێسۆی شۆفانی مۆکای سپی لەسەر سەهۆل - ناوەند"
click at [545, 183] on input "White Mocha Oat Espresso On Ice - Medium" at bounding box center [542, 178] width 536 height 31
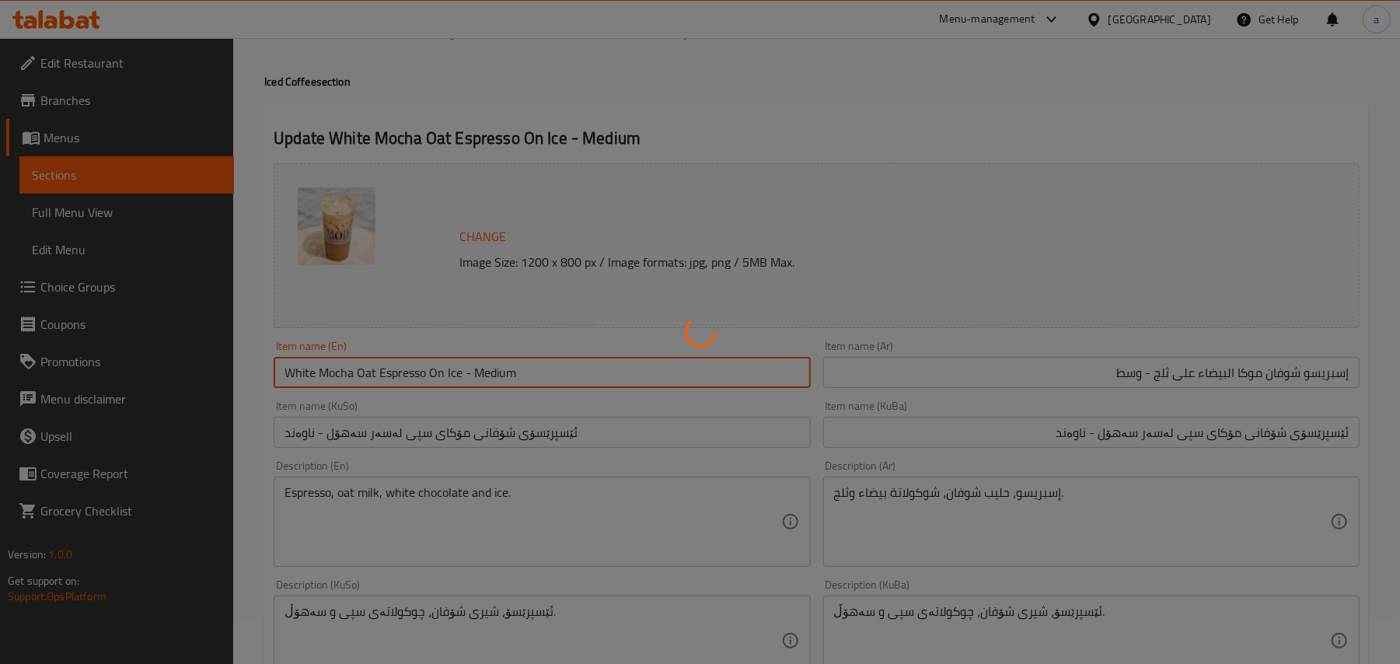
scroll to position [0, 0]
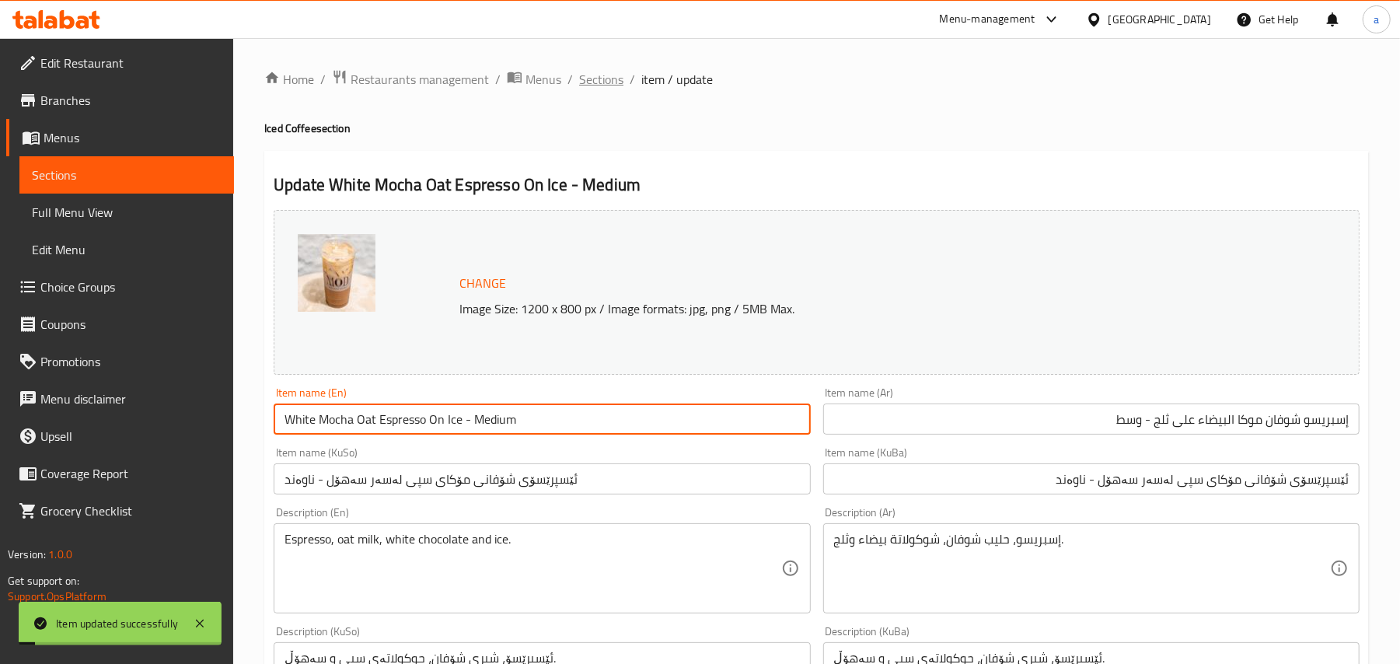
click at [619, 75] on span "Sections" at bounding box center [601, 79] width 44 height 19
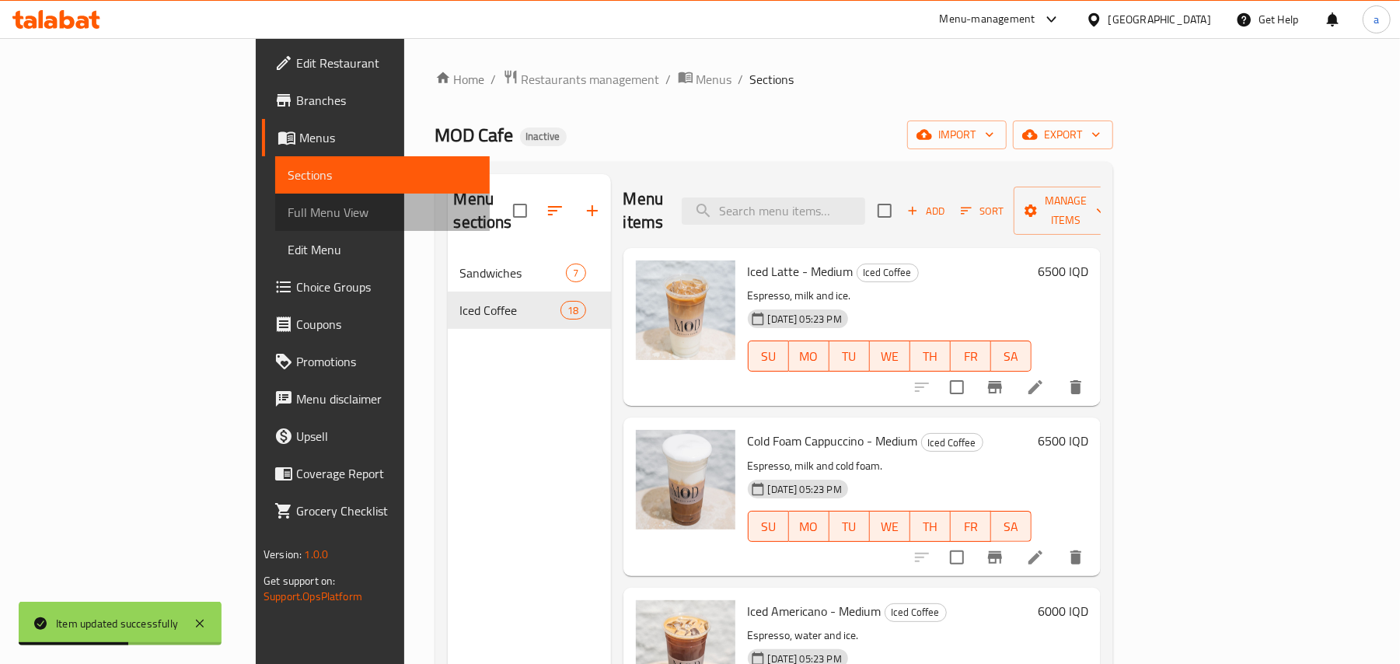
click at [288, 222] on span "Full Menu View" at bounding box center [383, 212] width 190 height 19
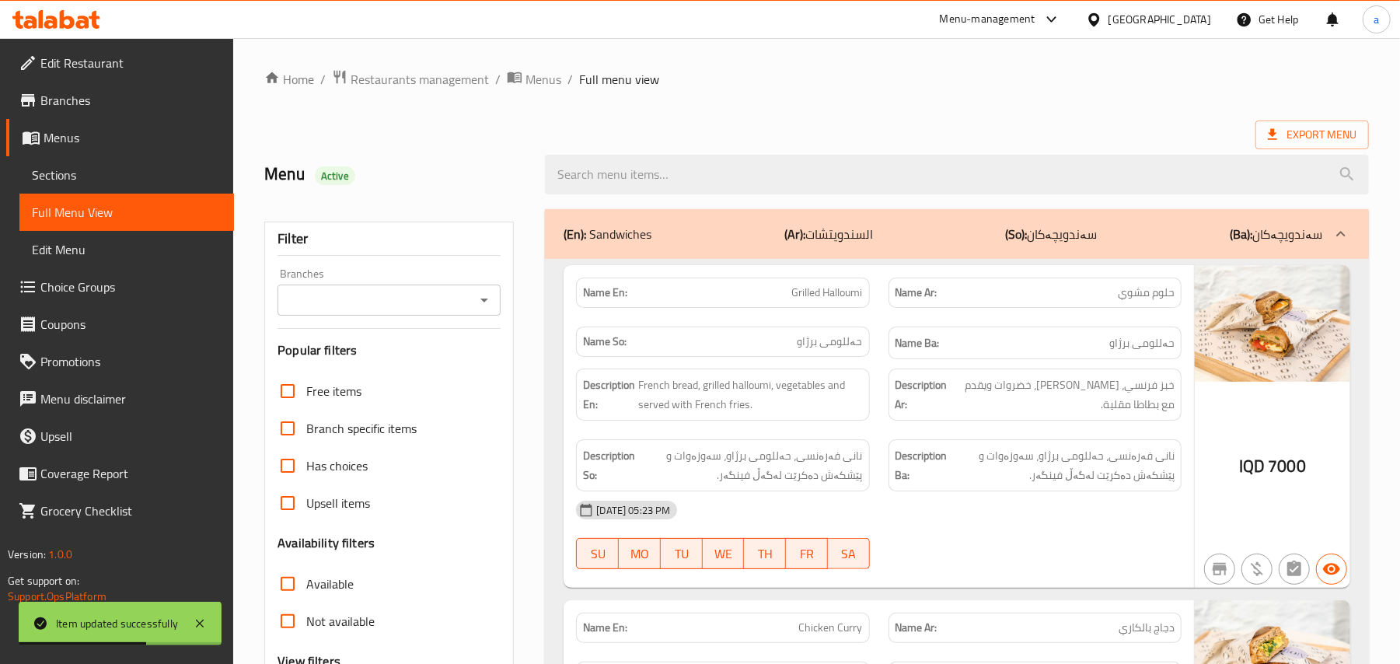
click at [485, 299] on icon "Open" at bounding box center [484, 300] width 19 height 19
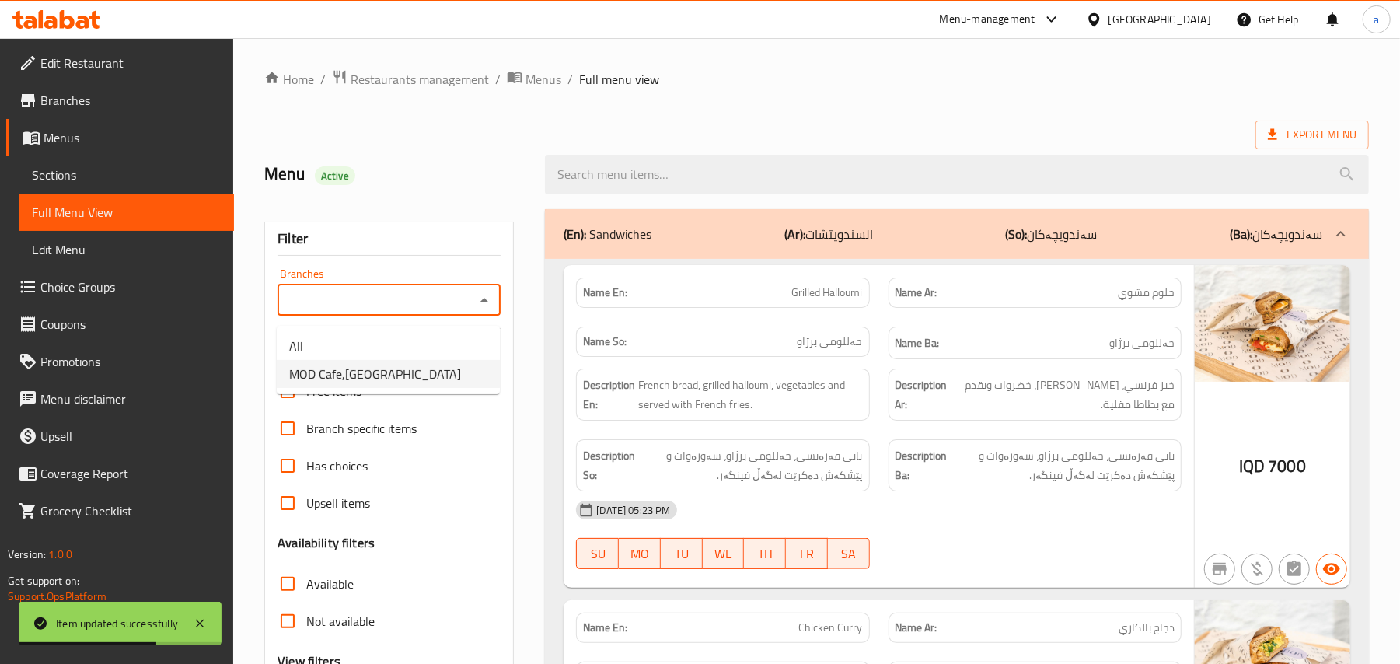
click at [425, 375] on span "MOD Cafe,[GEOGRAPHIC_DATA]" at bounding box center [375, 374] width 172 height 19
type input "MOD Cafe,[GEOGRAPHIC_DATA]"
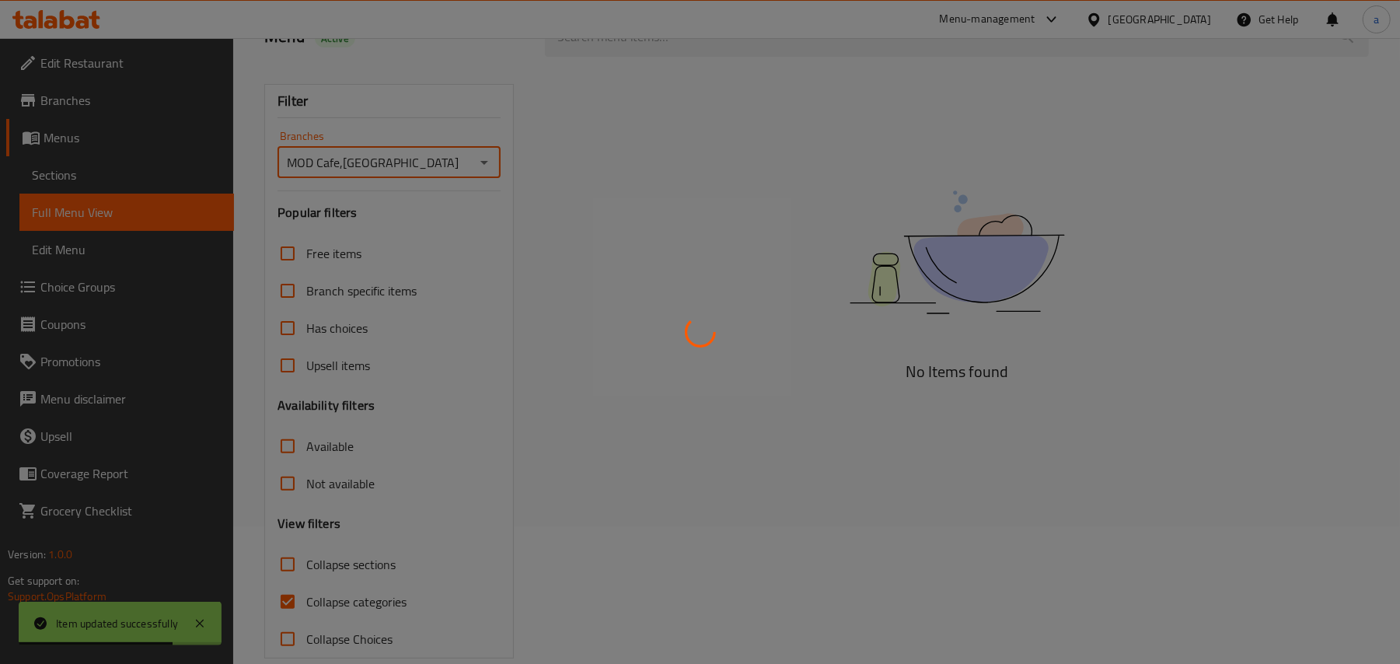
scroll to position [188, 0]
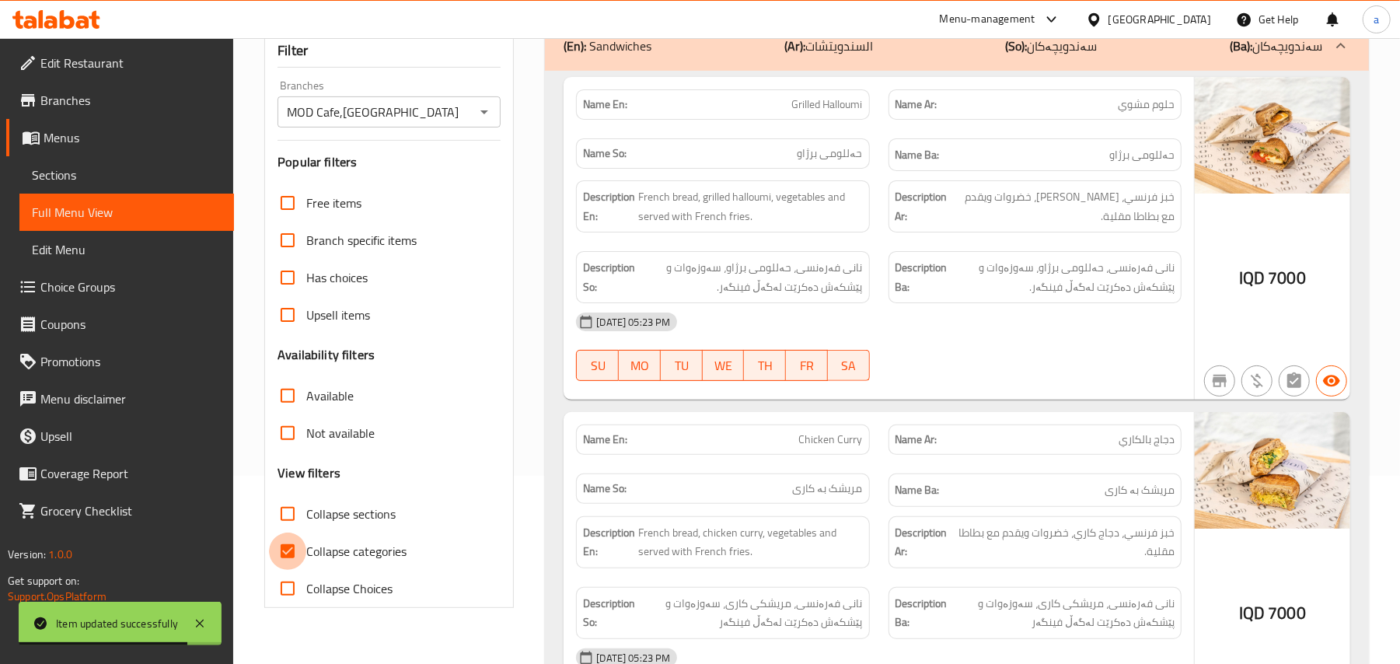
click at [291, 570] on input "Collapse categories" at bounding box center [287, 551] width 37 height 37
checkbox input "false"
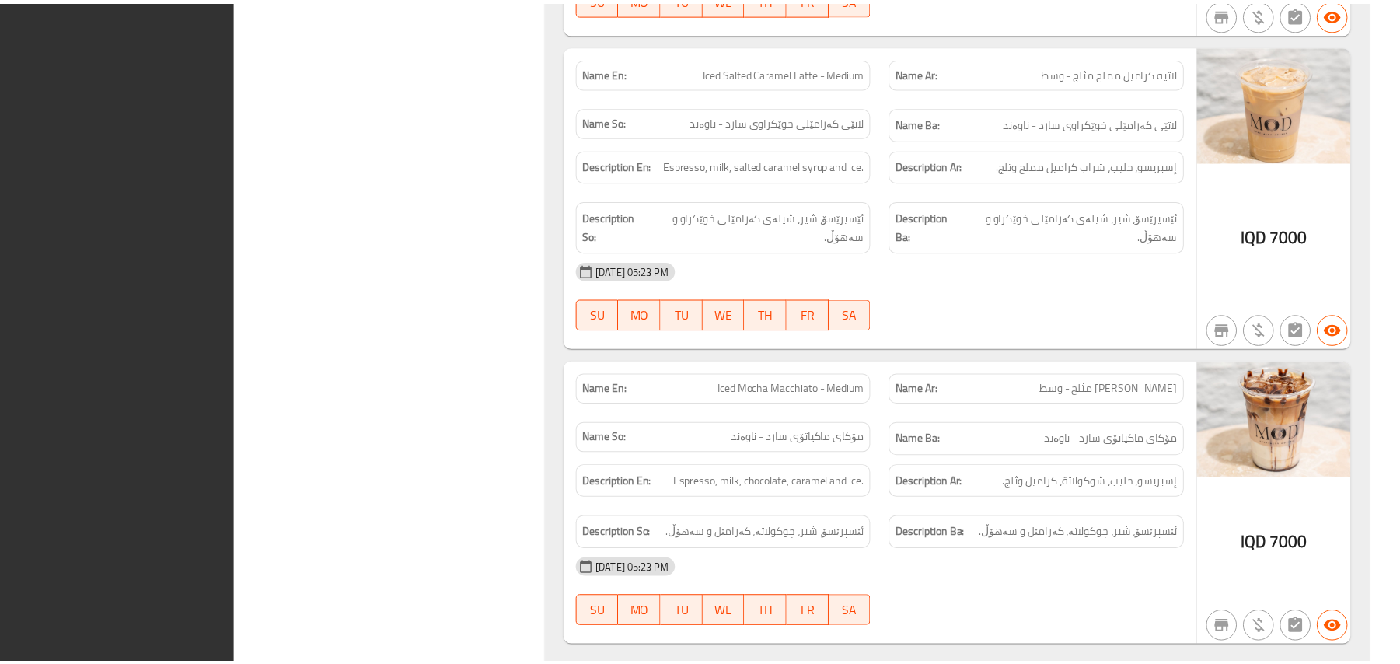
scroll to position [7670, 0]
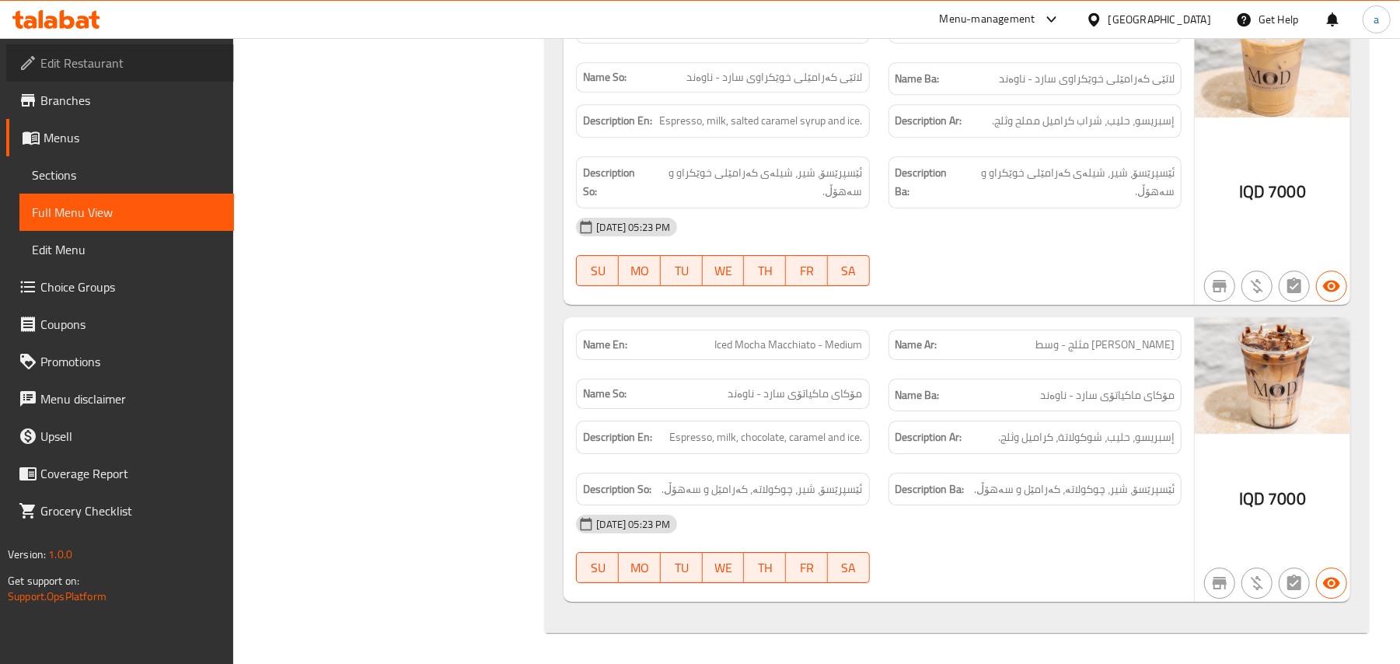
click at [135, 66] on span "Edit Restaurant" at bounding box center [130, 63] width 181 height 19
